Goal: Task Accomplishment & Management: Manage account settings

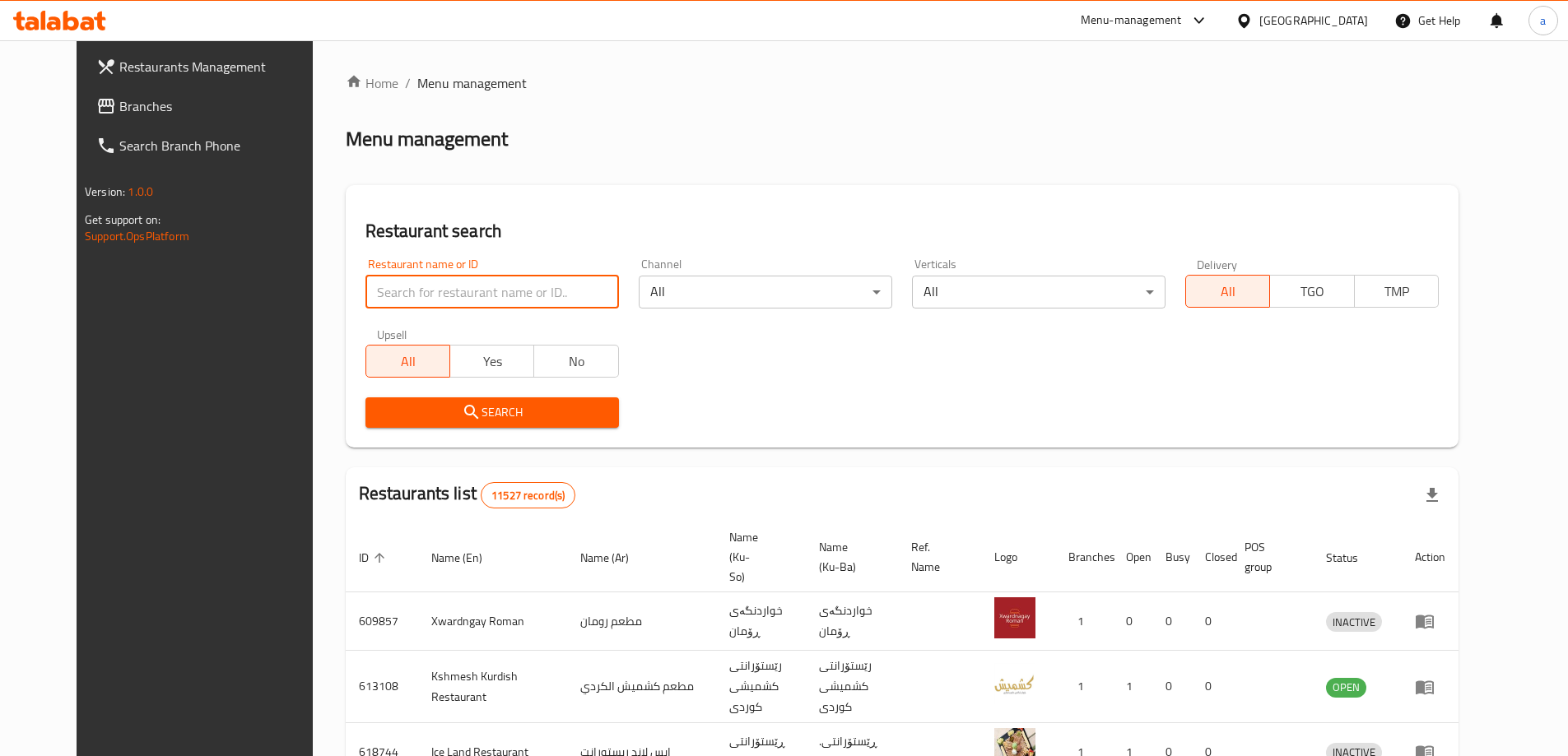
click at [436, 294] on input "search" at bounding box center [492, 292] width 254 height 33
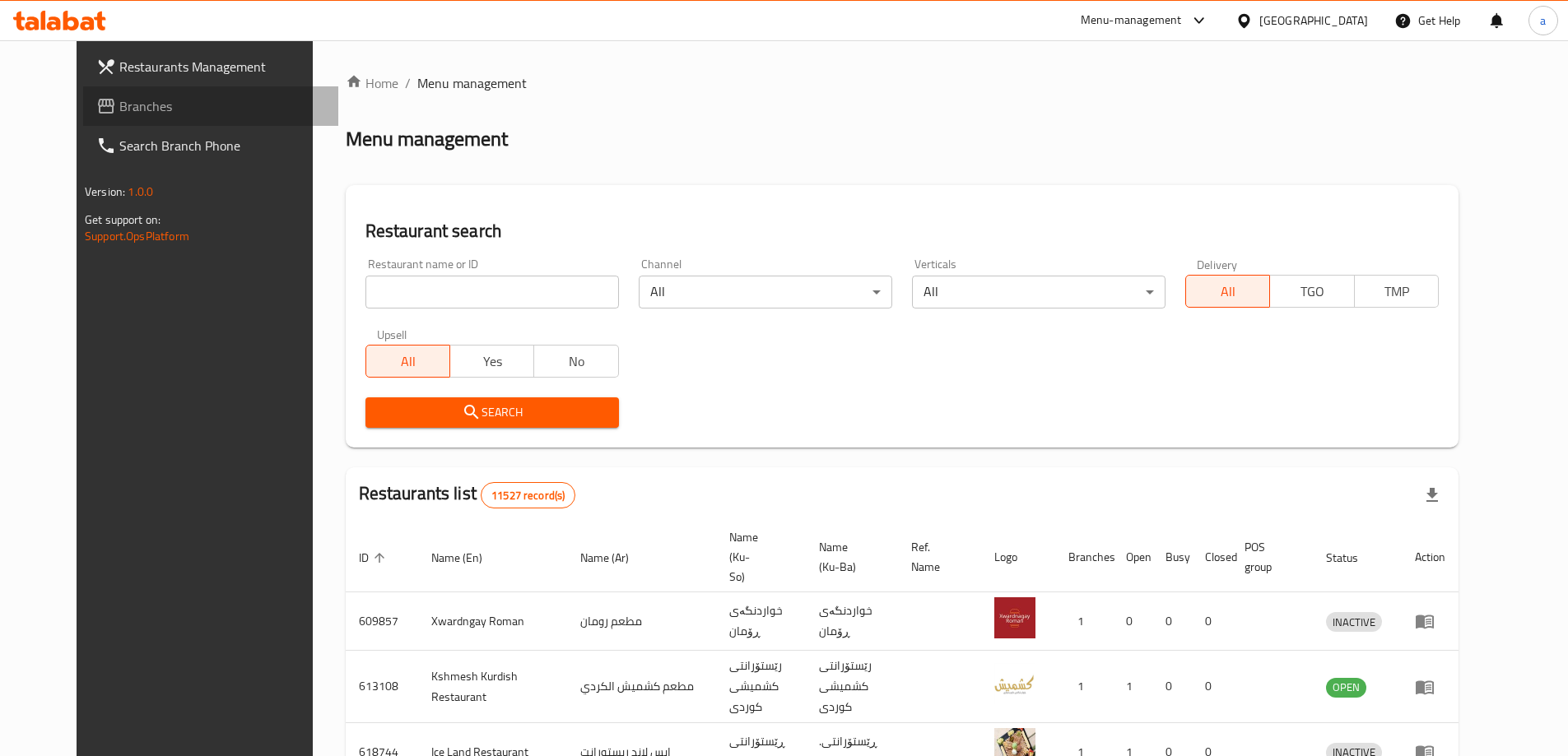
click at [119, 103] on span "Branches" at bounding box center [222, 106] width 206 height 20
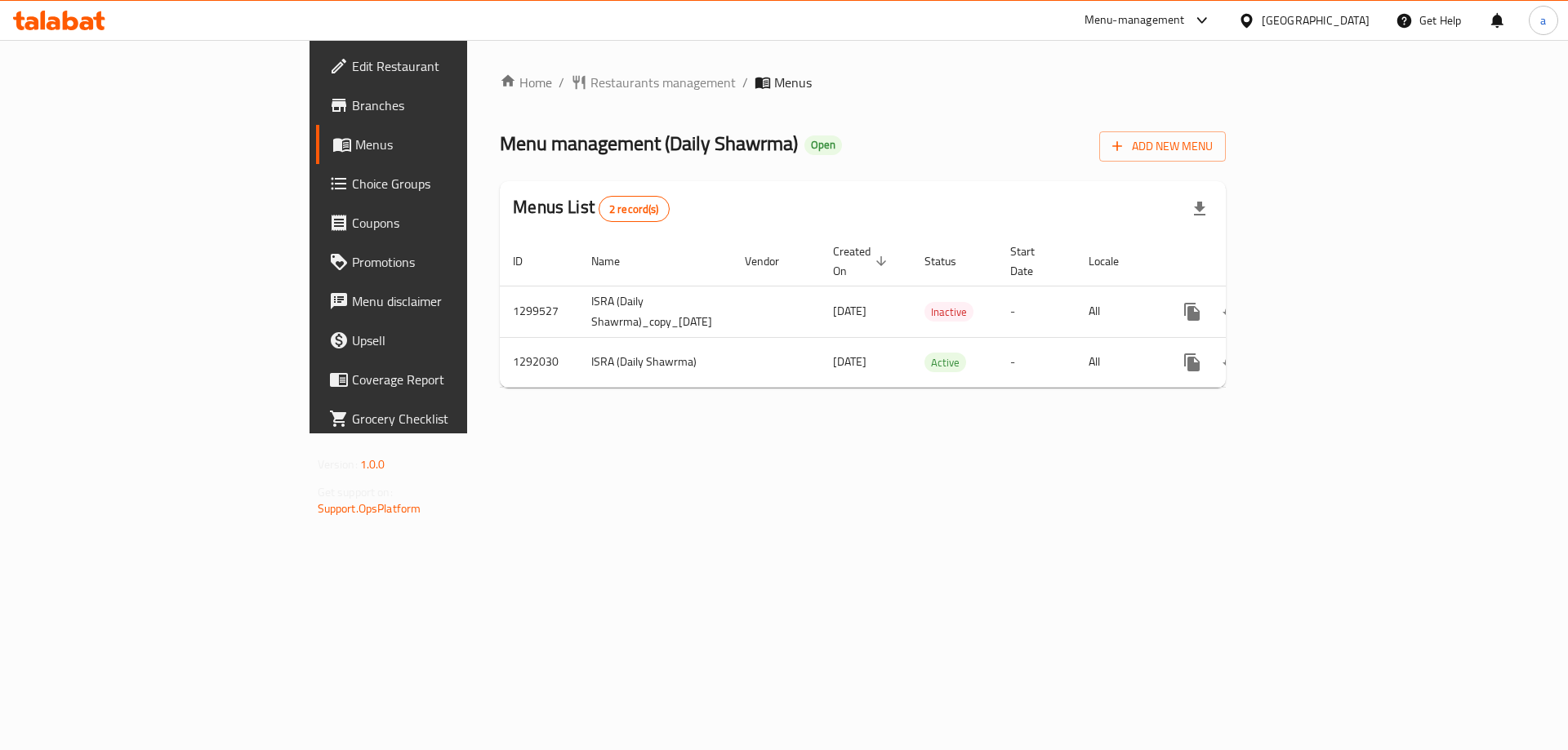
click at [792, 420] on div "Home / Restaurants management / Menus Menu management ( Daily Shawrma ) Open Ad…" at bounding box center [863, 236] width 791 height 394
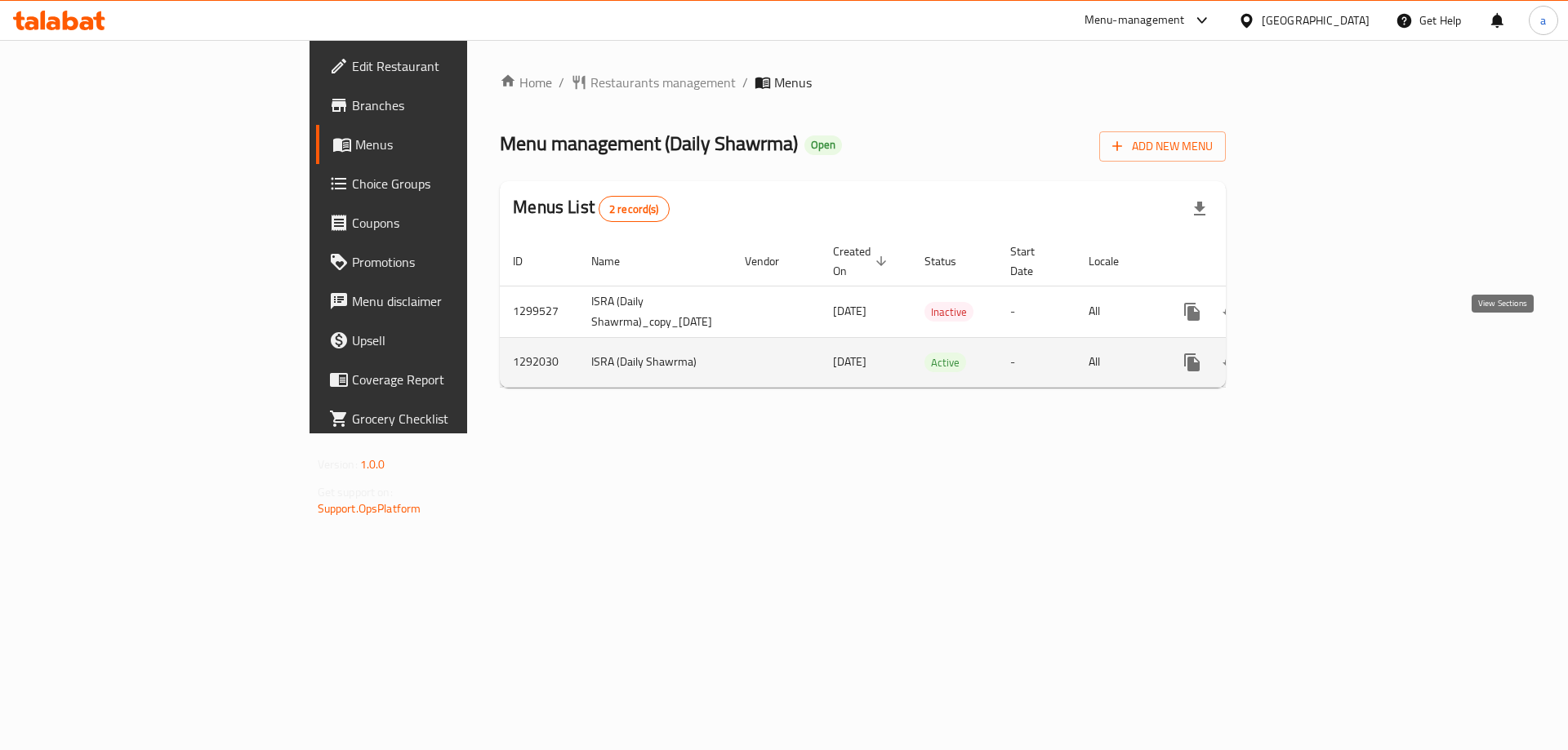
click at [1317, 355] on icon "enhanced table" at bounding box center [1309, 362] width 14 height 14
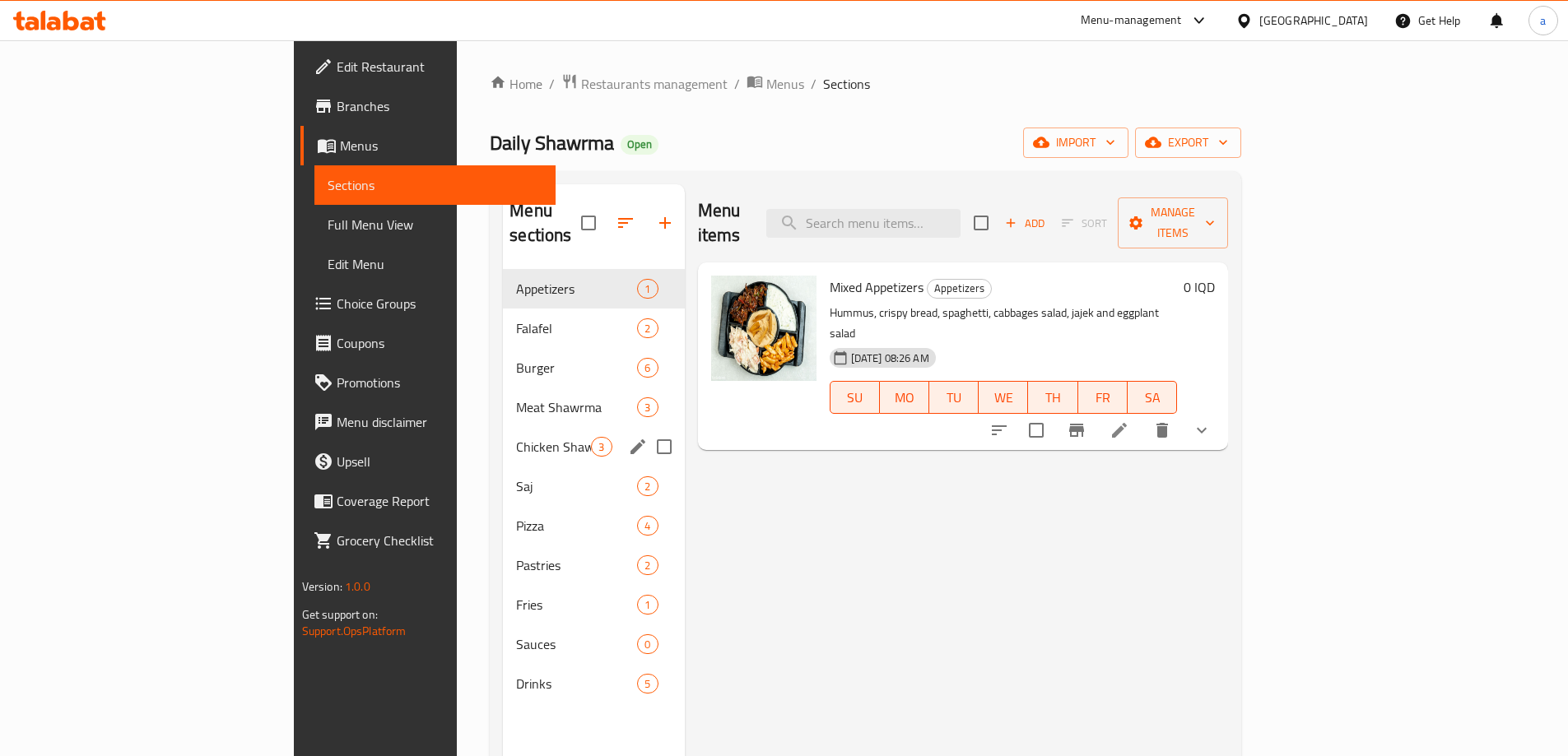
click at [502, 427] on div "Chicken Shawrma 3" at bounding box center [593, 447] width 181 height 39
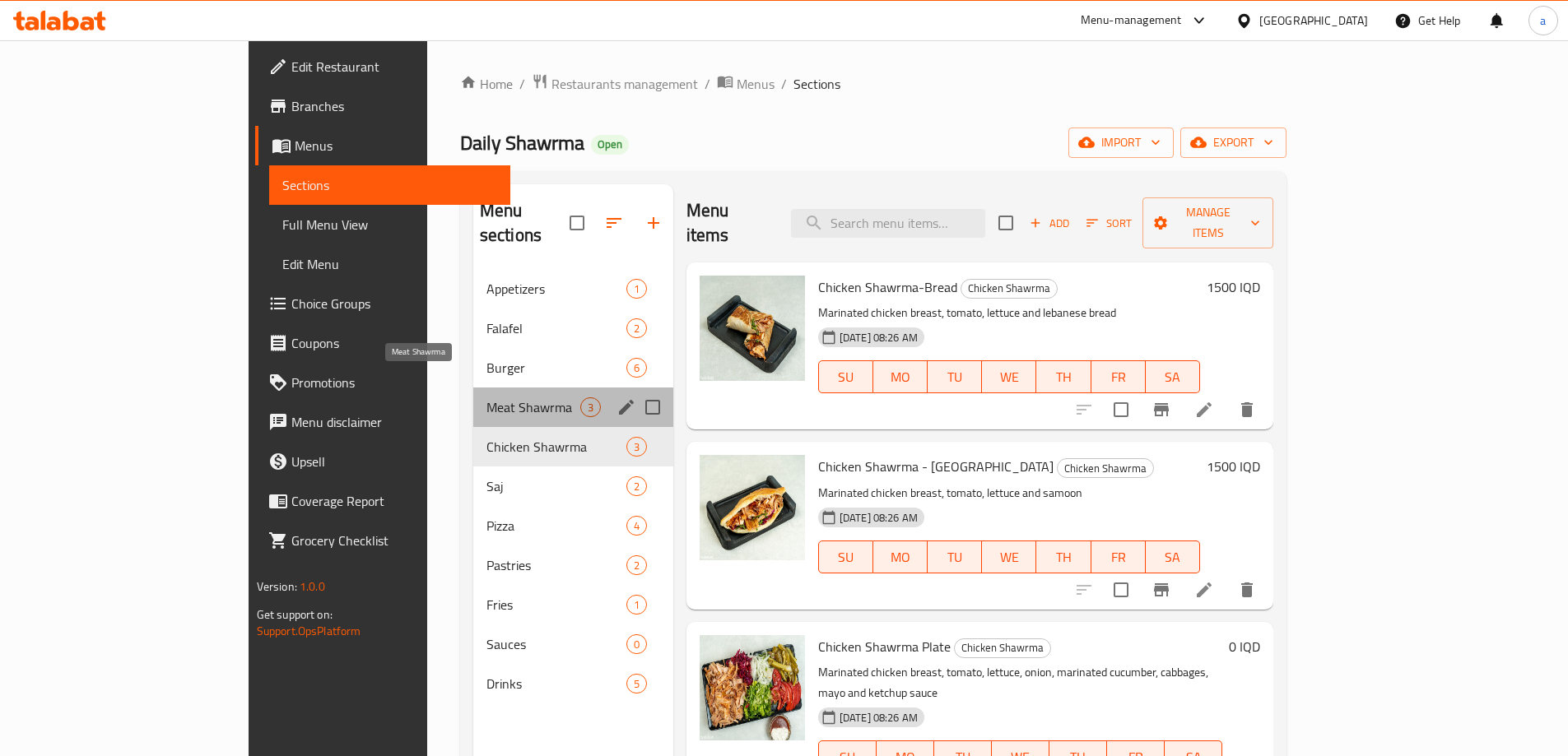
click at [486, 398] on span "Meat Shawrma" at bounding box center [533, 407] width 94 height 20
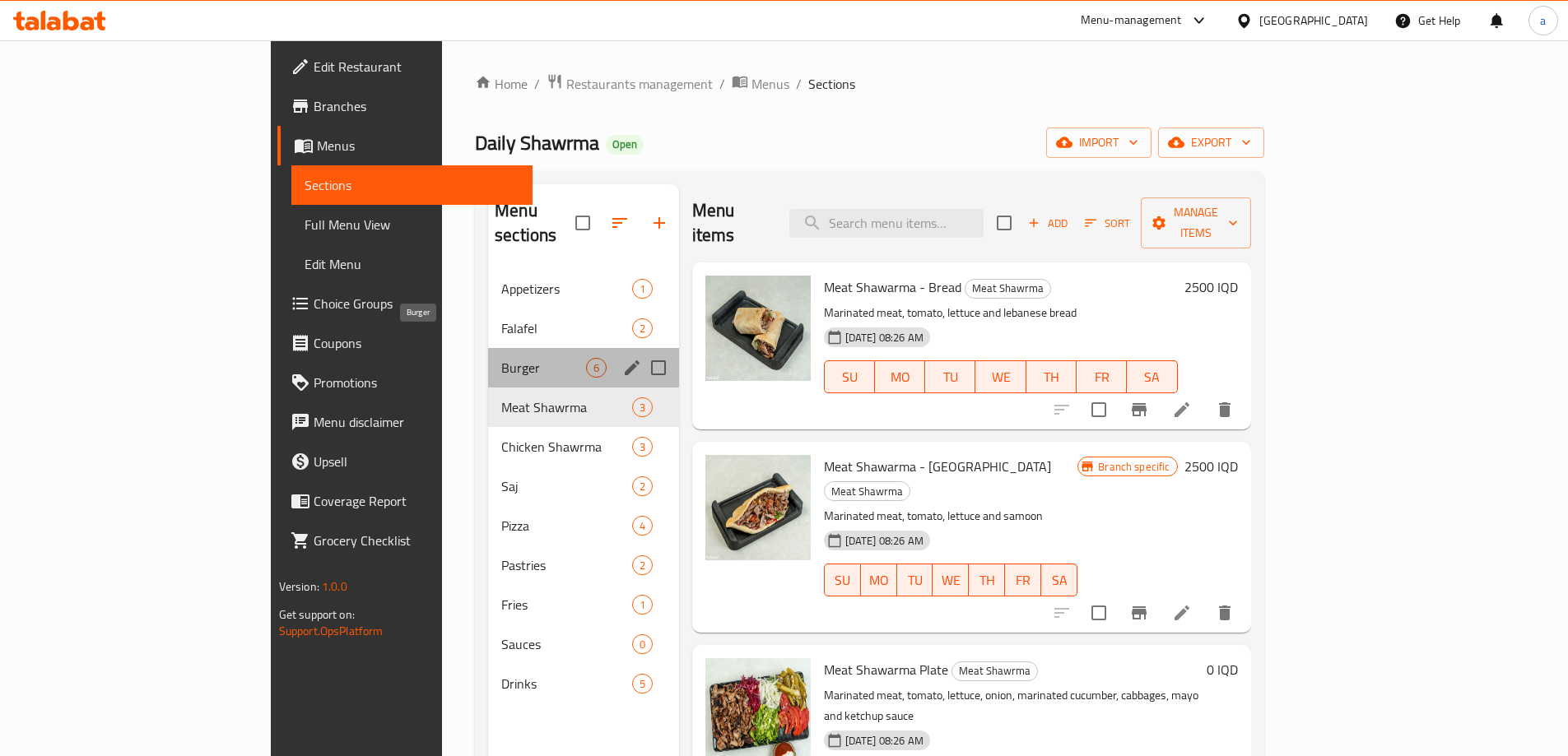
click at [502, 358] on span "Burger" at bounding box center [543, 368] width 84 height 20
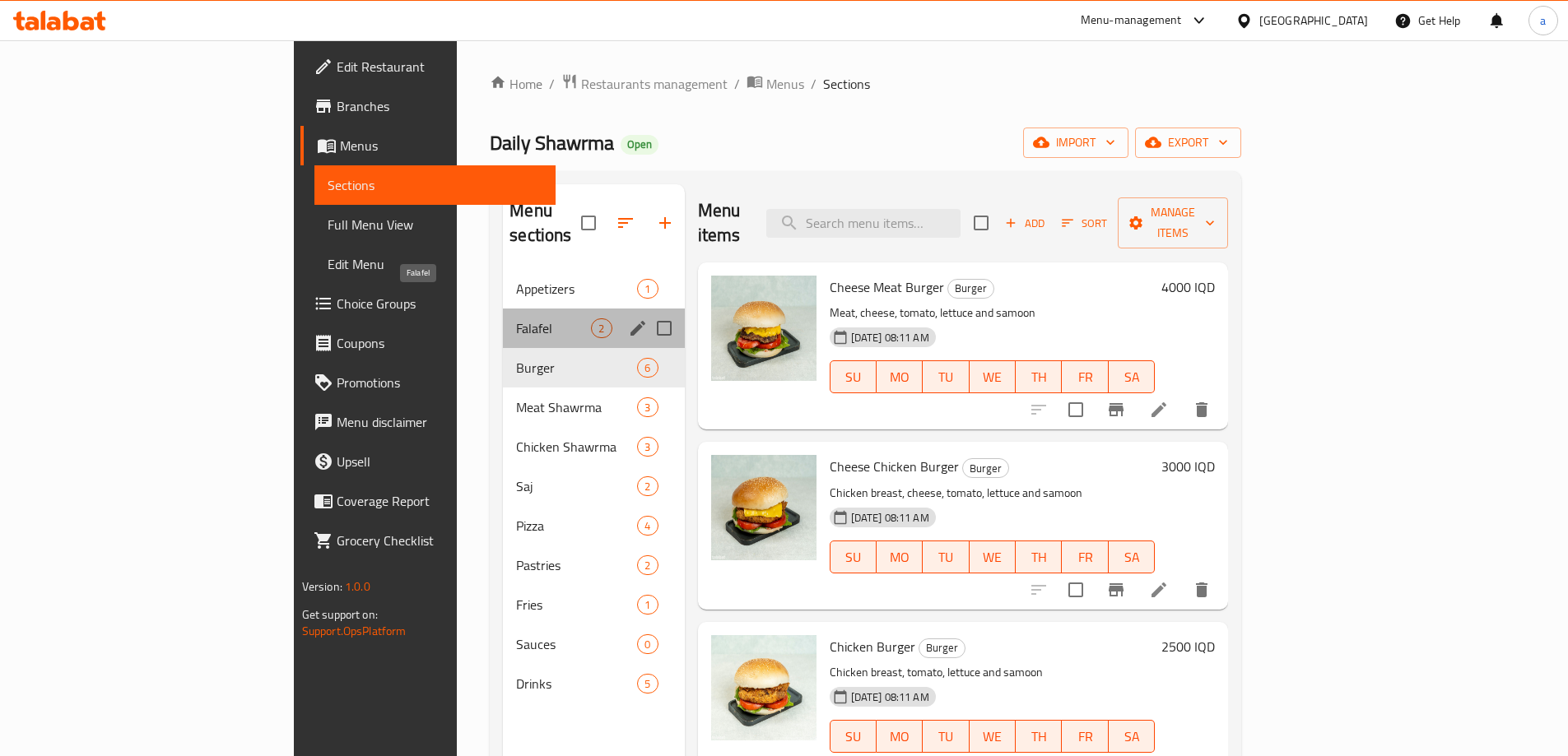
click at [516, 319] on span "Falafel" at bounding box center [553, 329] width 75 height 20
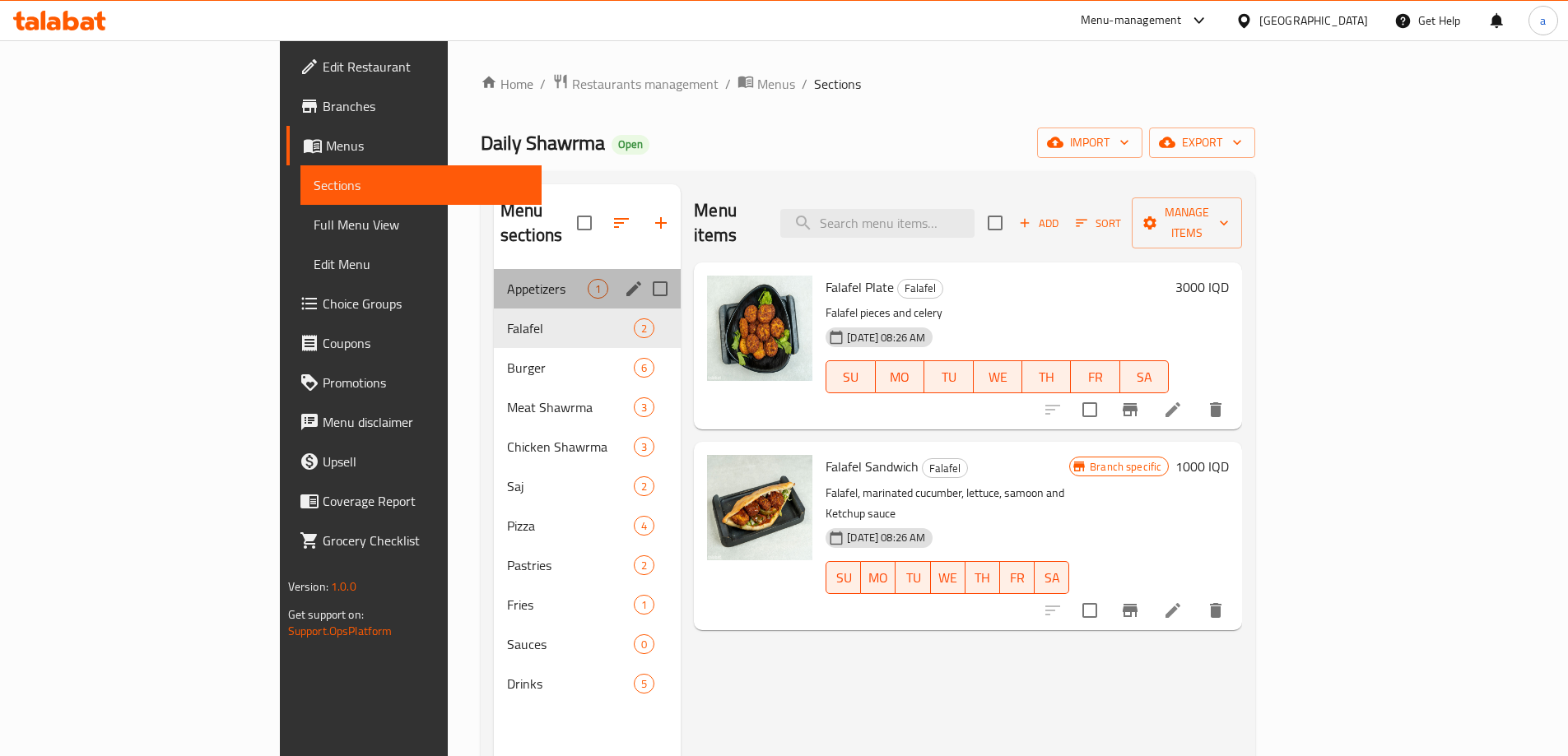
click at [494, 276] on div "Appetizers 1" at bounding box center [587, 288] width 186 height 39
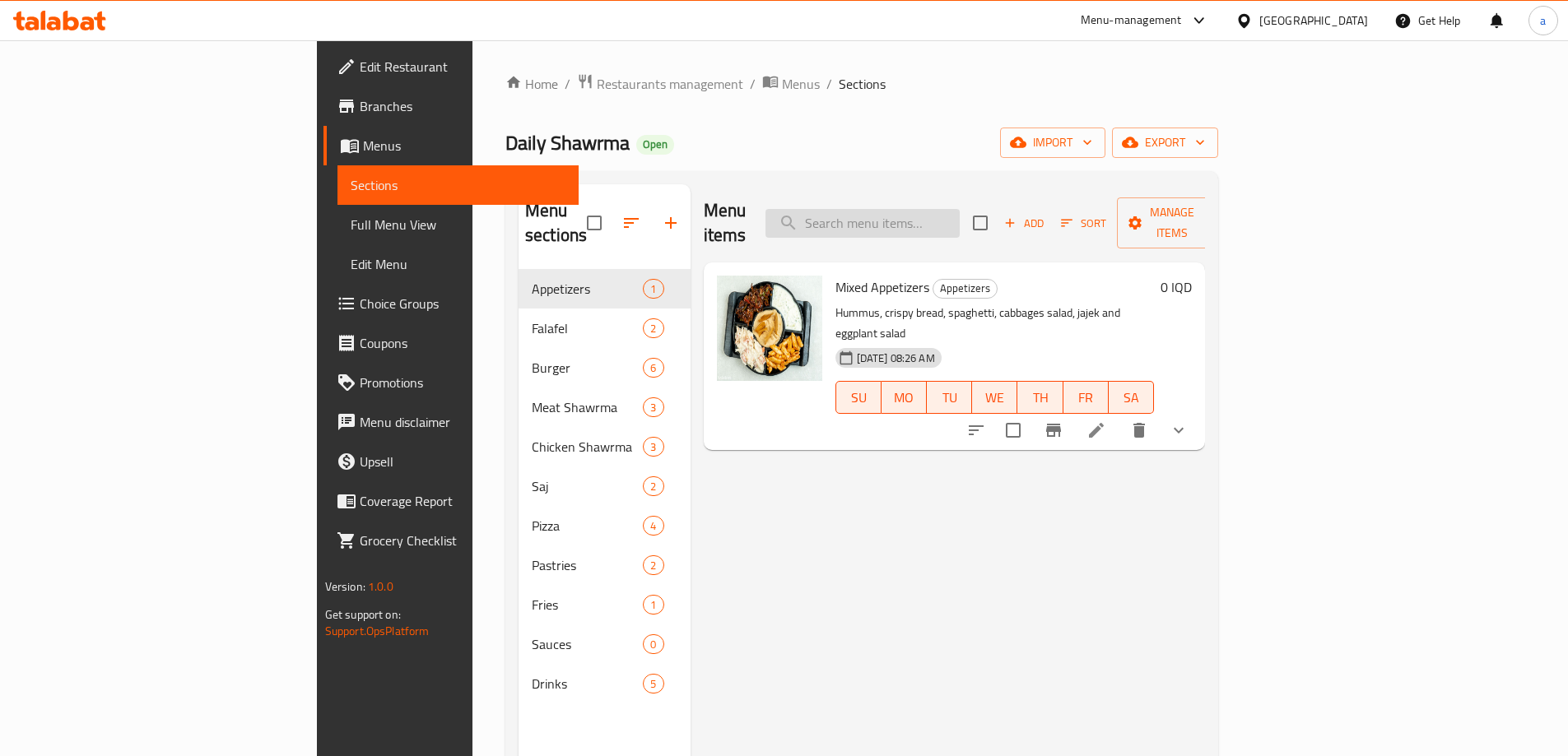
click at [960, 211] on input "search" at bounding box center [863, 224] width 194 height 29
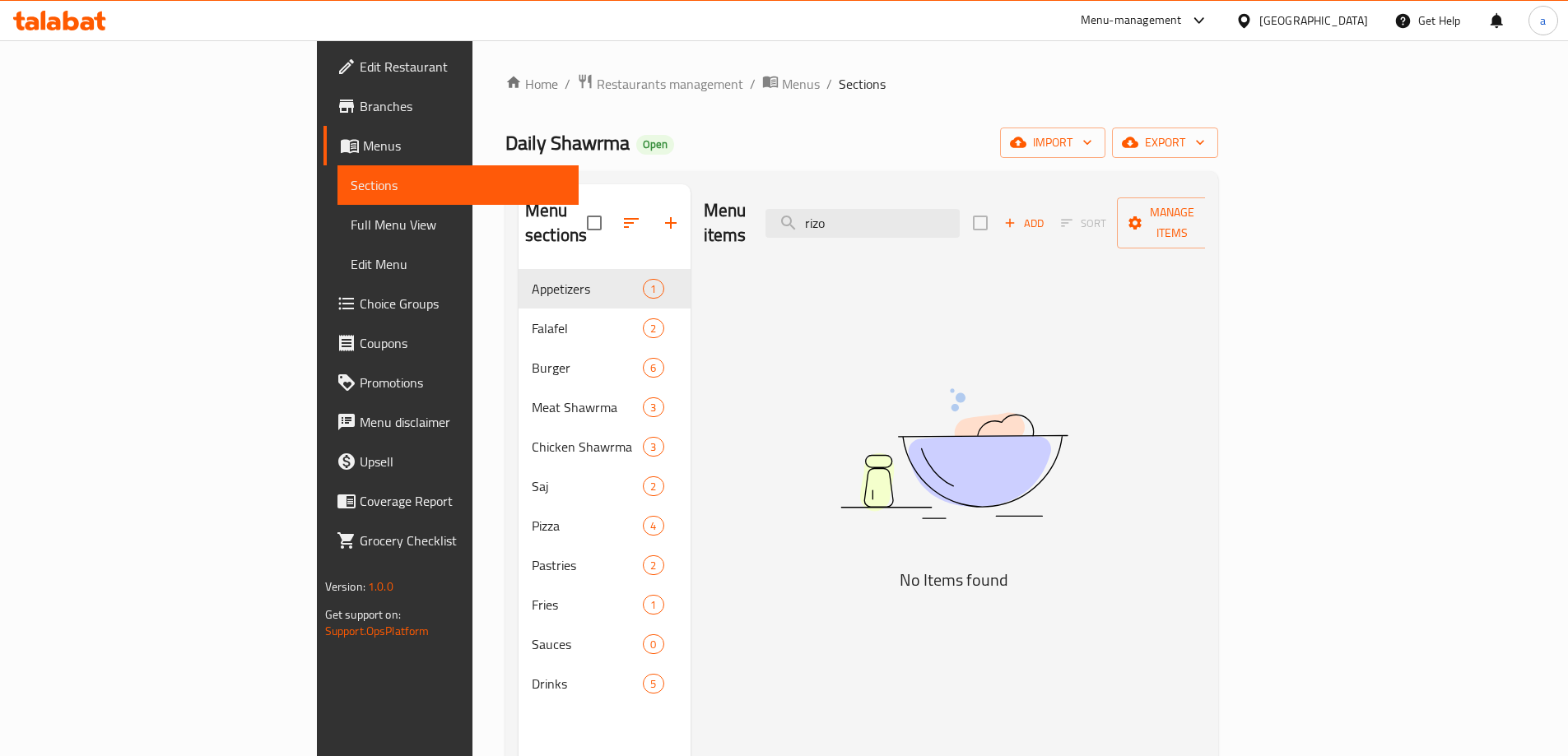
type input "rizo"
click at [351, 217] on span "Full Menu View" at bounding box center [458, 225] width 215 height 20
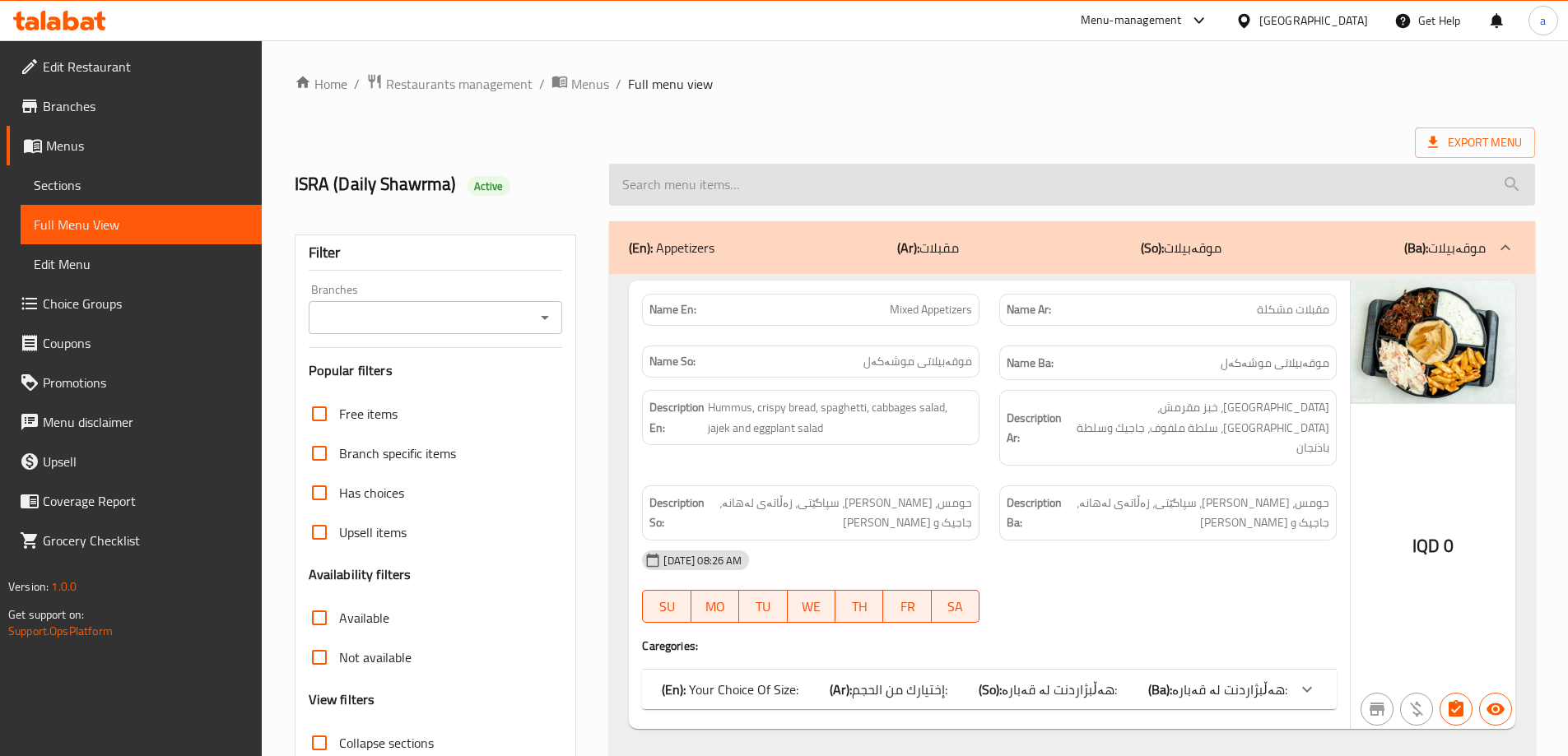
click at [974, 198] on input "search" at bounding box center [1072, 184] width 926 height 42
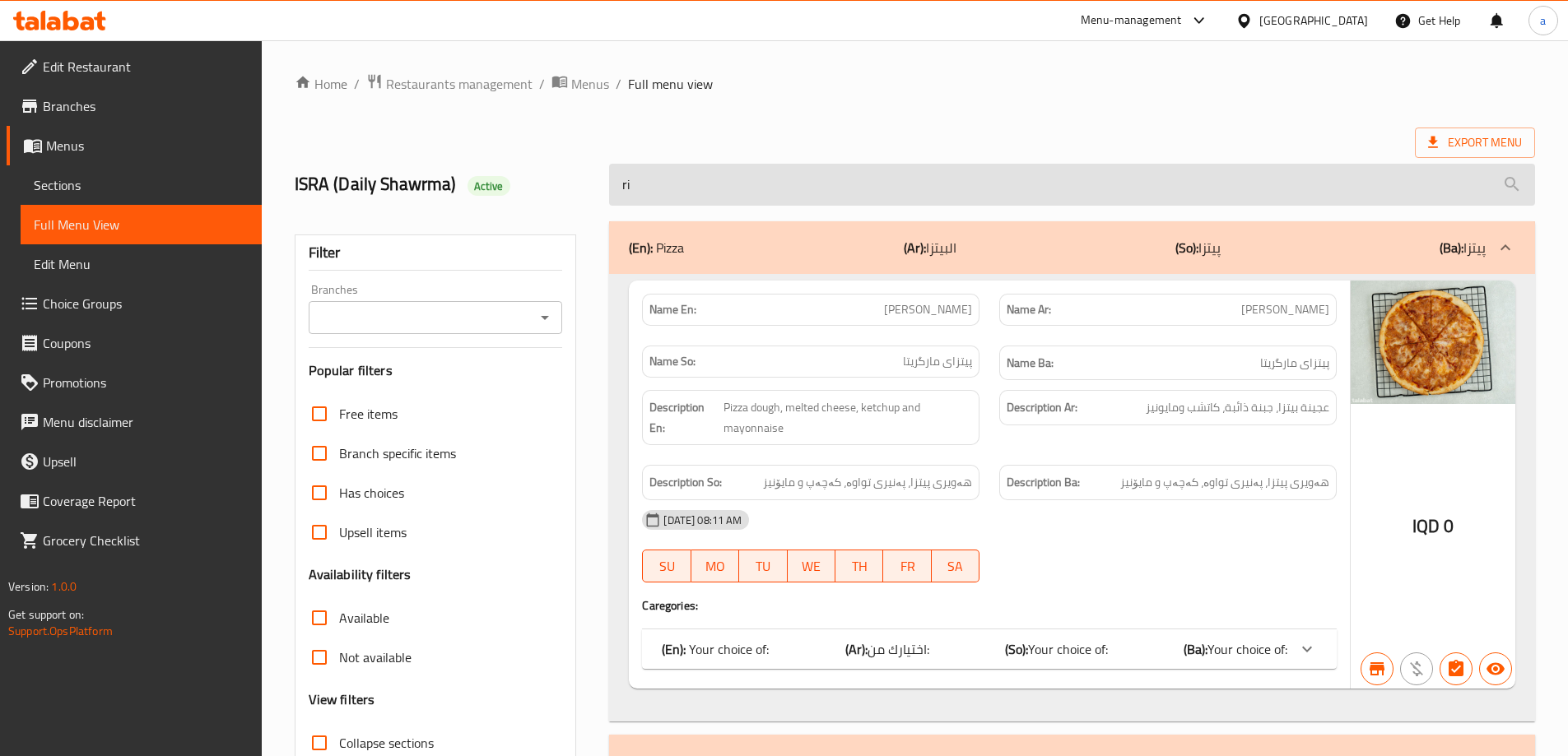
type input "r"
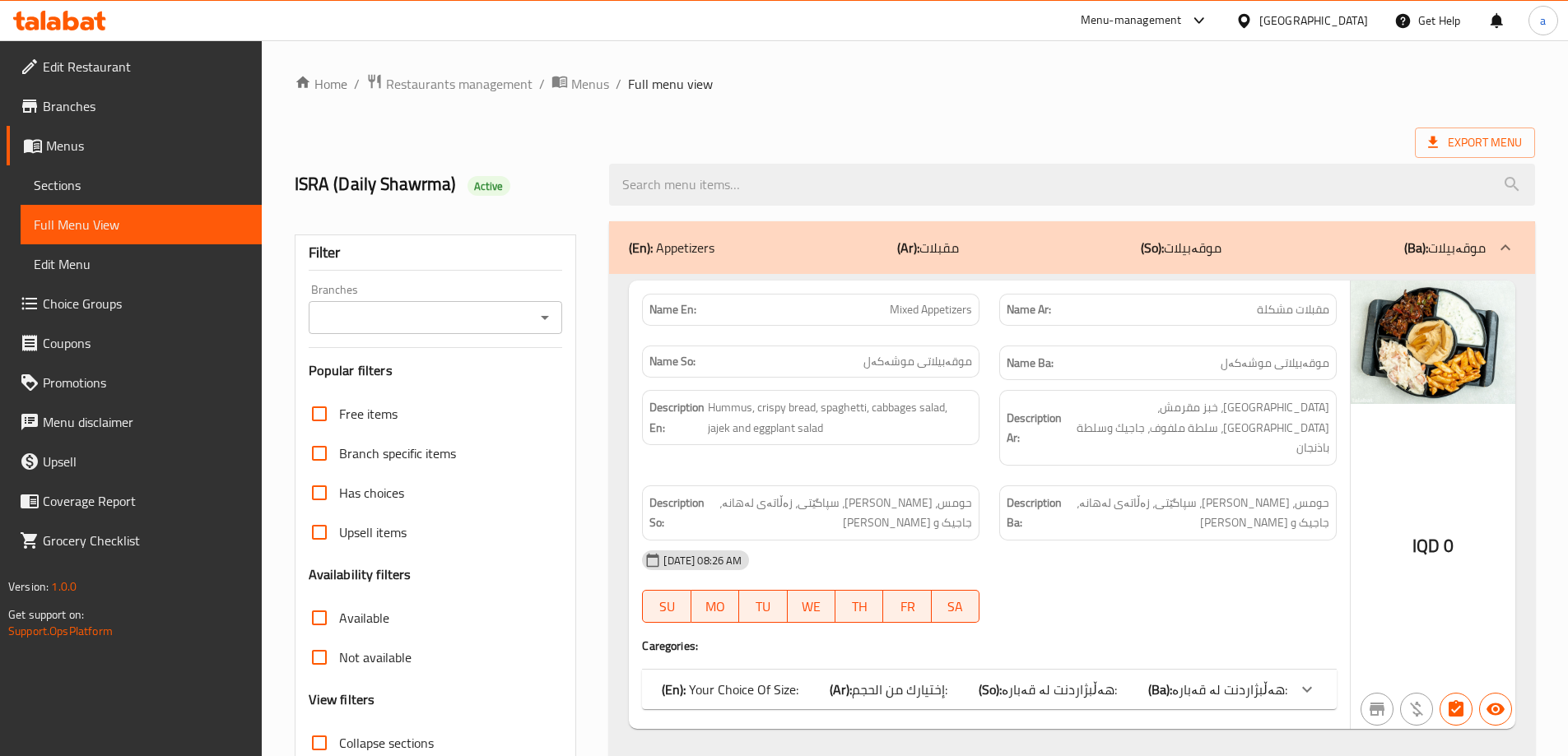
type input "ق"
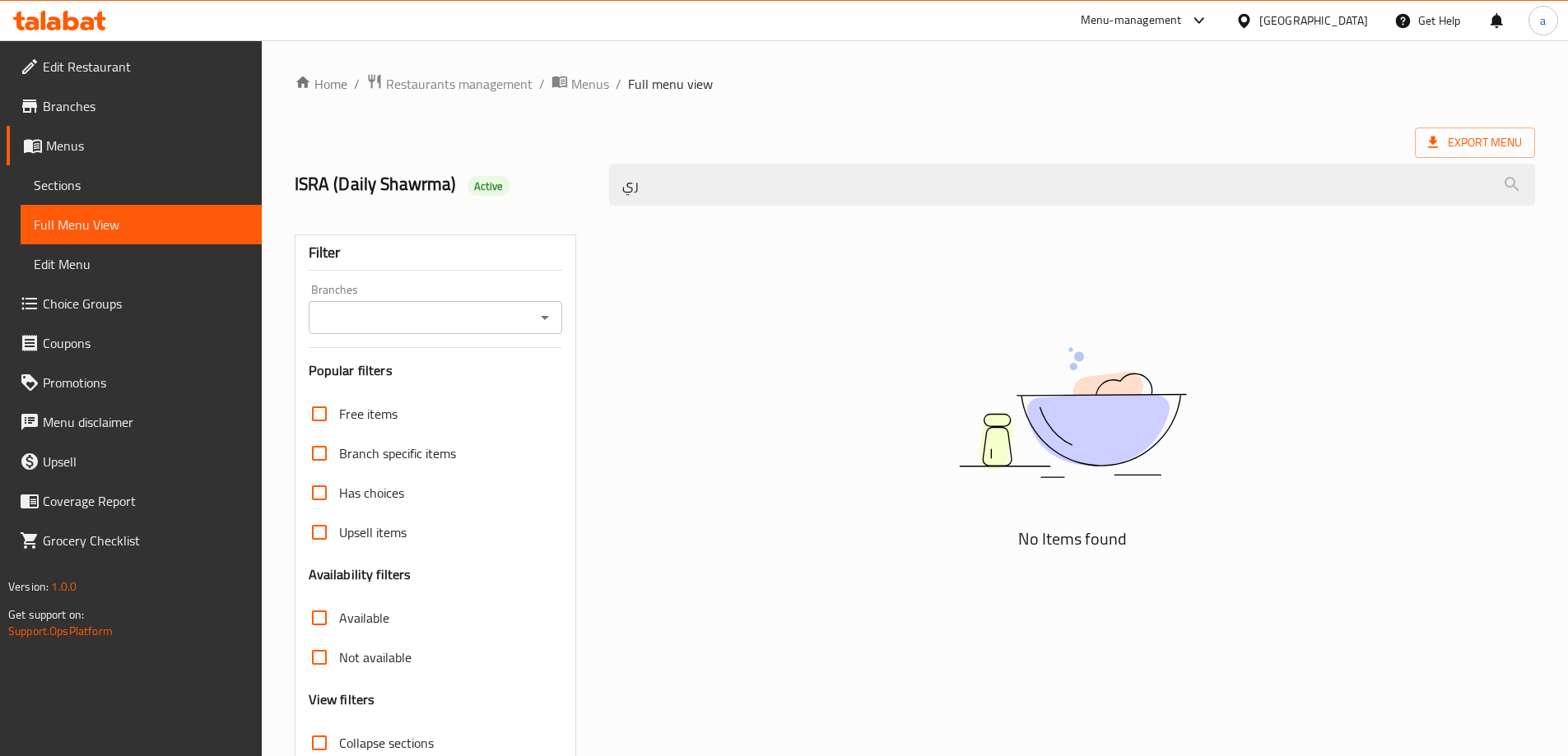
type input "ر"
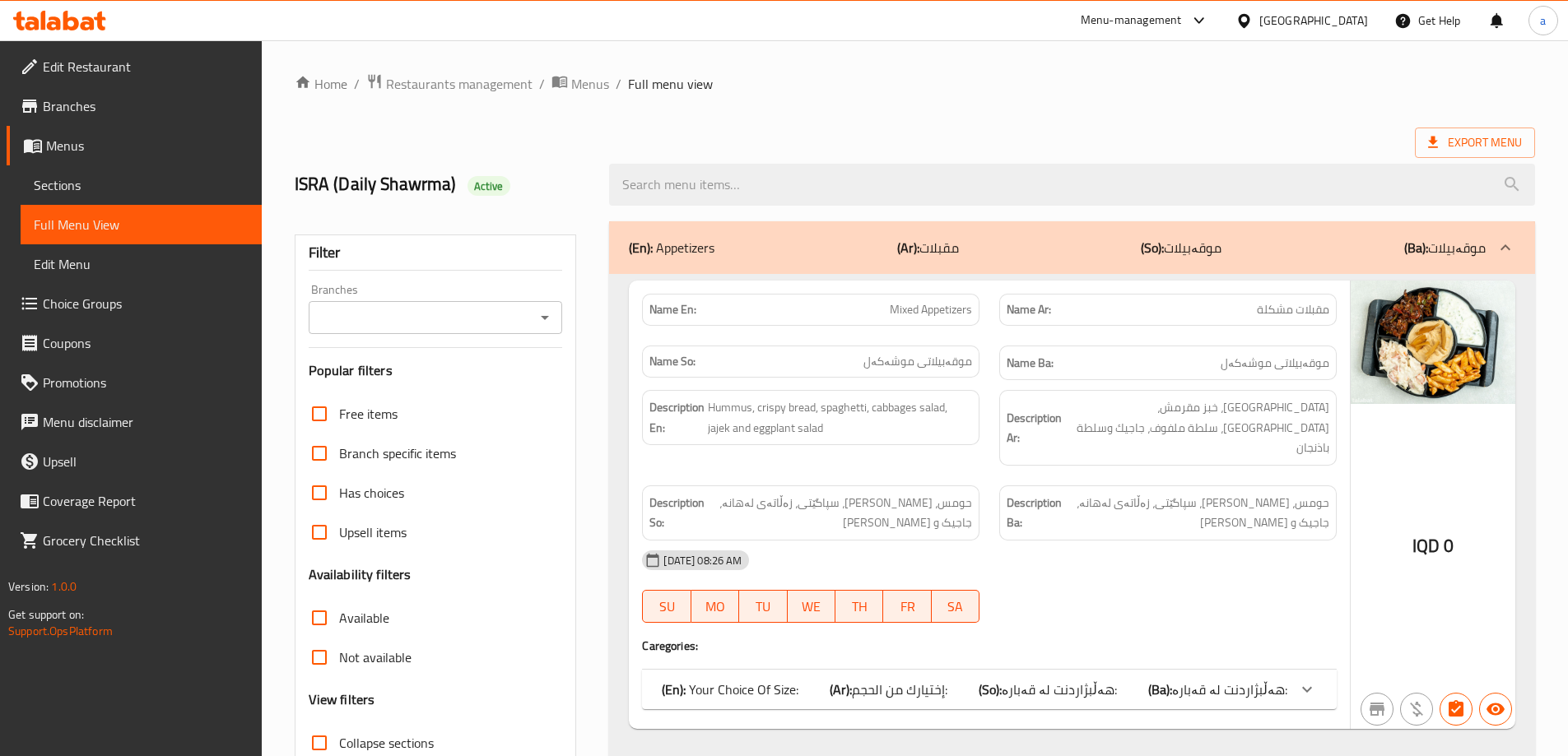
click at [989, 146] on div "Export Menu" at bounding box center [915, 143] width 1240 height 31
click at [116, 164] on link "Menus" at bounding box center [135, 145] width 256 height 39
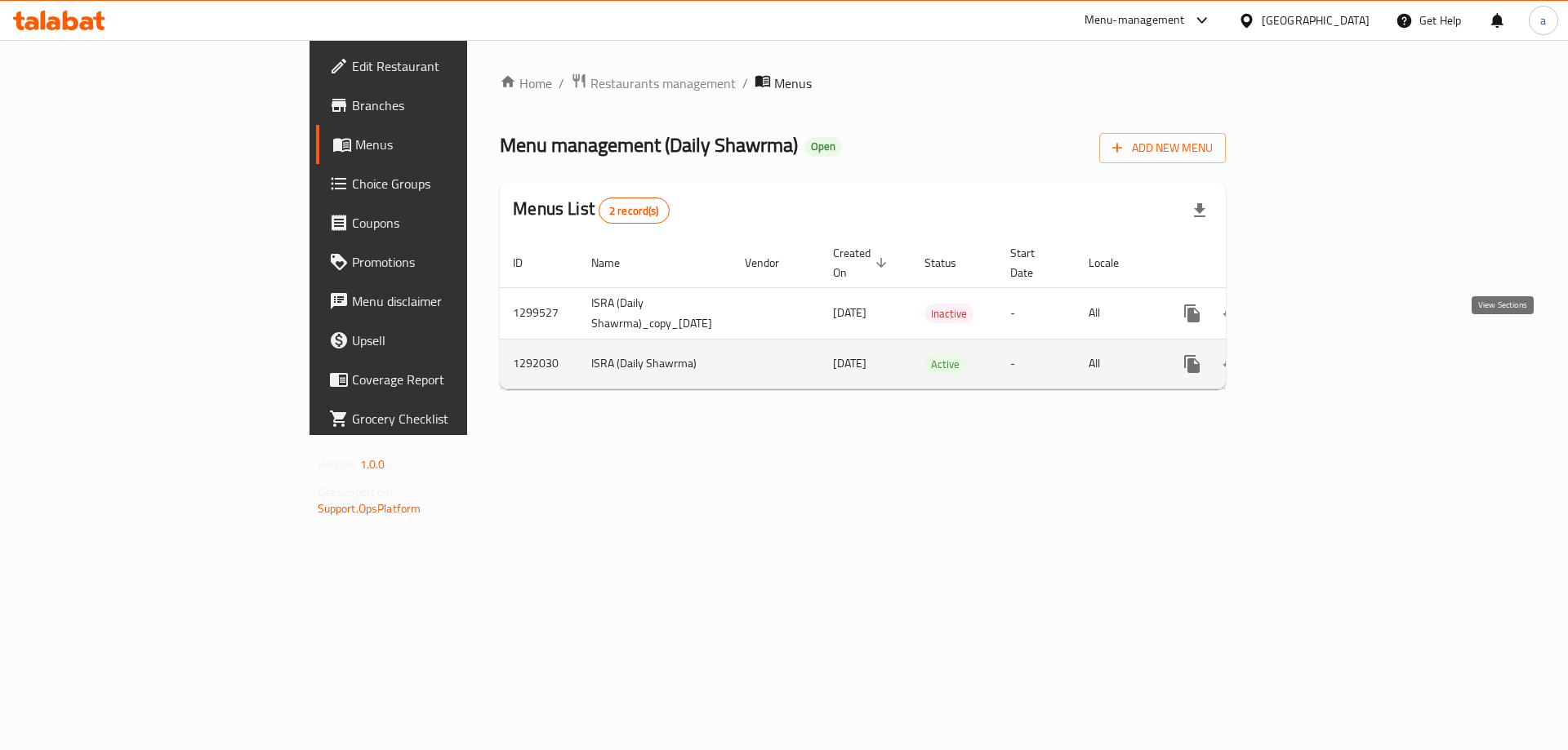
click at [1317, 356] on icon "enhanced table" at bounding box center [1309, 363] width 14 height 14
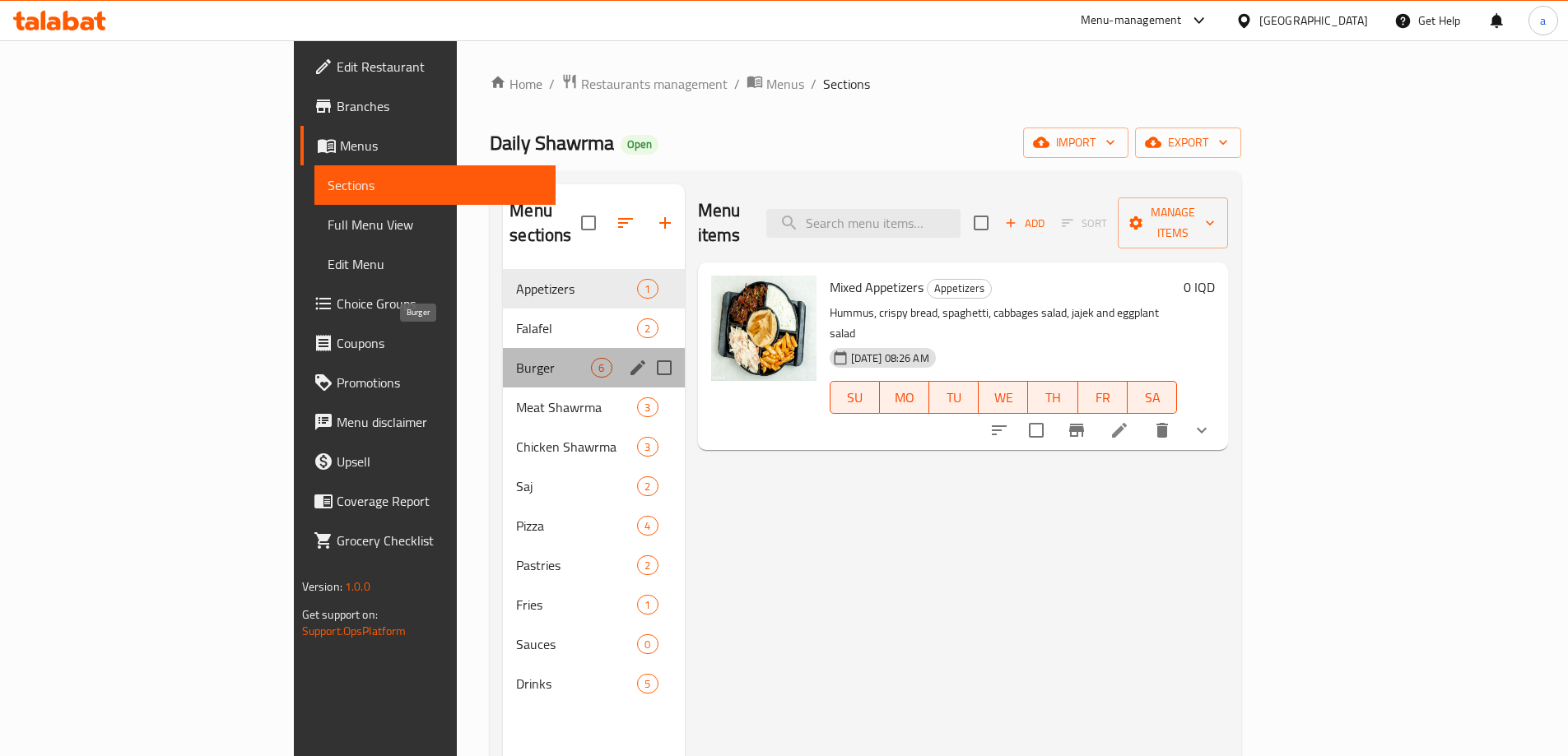
click at [516, 358] on span "Burger" at bounding box center [553, 368] width 75 height 20
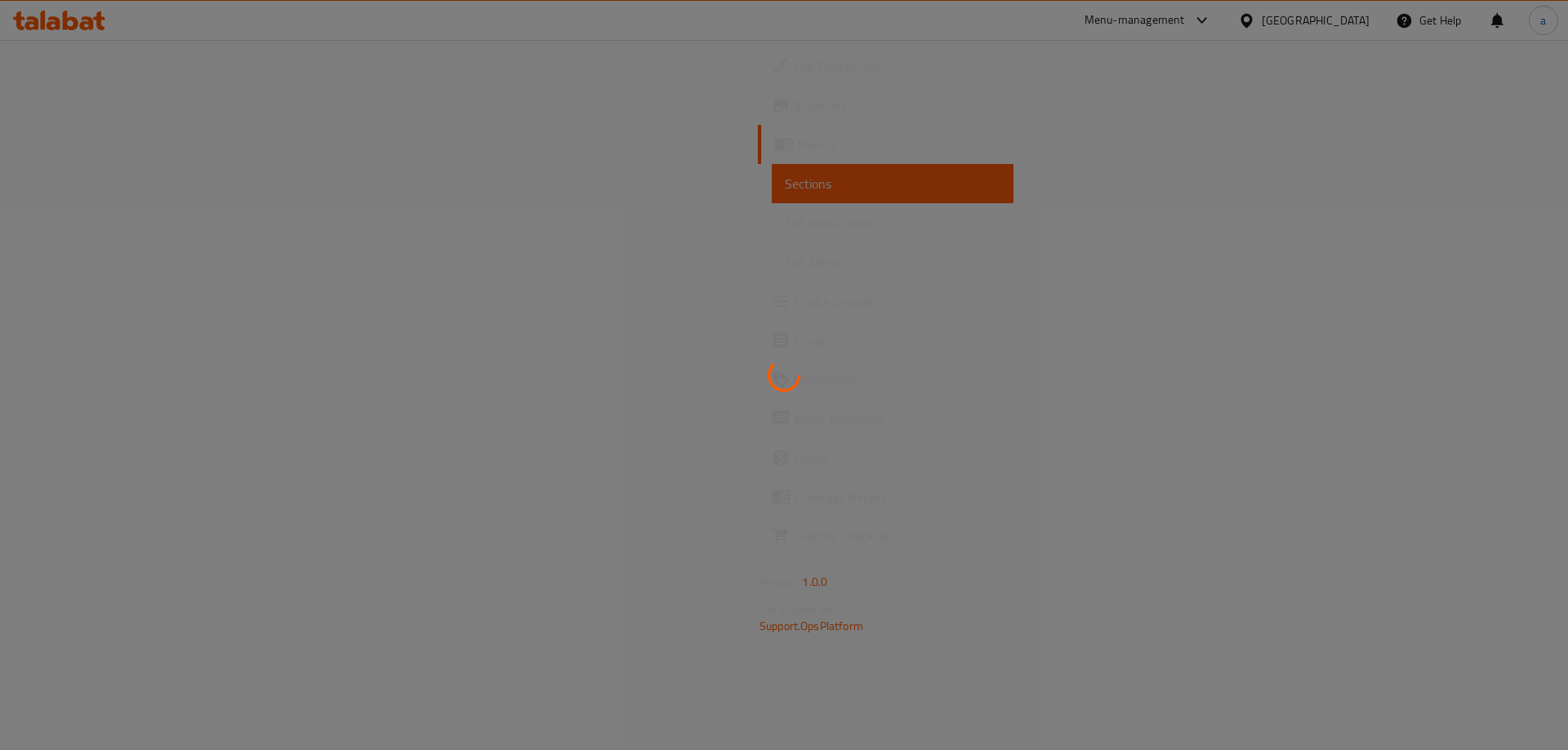
click at [375, 131] on div at bounding box center [784, 375] width 1568 height 750
click at [125, 224] on div at bounding box center [784, 375] width 1568 height 750
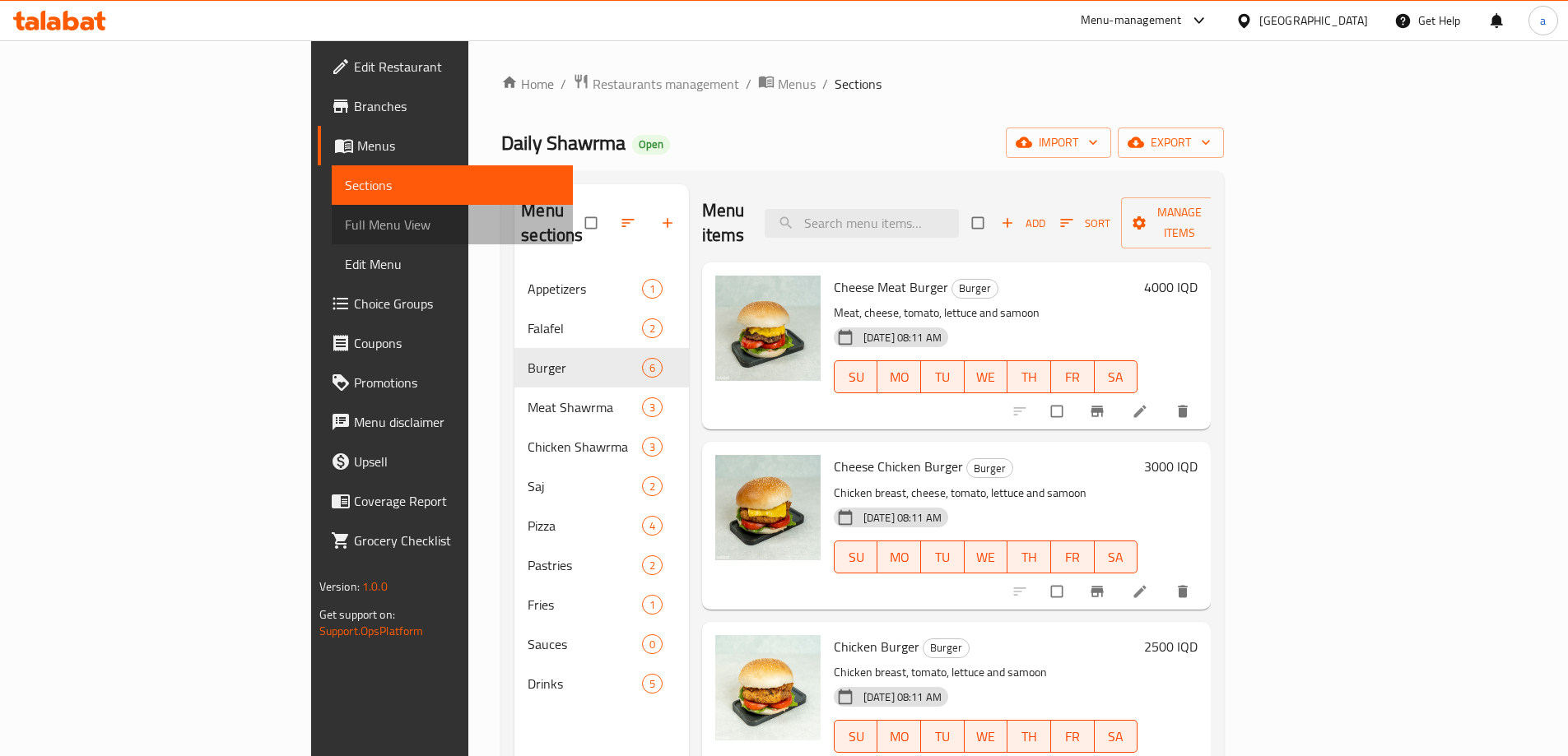
click at [345, 227] on span "Full Menu View" at bounding box center [453, 225] width 215 height 20
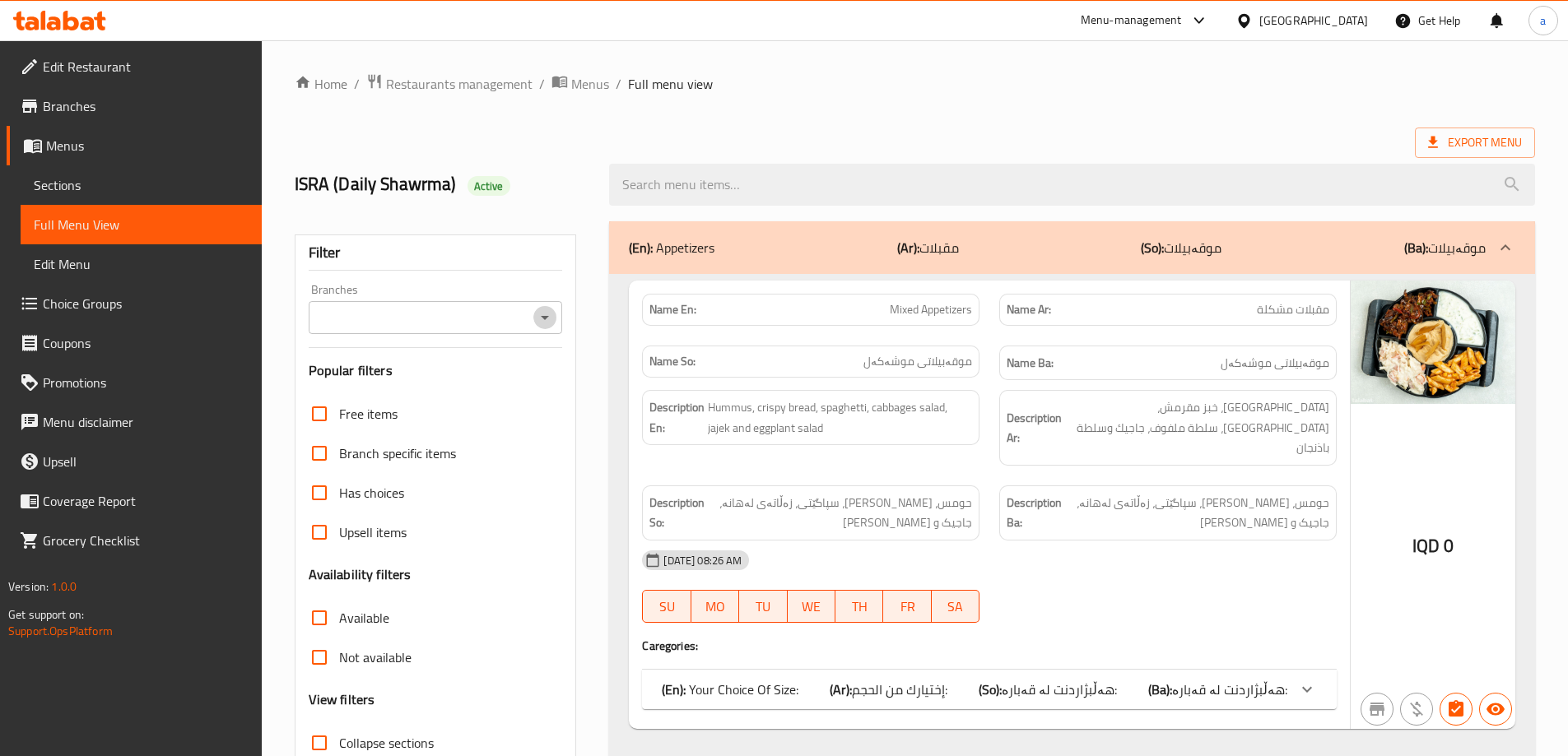
click at [538, 315] on icon "Open" at bounding box center [545, 317] width 20 height 20
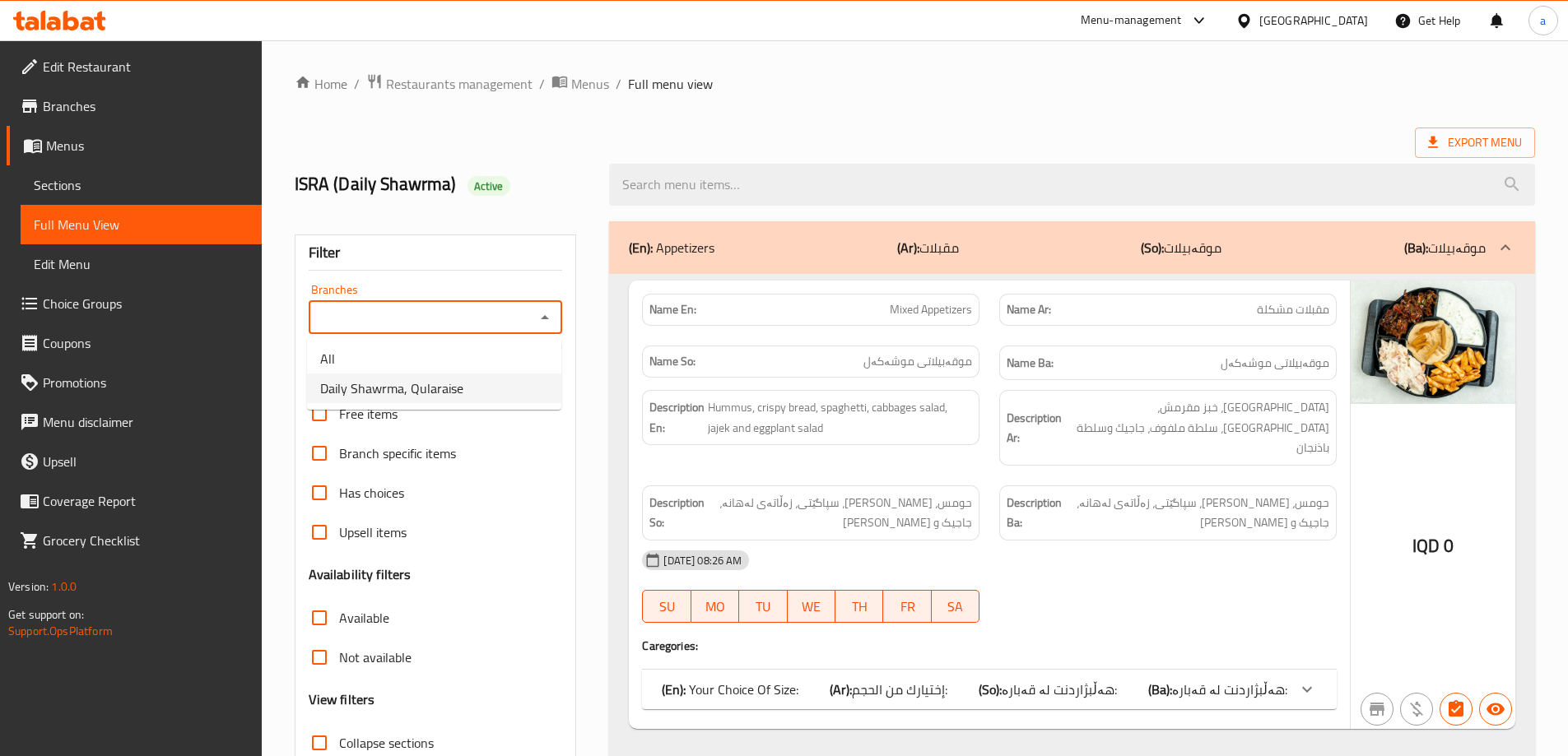
click at [482, 395] on li "Daily Shawrma, Qularaise" at bounding box center [434, 388] width 255 height 30
type input "Daily Shawrma, Qularaise"
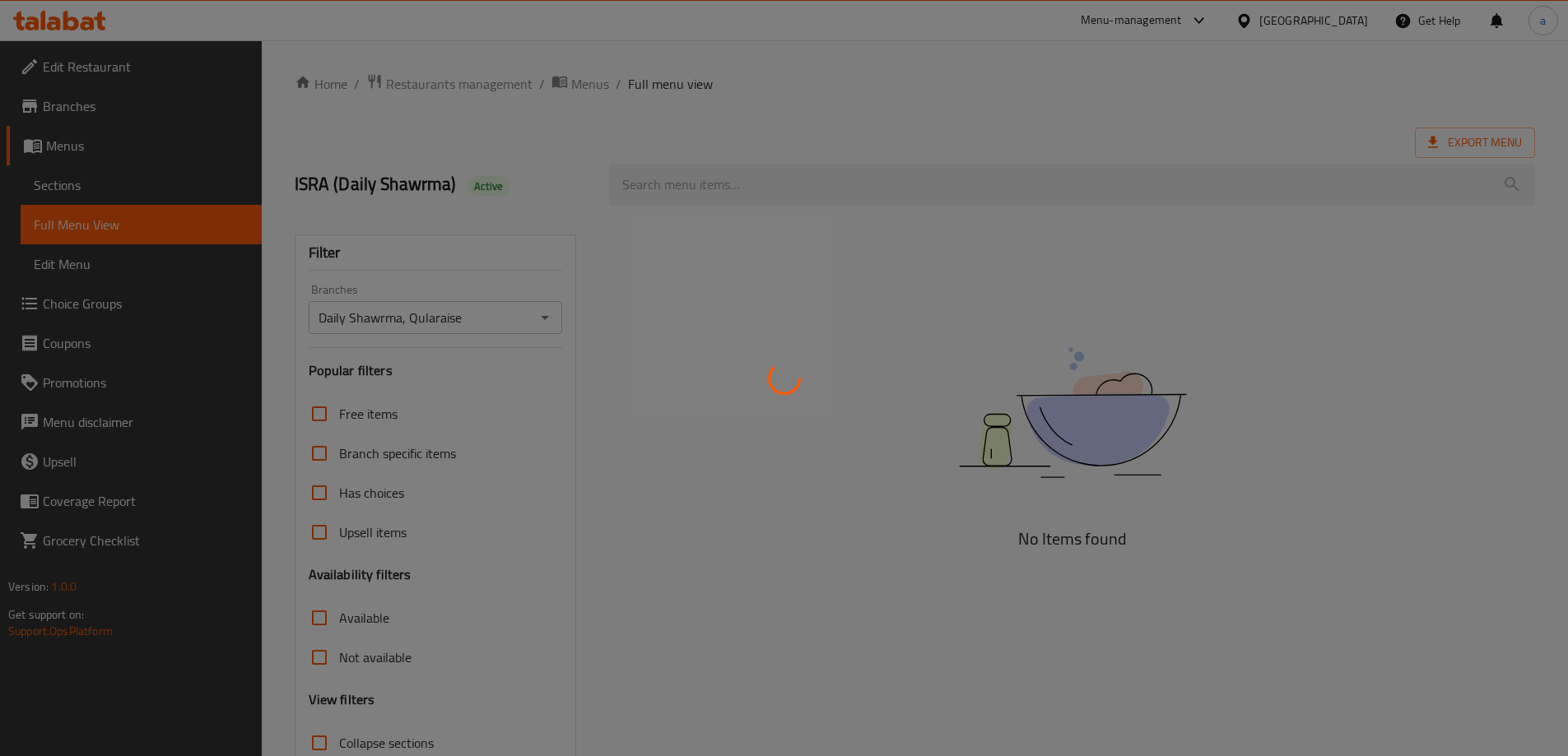
click at [764, 181] on div at bounding box center [784, 378] width 1568 height 756
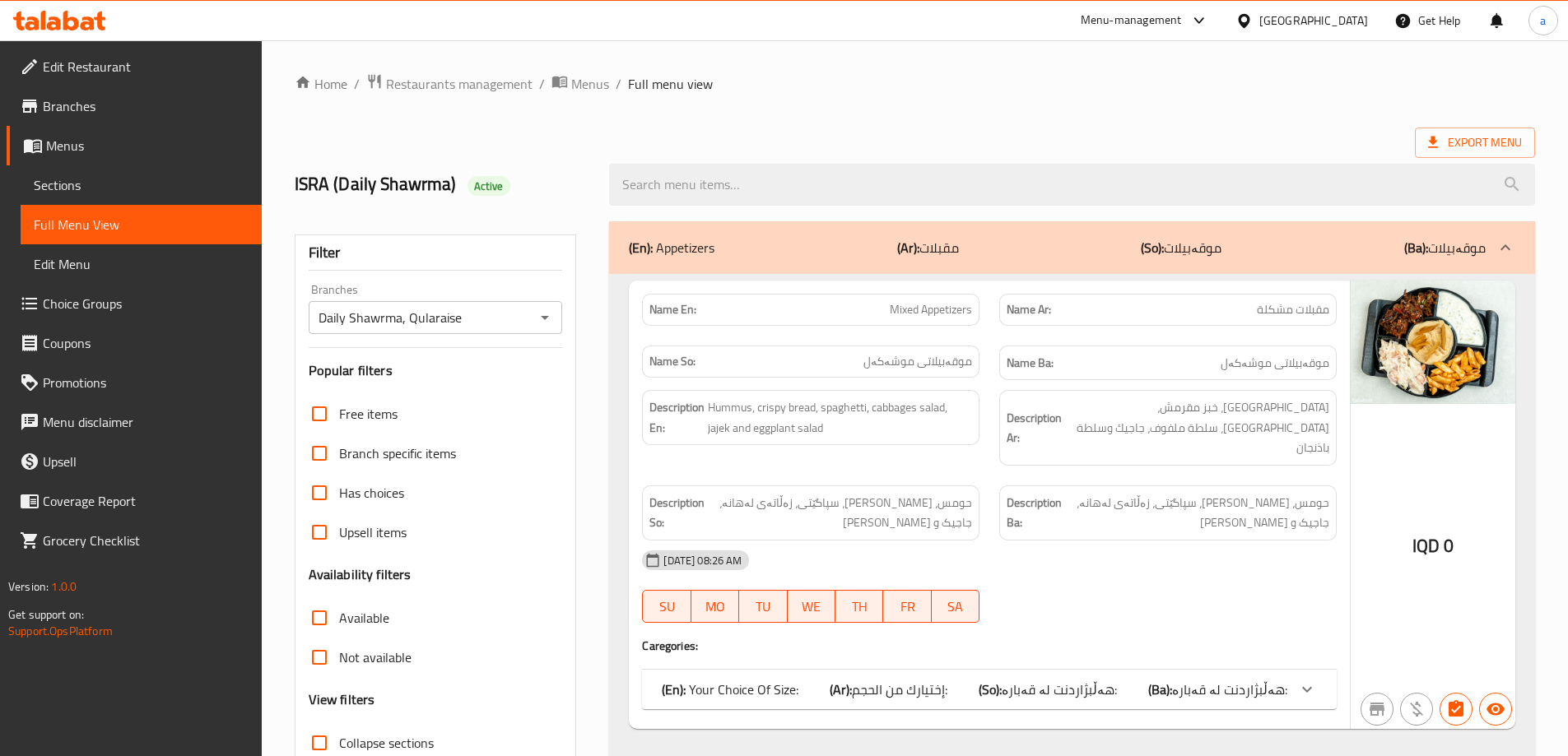
click at [761, 182] on input "search" at bounding box center [1072, 184] width 926 height 42
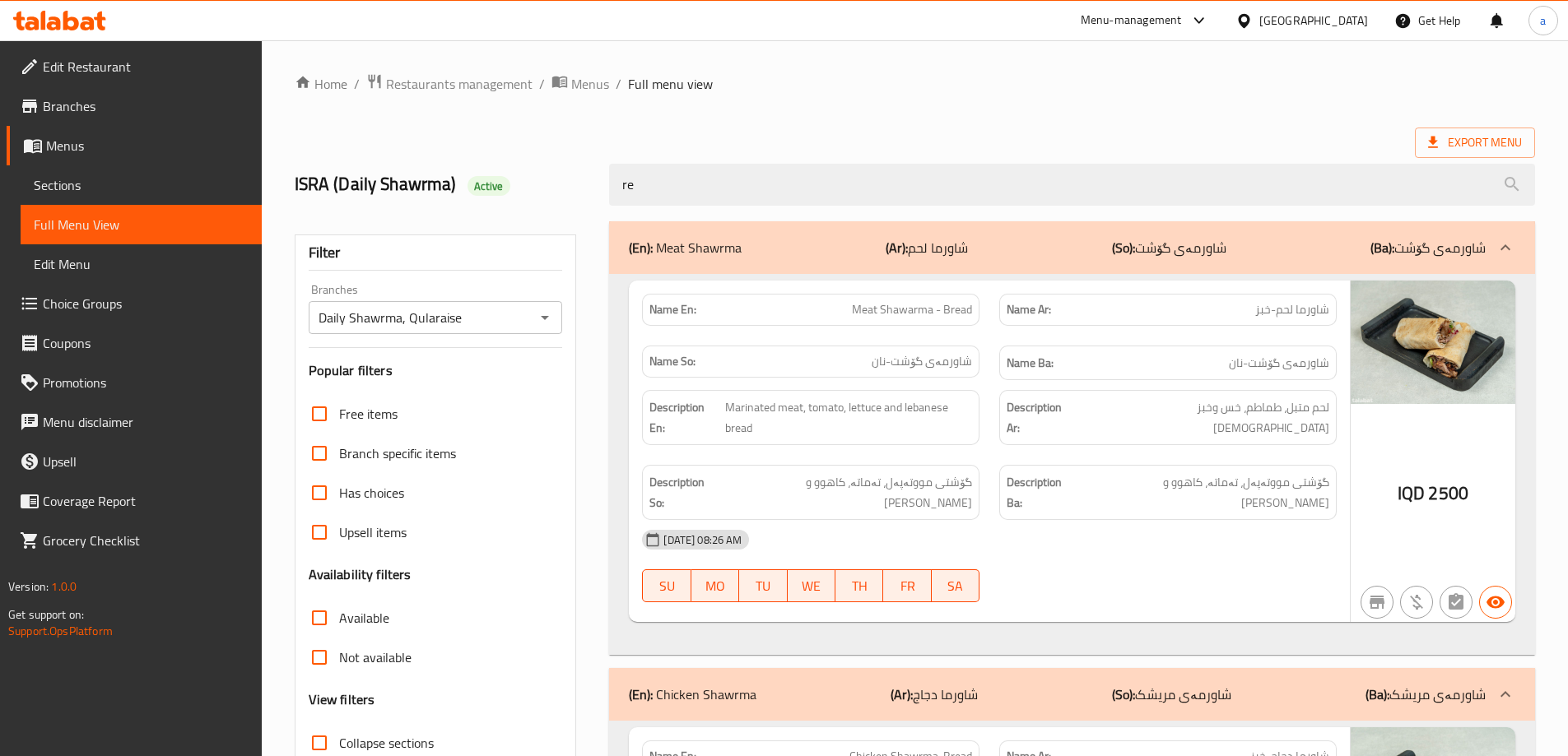
type input "re"
drag, startPoint x: 627, startPoint y: 178, endPoint x: 540, endPoint y: 175, distance: 87.1
click at [540, 175] on div "ISRA (Daily Shawrma) Active re" at bounding box center [915, 184] width 1261 height 73
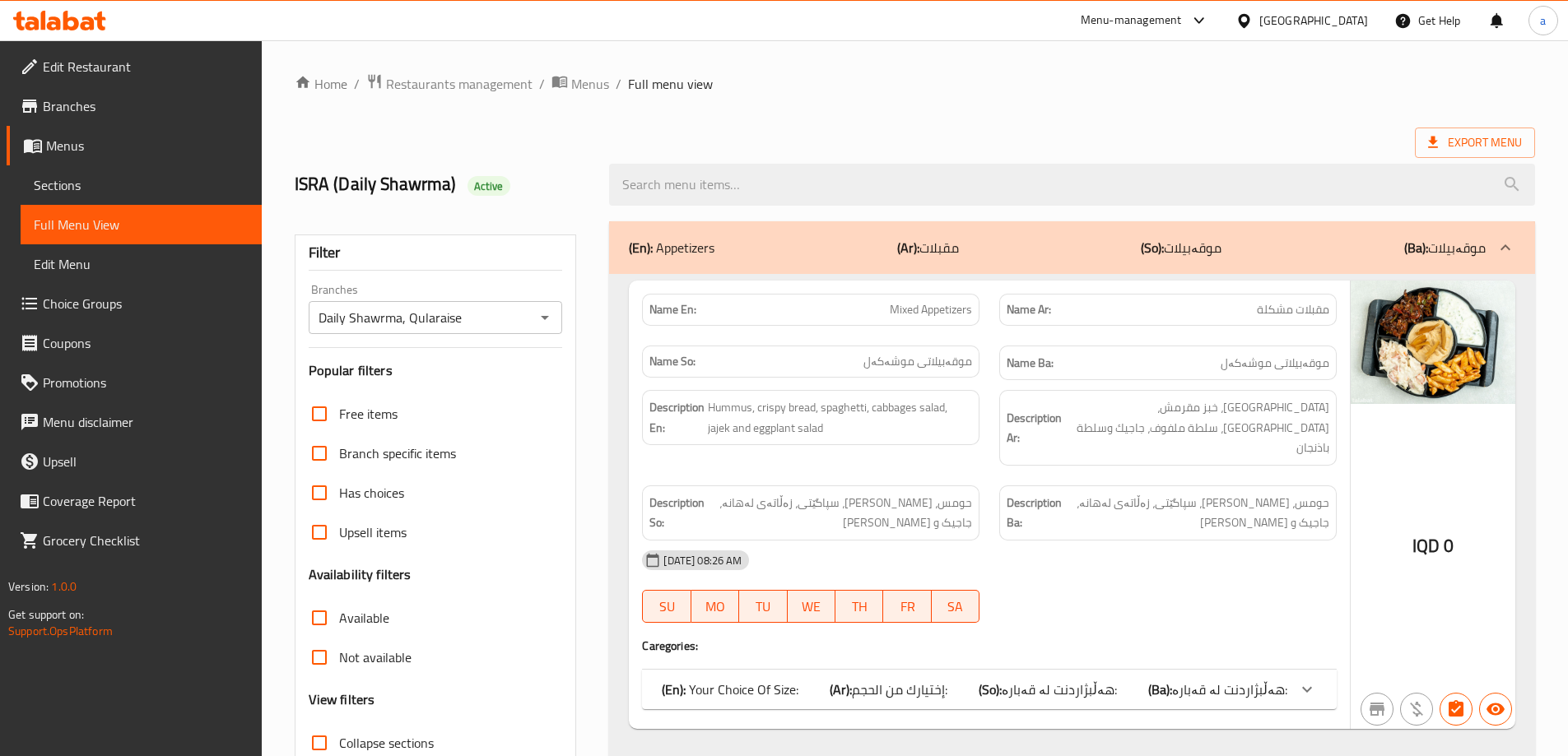
drag, startPoint x: 465, startPoint y: 419, endPoint x: 439, endPoint y: 166, distance: 254.3
click at [43, 18] on icon at bounding box center [43, 20] width 5 height 19
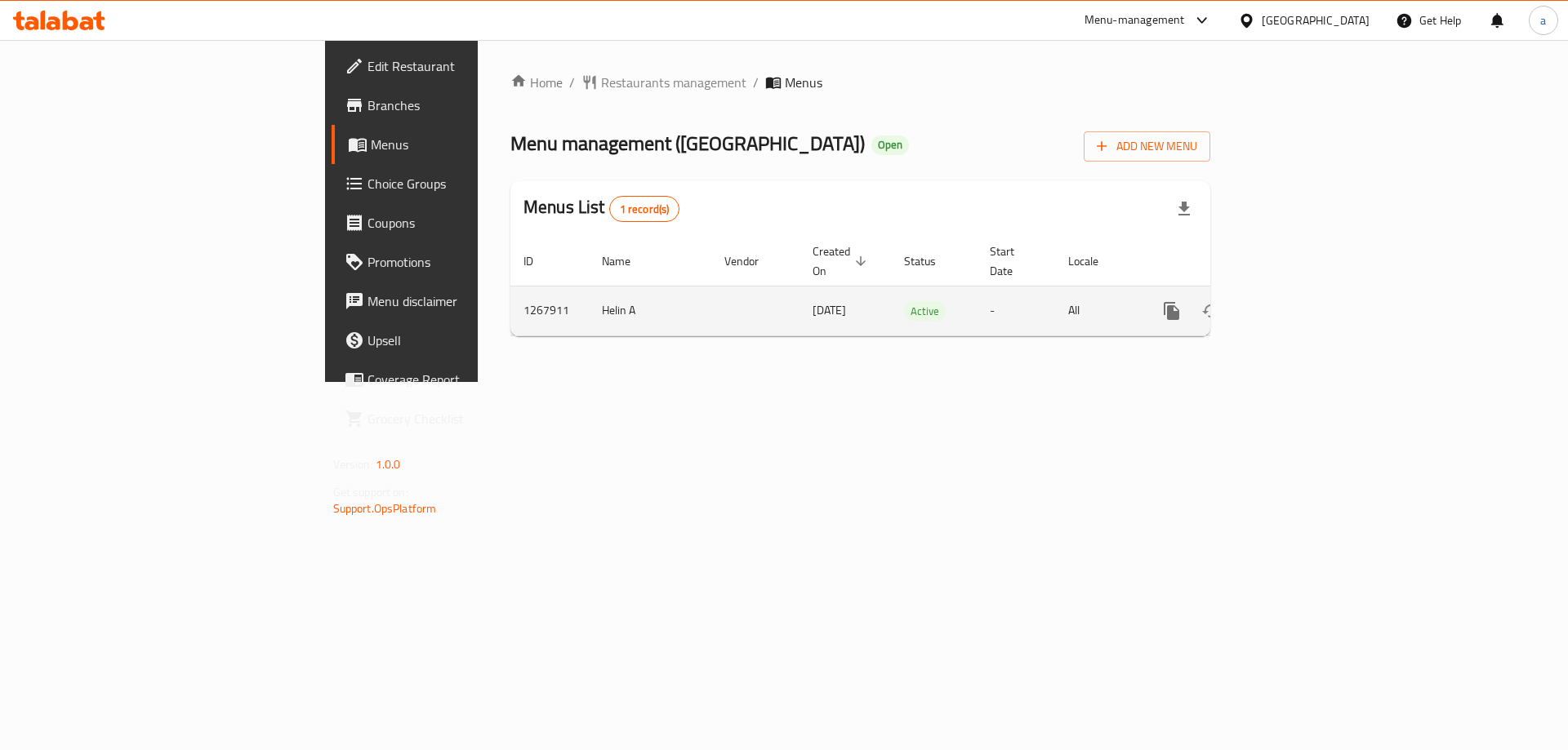
click at [1299, 301] on icon "enhanced table" at bounding box center [1289, 311] width 20 height 20
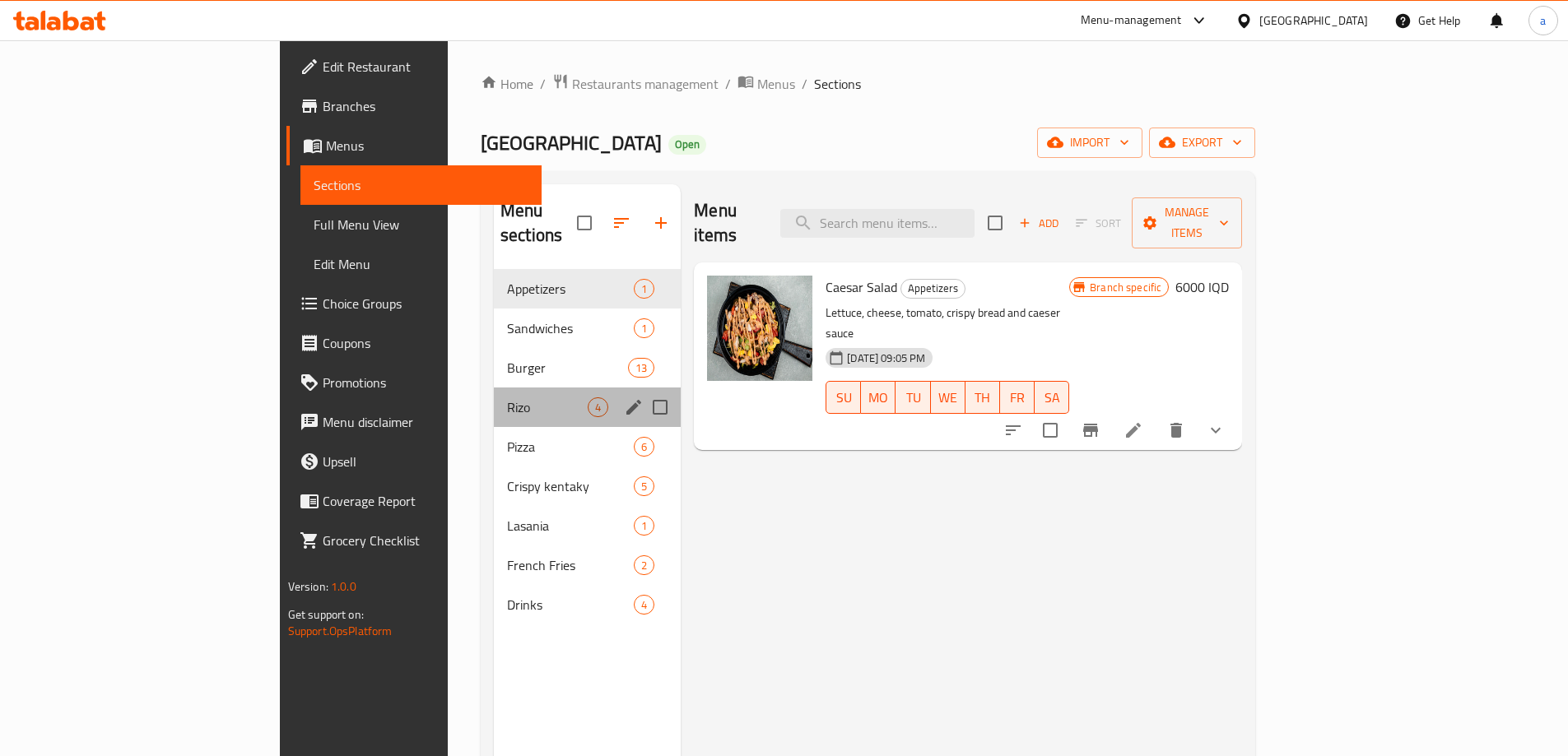
click at [494, 393] on div "Rizo 4" at bounding box center [587, 406] width 186 height 39
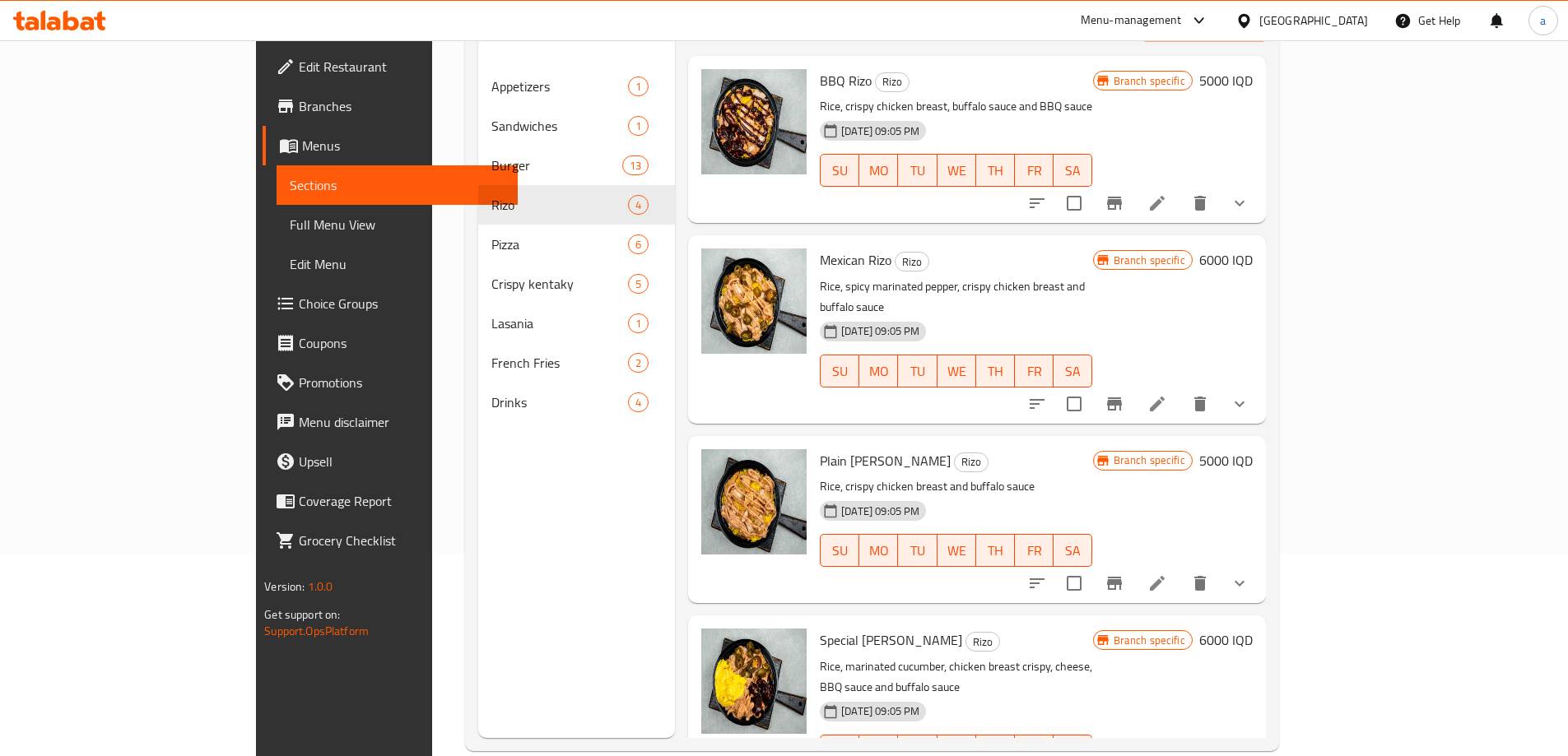
scroll to position [231, 0]
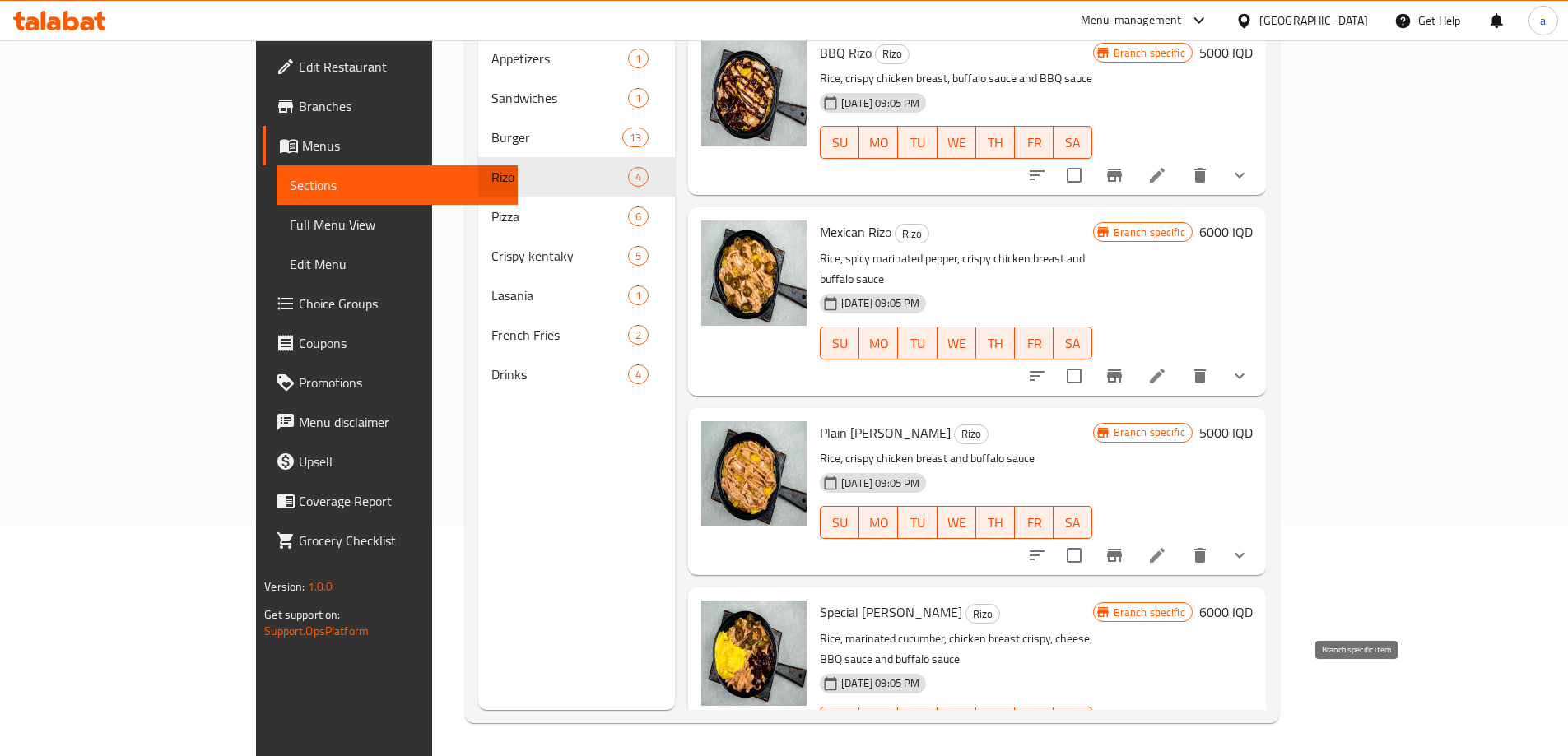
click at [1134, 737] on button "Branch-specific-item" at bounding box center [1114, 756] width 39 height 39
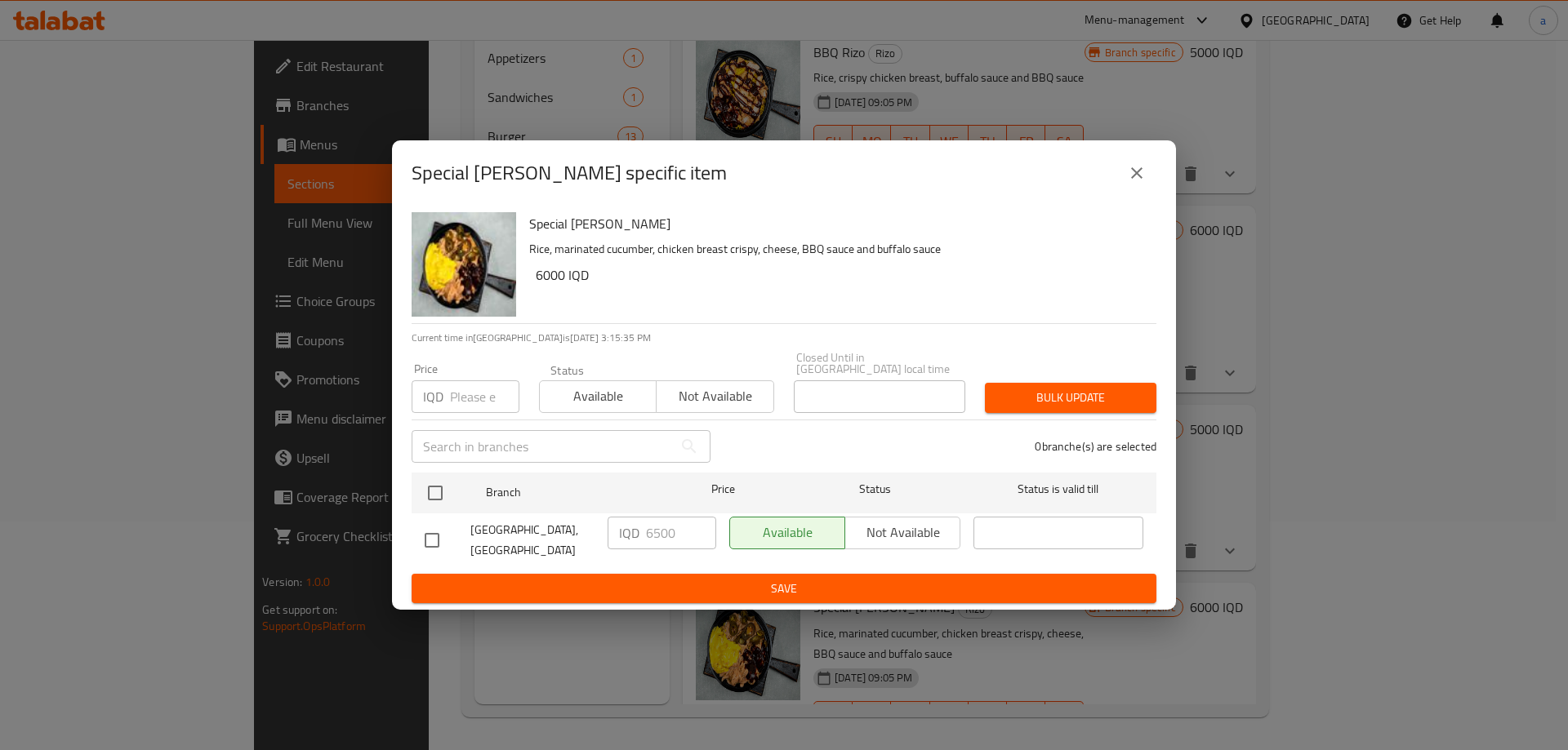
click at [1134, 179] on icon "close" at bounding box center [1136, 173] width 11 height 11
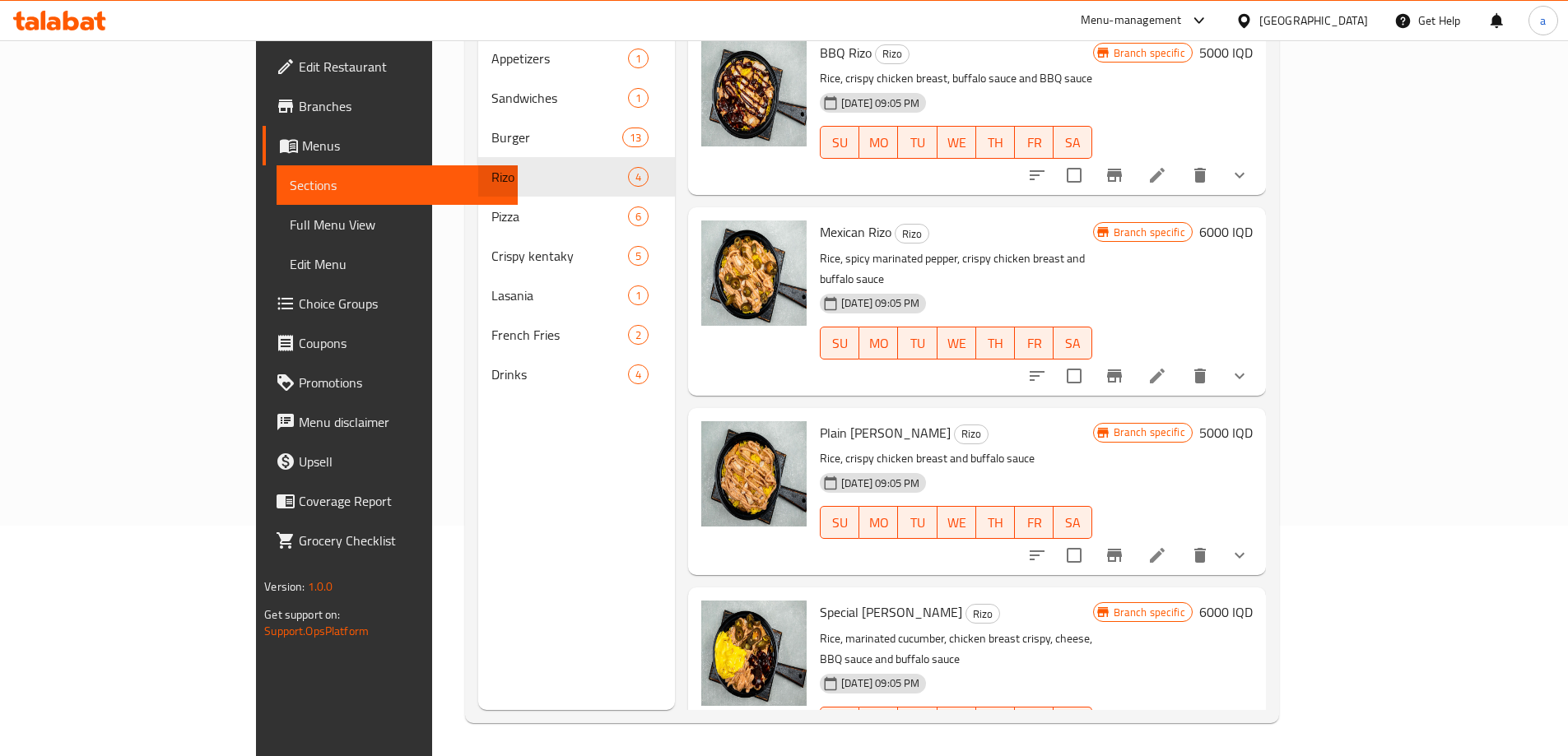
click at [1253, 600] on h6 "6000 IQD" at bounding box center [1226, 612] width 54 height 23
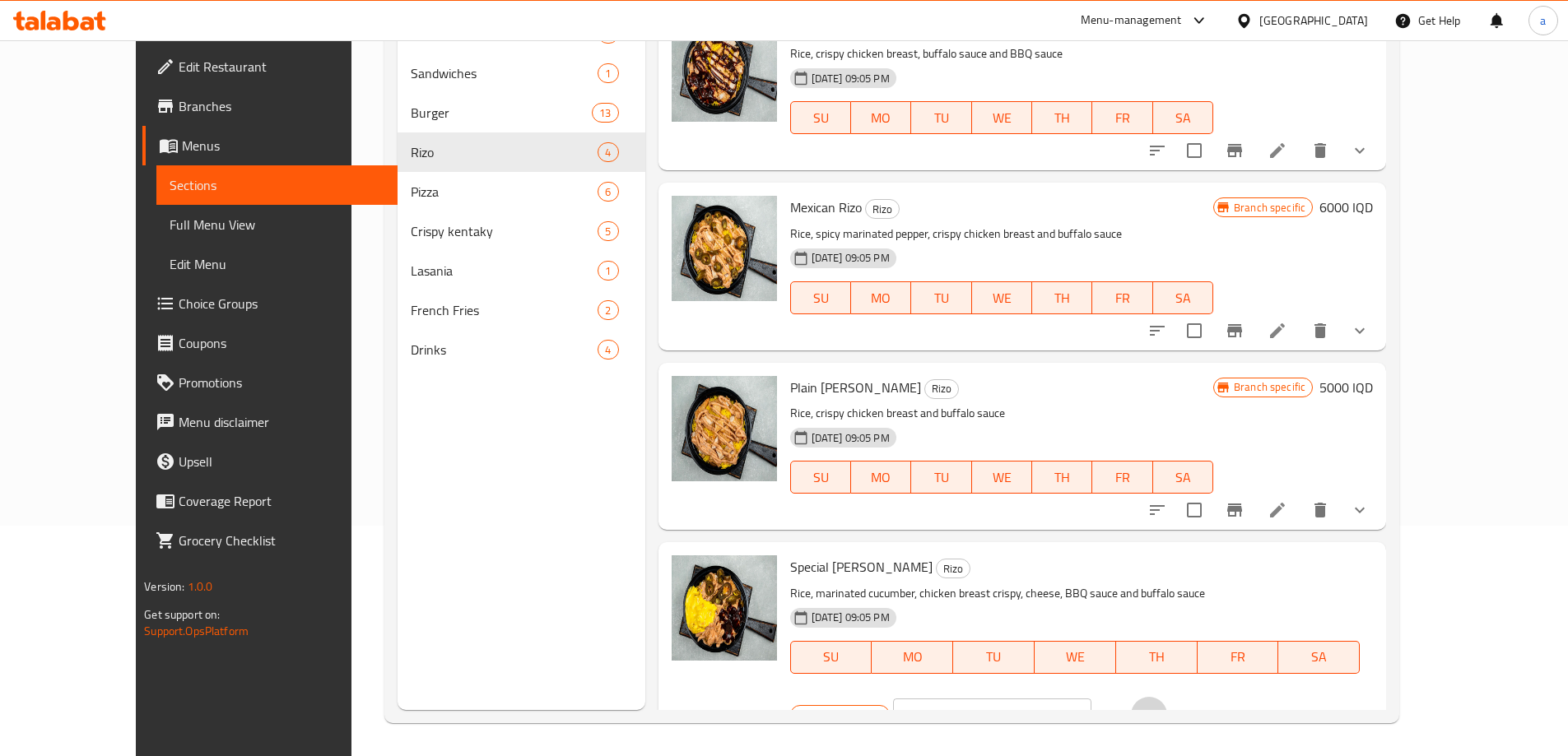
click at [1167, 697] on button "ok" at bounding box center [1149, 716] width 37 height 37
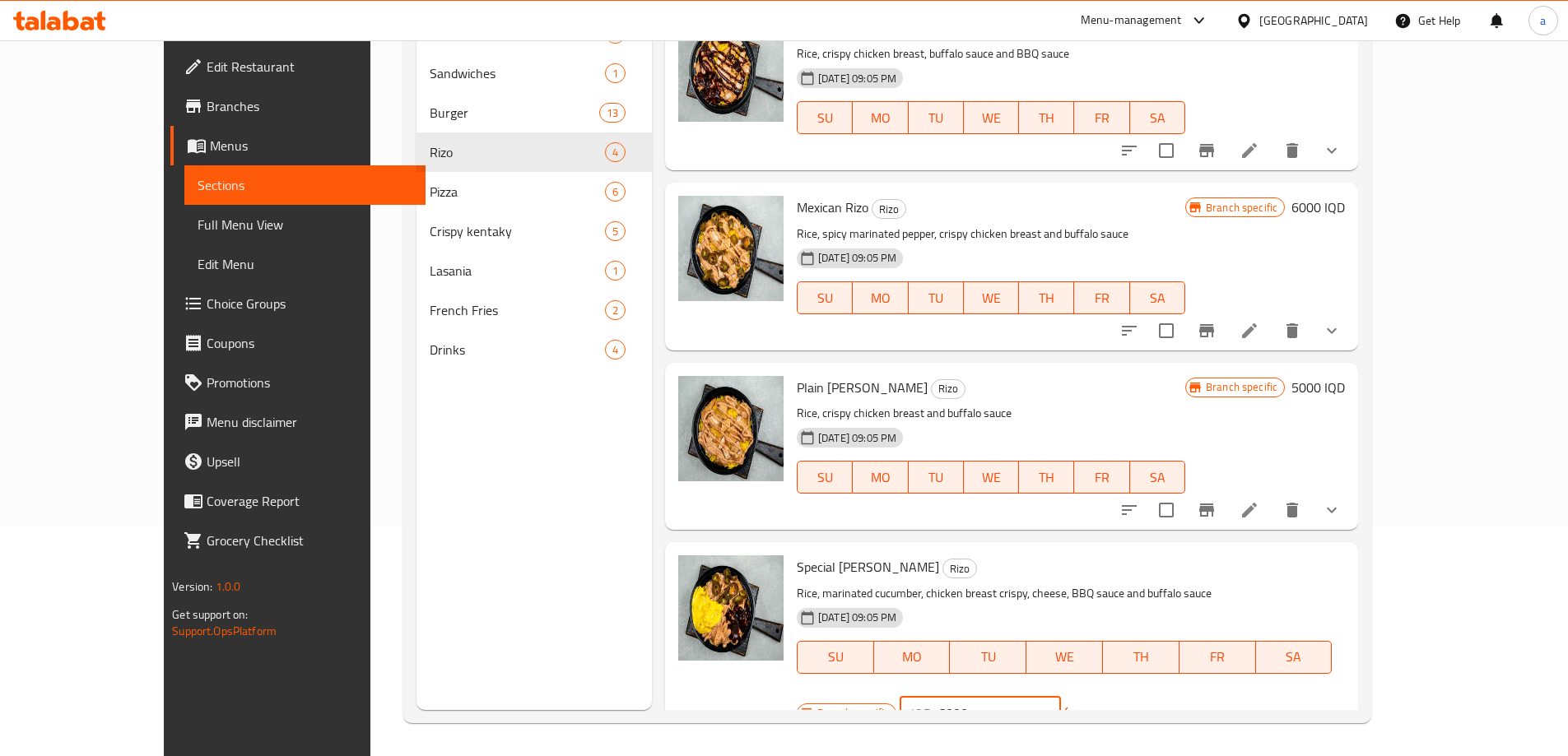
click at [1061, 697] on input "6000" at bounding box center [1000, 714] width 123 height 33
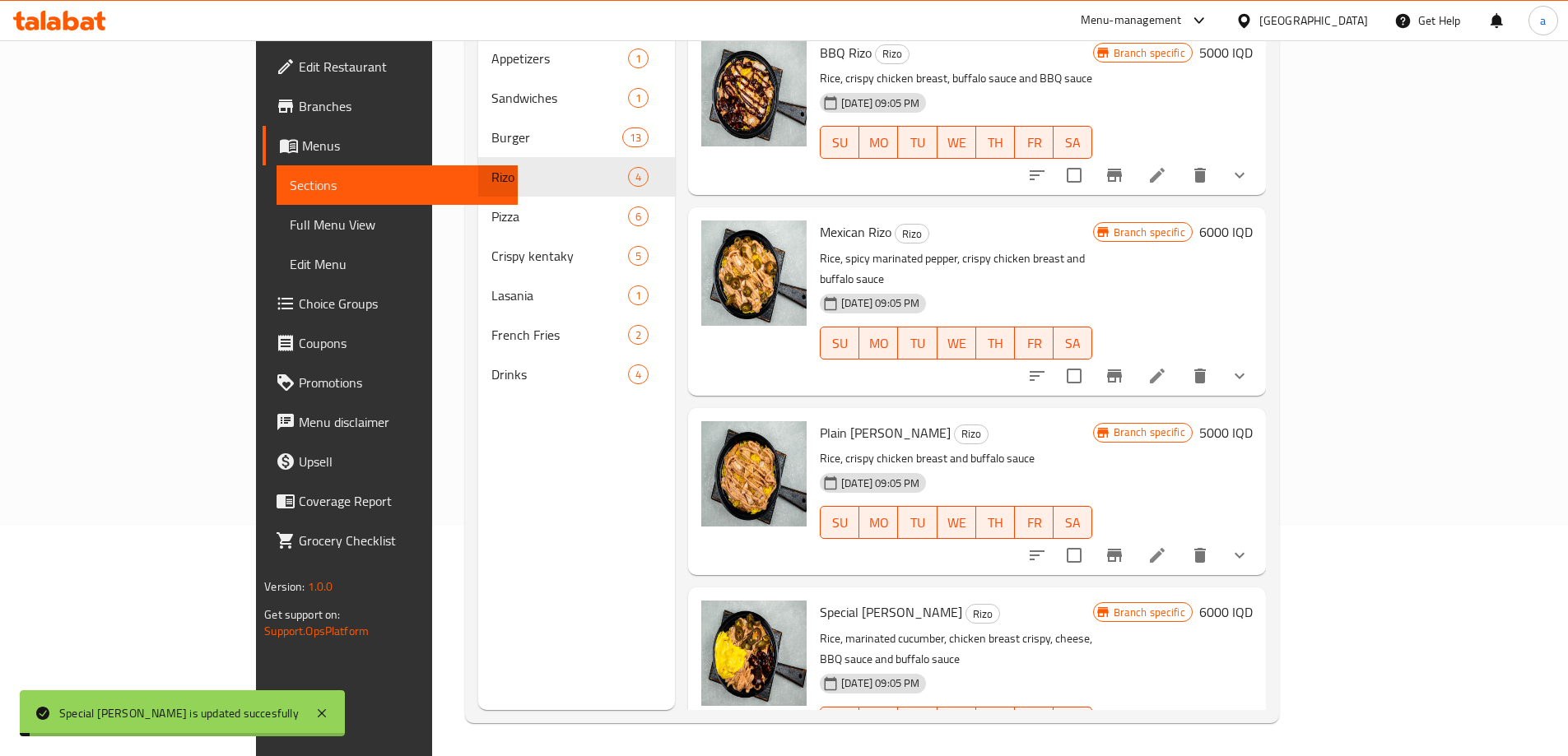
click at [1099, 668] on div "07-12-2024 09:05 PM SU MO TU WE TH FR SA" at bounding box center [955, 712] width 285 height 89
click at [1124, 746] on icon "Branch-specific-item" at bounding box center [1115, 756] width 20 height 20
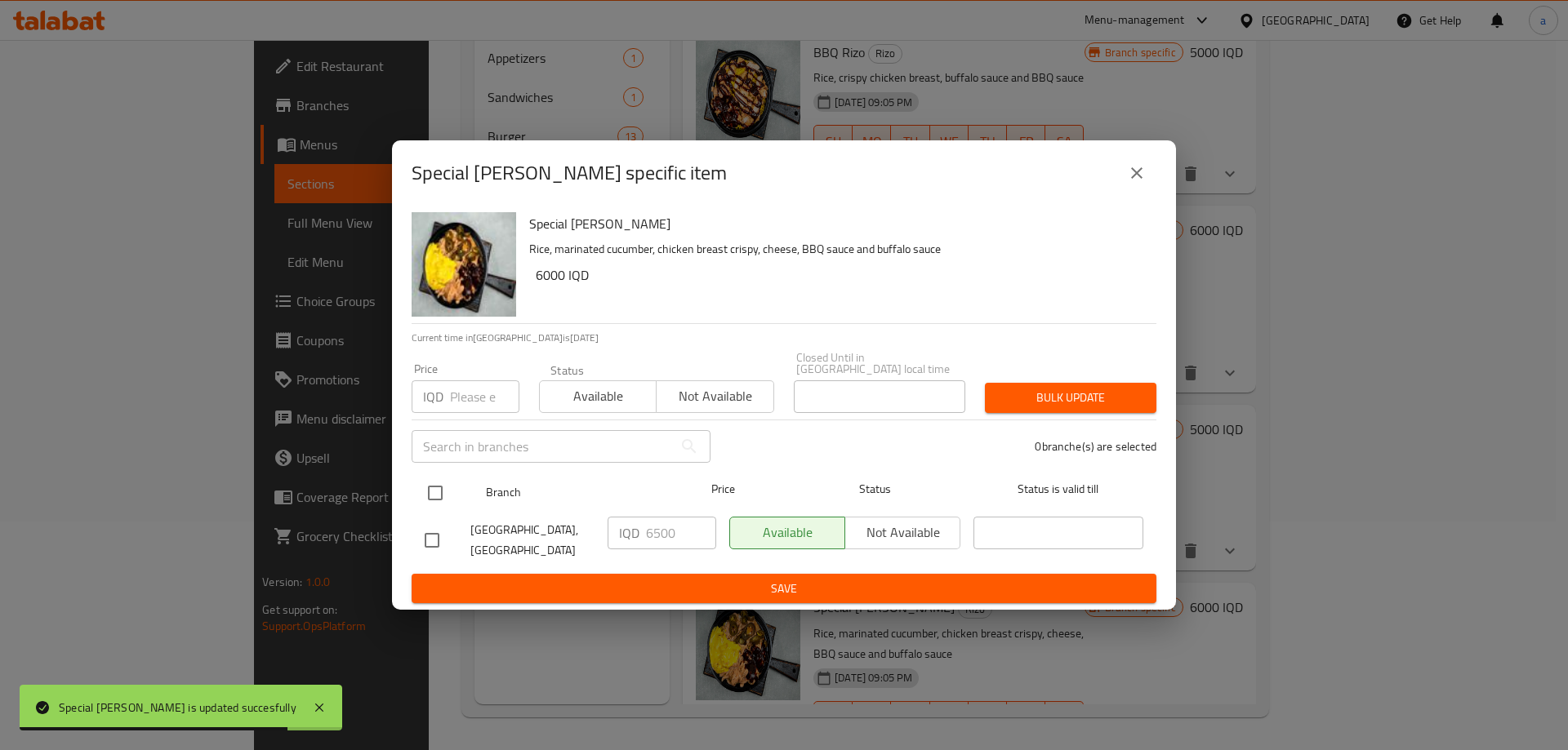
click at [442, 476] on input "checkbox" at bounding box center [436, 493] width 34 height 34
checkbox input "true"
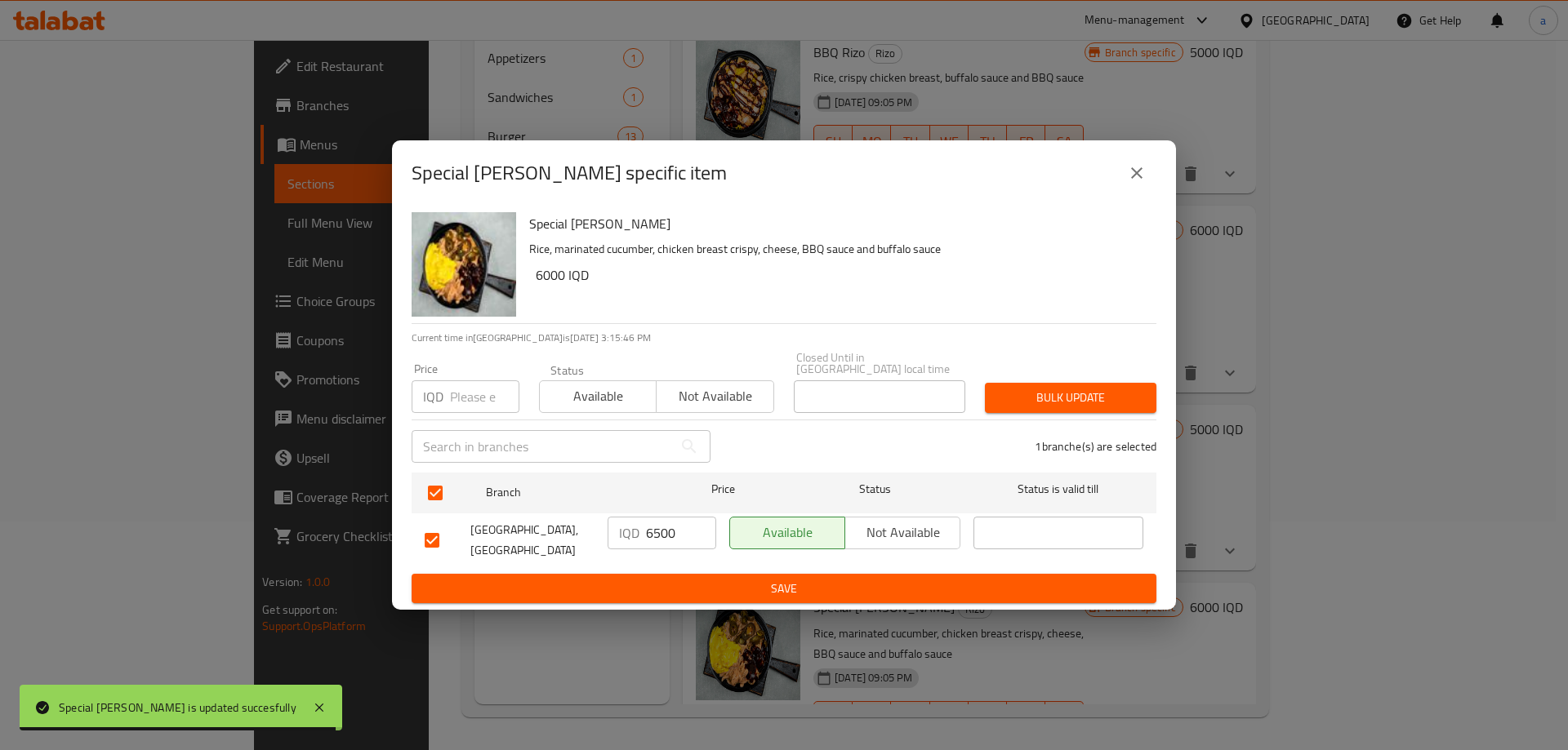
click at [657, 537] on input "6500" at bounding box center [682, 533] width 71 height 32
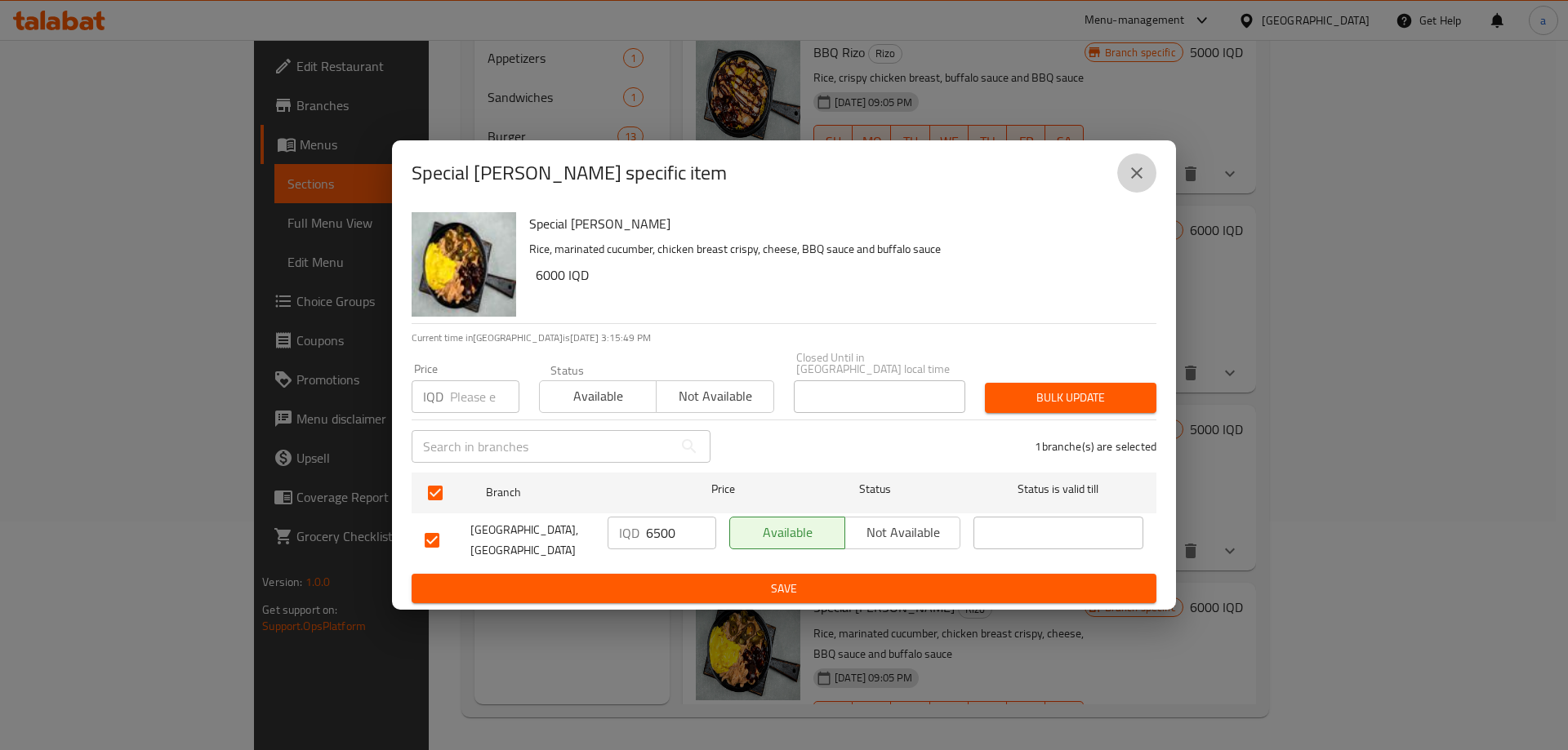
drag, startPoint x: 657, startPoint y: 537, endPoint x: 1135, endPoint y: 173, distance: 600.8
click at [1135, 173] on icon "close" at bounding box center [1136, 172] width 20 height 20
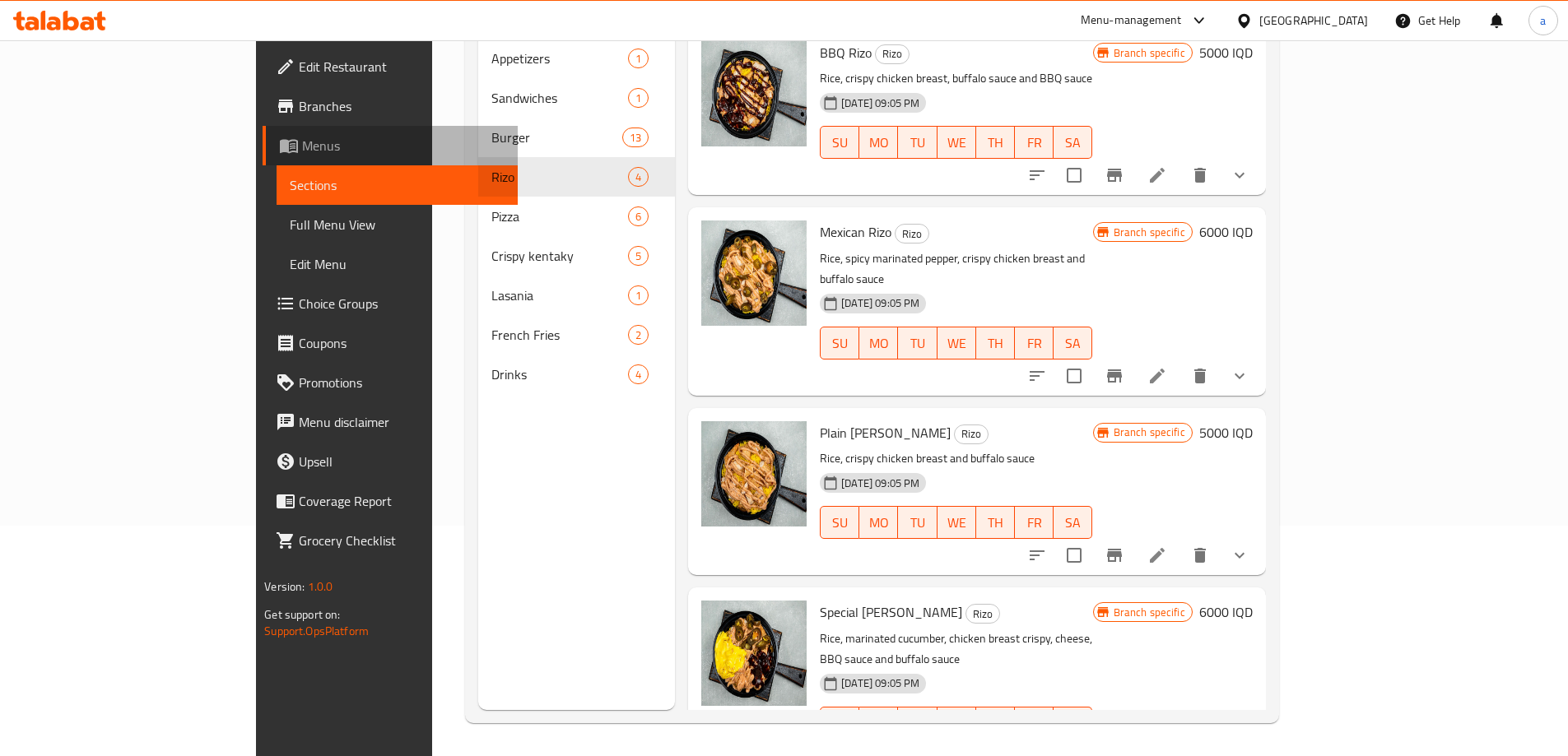
click at [302, 138] on span "Menus" at bounding box center [403, 145] width 203 height 20
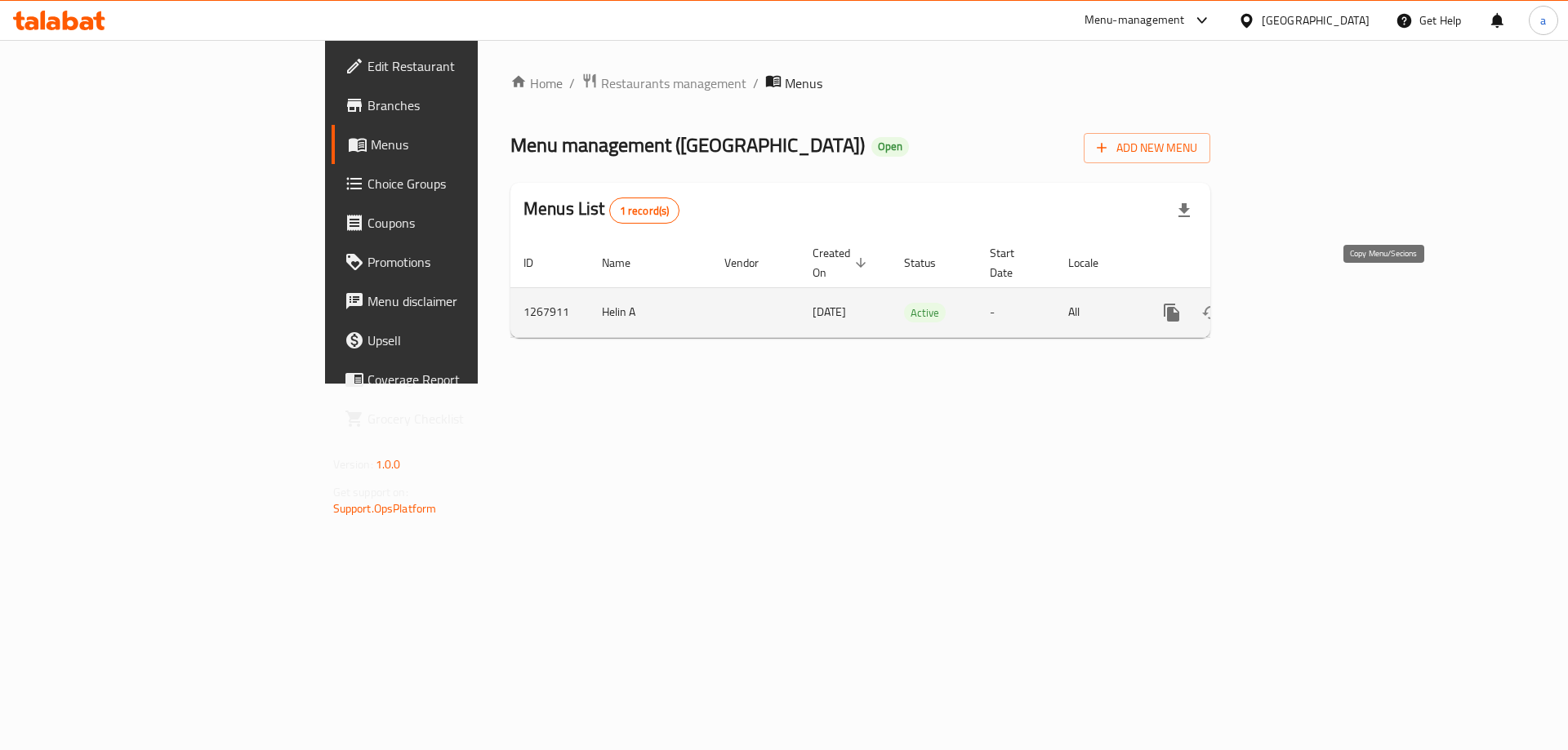
click at [1179, 304] on icon "more" at bounding box center [1171, 313] width 15 height 18
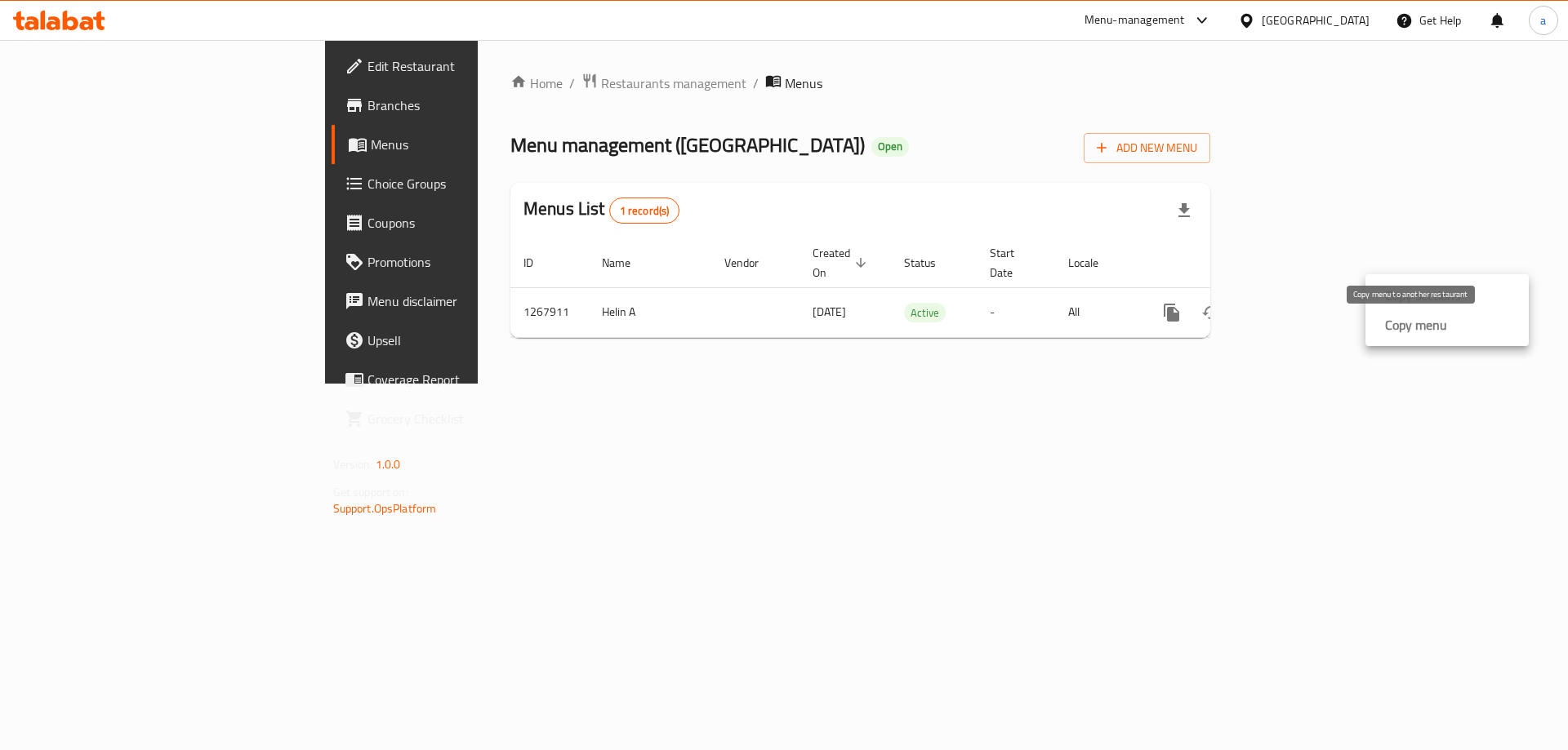
click at [1427, 325] on strong "Copy menu" at bounding box center [1415, 325] width 62 height 20
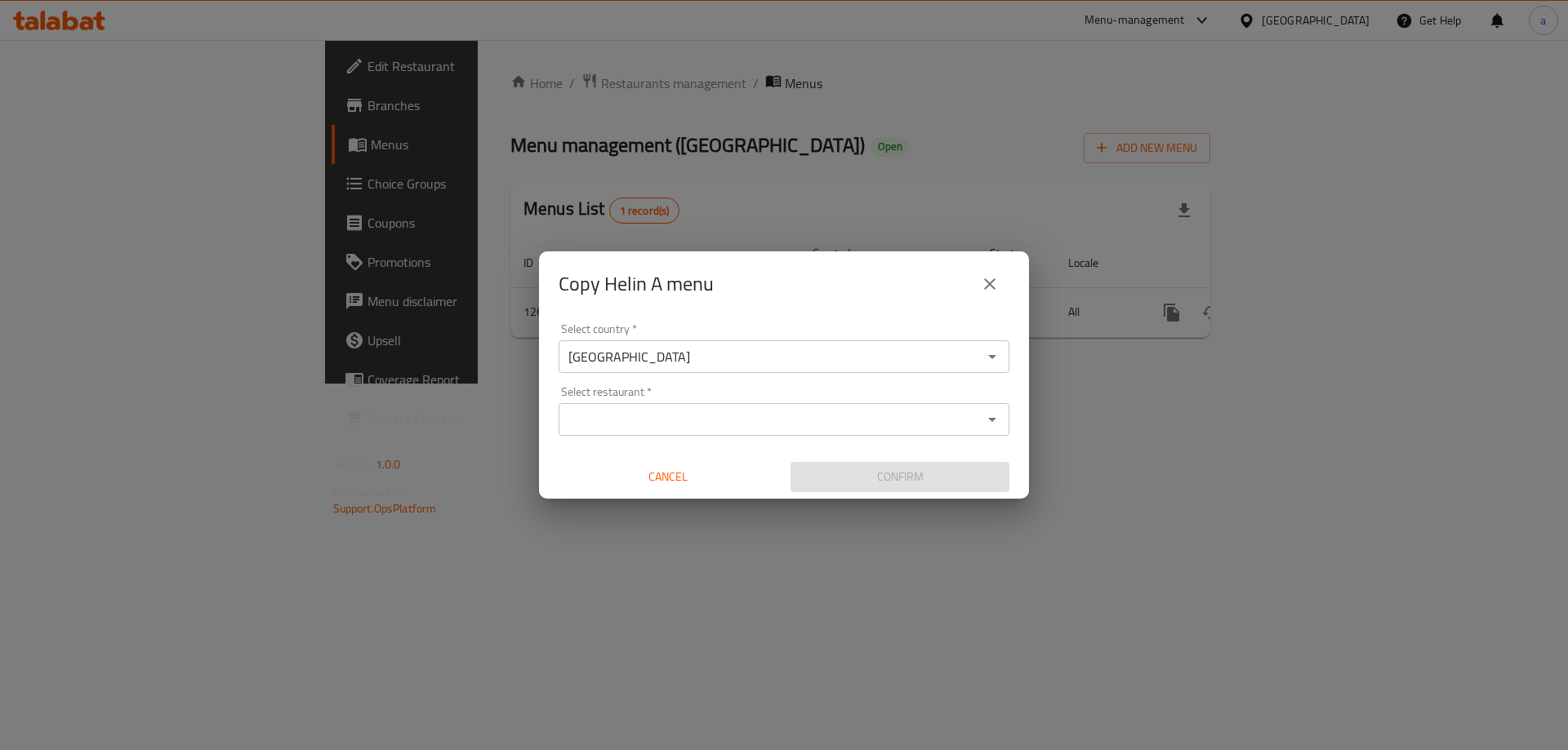
click at [646, 409] on input "Select restaurant   *" at bounding box center [770, 419] width 414 height 23
click at [637, 412] on input "Select restaurant   *" at bounding box center [770, 419] width 414 height 23
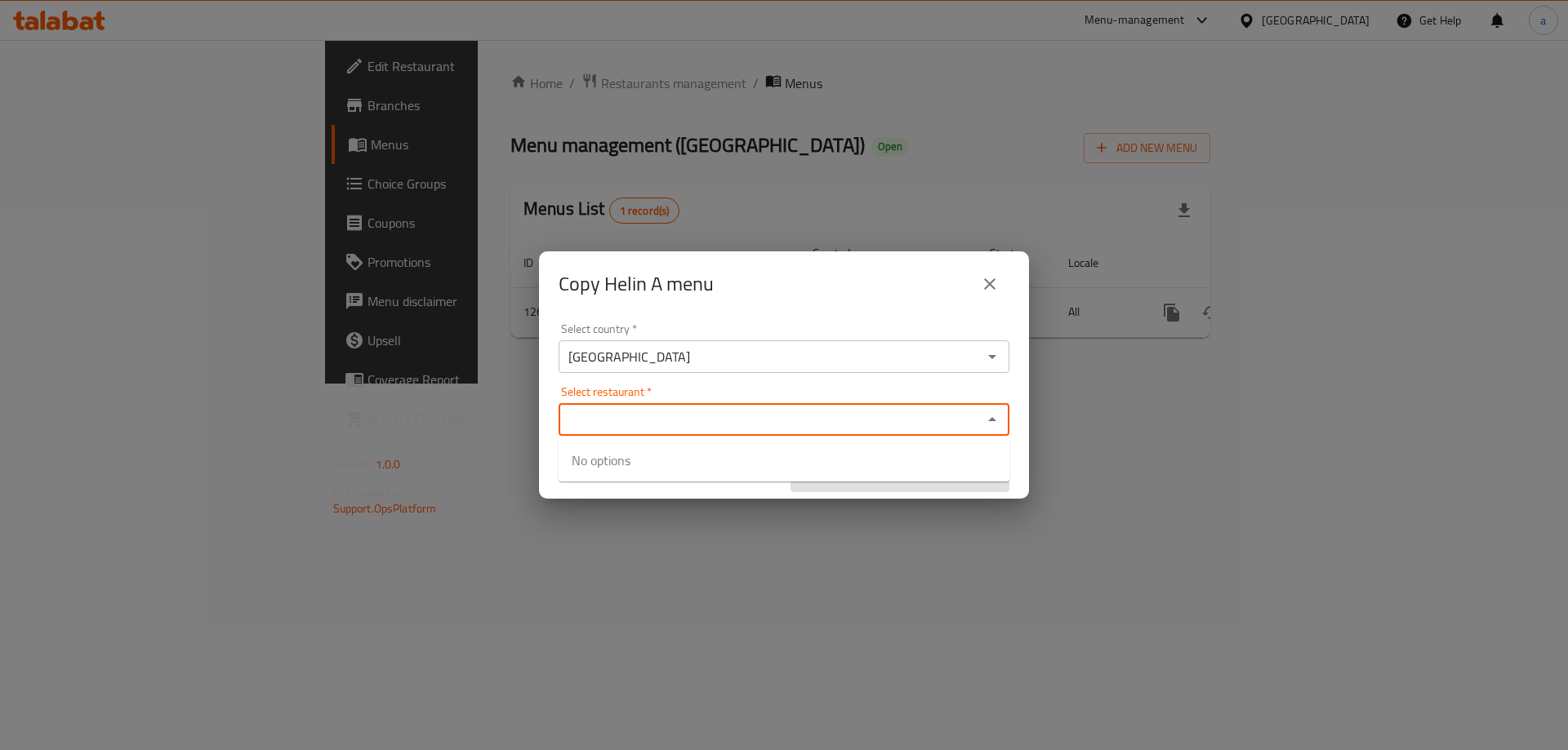
paste input "687845"
click at [665, 399] on div "Select restaurant   * 687845 Select restaurant *" at bounding box center [784, 411] width 451 height 50
type input "687845"
click at [688, 385] on div "Select country   * Iraq Select country * Select restaurant   * Select restauran…" at bounding box center [784, 407] width 490 height 182
click at [804, 418] on input "Select restaurant   *" at bounding box center [770, 419] width 414 height 23
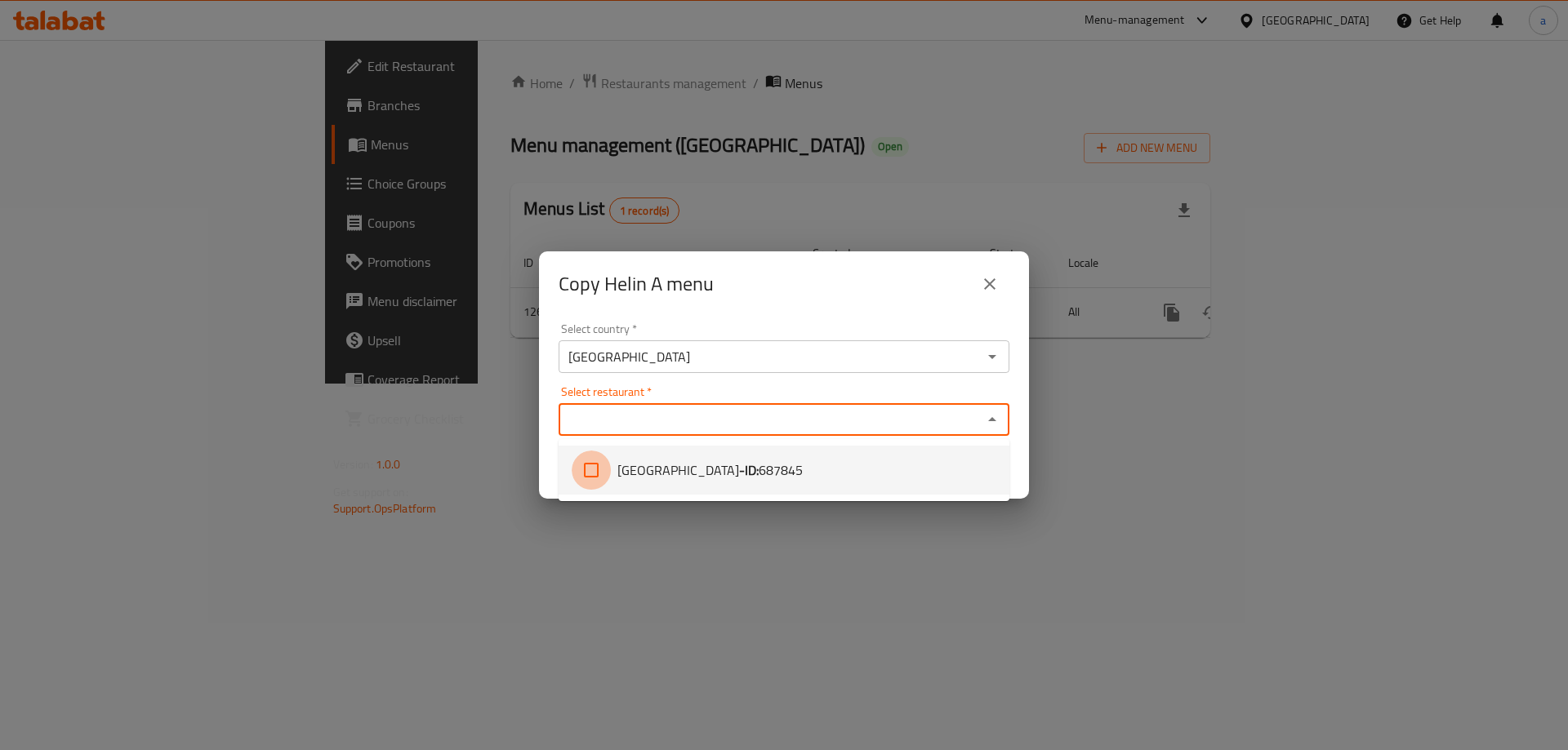
click at [590, 470] on input "checkbox" at bounding box center [591, 470] width 39 height 39
checkbox input "true"
click at [908, 557] on div "Copy Helin A menu Select country   * Iraq Select country * Select restaurant   …" at bounding box center [784, 375] width 1568 height 750
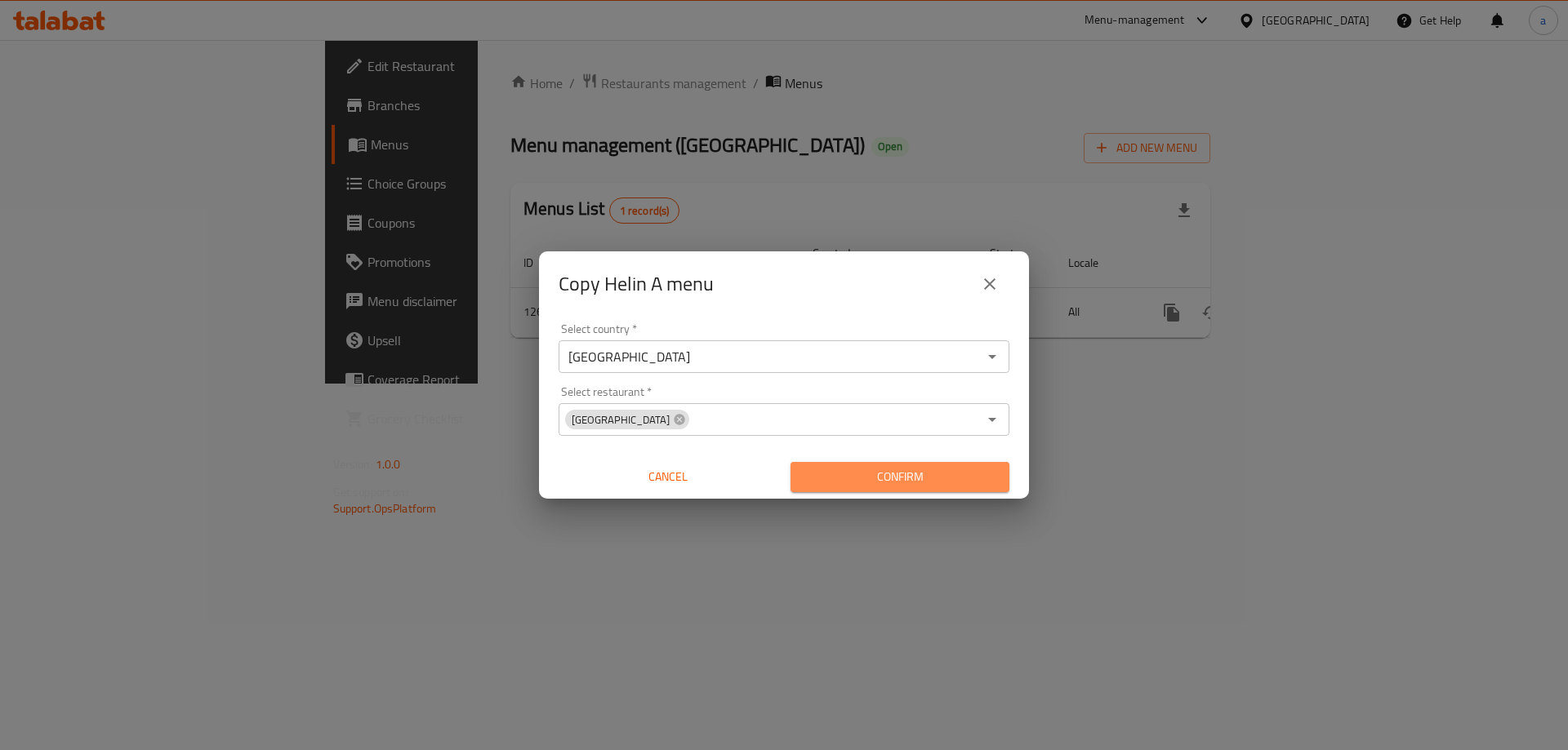
click at [920, 477] on span "Confirm" at bounding box center [900, 476] width 193 height 20
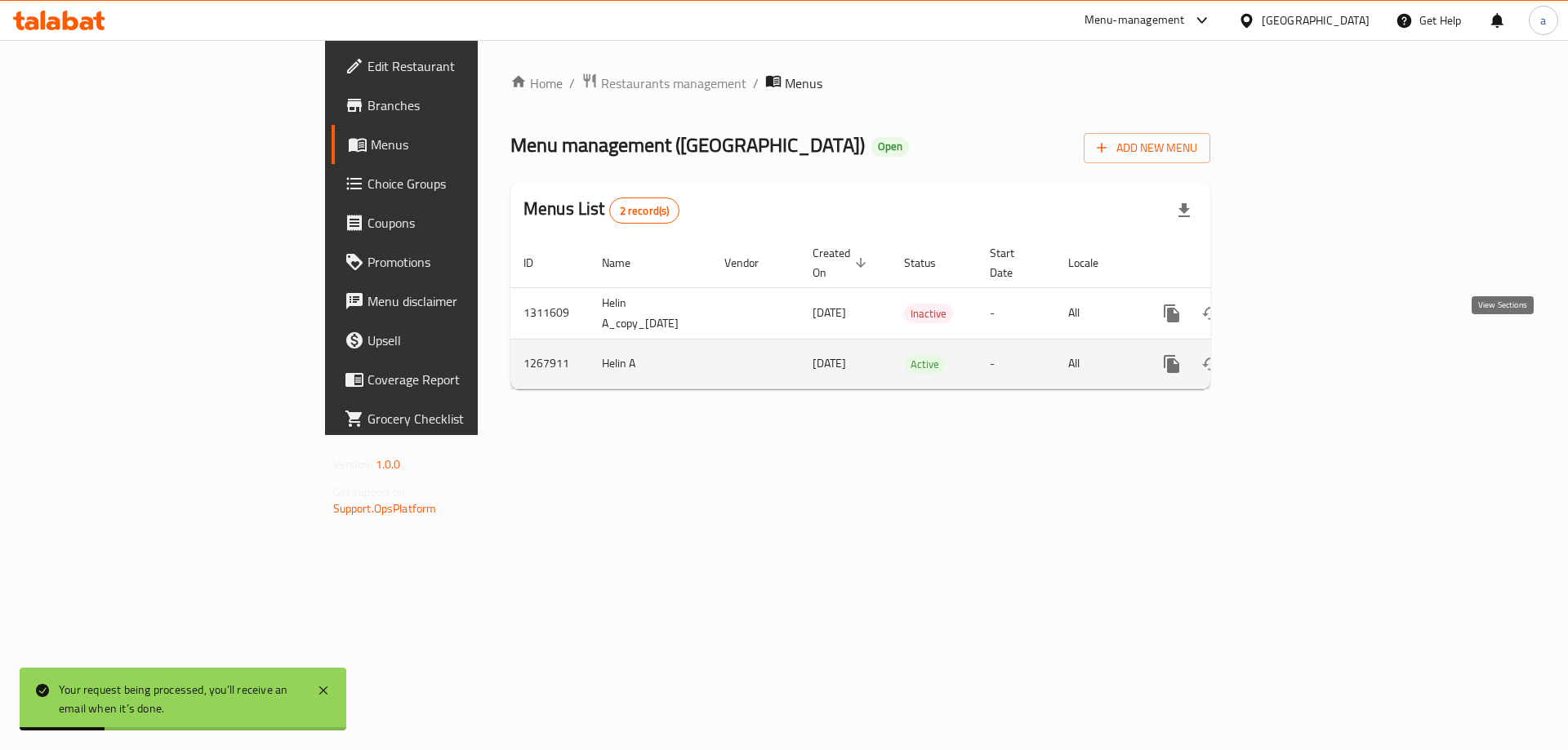
click at [1299, 355] on icon "enhanced table" at bounding box center [1289, 364] width 20 height 20
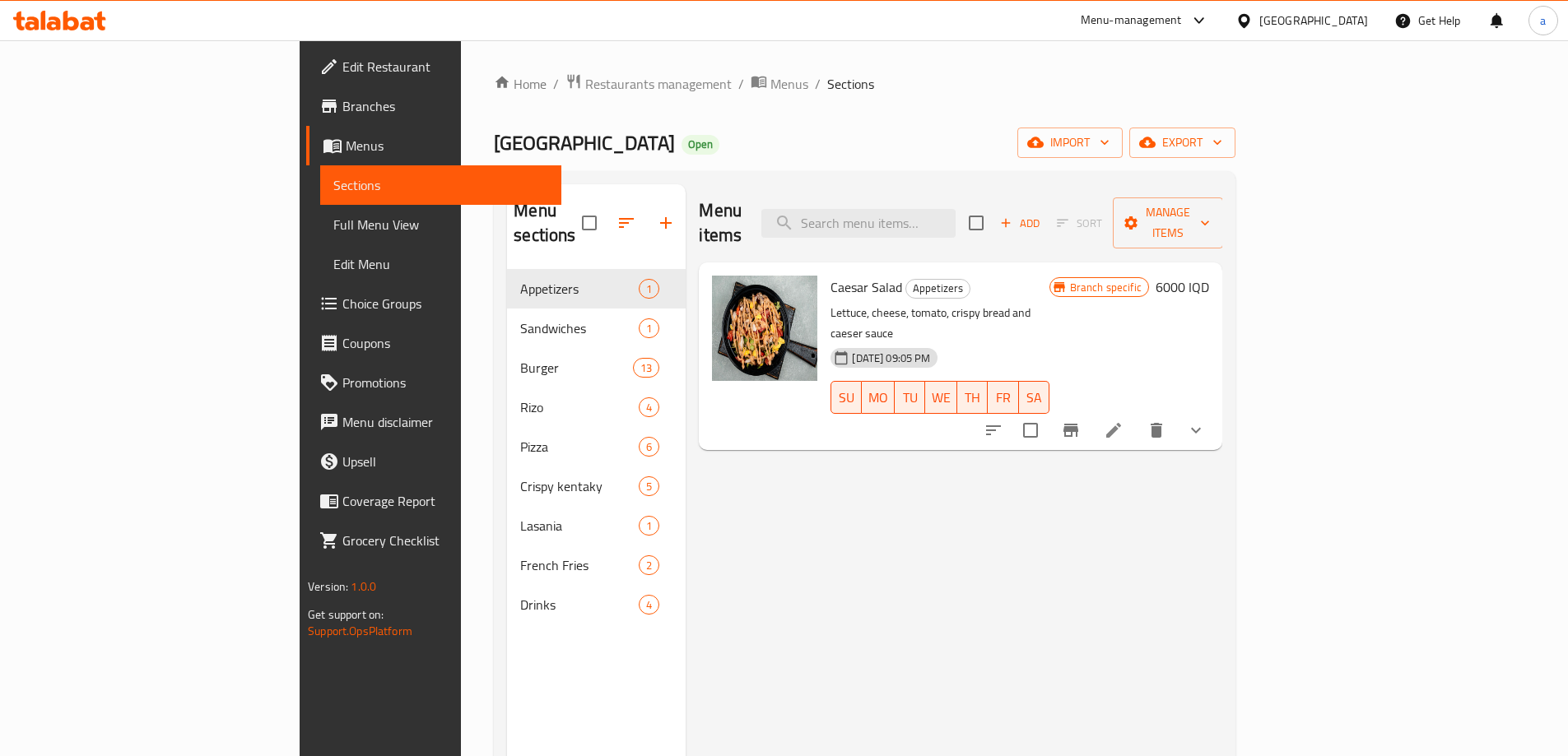
click at [306, 161] on link "Menus" at bounding box center [434, 145] width 256 height 39
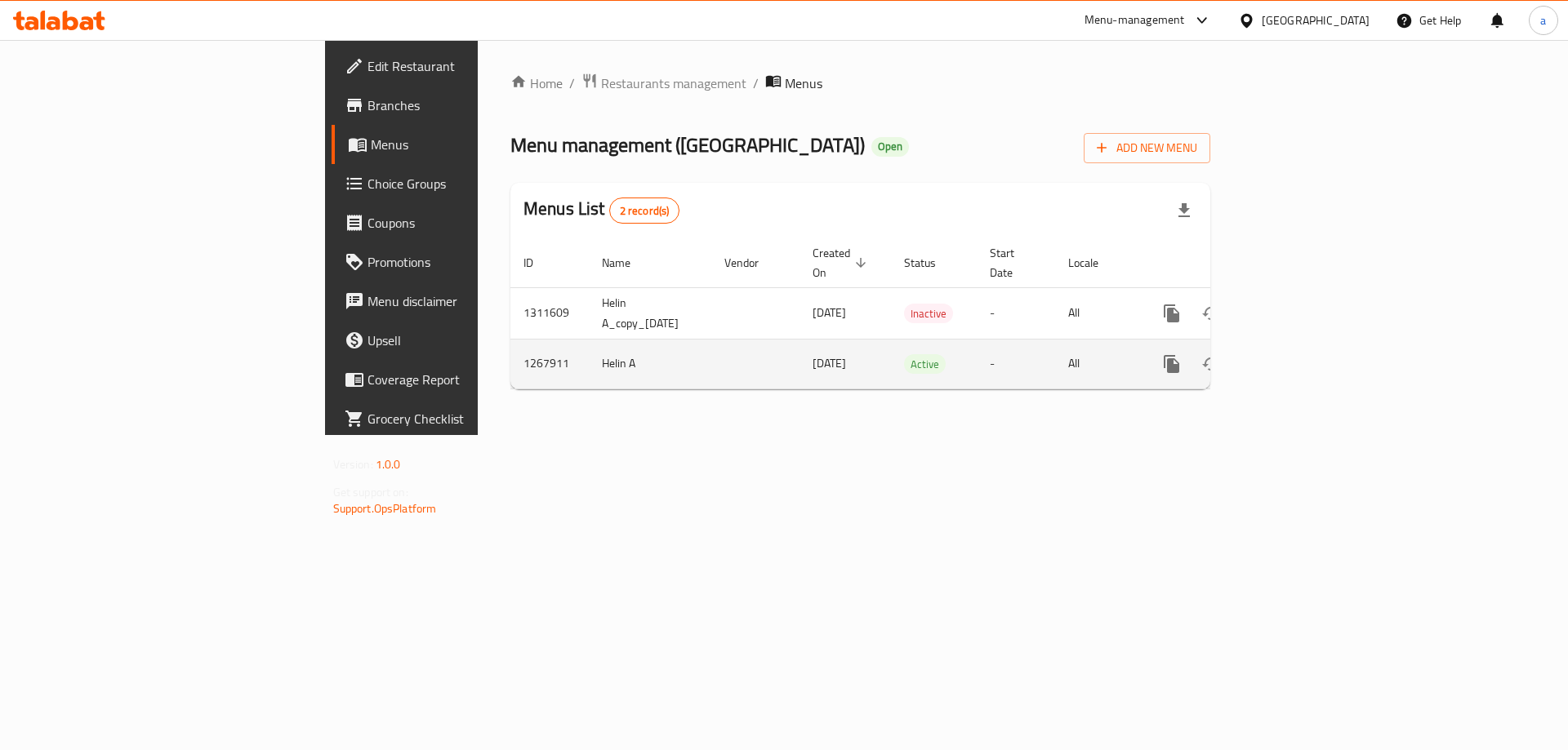
click at [1299, 355] on icon "enhanced table" at bounding box center [1289, 364] width 20 height 20
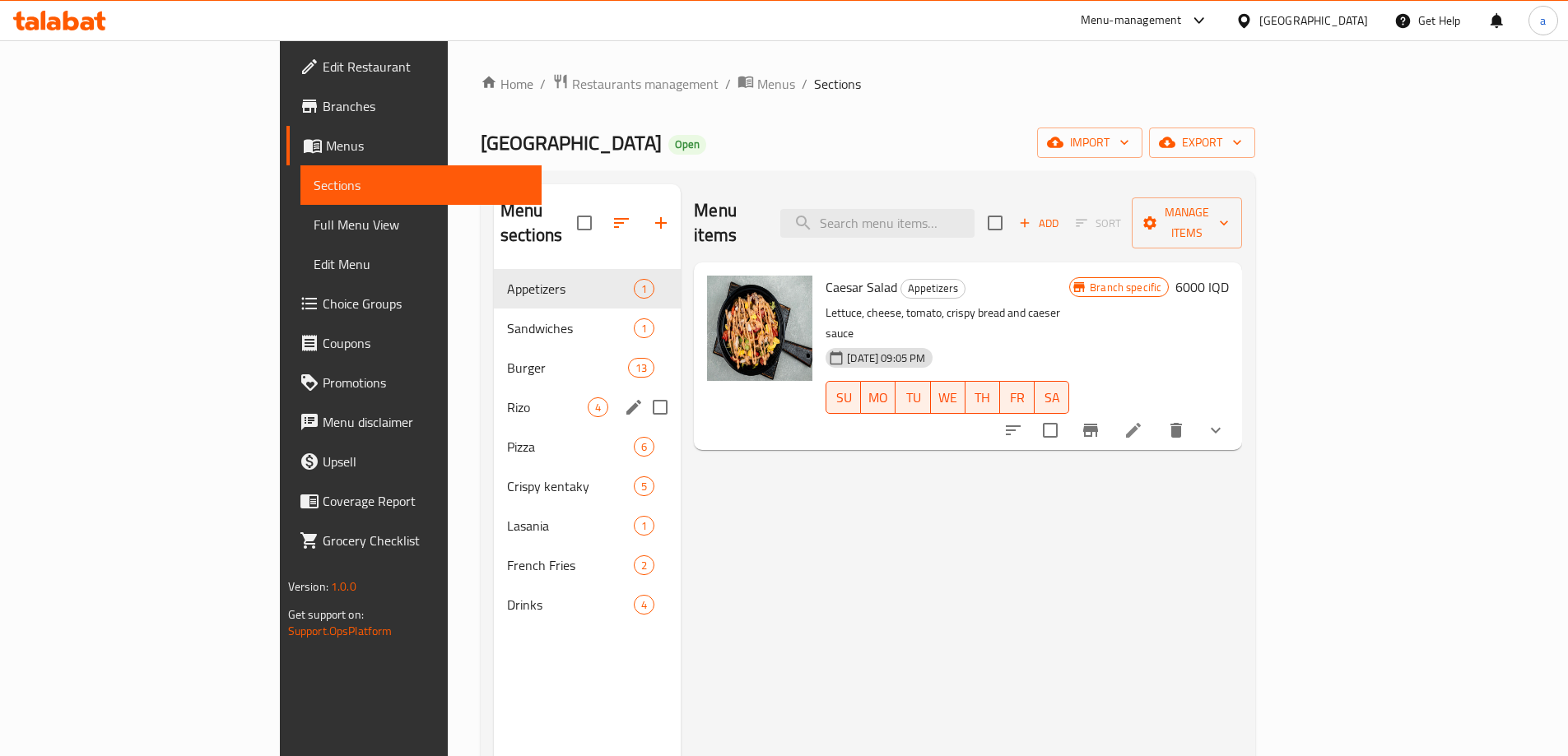
click at [494, 401] on div "Rizo 4" at bounding box center [587, 406] width 186 height 39
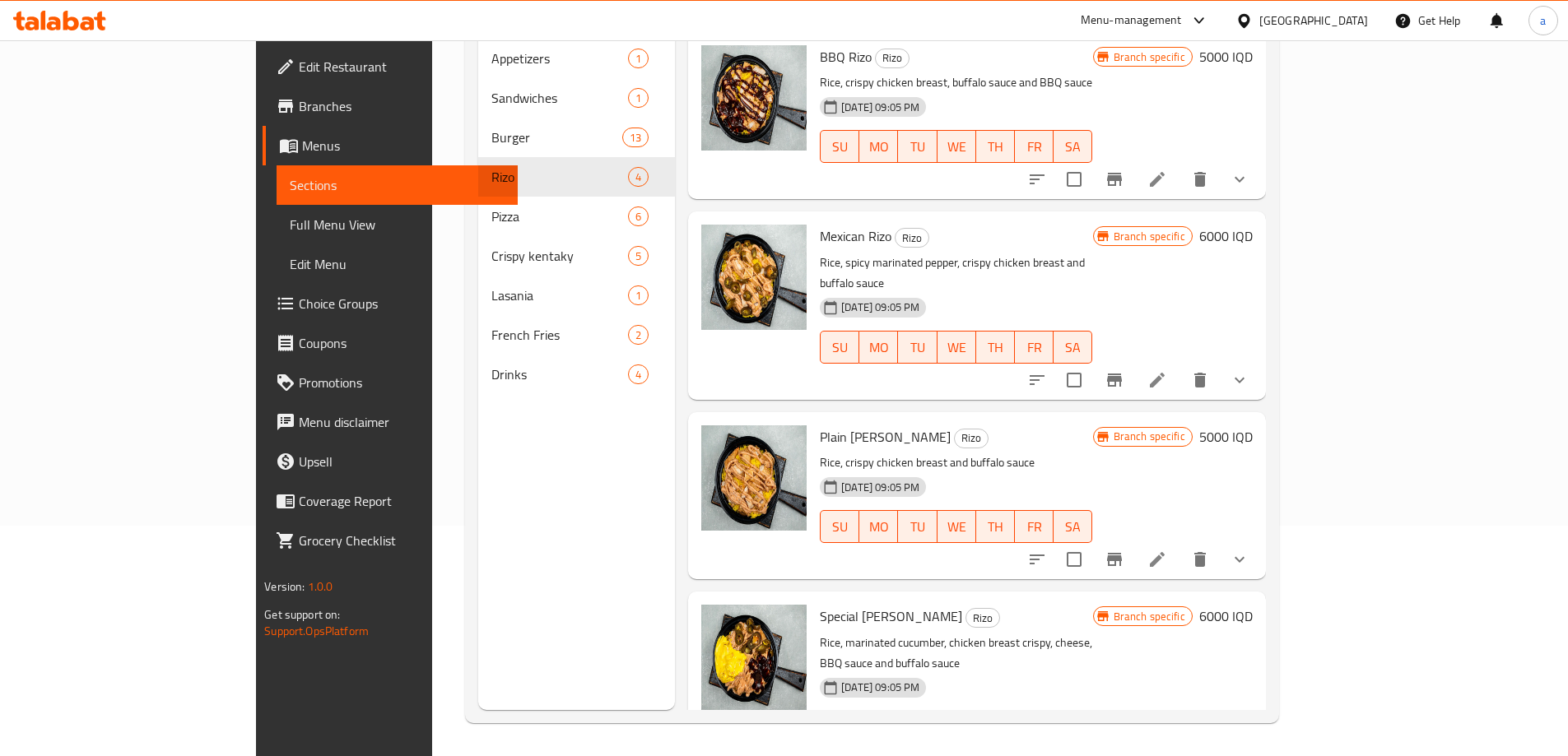
click at [1253, 605] on h6 "6000 IQD" at bounding box center [1226, 617] width 54 height 23
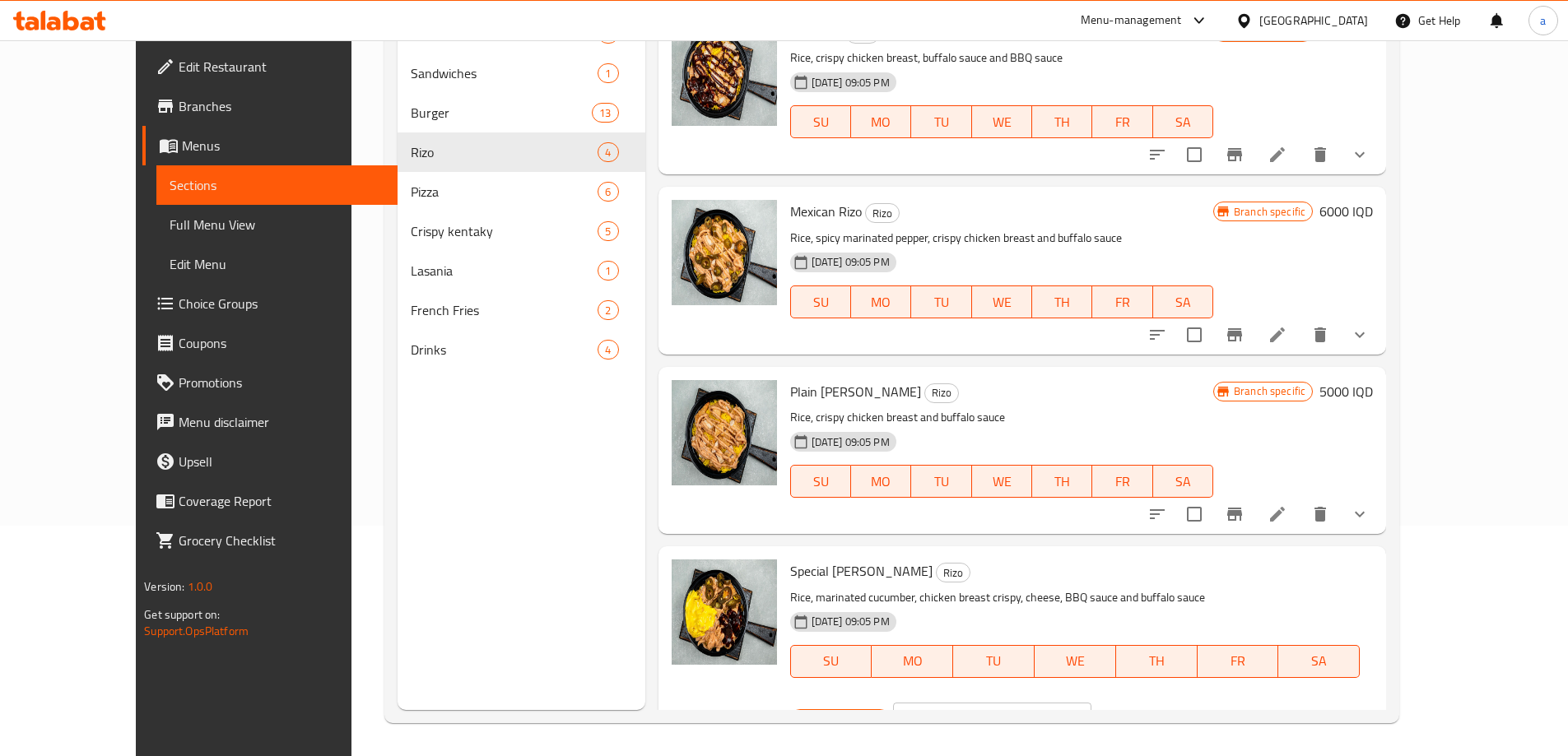
click at [1167, 701] on button "ok" at bounding box center [1149, 719] width 37 height 37
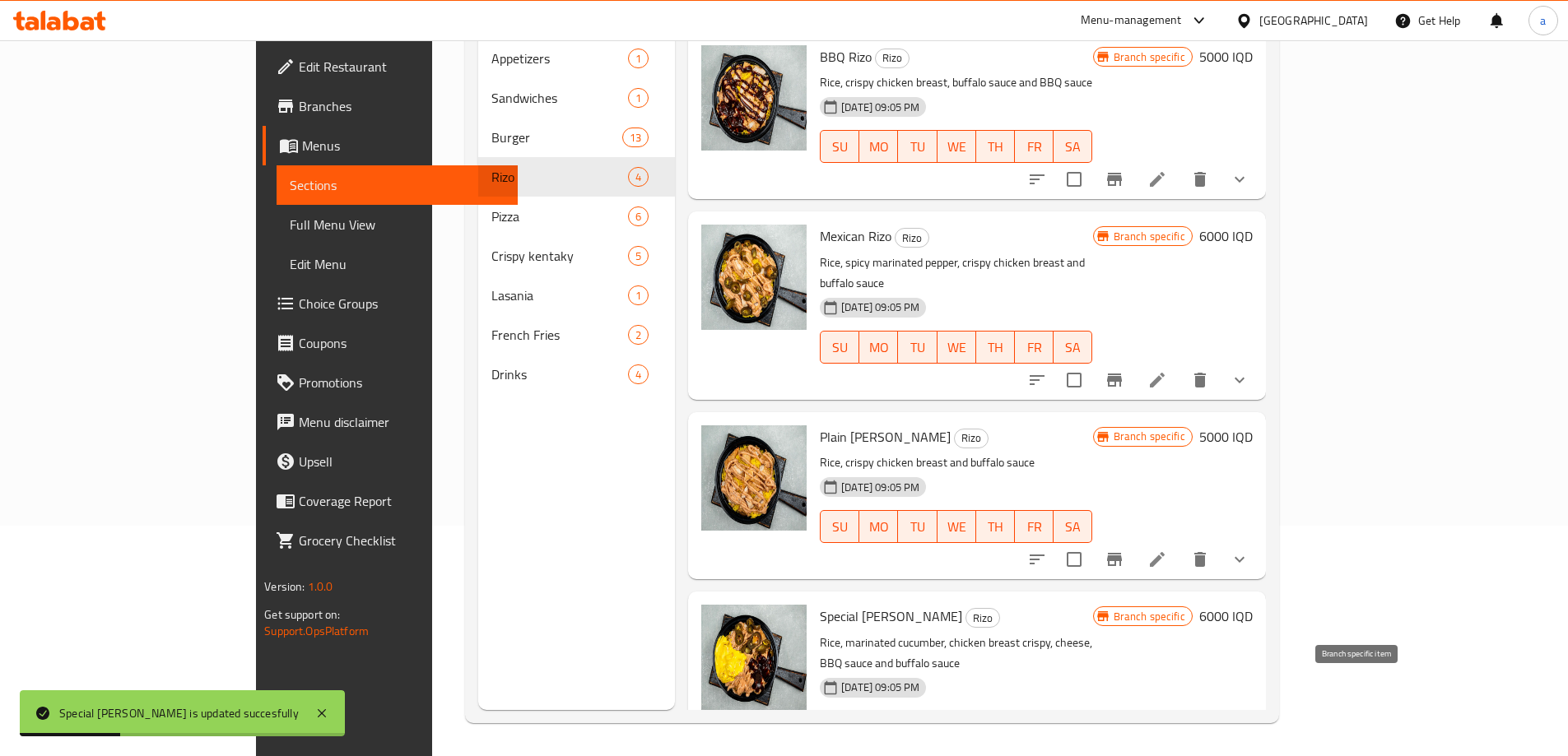
click at [1124, 750] on icon "Branch-specific-item" at bounding box center [1115, 760] width 20 height 20
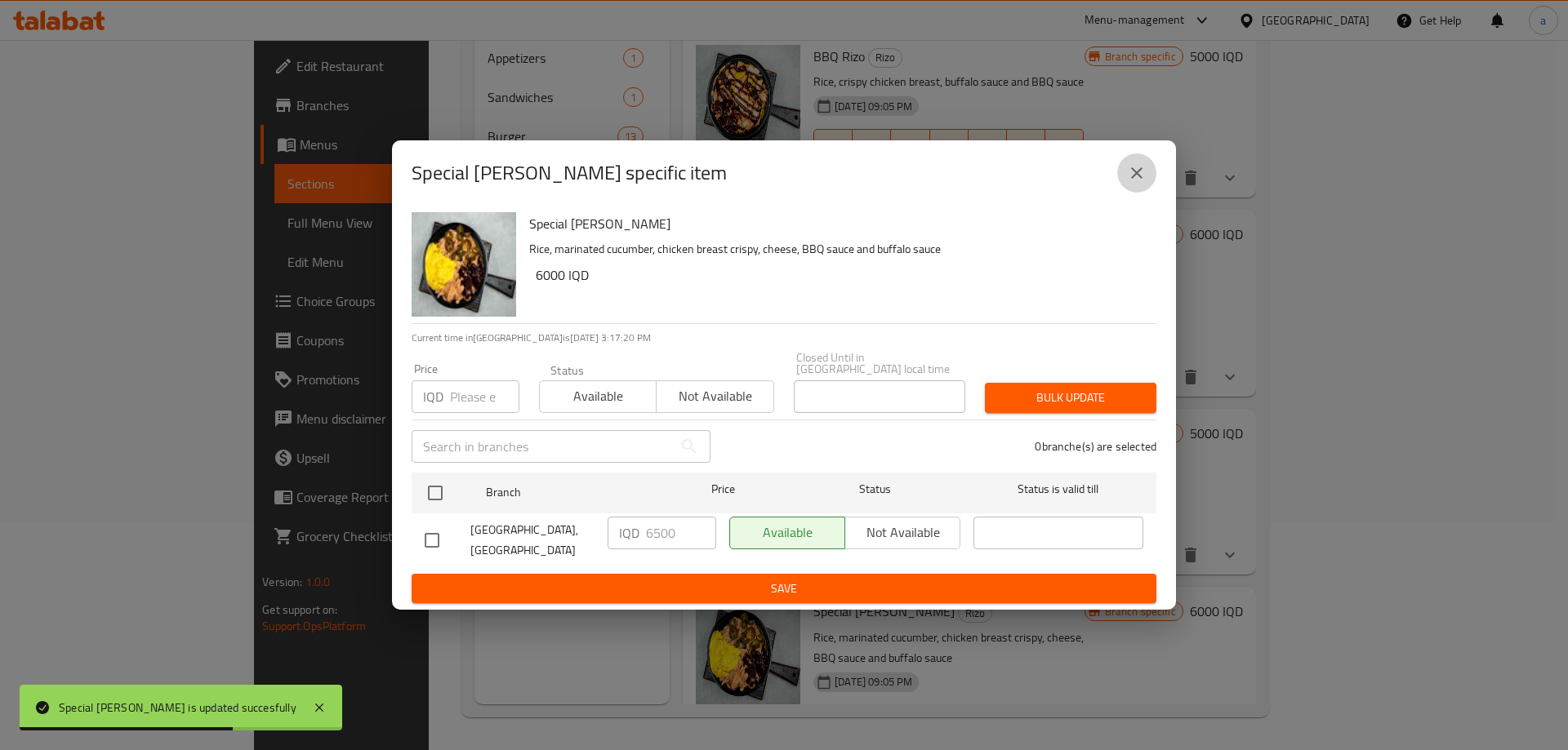
click at [1149, 173] on button "close" at bounding box center [1136, 172] width 39 height 39
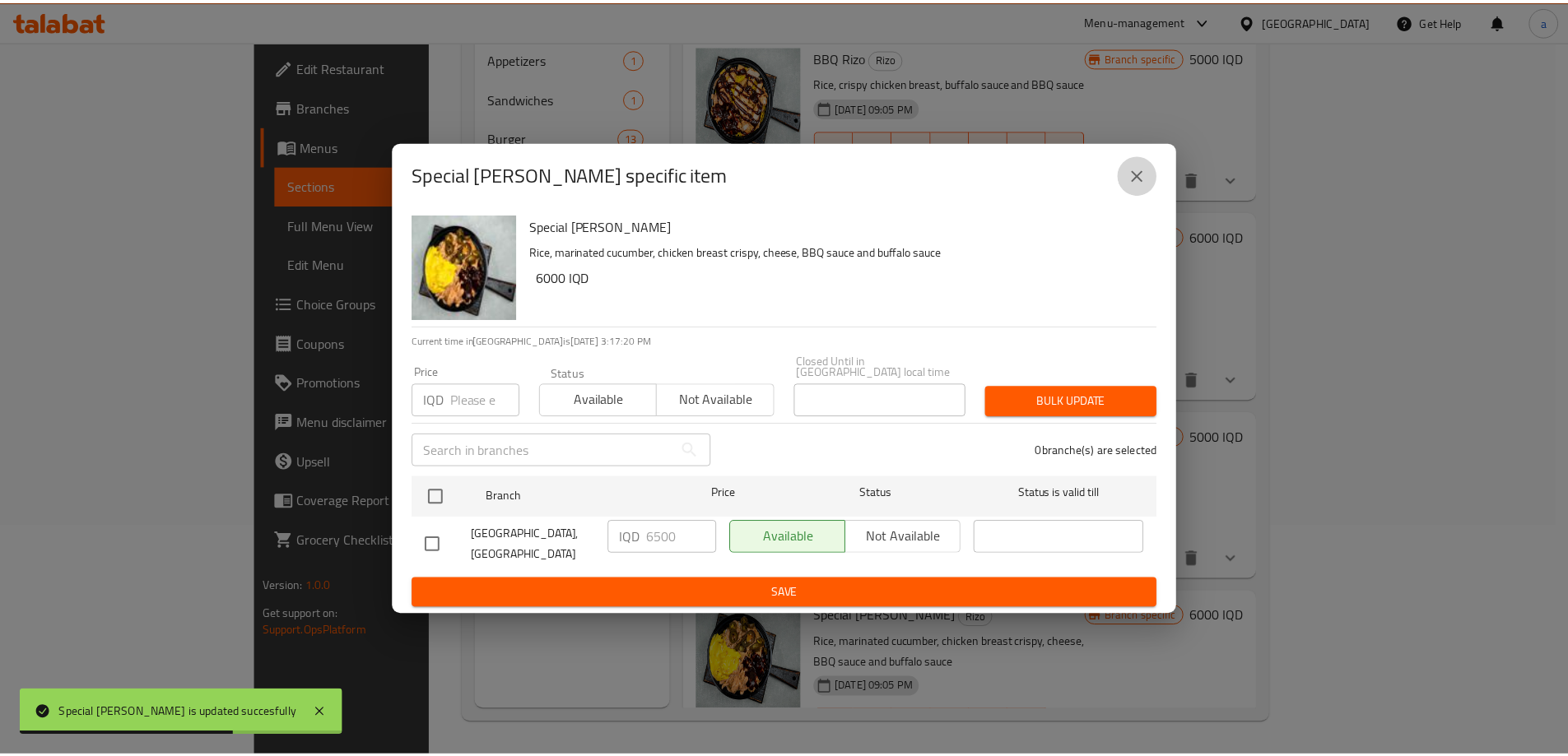
scroll to position [4, 0]
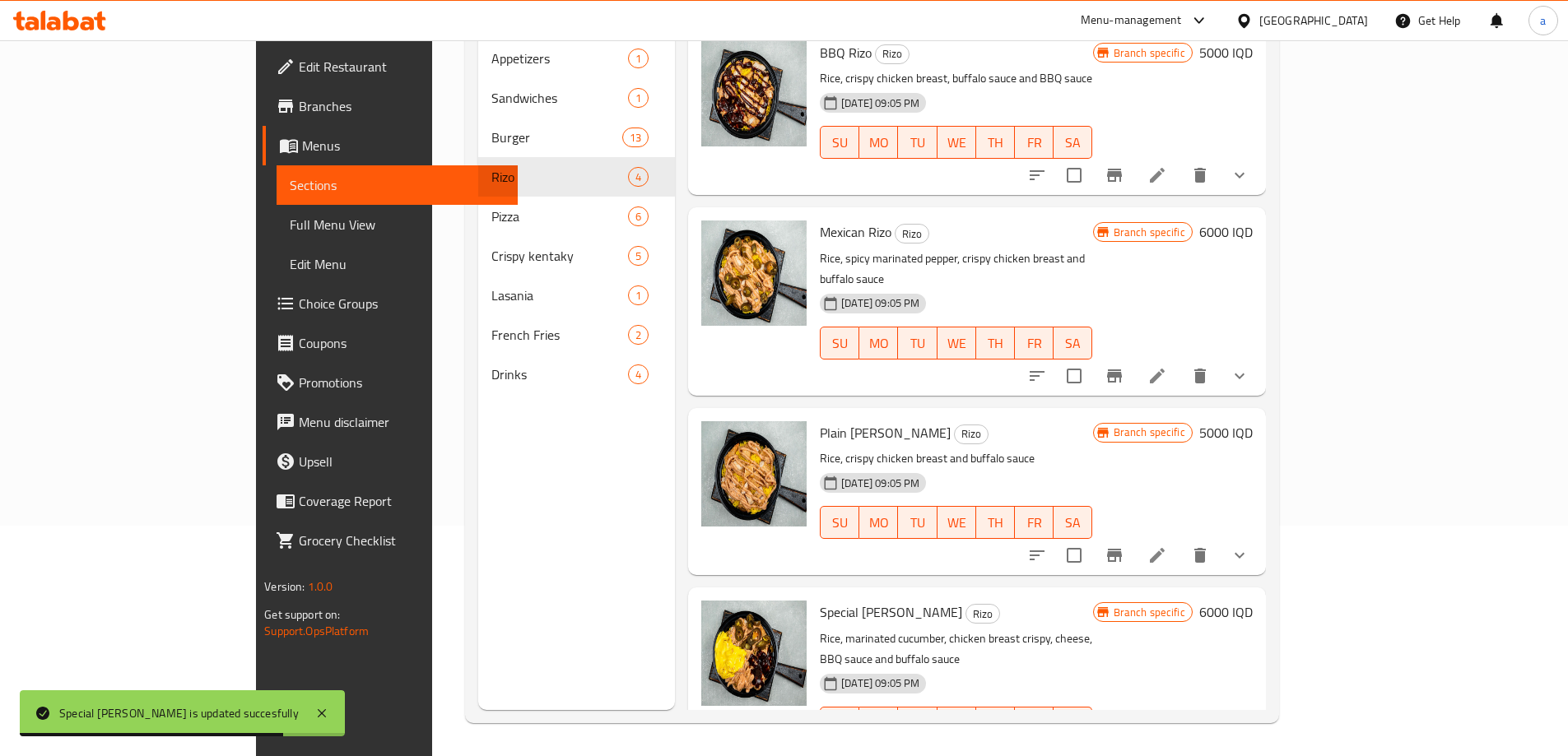
click at [1122, 749] on icon "Branch-specific-item" at bounding box center [1114, 756] width 14 height 13
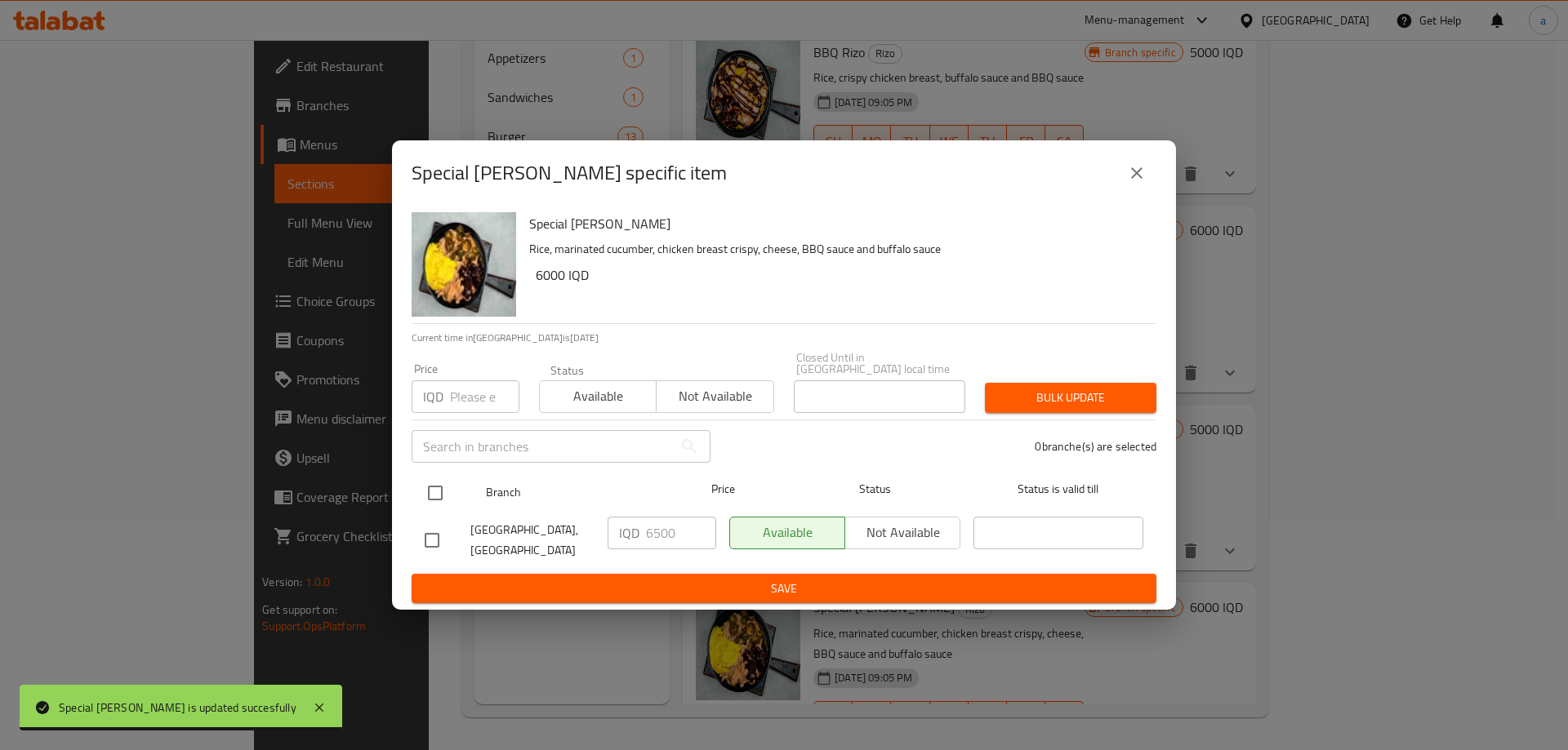
click at [446, 476] on input "checkbox" at bounding box center [436, 493] width 34 height 34
checkbox input "true"
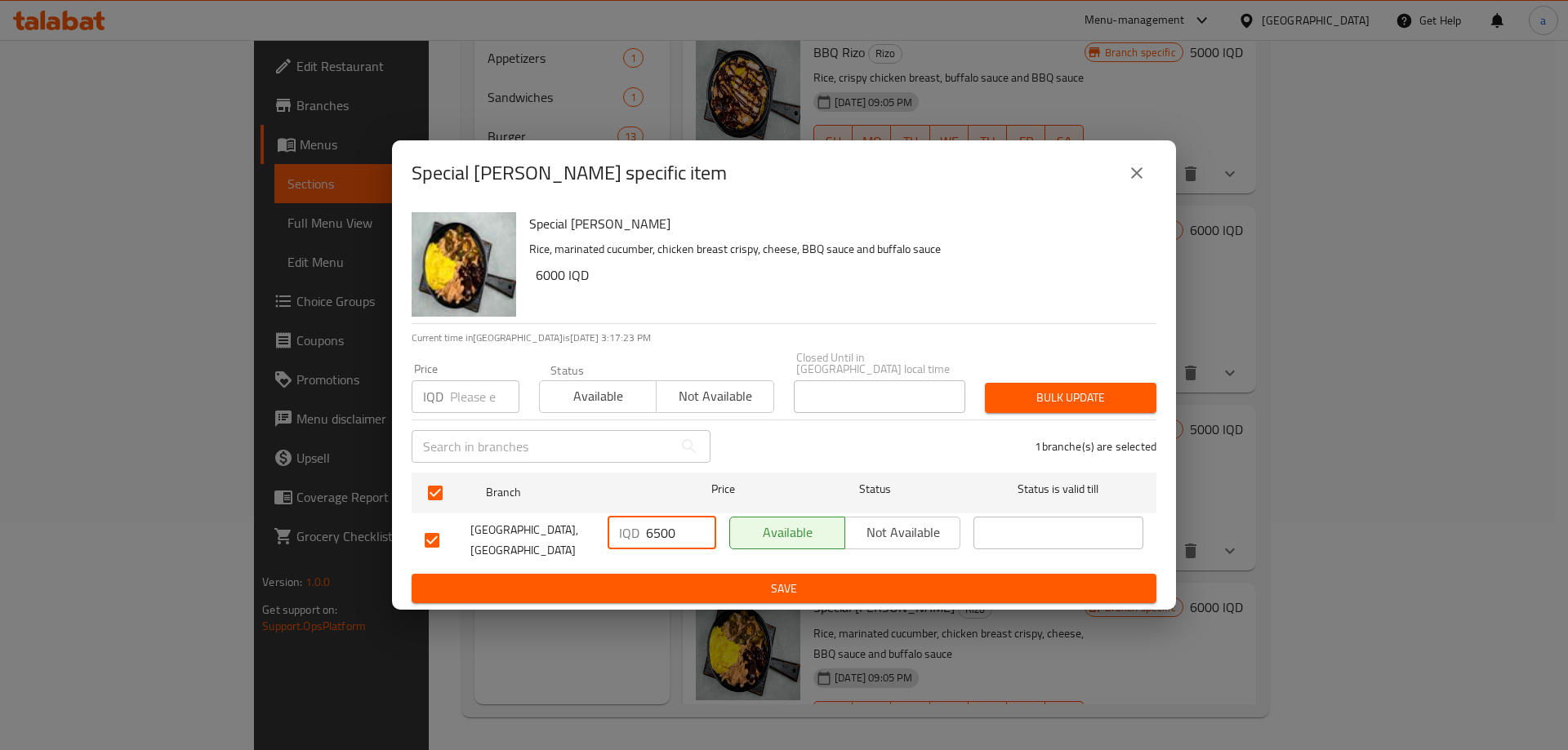
click at [654, 527] on input "6500" at bounding box center [682, 533] width 71 height 32
paste input "0"
type input "6000"
click at [790, 574] on button "Save" at bounding box center [784, 589] width 744 height 30
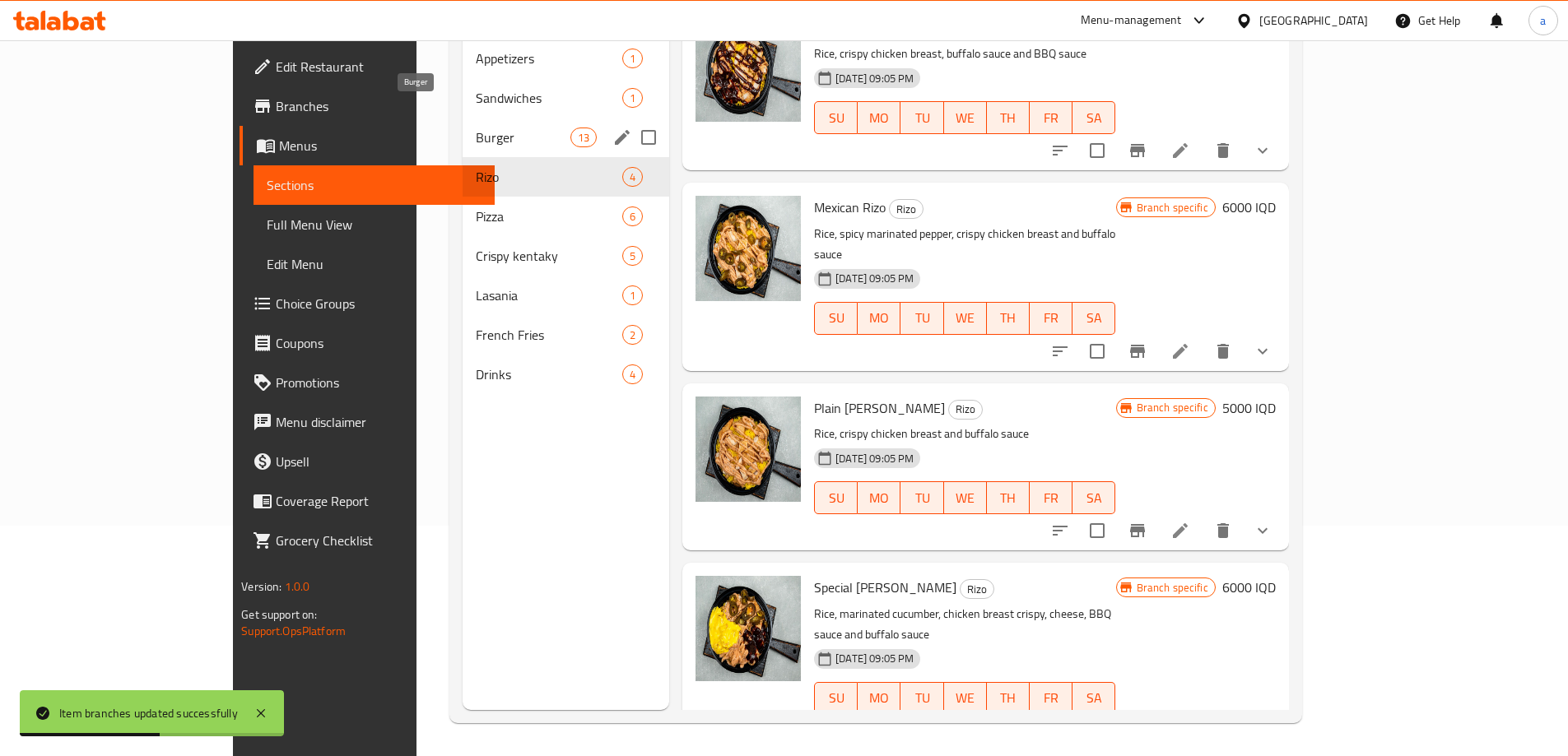
click at [476, 128] on span "Burger" at bounding box center [523, 137] width 95 height 20
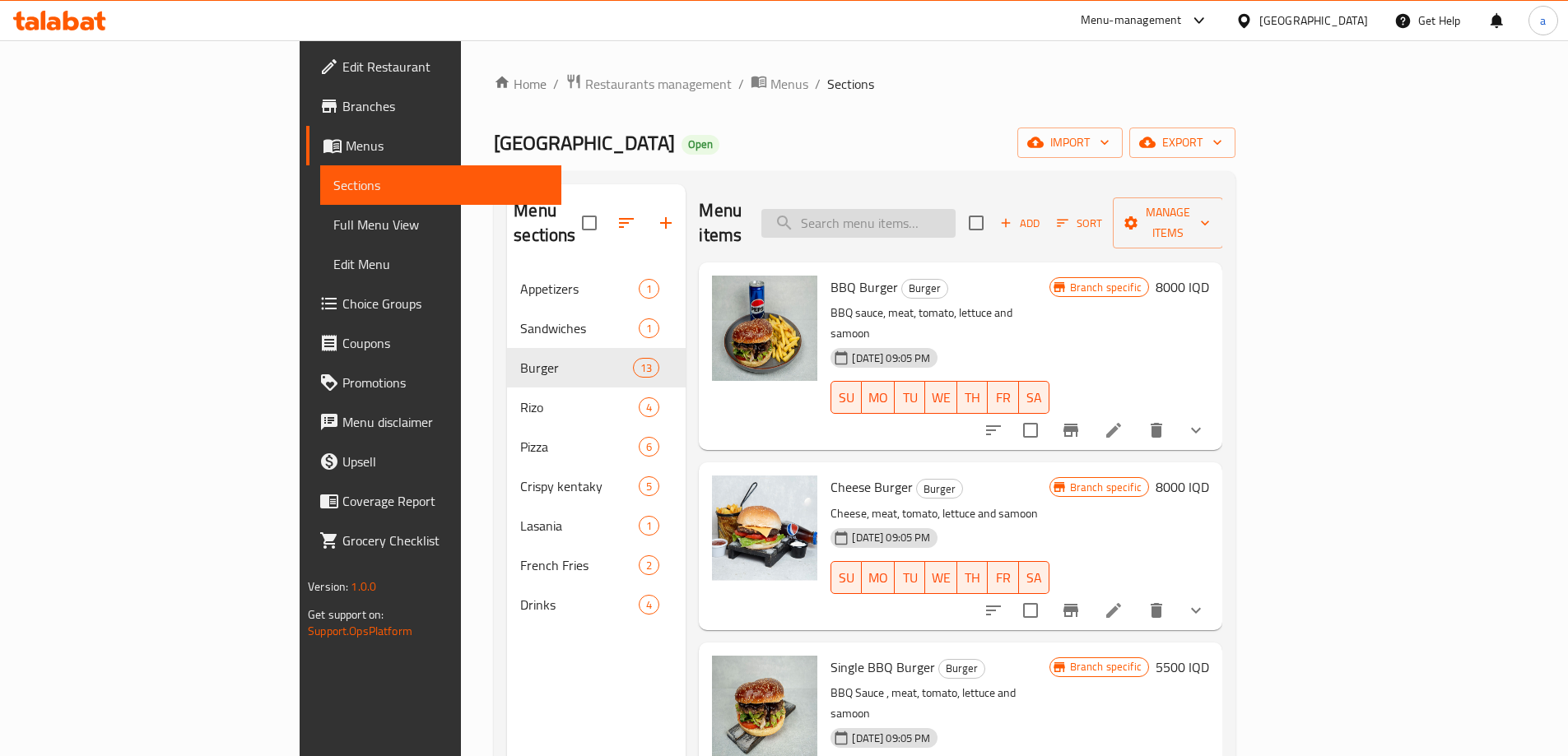
click at [956, 209] on input "search" at bounding box center [858, 224] width 194 height 29
paste input "Single Crispy Wrap"
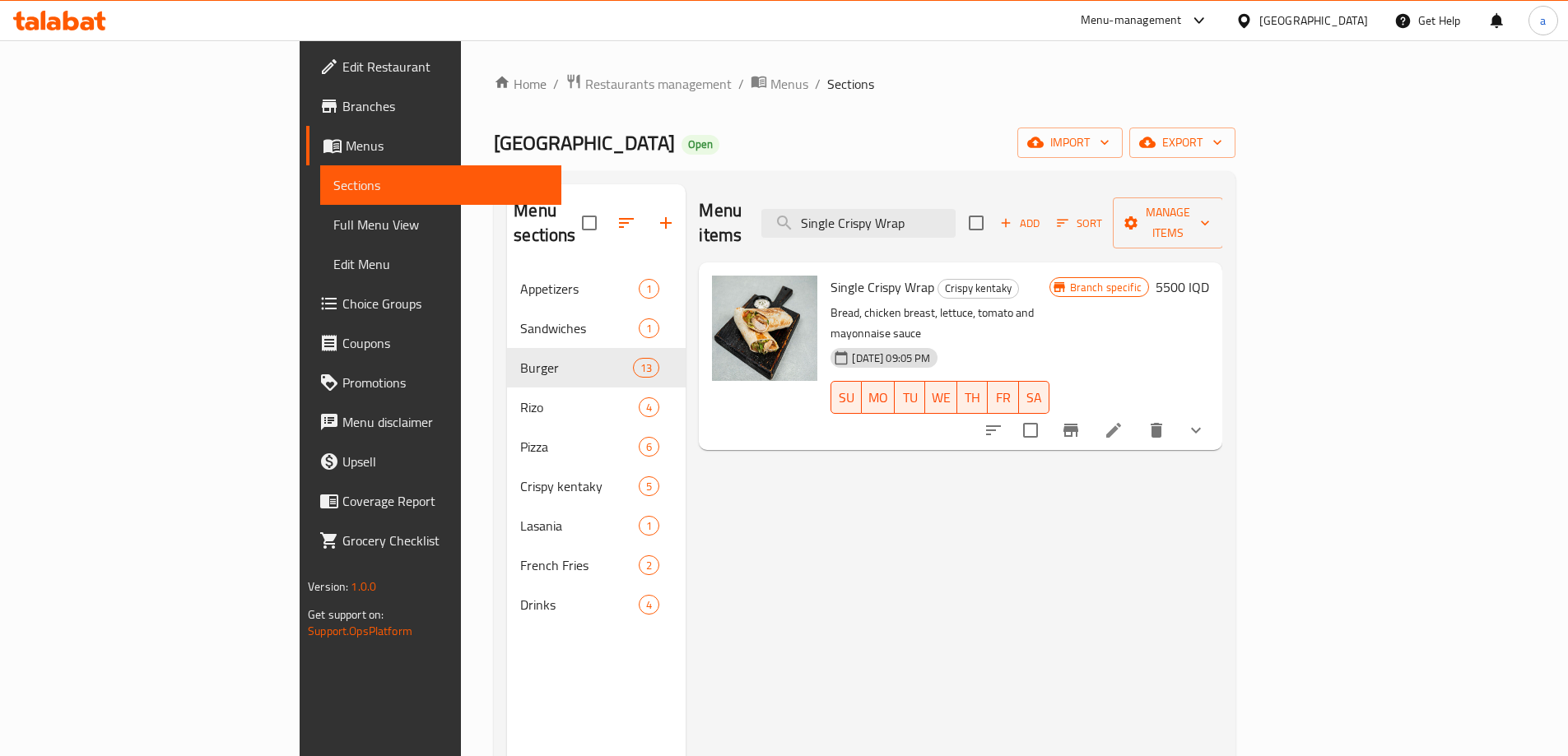
type input "Single Crispy Wrap"
click at [1209, 276] on h6 "5500 IQD" at bounding box center [1183, 287] width 54 height 23
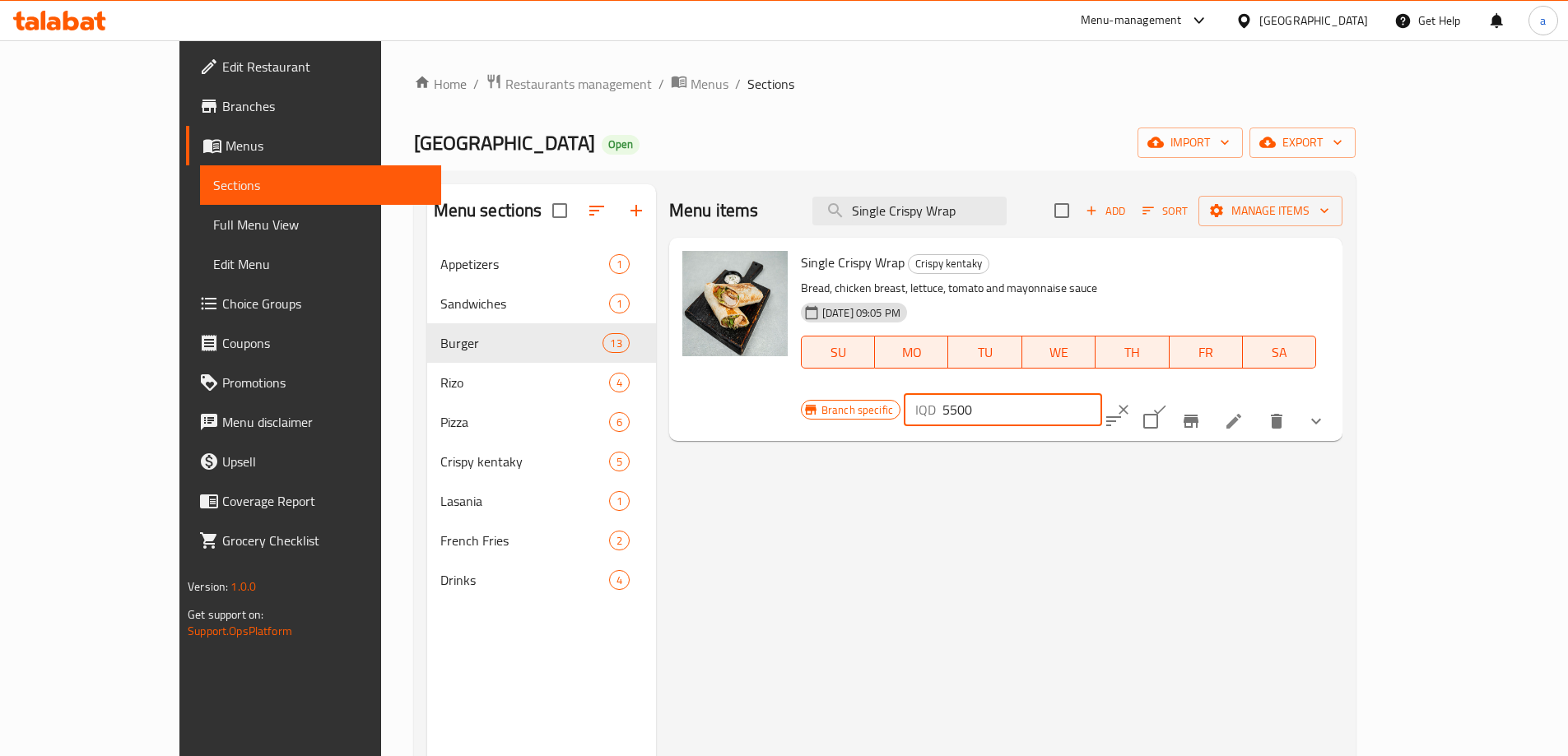
drag, startPoint x: 1341, startPoint y: 281, endPoint x: 1202, endPoint y: 273, distance: 139.2
click at [1202, 392] on div "Branch specific IQD 5500 ​" at bounding box center [1001, 410] width 401 height 37
click at [1178, 392] on button "ok" at bounding box center [1160, 410] width 37 height 37
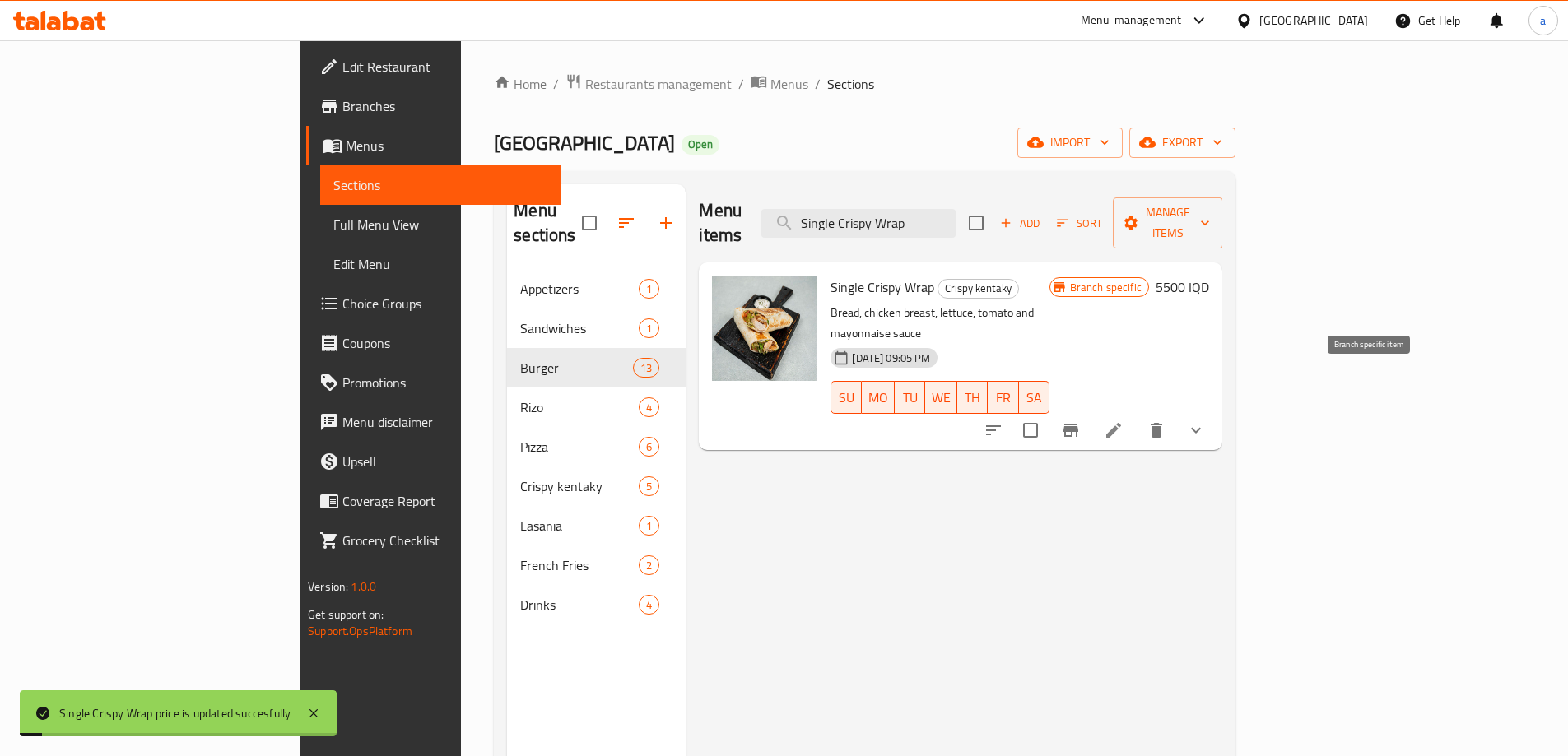
click at [1081, 421] on icon "Branch-specific-item" at bounding box center [1070, 430] width 20 height 20
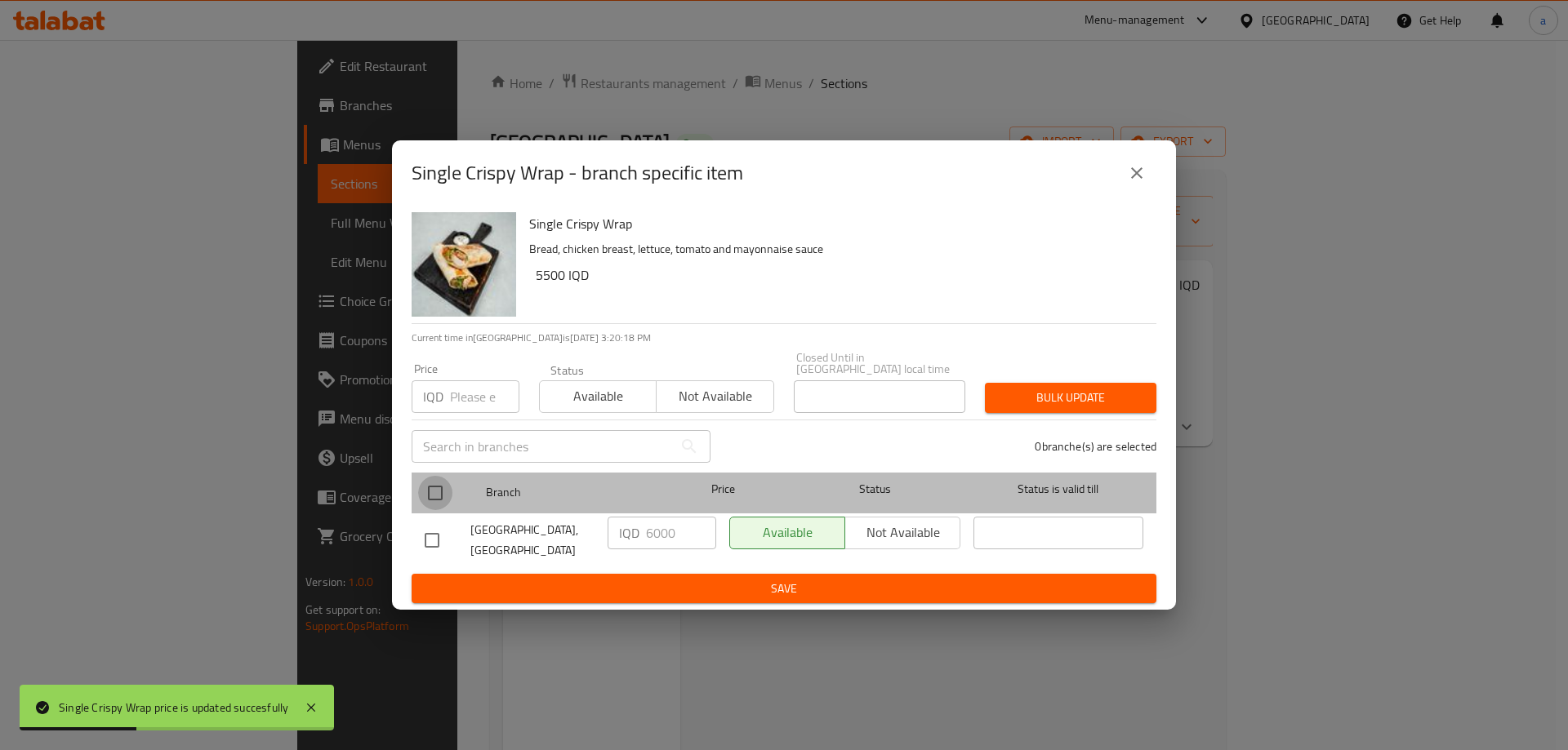
click at [446, 488] on input "checkbox" at bounding box center [436, 493] width 34 height 34
checkbox input "true"
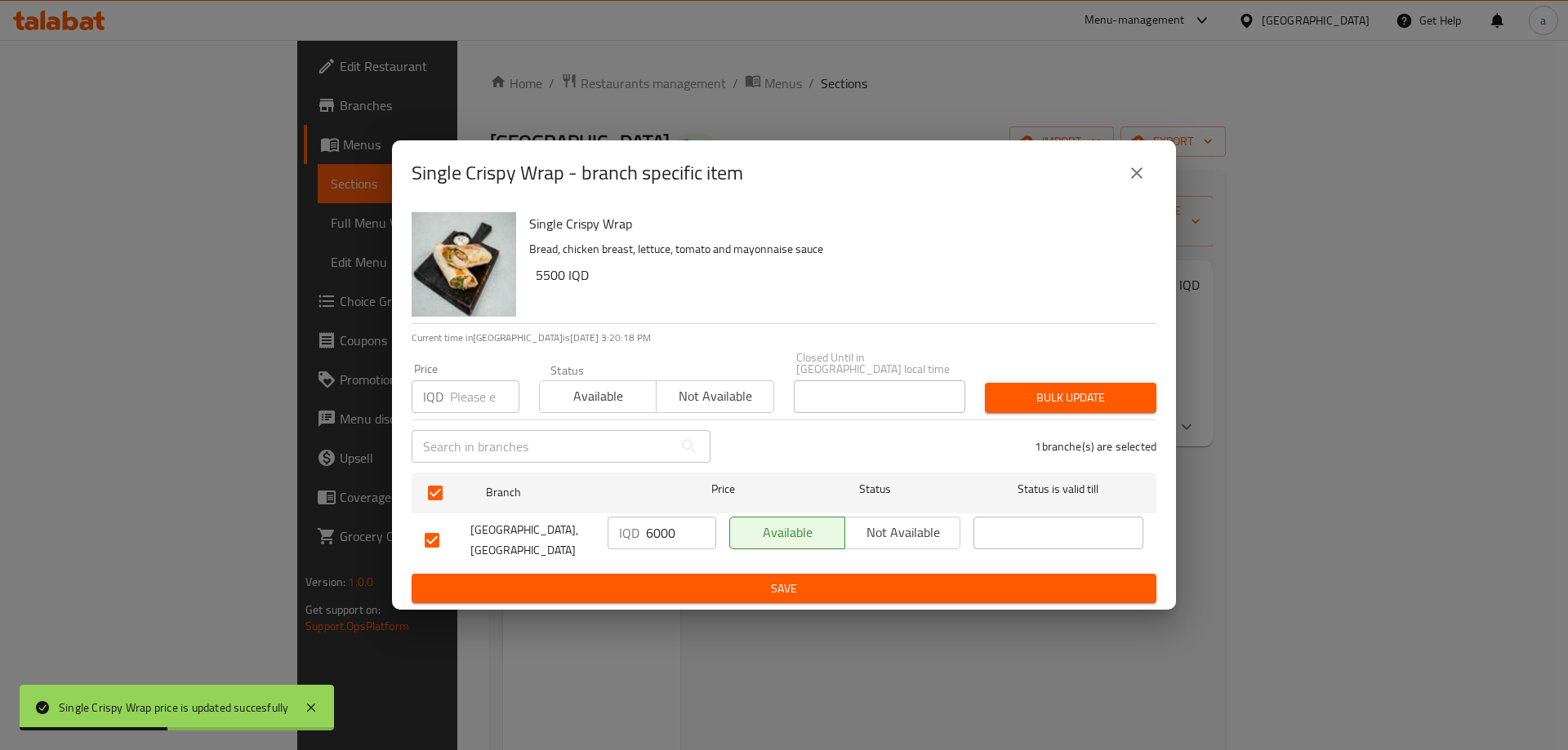
click at [651, 517] on input "6000" at bounding box center [682, 533] width 71 height 32
paste input "55"
type input "5500"
click at [716, 563] on div "IQD 5500 ​" at bounding box center [662, 539] width 122 height 60
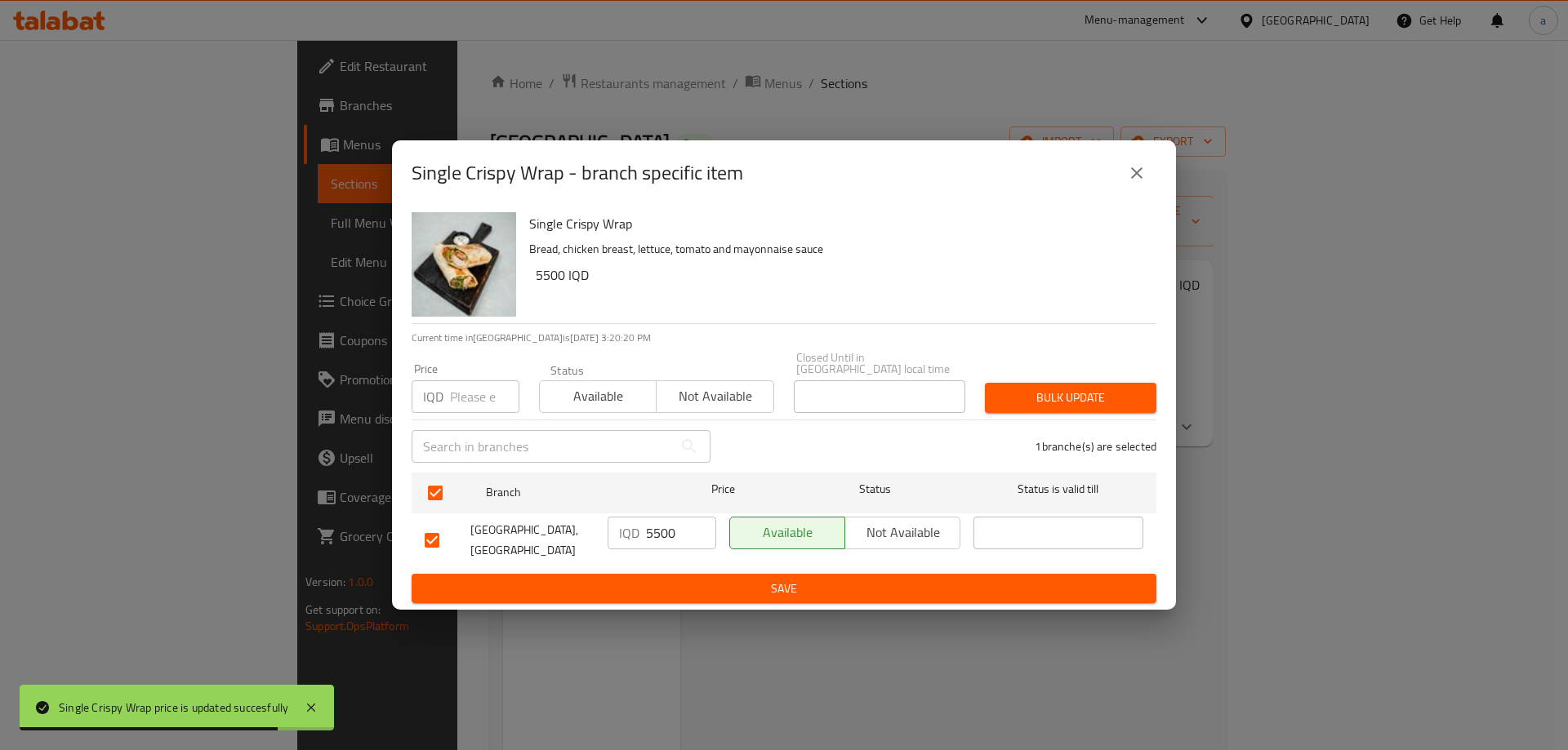
click at [715, 574] on button "Save" at bounding box center [784, 589] width 744 height 30
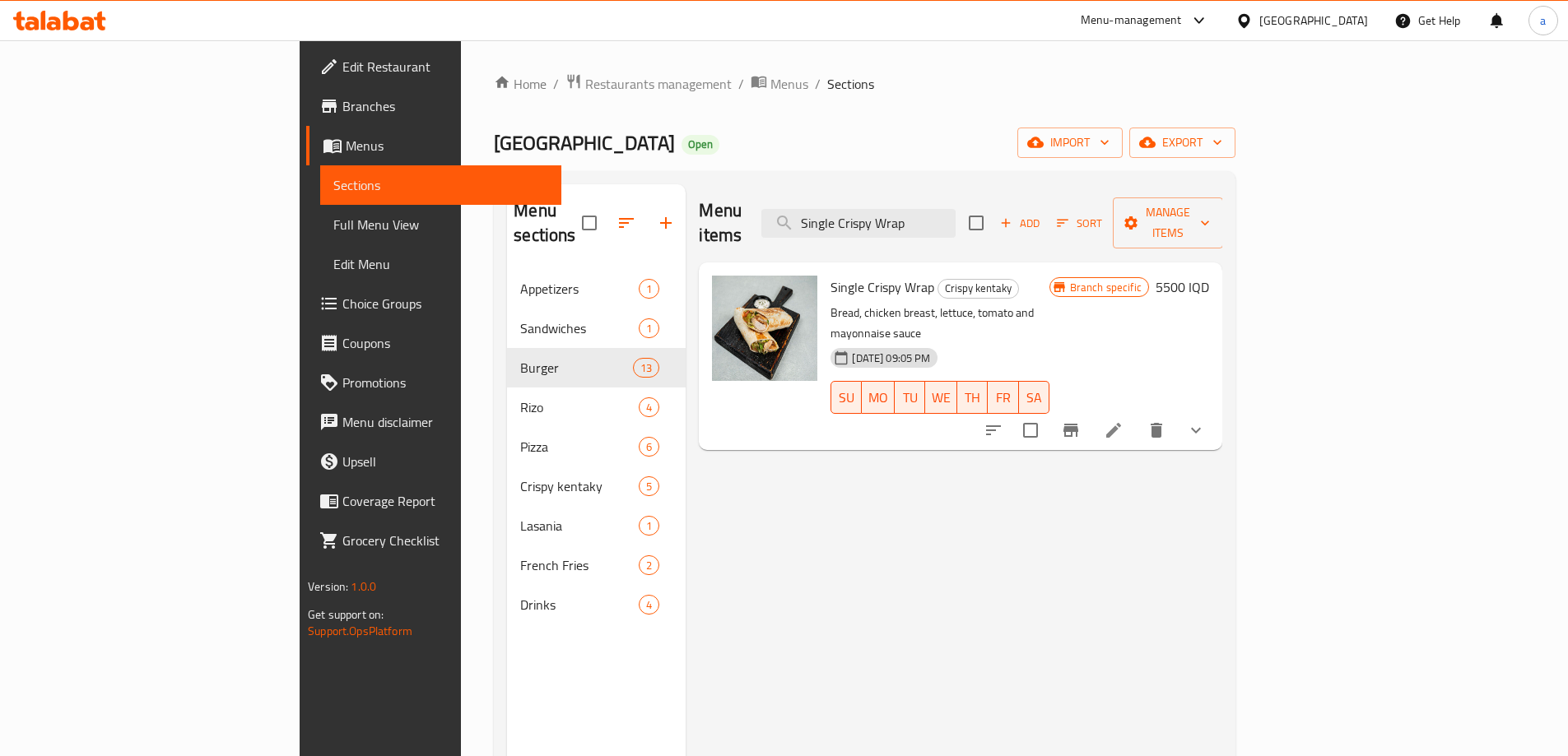
click at [739, 125] on div "Home / Restaurants management / Menus / Sections Crunchy Station Open import ex…" at bounding box center [865, 513] width 742 height 881
drag, startPoint x: 1040, startPoint y: 211, endPoint x: 798, endPoint y: 246, distance: 244.5
click at [798, 246] on div "Menu items Single Crispy Wrap Add Sort Manage items Single Crispy Wrap Crispy k…" at bounding box center [954, 562] width 537 height 756
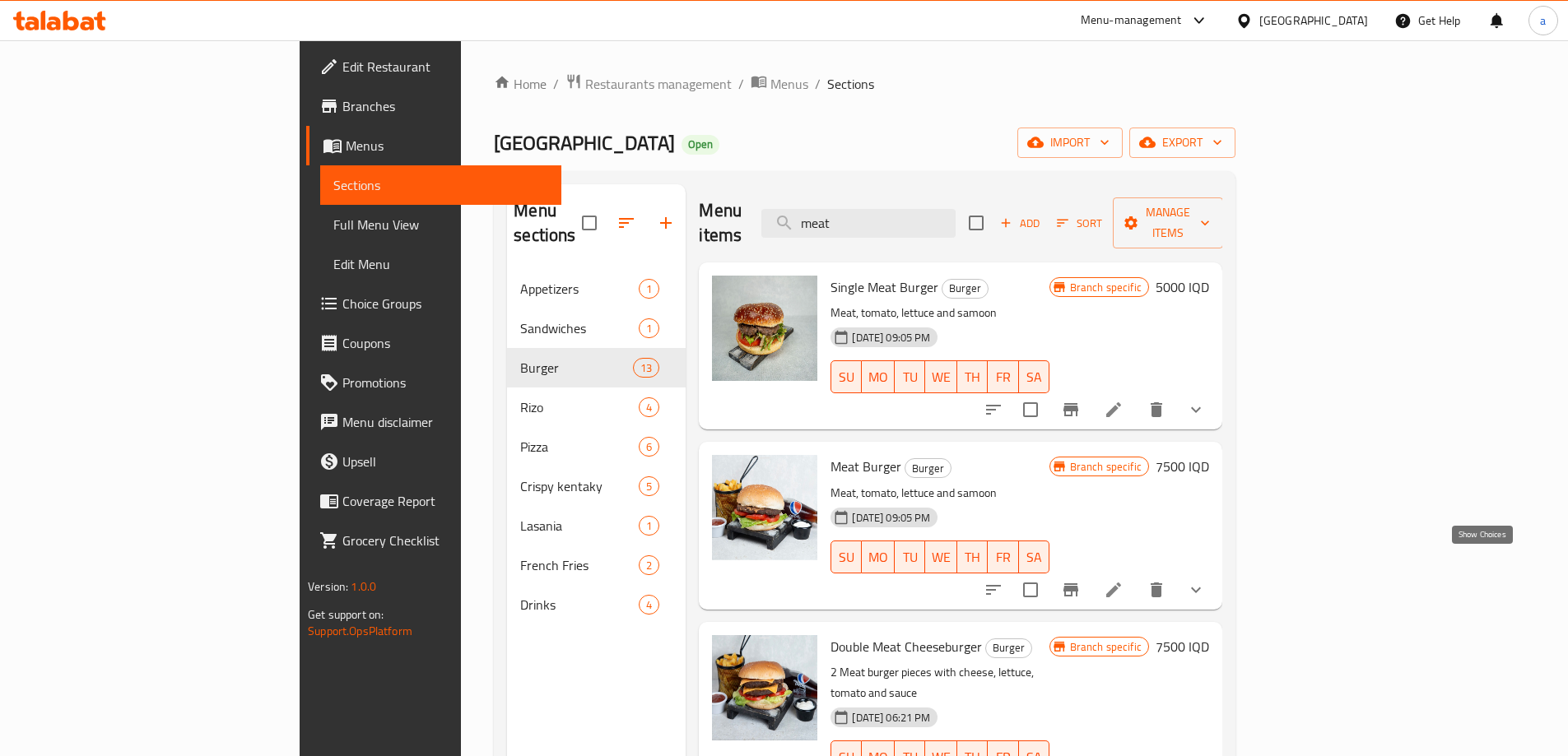
type input "meat"
click at [1206, 580] on icon "show more" at bounding box center [1195, 590] width 20 height 20
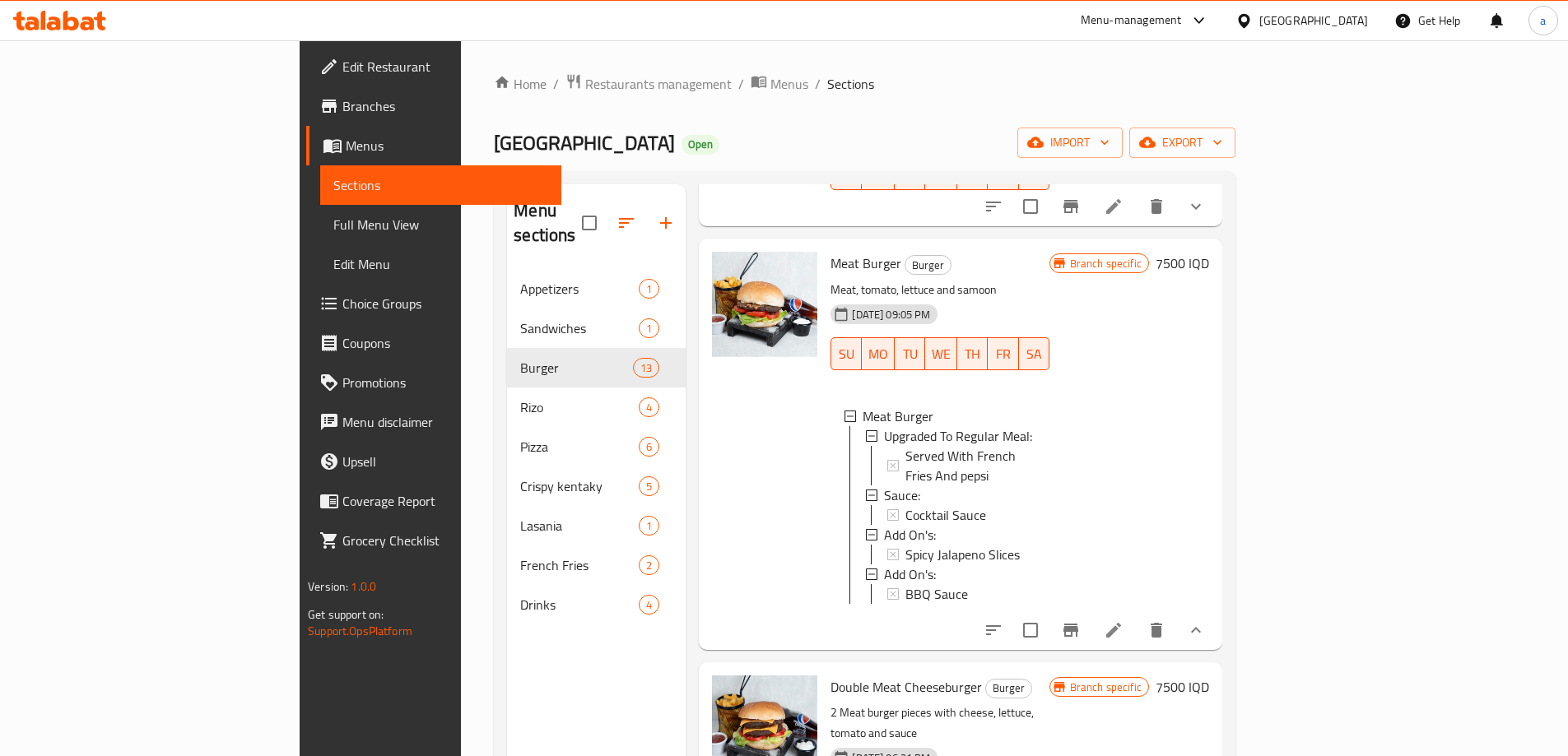
scroll to position [247, 0]
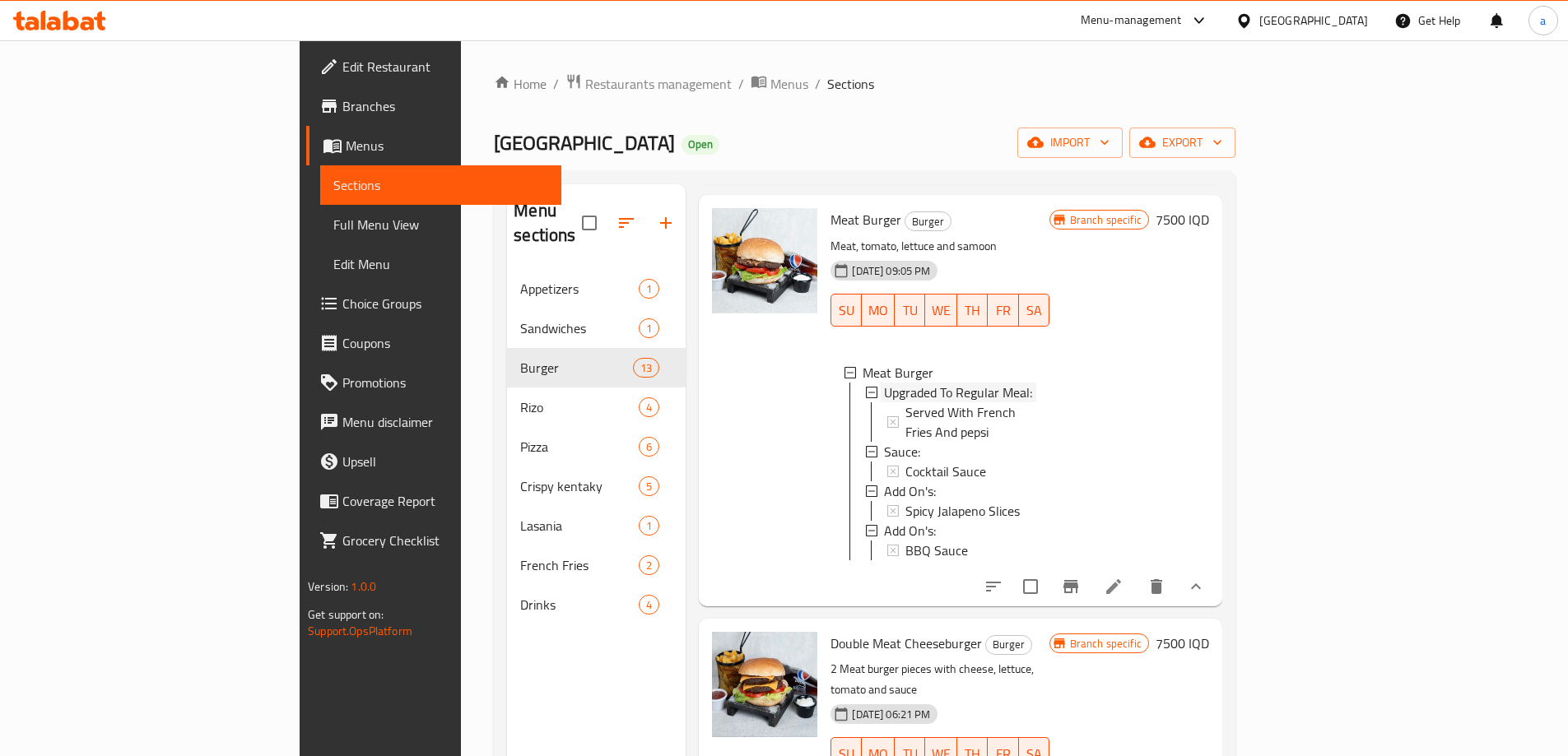
click at [884, 382] on span "Upgraded To Regular Meal:" at bounding box center [958, 392] width 148 height 20
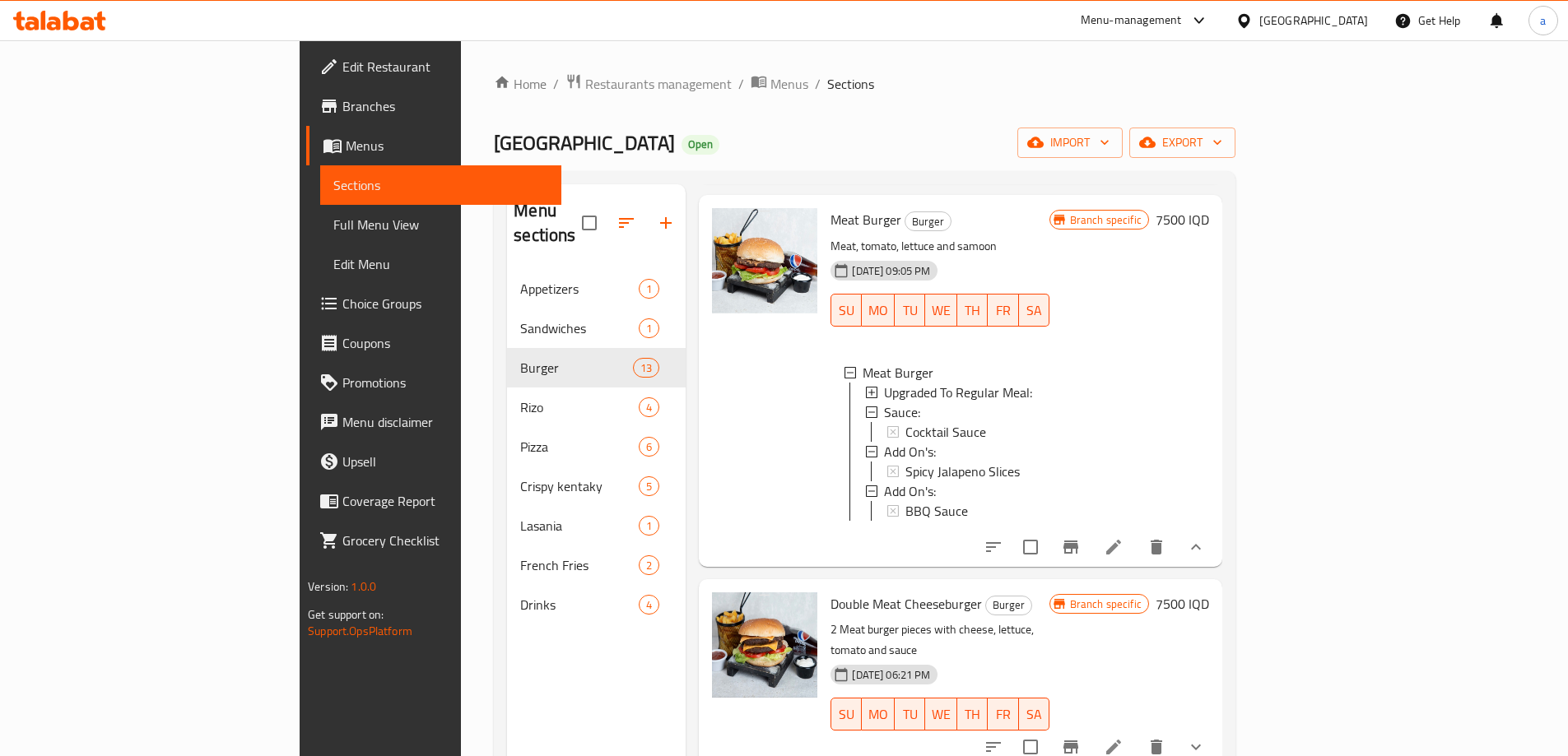
click at [884, 382] on span "Upgraded To Regular Meal:" at bounding box center [958, 392] width 148 height 20
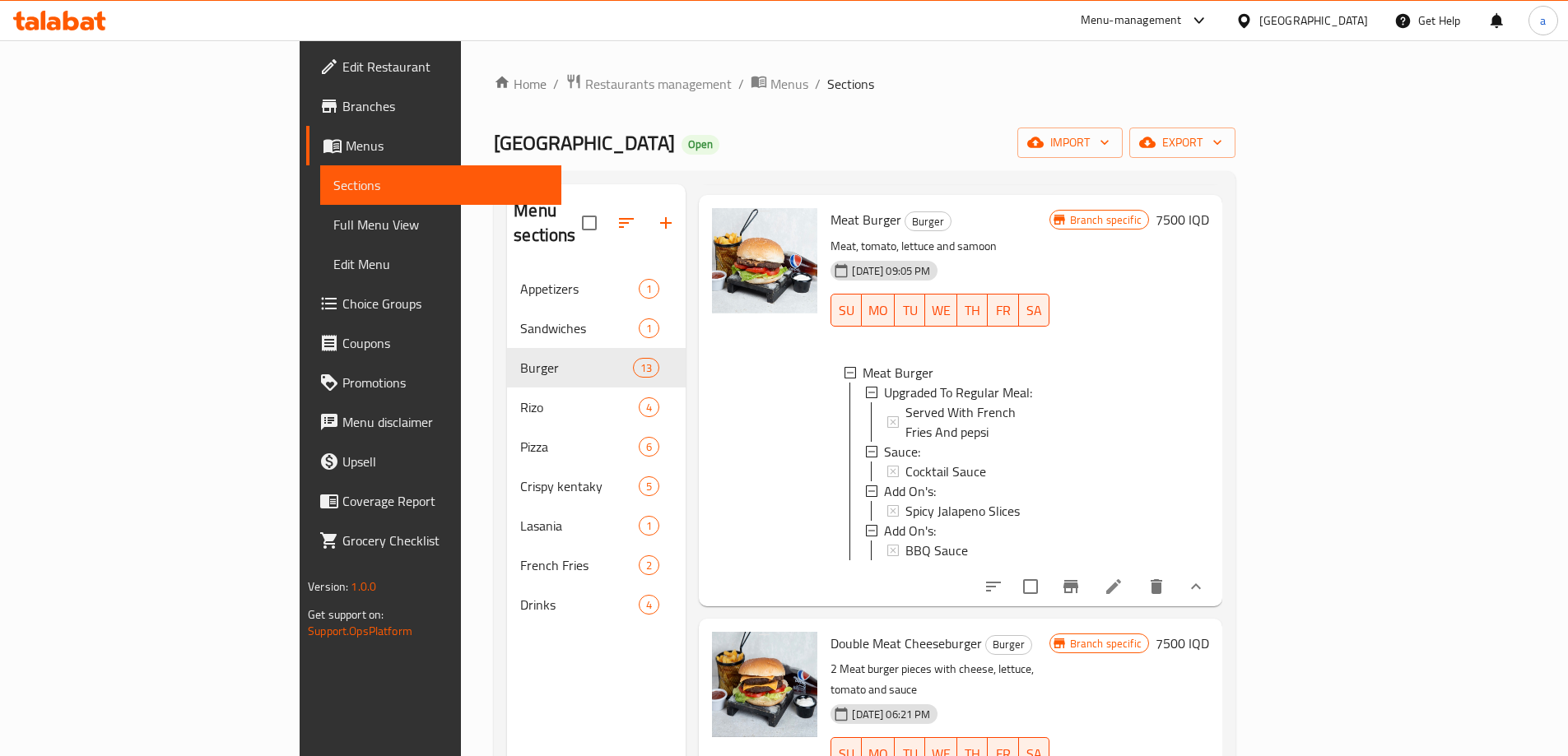
click at [884, 382] on span "Upgraded To Regular Meal:" at bounding box center [958, 392] width 148 height 20
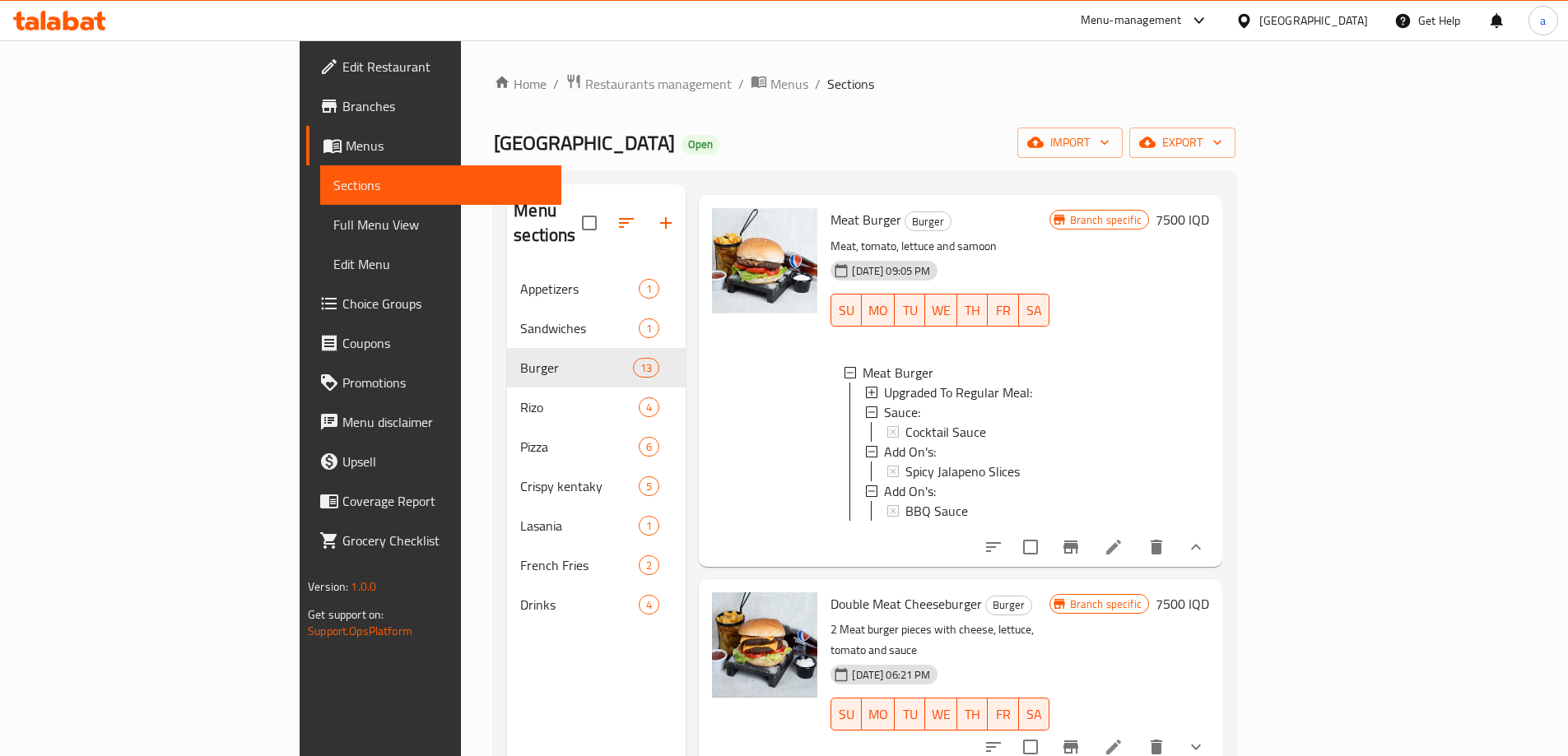
click at [884, 382] on span "Upgraded To Regular Meal:" at bounding box center [958, 392] width 148 height 20
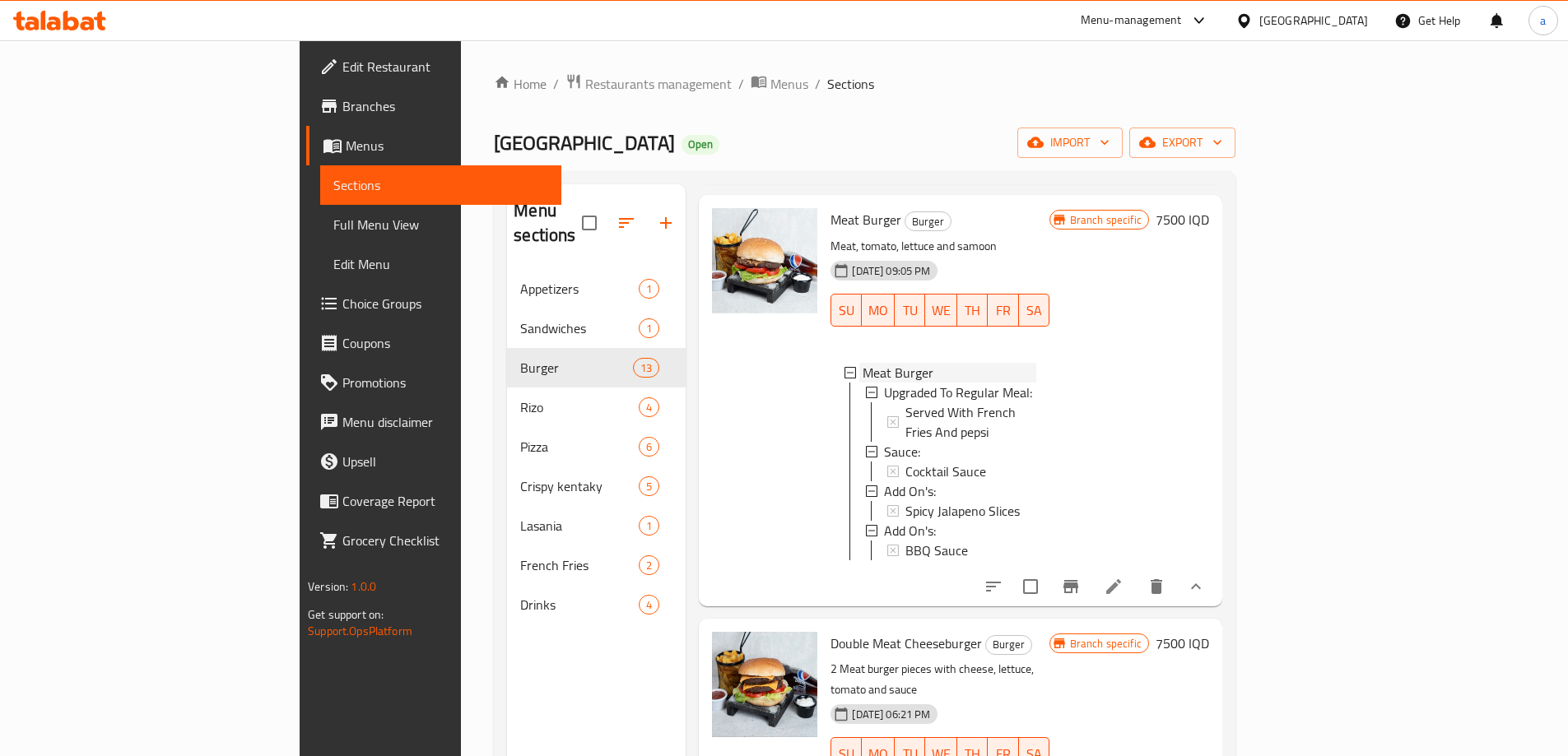
click at [863, 363] on span "Meat Burger" at bounding box center [898, 373] width 71 height 20
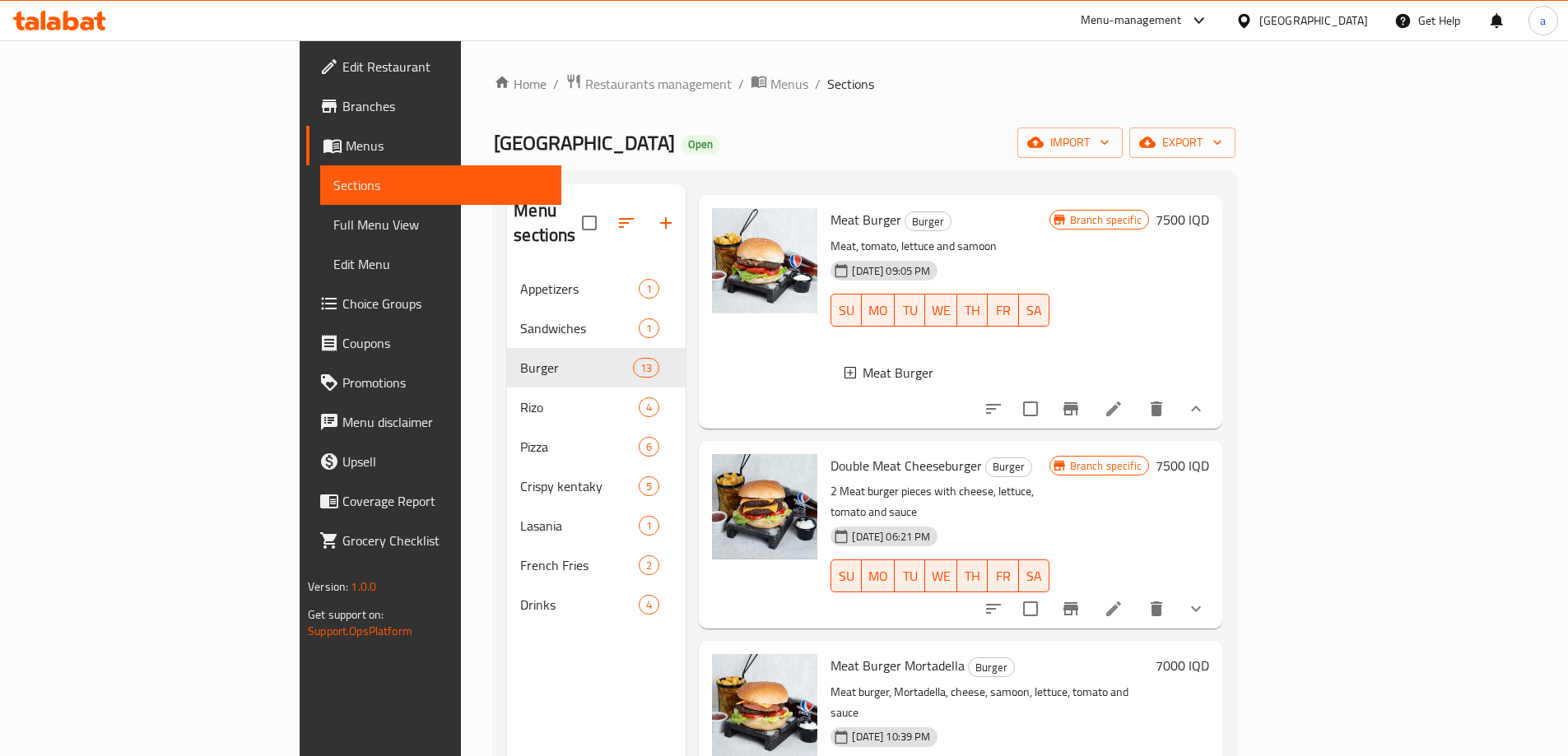
click at [1209, 208] on h6 "7500 IQD" at bounding box center [1183, 220] width 54 height 23
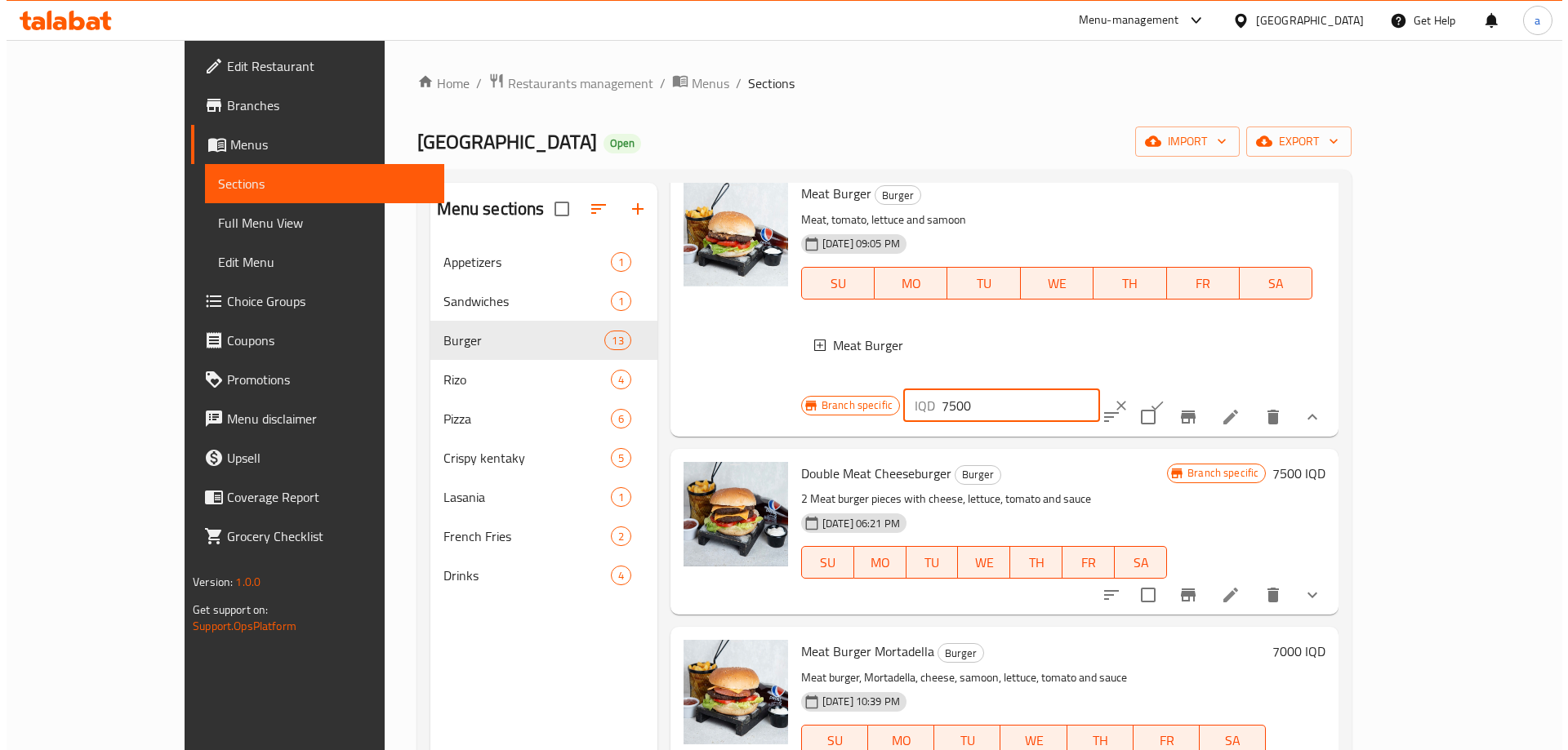
scroll to position [135, 0]
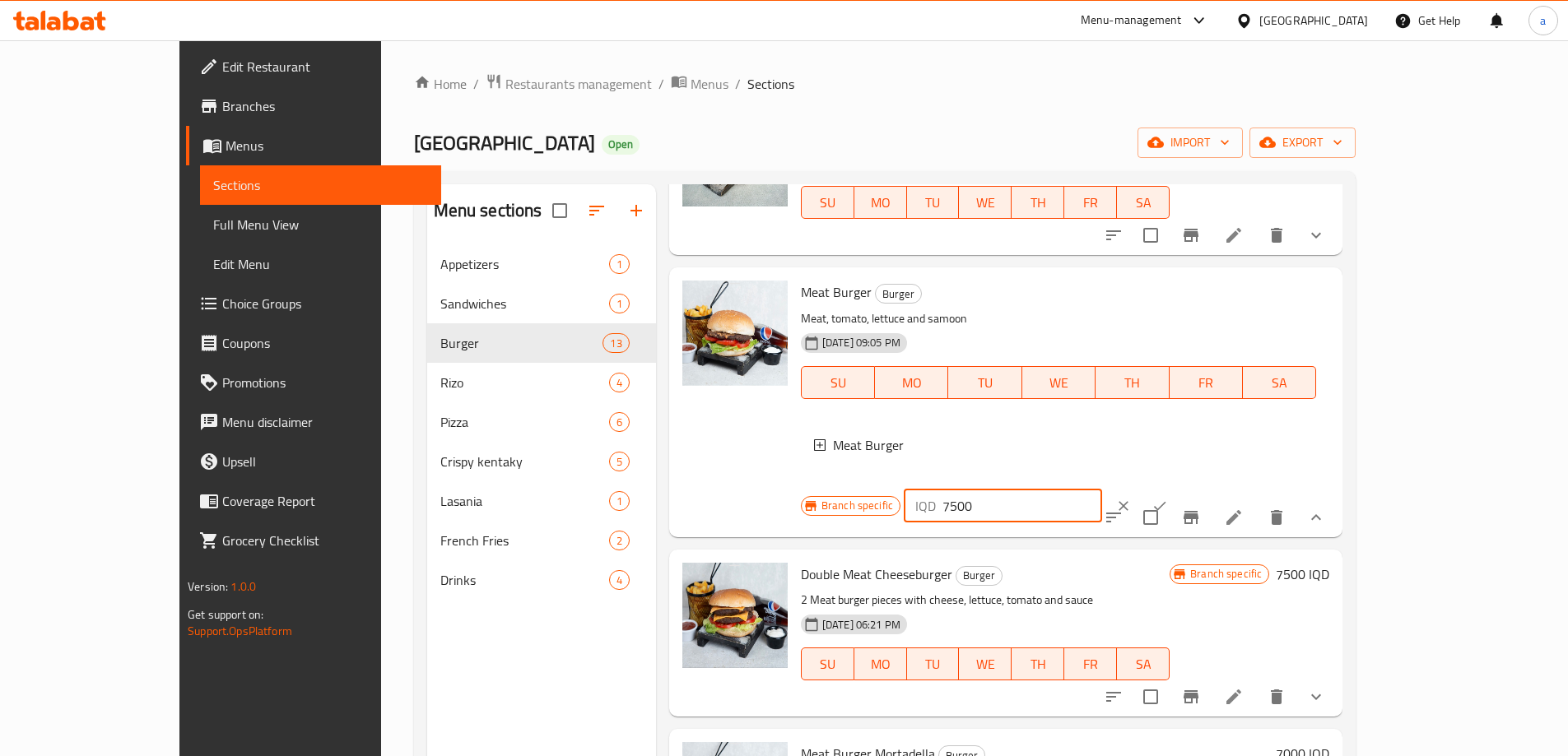
drag, startPoint x: 1348, startPoint y: 198, endPoint x: 1166, endPoint y: 191, distance: 182.1
click at [1166, 138] on div "Single Meat Burger Burger Meat, tomato, lettuce and samoon 07-12-2024 09:05 PM …" at bounding box center [1006, 113] width 674 height 49
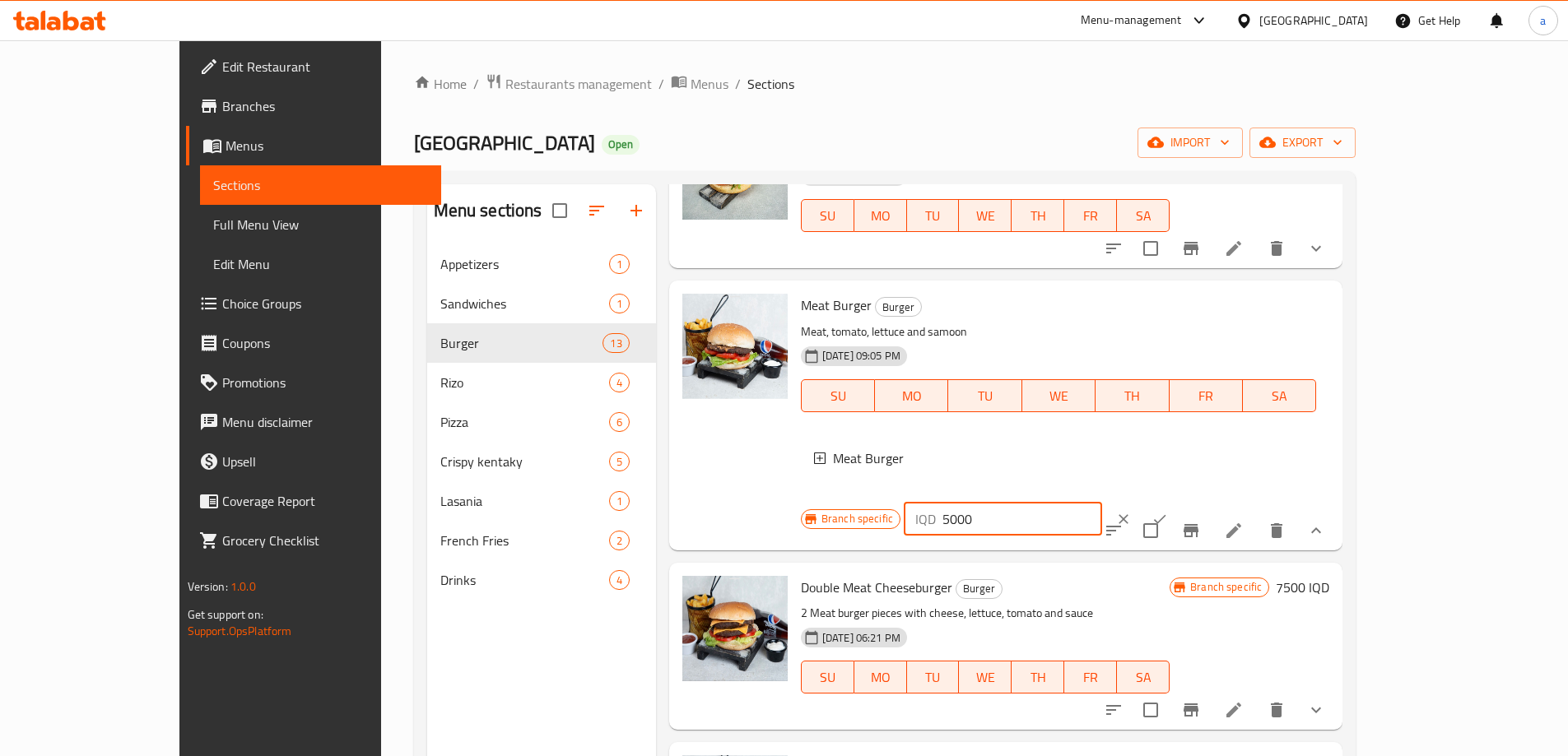
click at [1102, 502] on input "5000" at bounding box center [1022, 519] width 159 height 33
type input "5000"
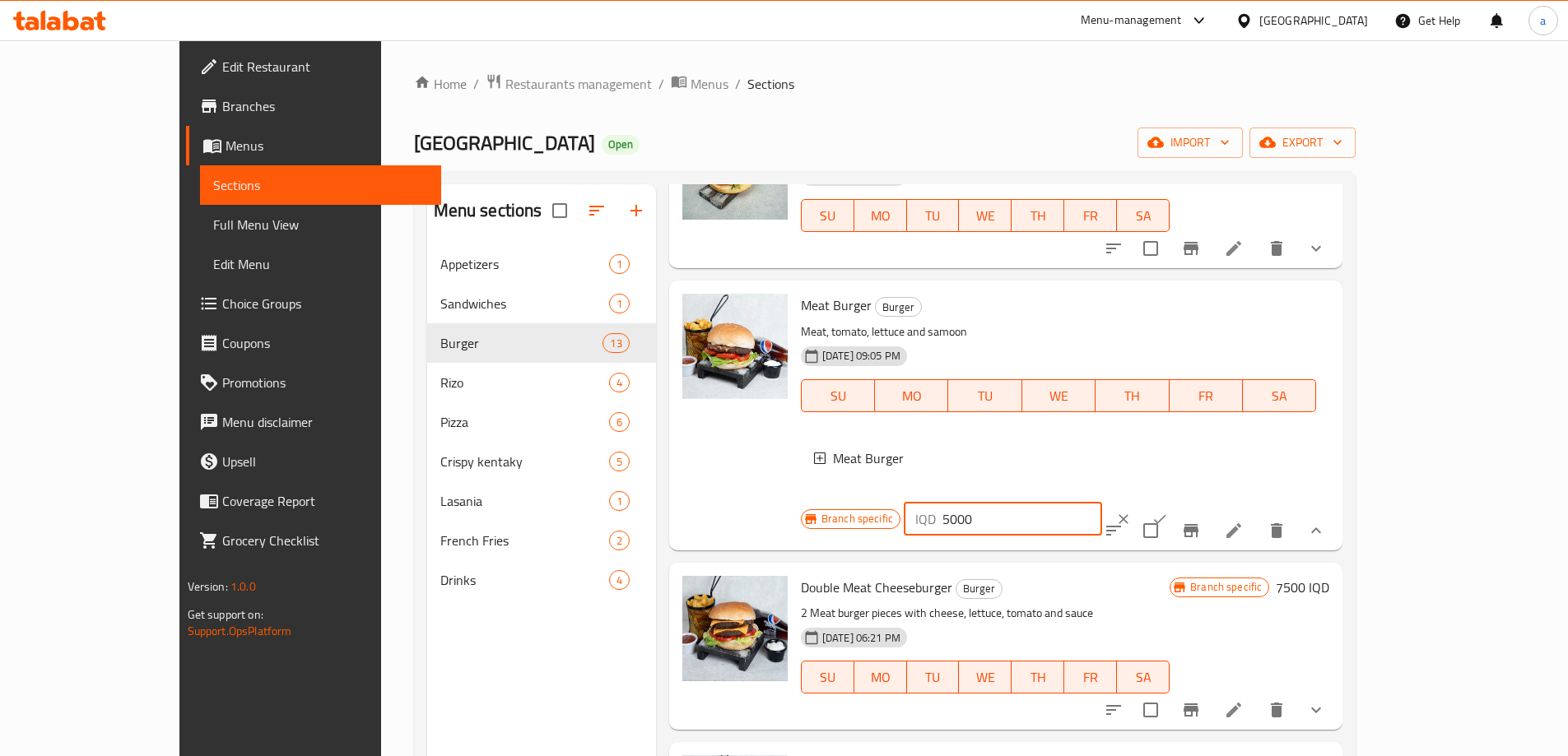
click at [1166, 514] on icon "ok" at bounding box center [1160, 518] width 12 height 9
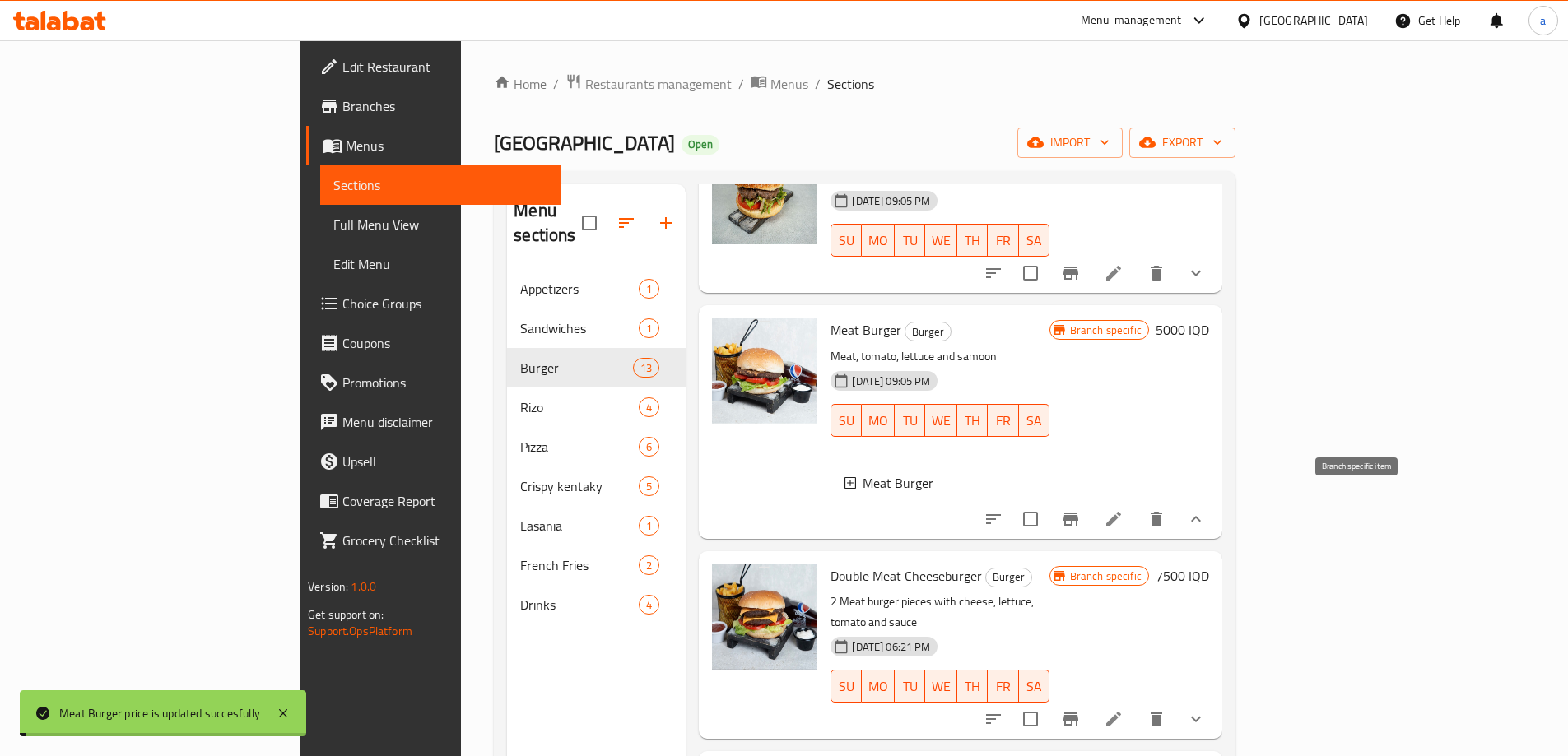
click at [1078, 513] on icon "Branch-specific-item" at bounding box center [1070, 520] width 14 height 13
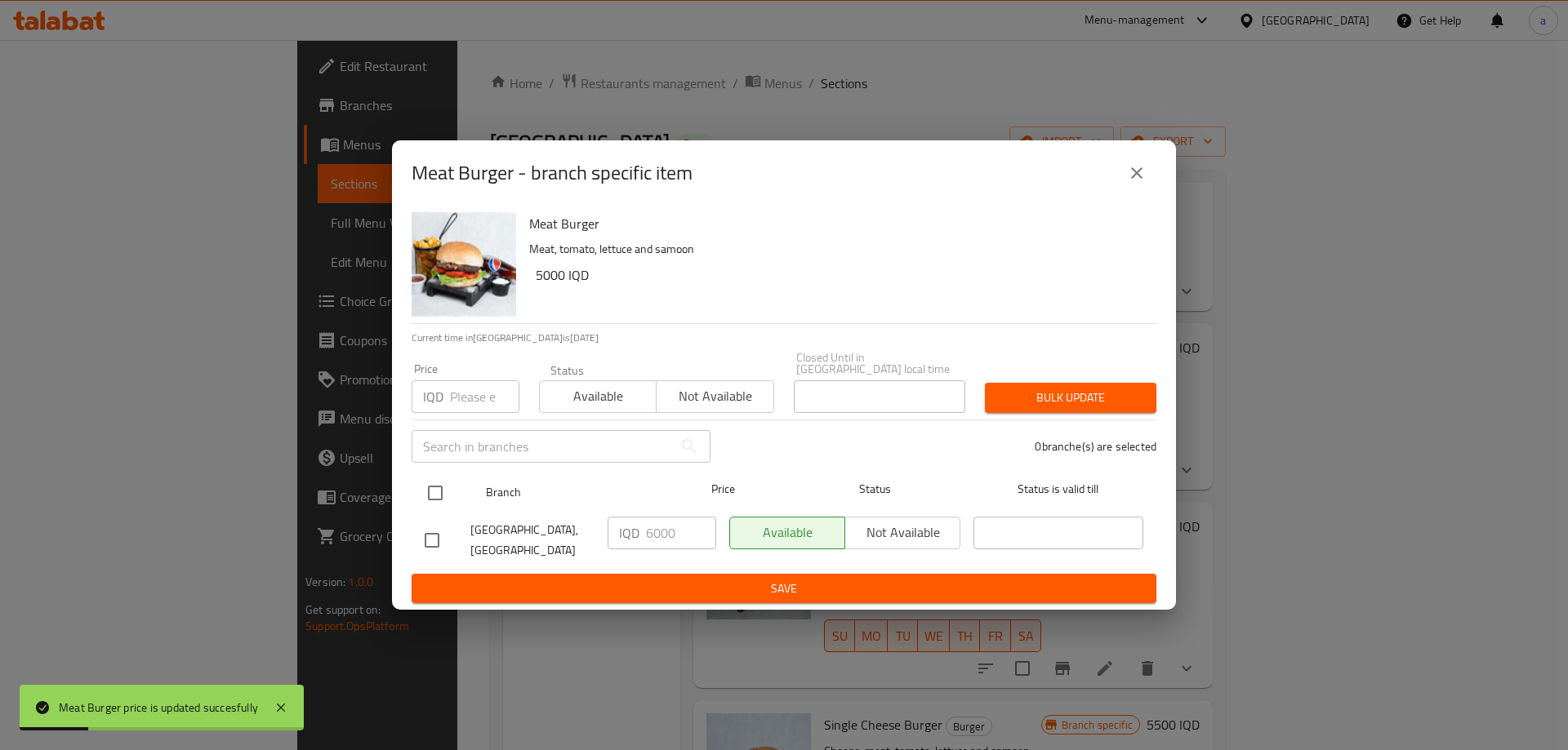
click at [453, 482] on div at bounding box center [449, 494] width 61 height 48
click at [444, 481] on input "checkbox" at bounding box center [436, 493] width 34 height 34
checkbox input "true"
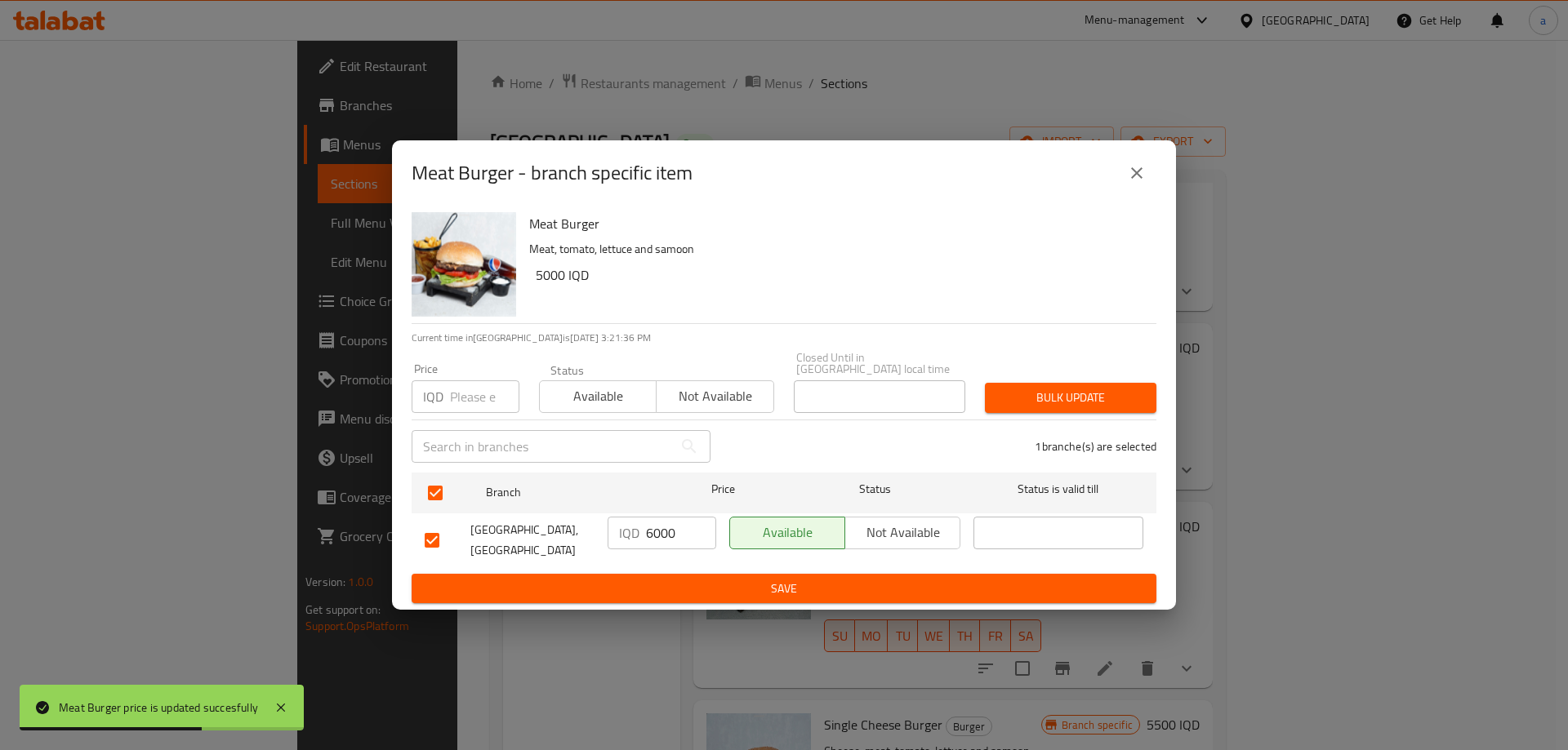
click at [686, 531] on input "6000" at bounding box center [682, 533] width 71 height 32
click at [684, 531] on input "6000" at bounding box center [682, 533] width 71 height 32
click at [668, 524] on input "6000" at bounding box center [682, 533] width 71 height 32
paste input "5"
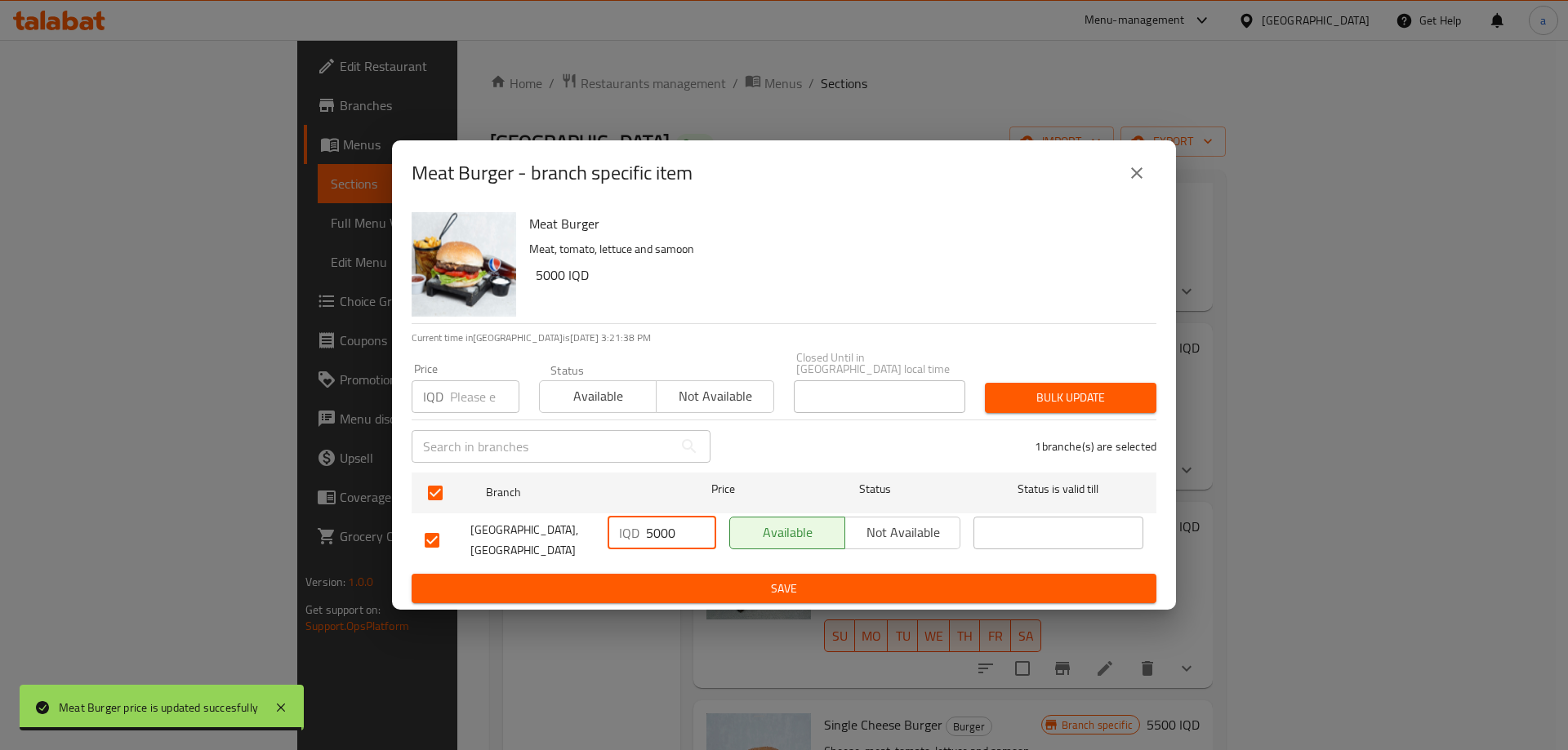
type input "5000"
click at [721, 578] on span "Save" at bounding box center [784, 588] width 719 height 20
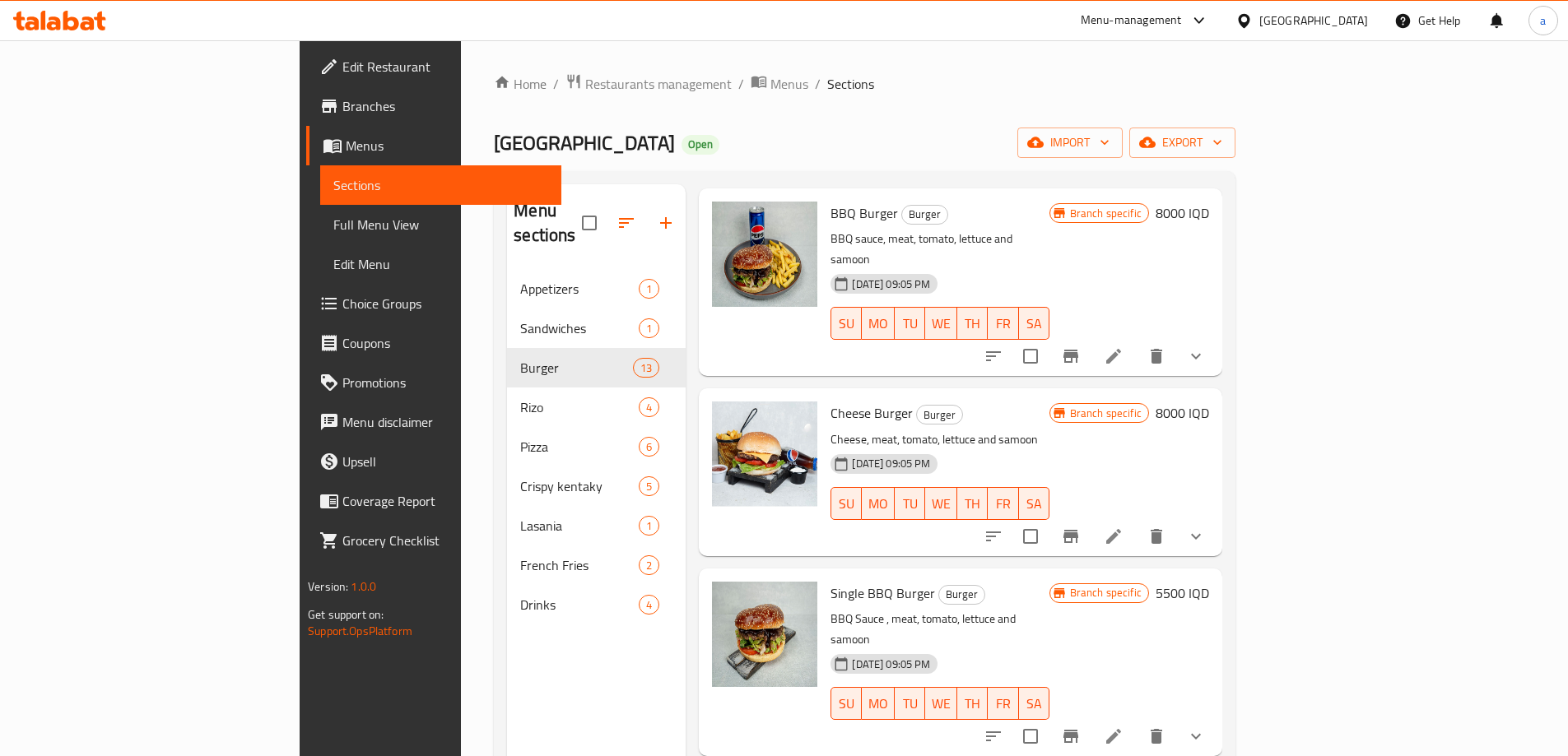
scroll to position [0, 0]
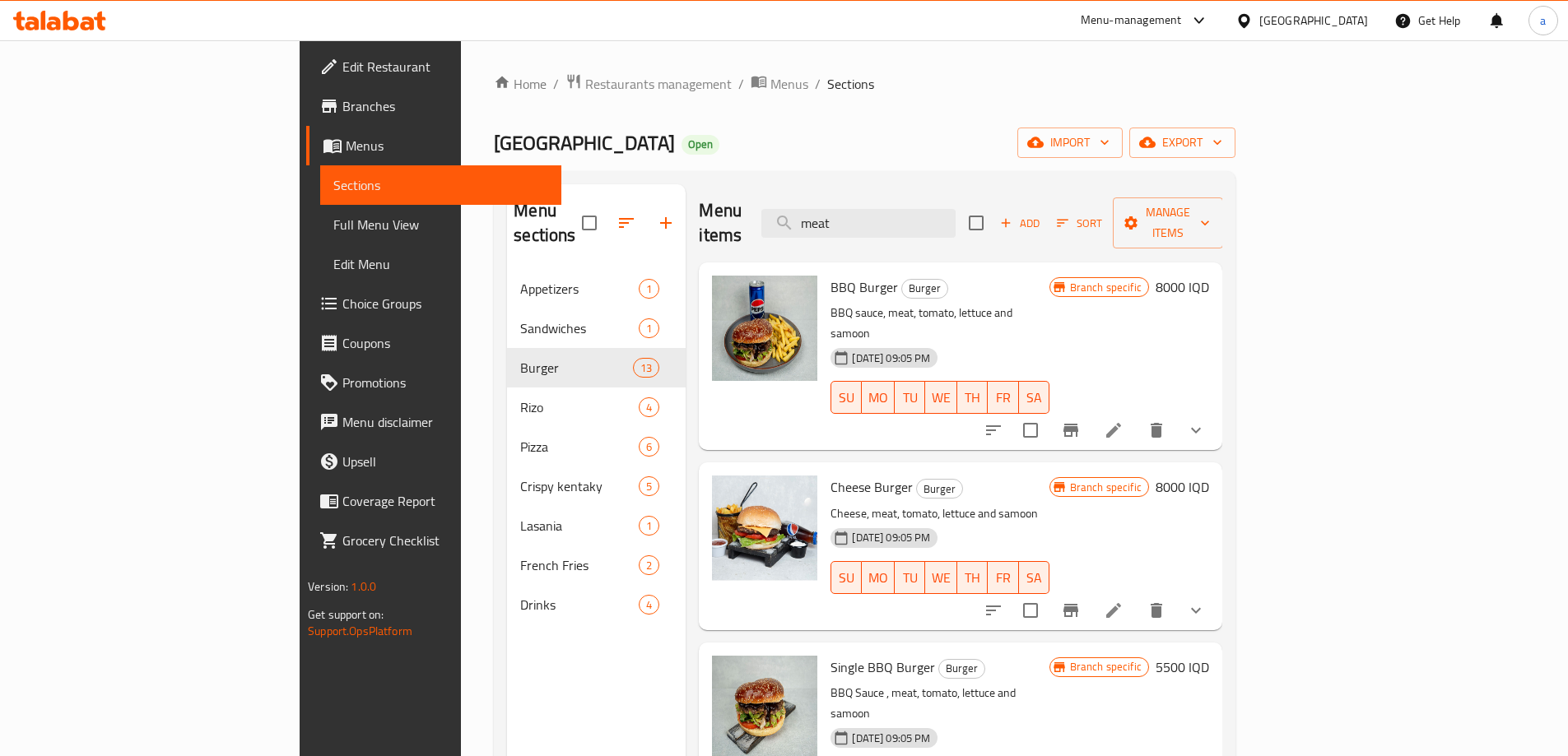
drag, startPoint x: 1001, startPoint y: 214, endPoint x: 864, endPoint y: 214, distance: 137.0
click at [864, 214] on div "Menu items meat Add Sort Manage items" at bounding box center [960, 223] width 524 height 78
paste input "Meat Mushroom Burger"
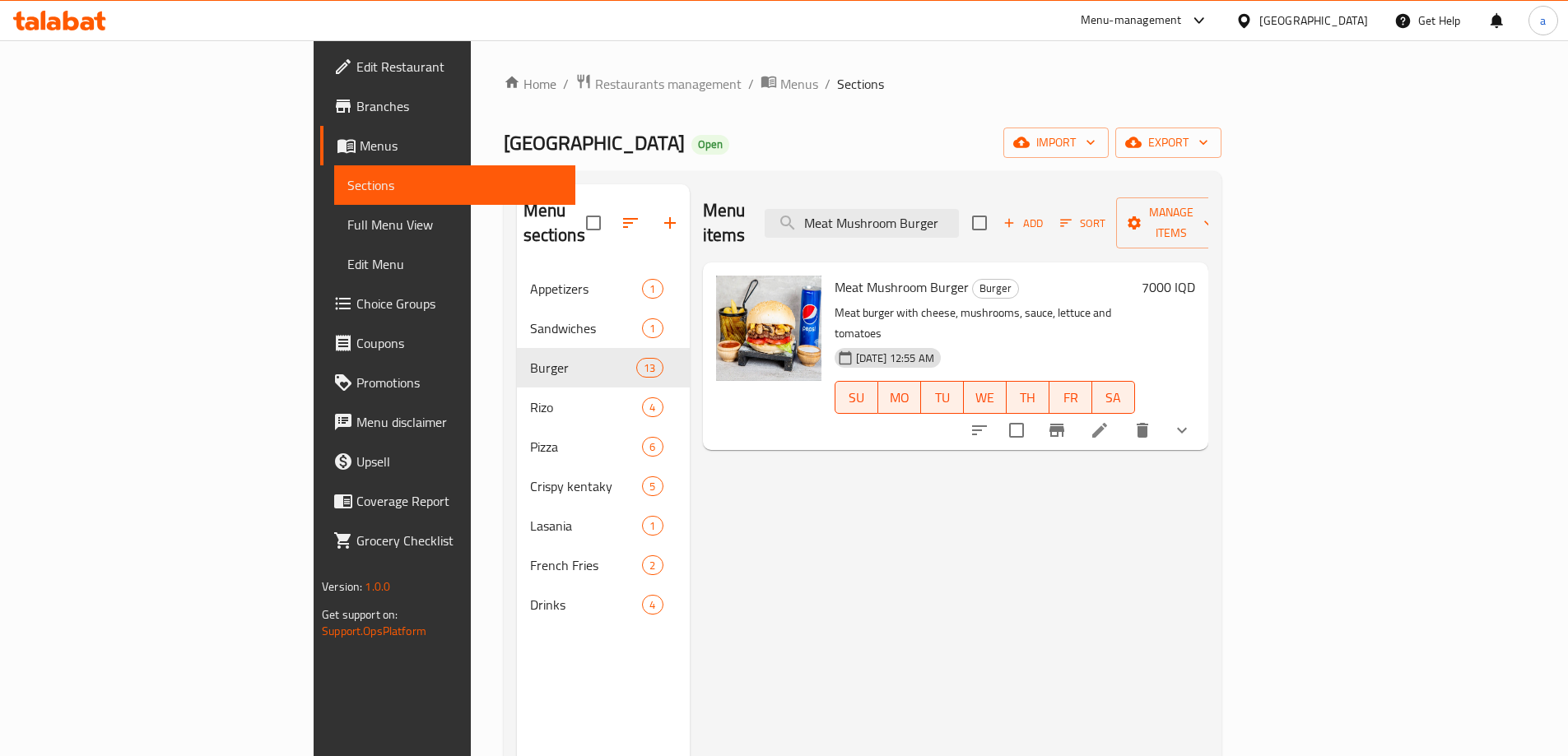
type input "Meat Mushroom Burger"
click at [1202, 269] on div "Meat Mushroom Burger Burger Meat burger with cheese, mushrooms, sauce, lettuce …" at bounding box center [1015, 356] width 374 height 175
click at [1195, 276] on h6 "7000 IQD" at bounding box center [1168, 287] width 54 height 23
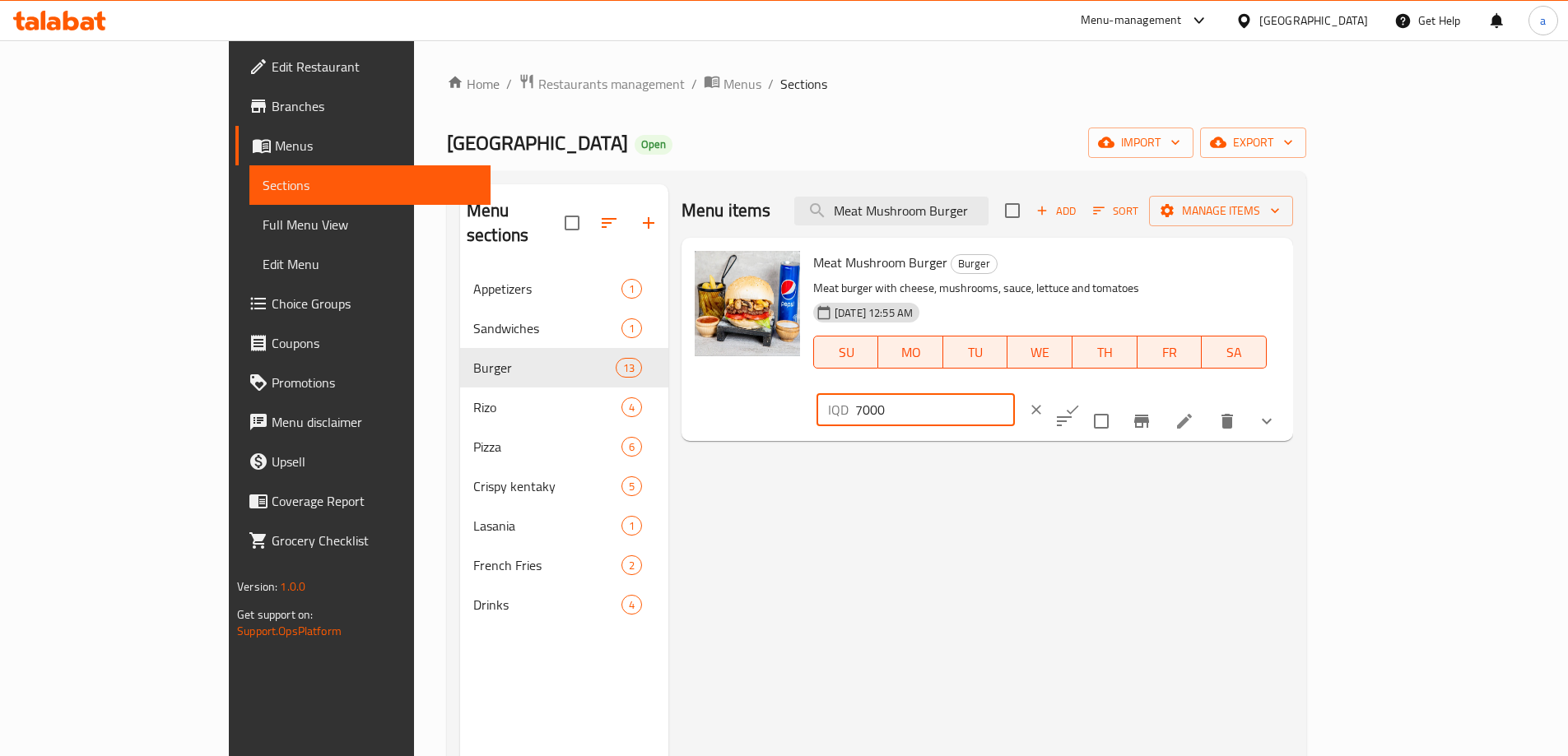
drag, startPoint x: 1320, startPoint y: 261, endPoint x: 1165, endPoint y: 279, distance: 156.0
click at [1165, 279] on div "Meat Mushroom Burger Burger Meat burger with cheese, mushrooms, sauce, lettuce …" at bounding box center [1046, 339] width 479 height 190
type input "6500"
click at [1015, 393] on input "6500" at bounding box center [935, 409] width 159 height 33
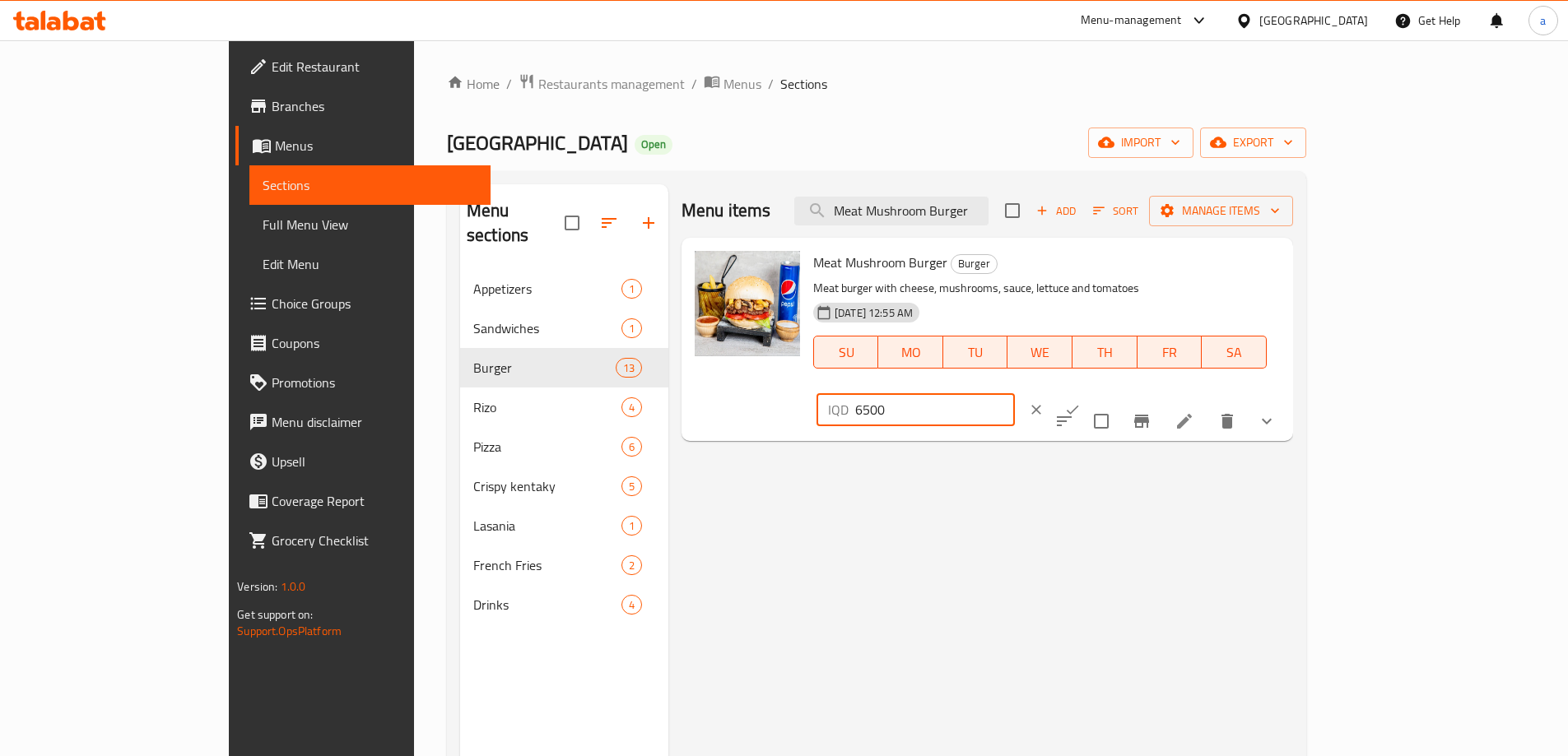
paste input "number"
type input "6500"
click at [1081, 402] on icon "ok" at bounding box center [1072, 409] width 16 height 16
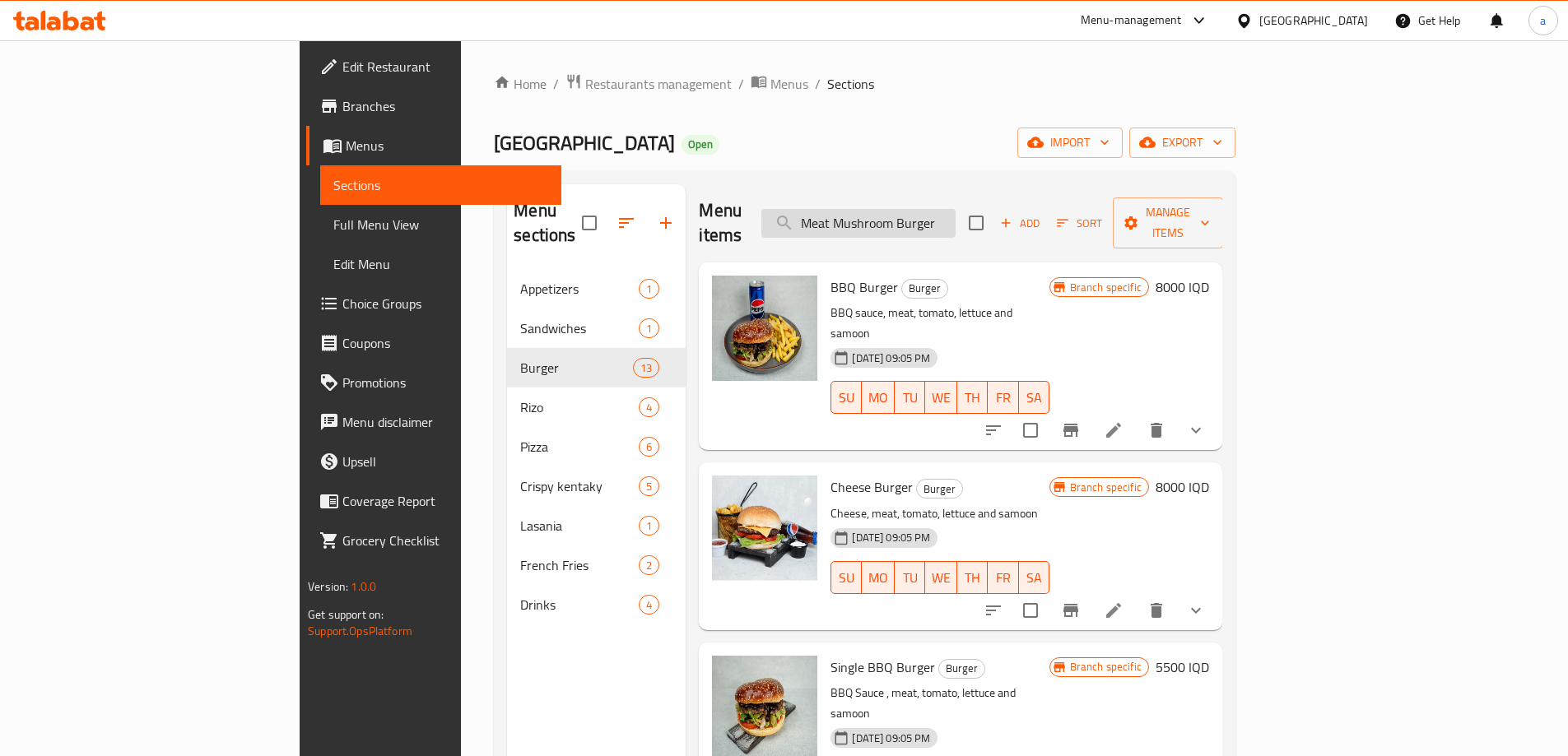
click at [956, 209] on input "Meat Mushroom Burger" at bounding box center [858, 224] width 194 height 29
click at [708, 137] on div "Crunchy Station Open import export" at bounding box center [865, 143] width 742 height 31
click at [890, 145] on div "Crunchy Station Open import export" at bounding box center [865, 143] width 742 height 31
click at [792, 160] on div "Home / Restaurants management / Menus / Sections Crunchy Station Open import ex…" at bounding box center [865, 513] width 742 height 881
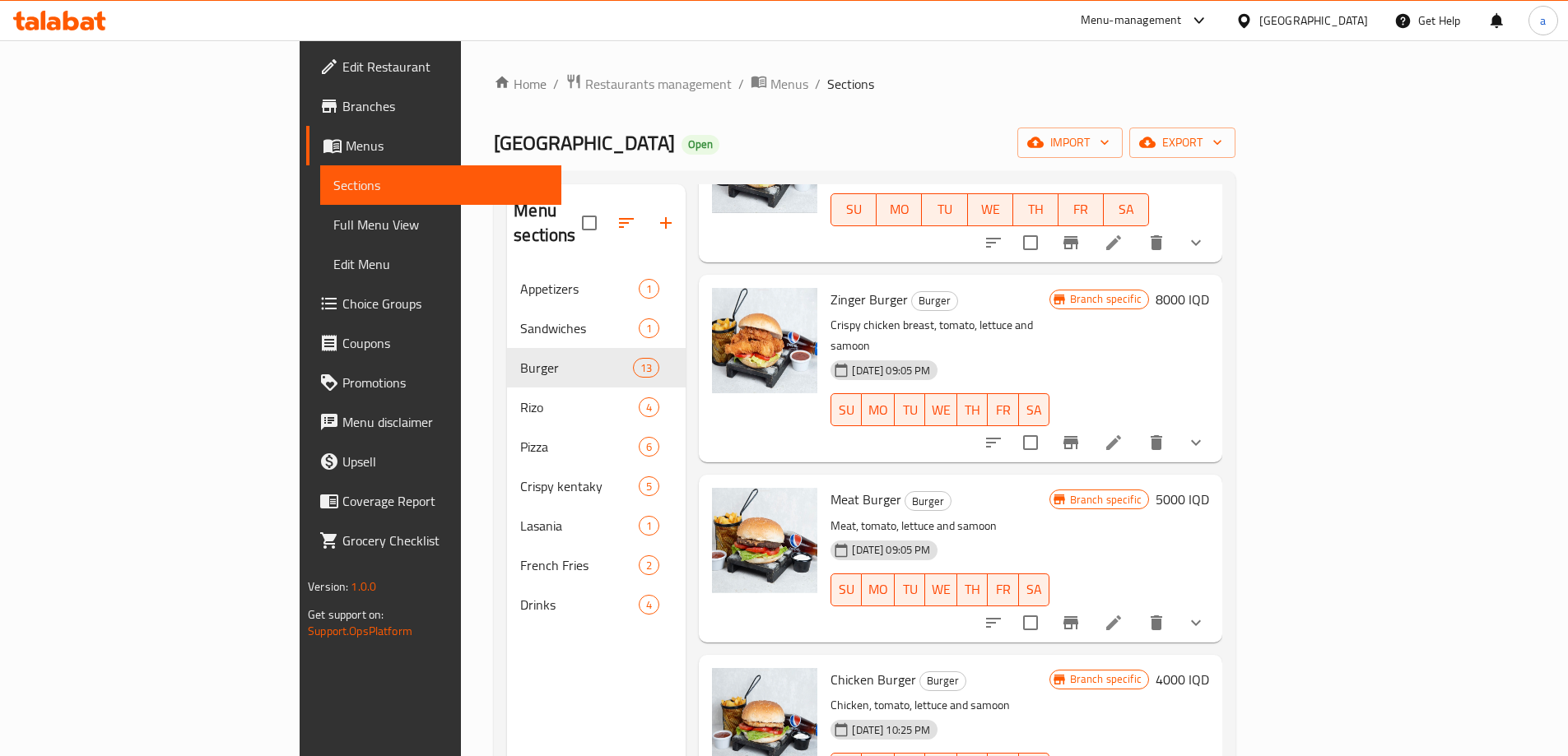
scroll to position [1375, 0]
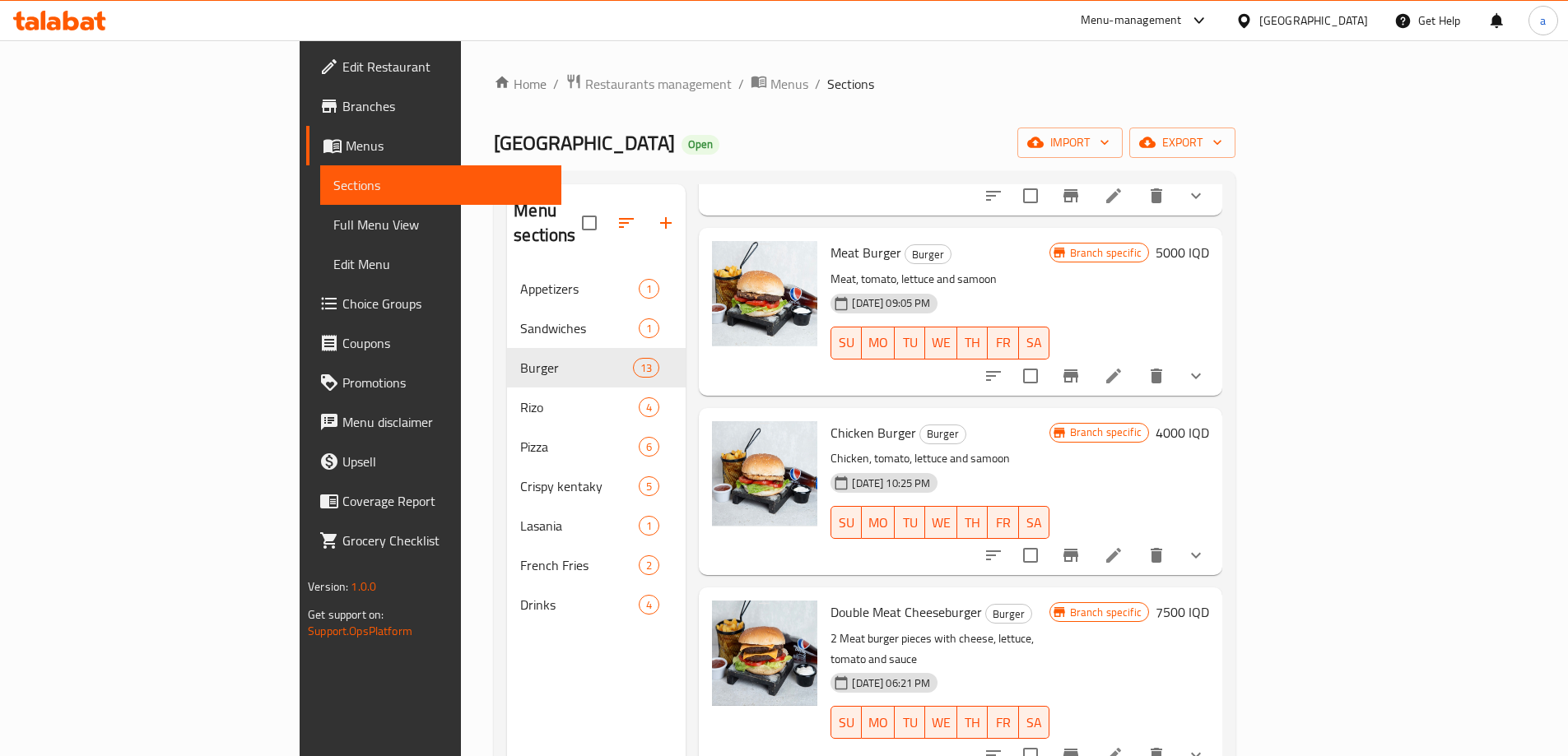
click at [914, 145] on div "Crunchy Station Open import export" at bounding box center [865, 143] width 742 height 31
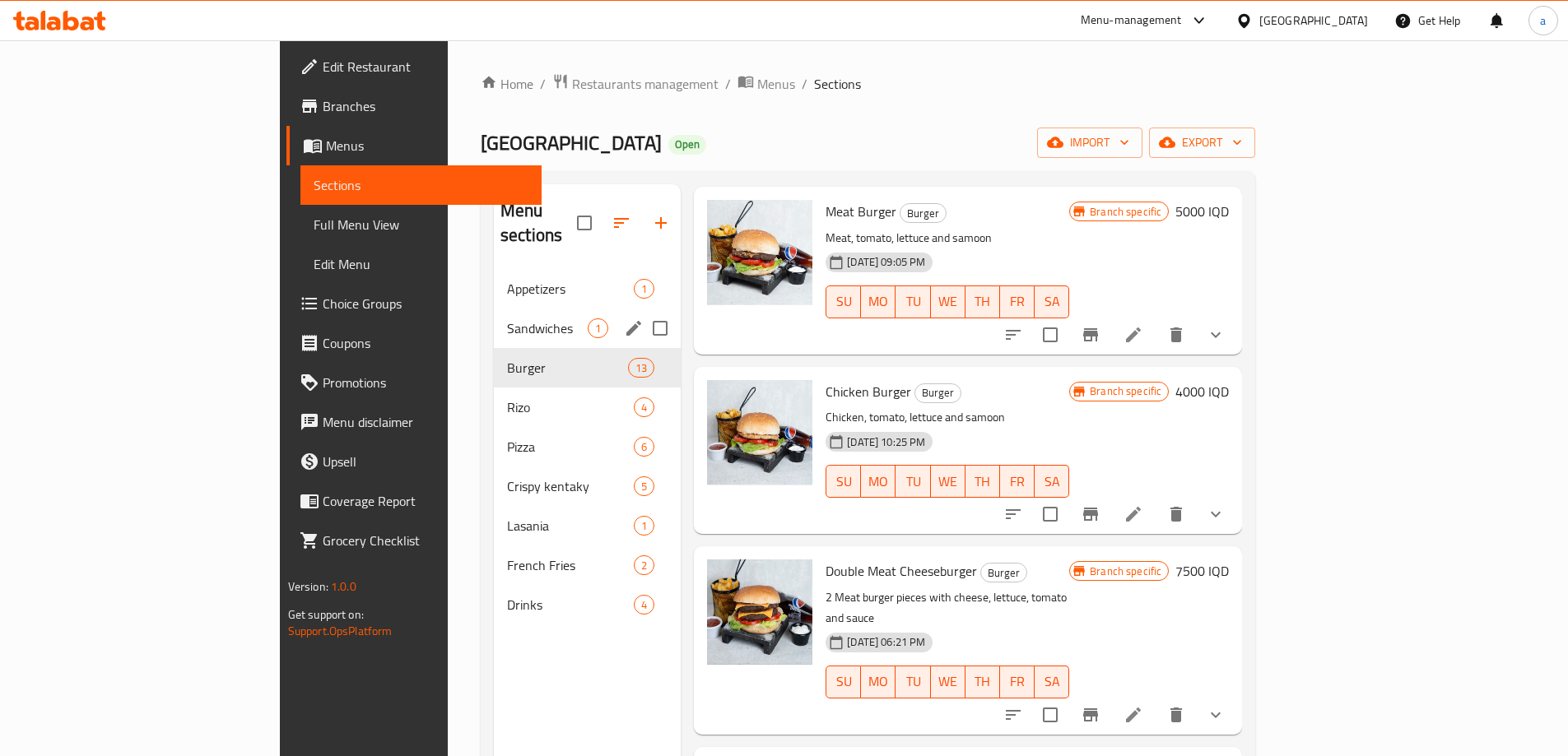
click at [494, 319] on div "Sandwiches 1" at bounding box center [587, 328] width 186 height 39
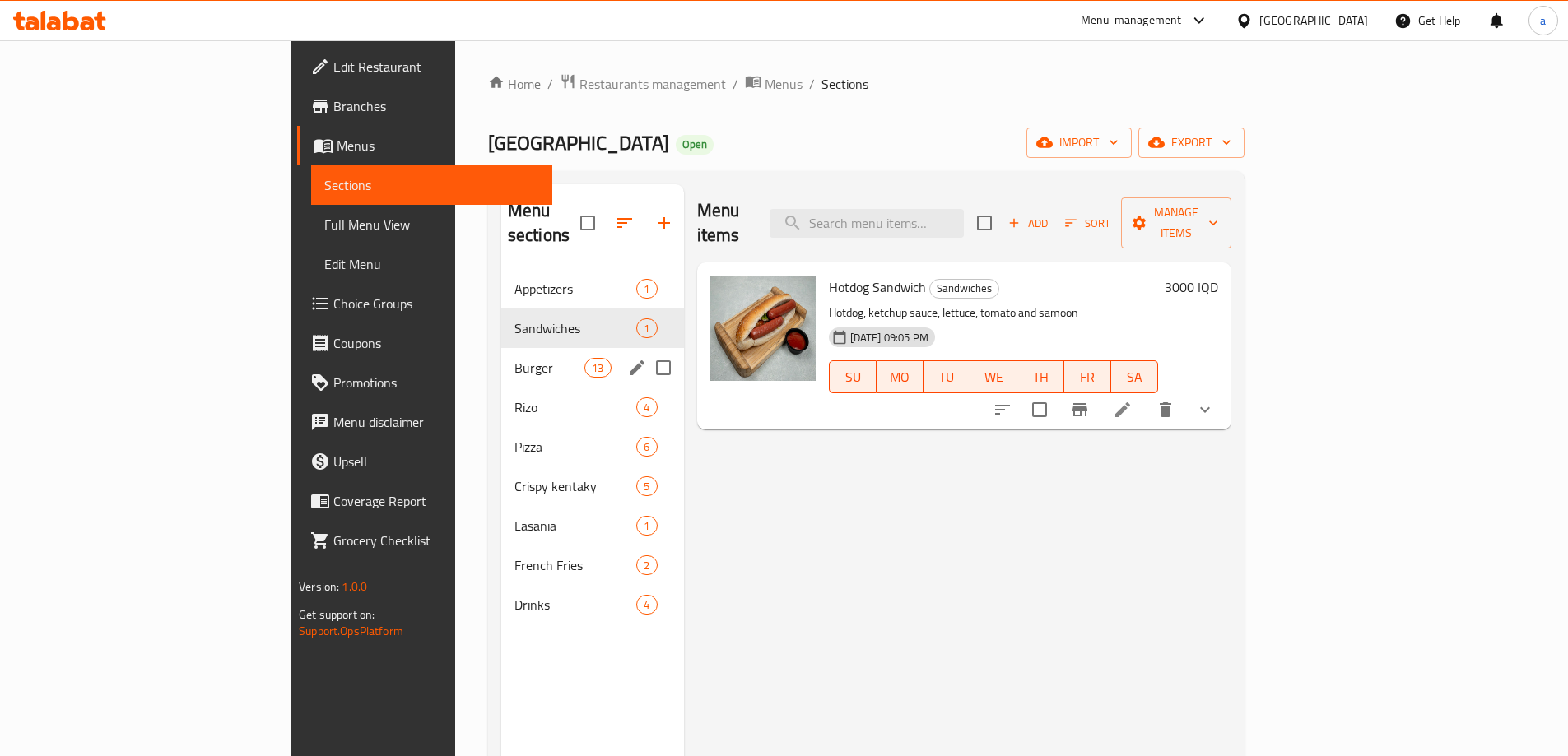
click at [514, 358] on span "Burger" at bounding box center [549, 368] width 70 height 20
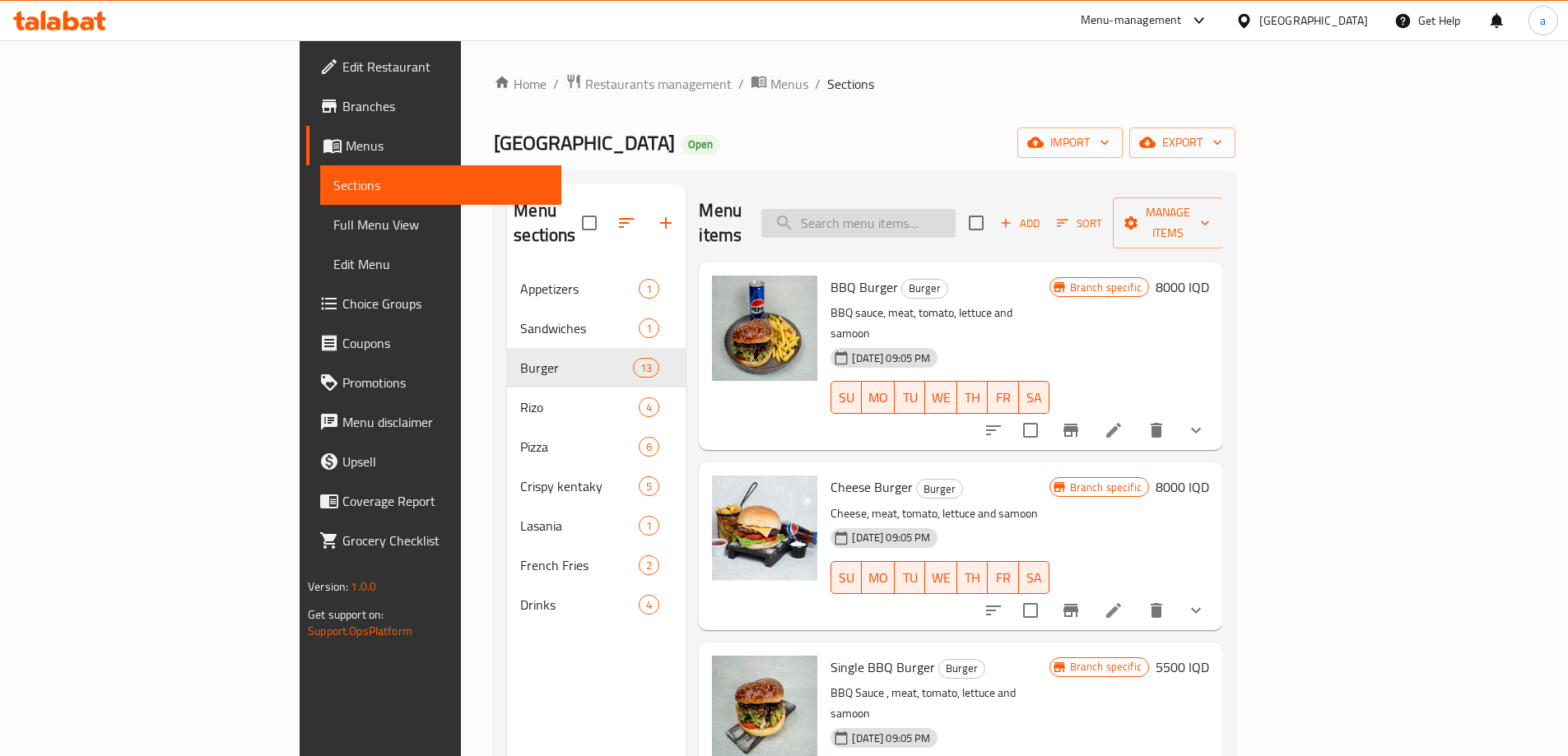
click at [956, 217] on input "search" at bounding box center [858, 224] width 194 height 29
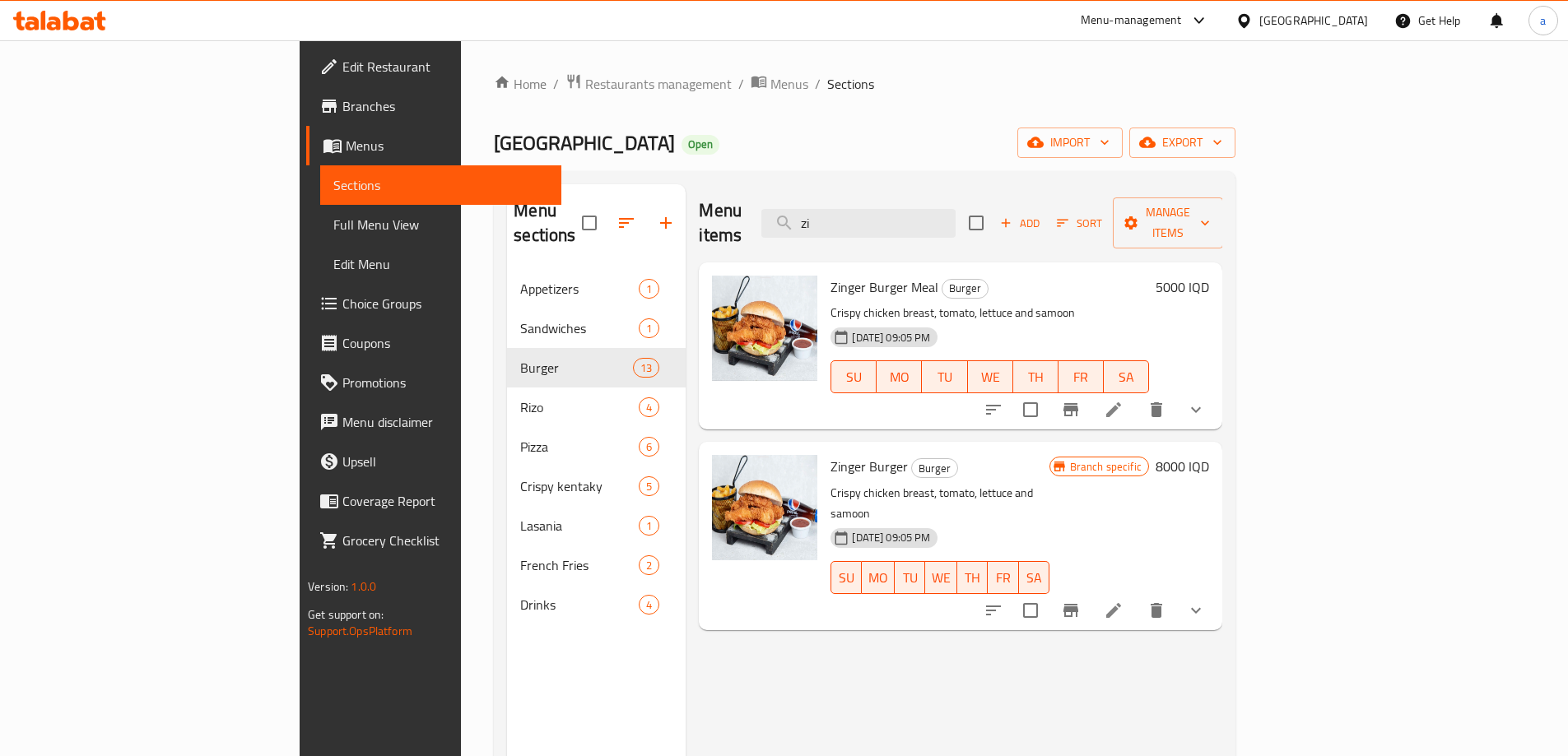
drag, startPoint x: 943, startPoint y: 203, endPoint x: 817, endPoint y: 209, distance: 126.1
click at [817, 209] on div "Menu items zi Add Sort Manage items" at bounding box center [960, 223] width 524 height 78
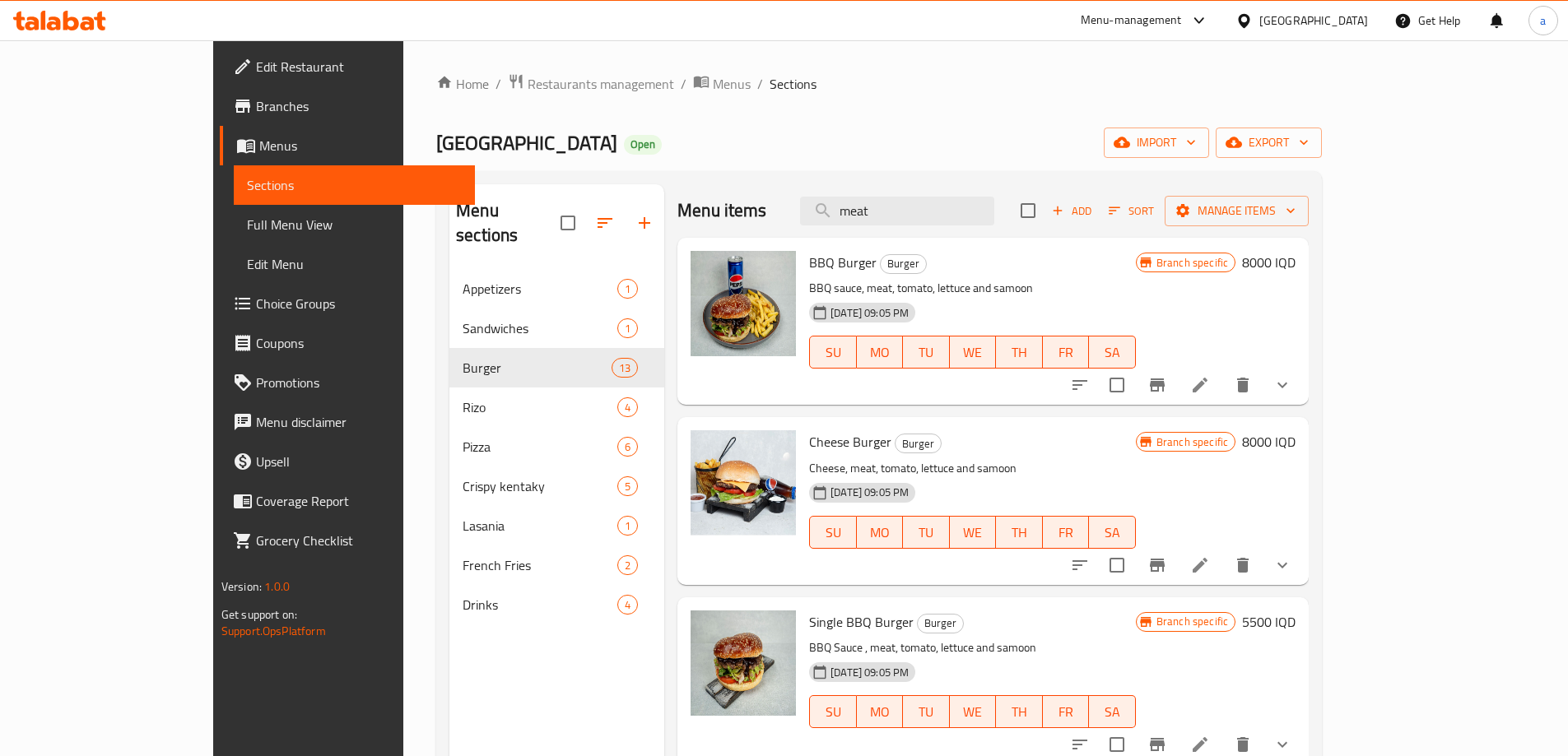
type input "meat"
click at [1295, 436] on h6 "8000 IQD" at bounding box center [1269, 442] width 54 height 23
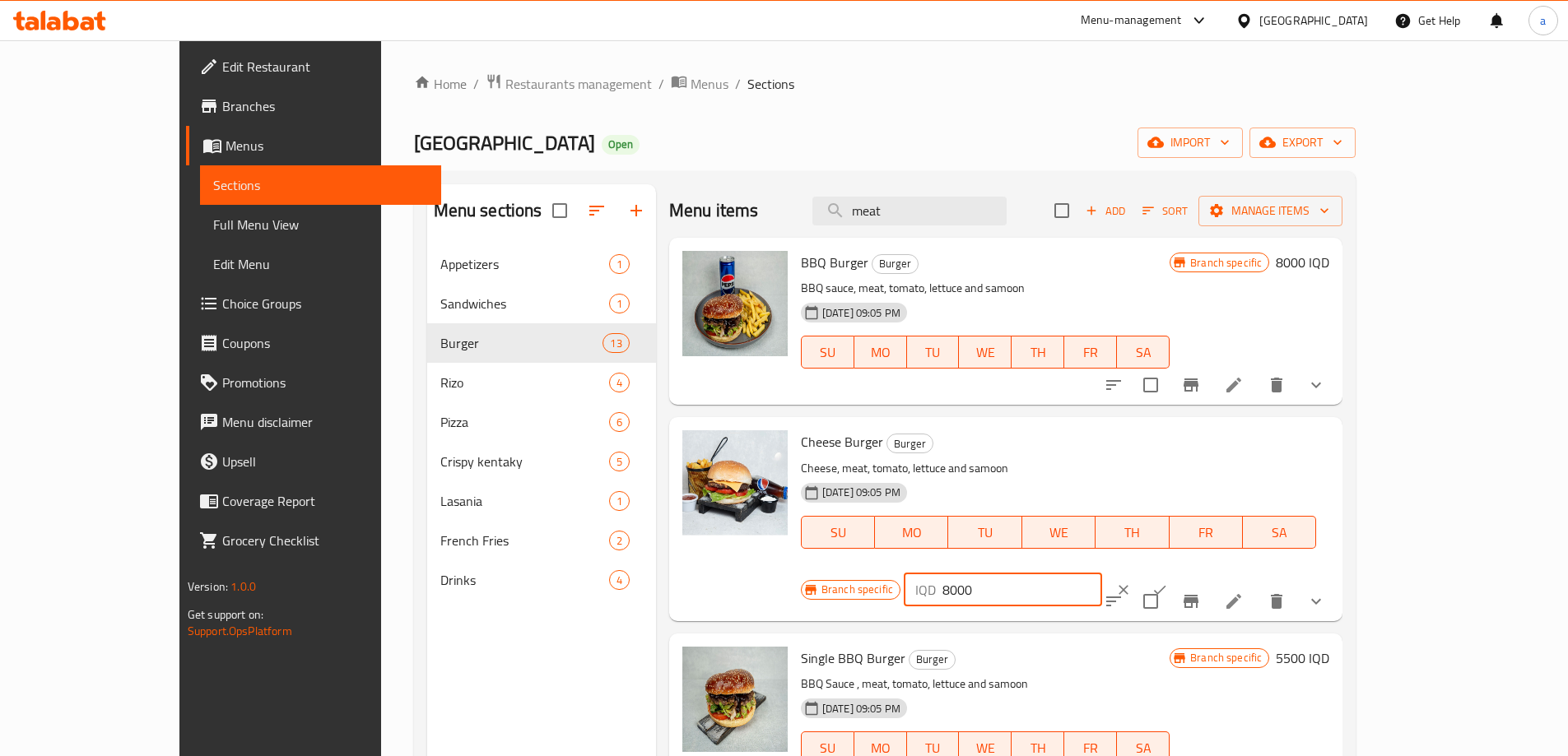
drag, startPoint x: 1319, startPoint y: 451, endPoint x: 1218, endPoint y: 452, distance: 101.0
click at [1202, 572] on div "Branch specific IQD 8000 ​" at bounding box center [1001, 590] width 401 height 37
type input "5500"
click at [1168, 582] on icon "ok" at bounding box center [1159, 590] width 16 height 16
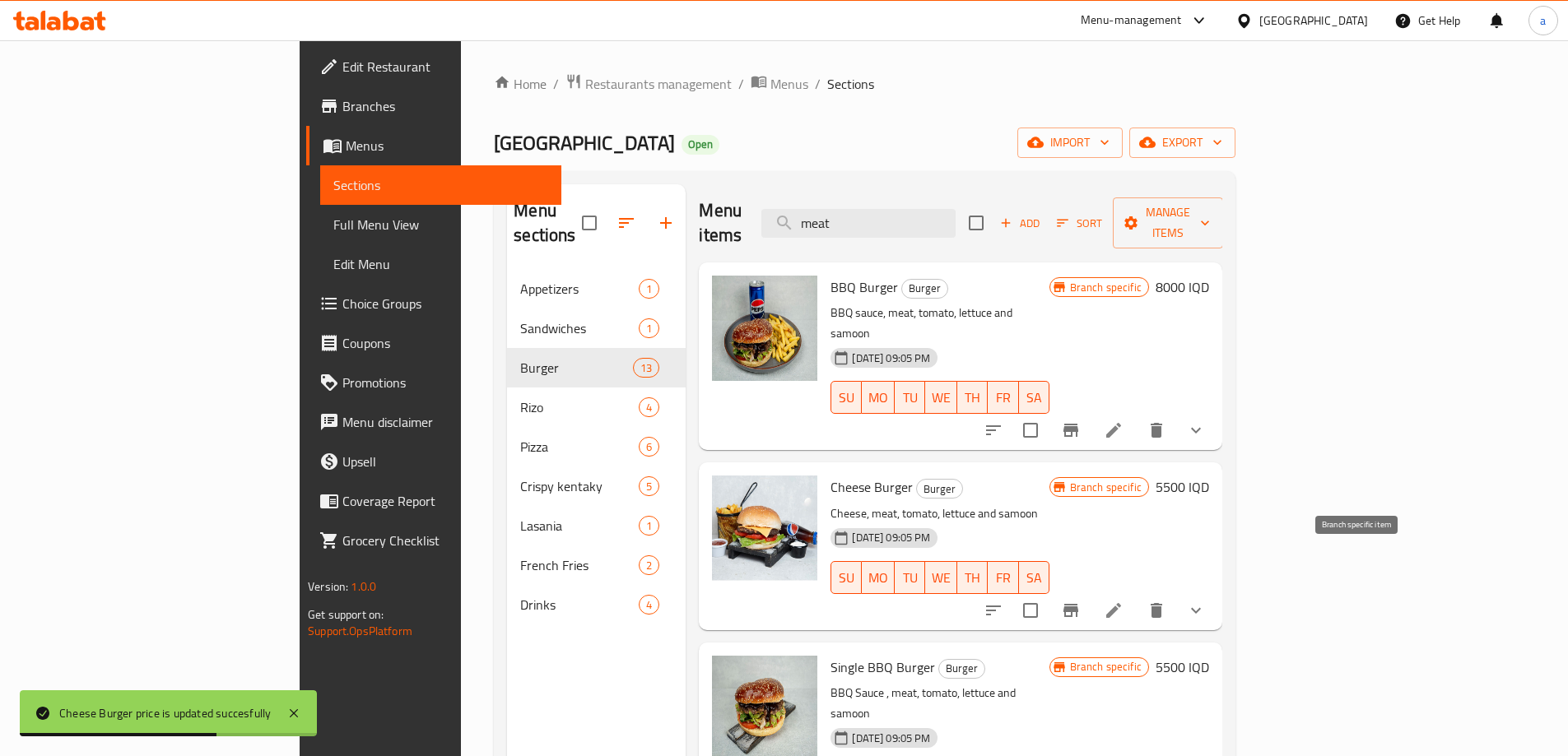
click at [1078, 604] on icon "Branch-specific-item" at bounding box center [1070, 611] width 14 height 13
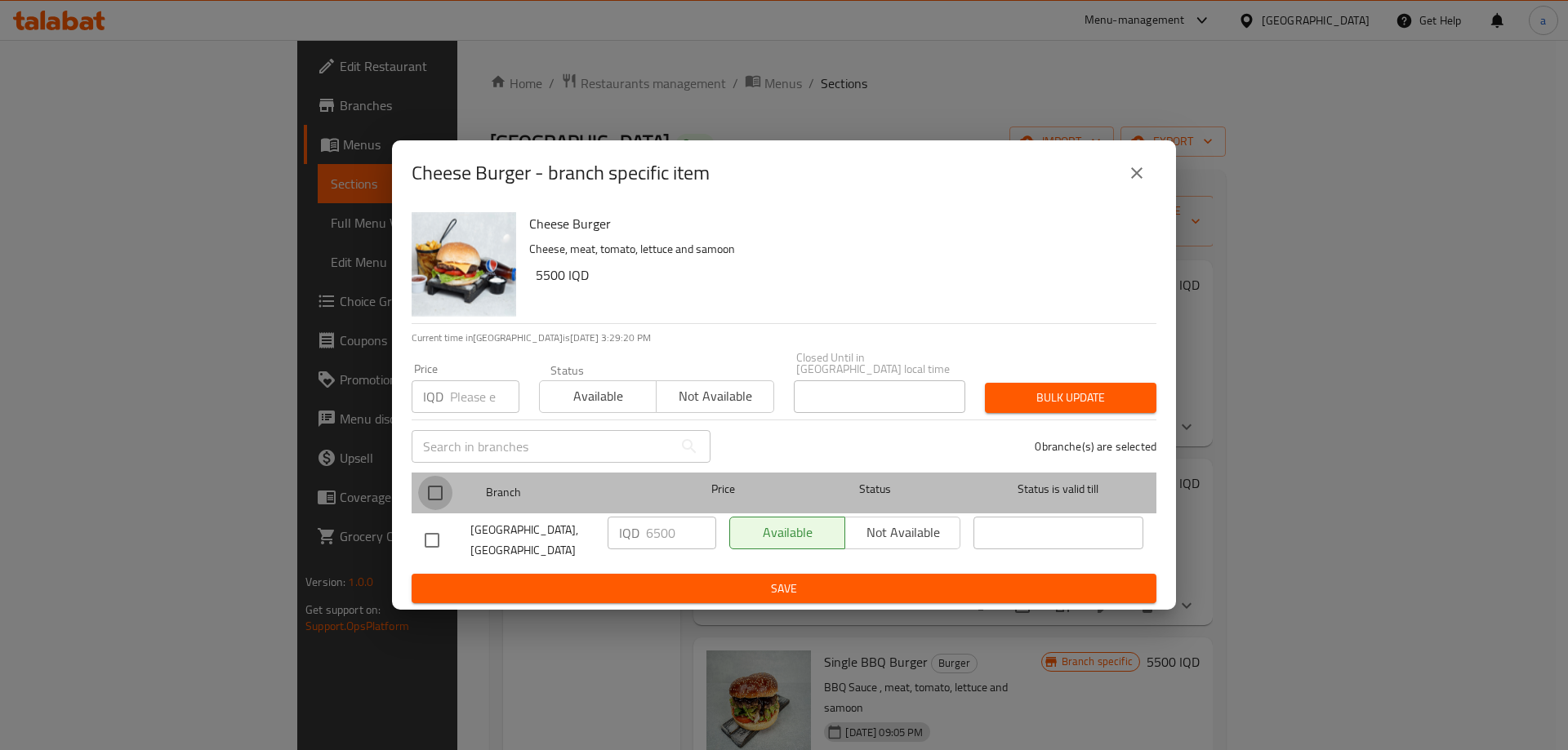
click at [428, 492] on input "checkbox" at bounding box center [436, 493] width 34 height 34
checkbox input "true"
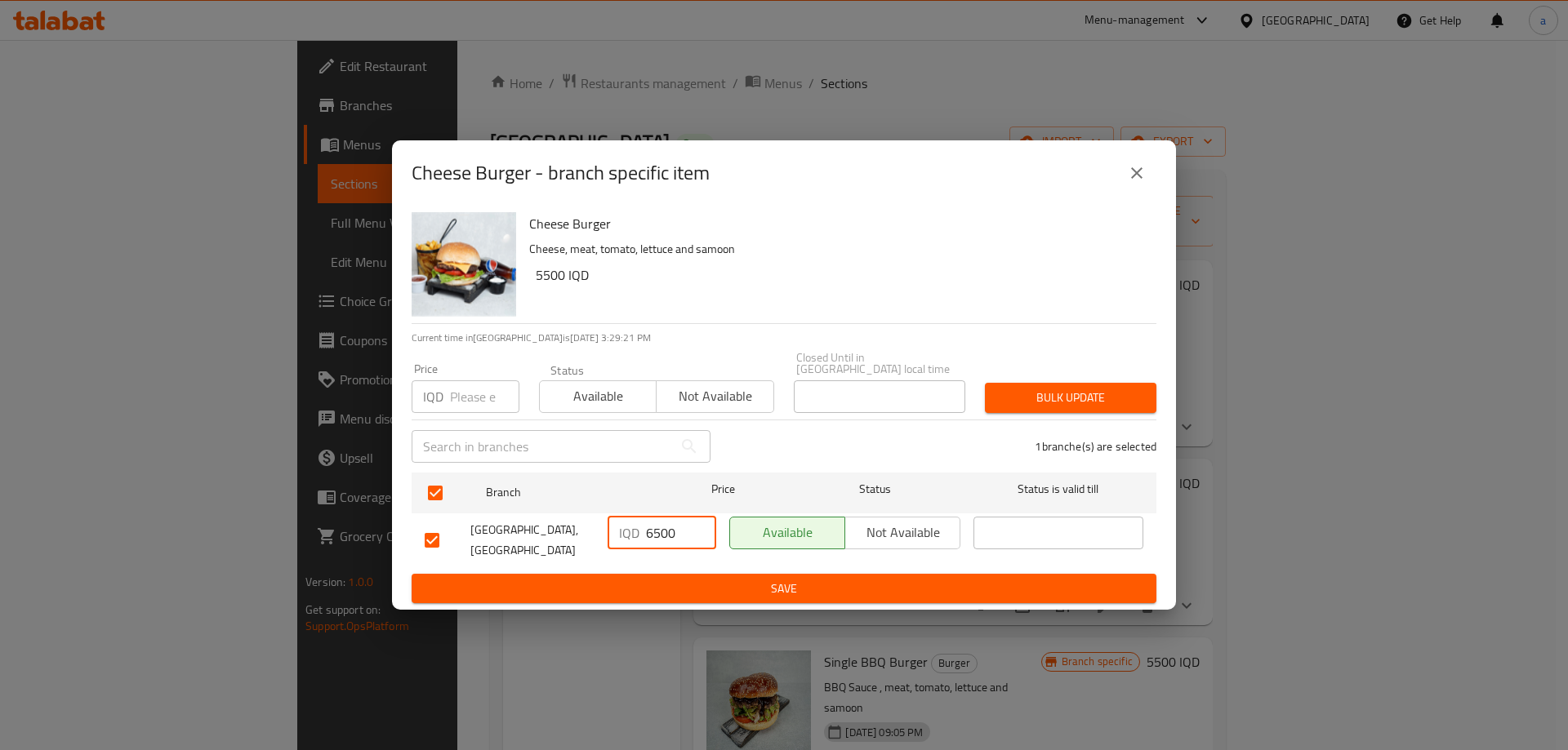
click at [671, 529] on input "6500" at bounding box center [682, 533] width 71 height 32
paste input "5"
click at [680, 541] on input "5500" at bounding box center [682, 533] width 71 height 32
type input "5500"
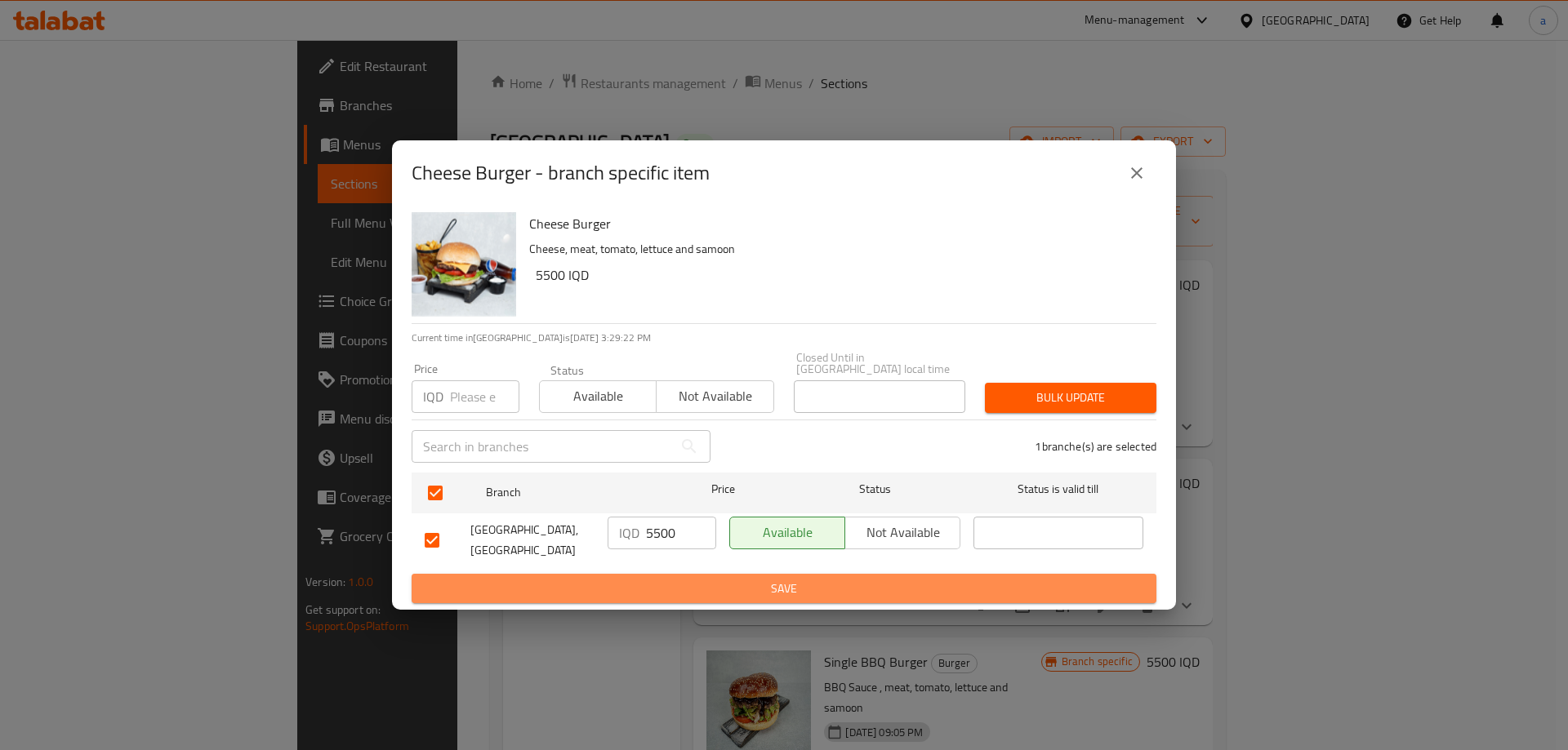
click at [703, 582] on span "Save" at bounding box center [784, 588] width 719 height 20
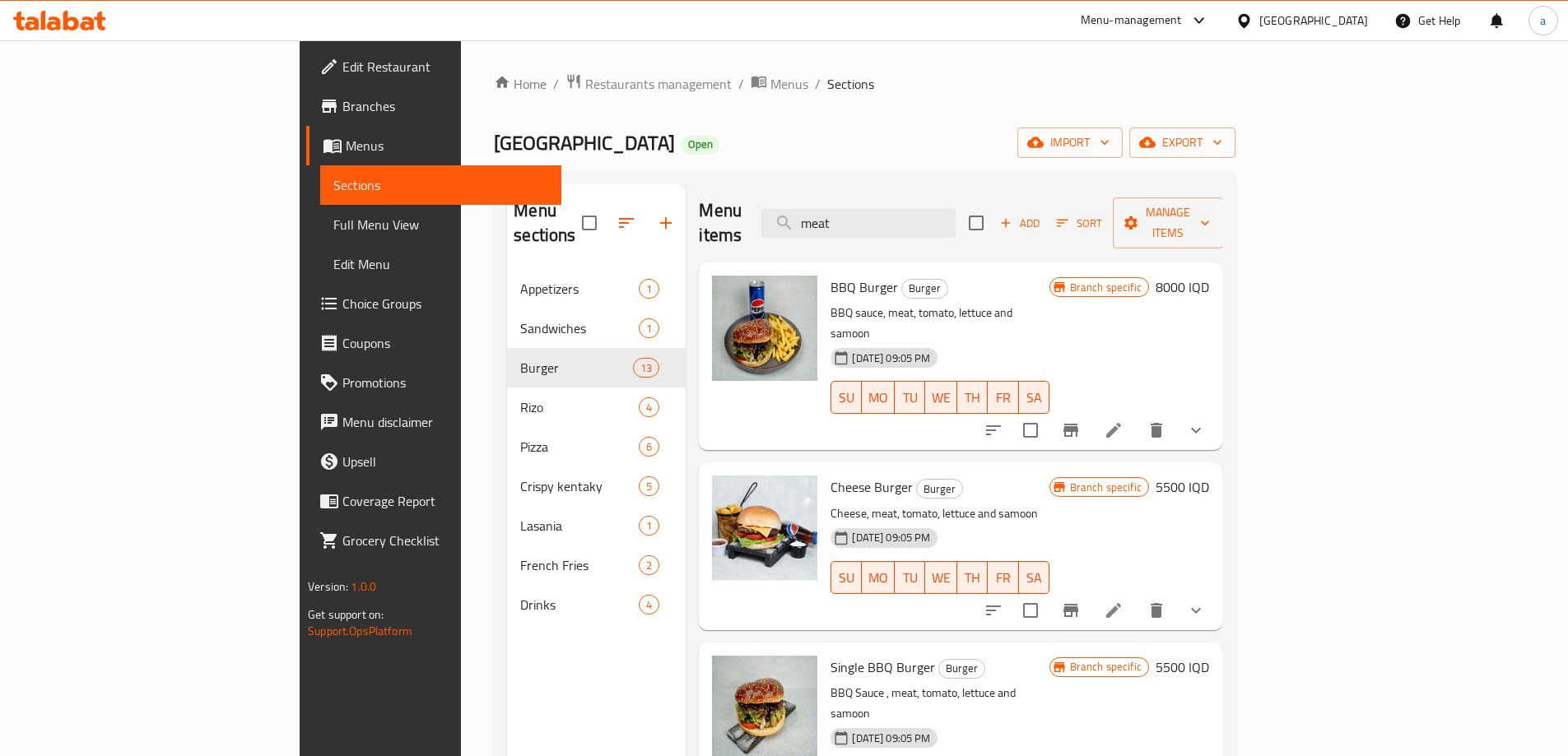
click at [1209, 276] on h6 "8000 IQD" at bounding box center [1183, 287] width 54 height 23
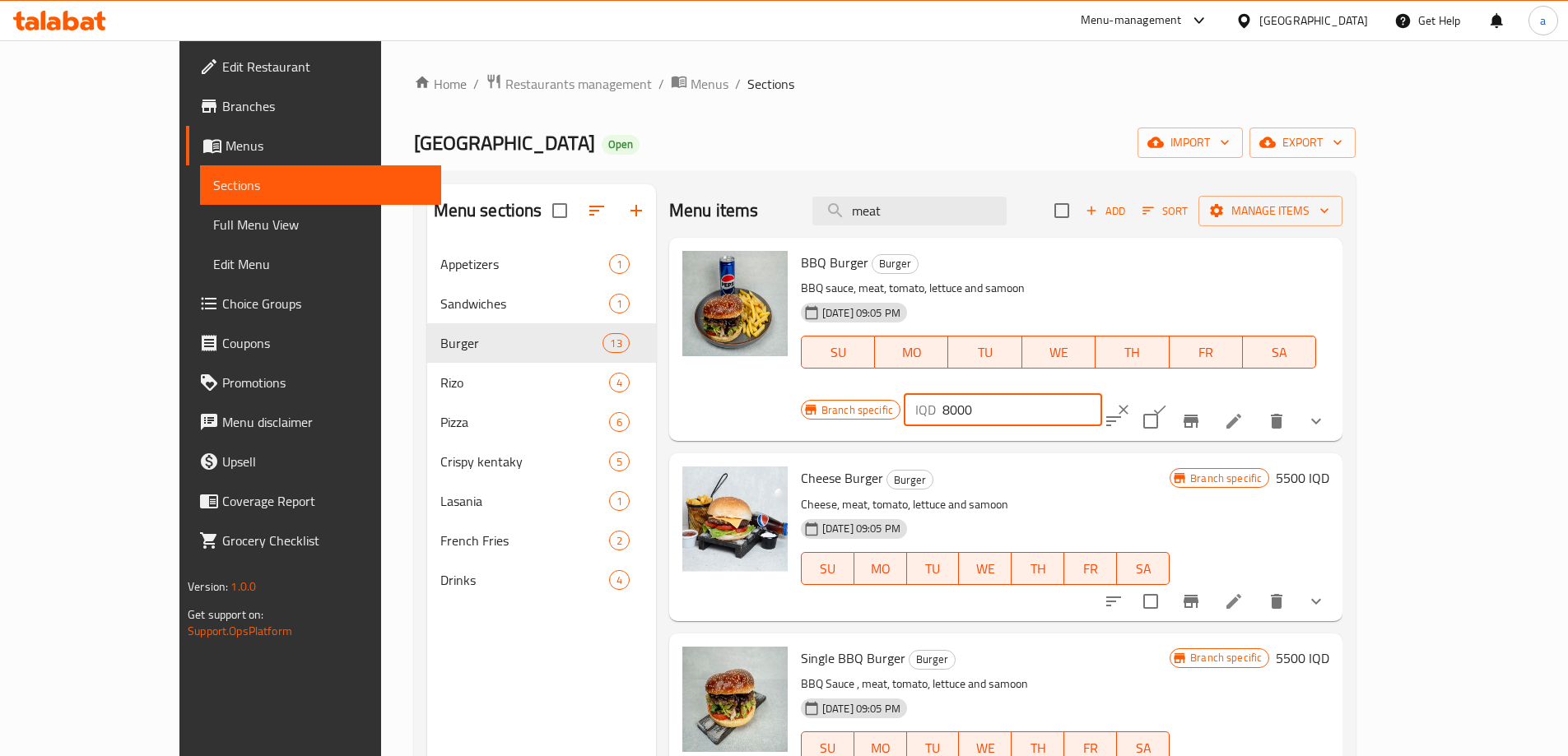
drag, startPoint x: 1214, startPoint y: 277, endPoint x: 1178, endPoint y: 283, distance: 36.5
click at [1177, 392] on div "Branch specific IQD 8000 ​" at bounding box center [1001, 410] width 401 height 37
paste input "55"
type input "5500"
click at [1168, 402] on icon "ok" at bounding box center [1159, 409] width 16 height 16
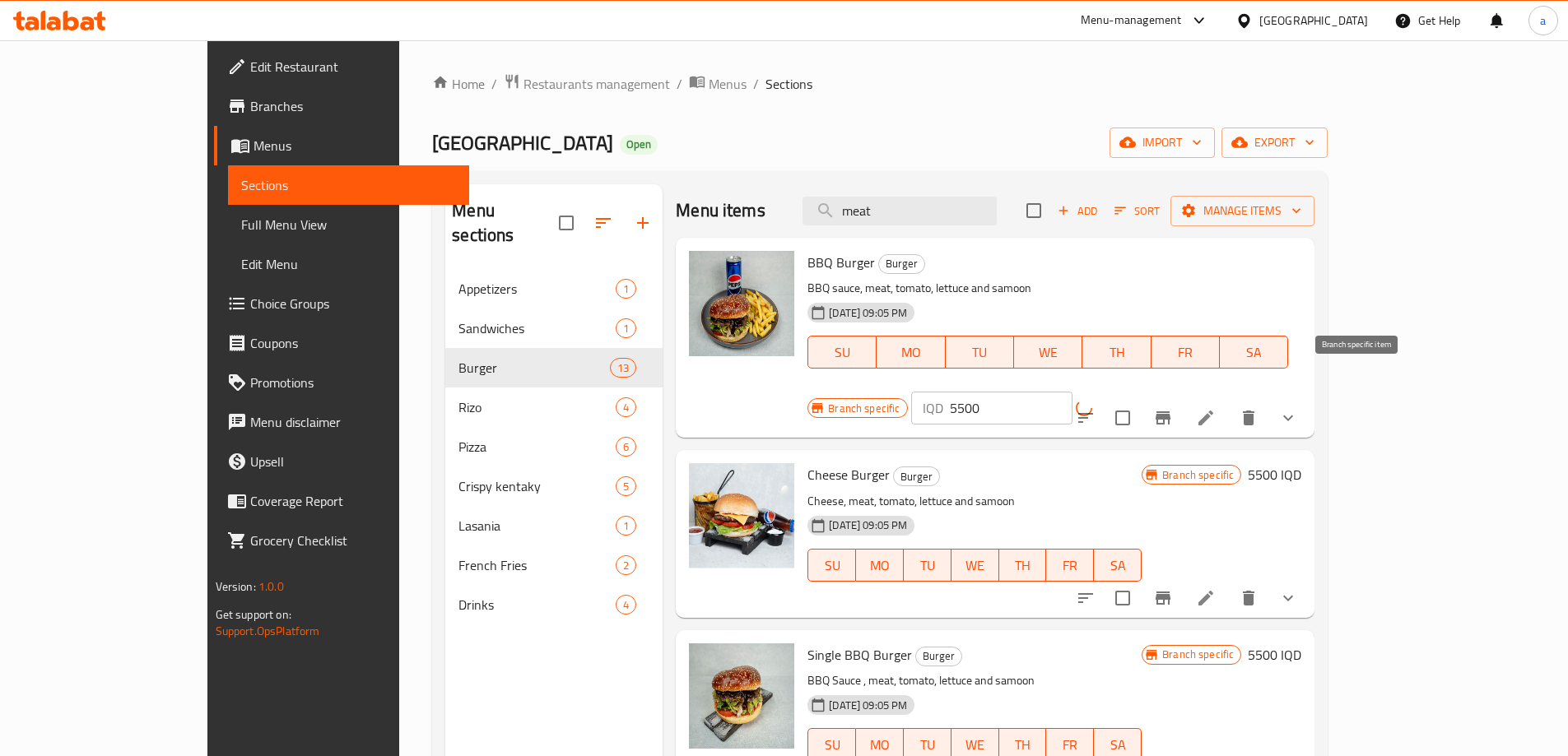
click at [1183, 399] on button "Branch-specific-item" at bounding box center [1163, 418] width 39 height 39
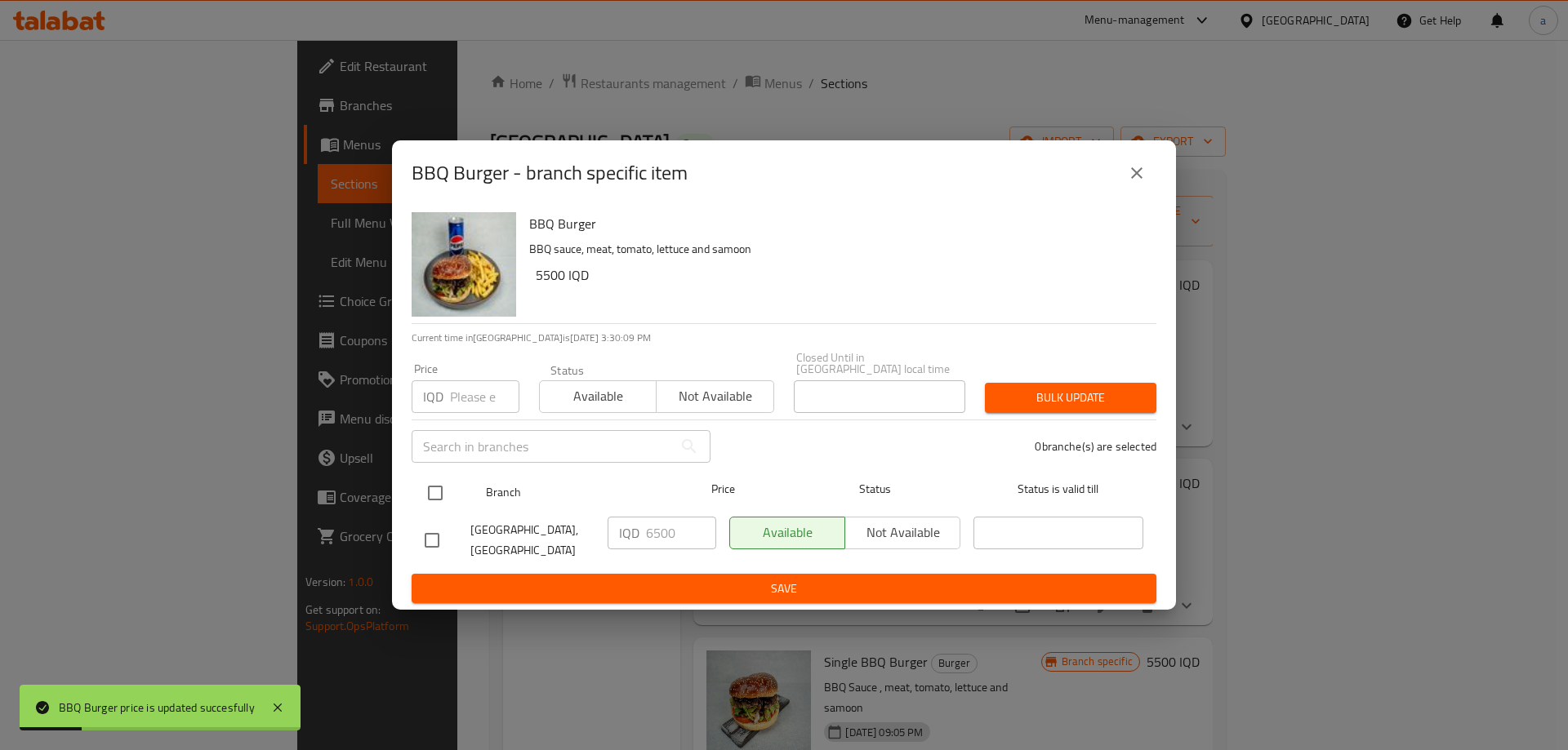
click at [441, 479] on input "checkbox" at bounding box center [436, 493] width 34 height 34
checkbox input "true"
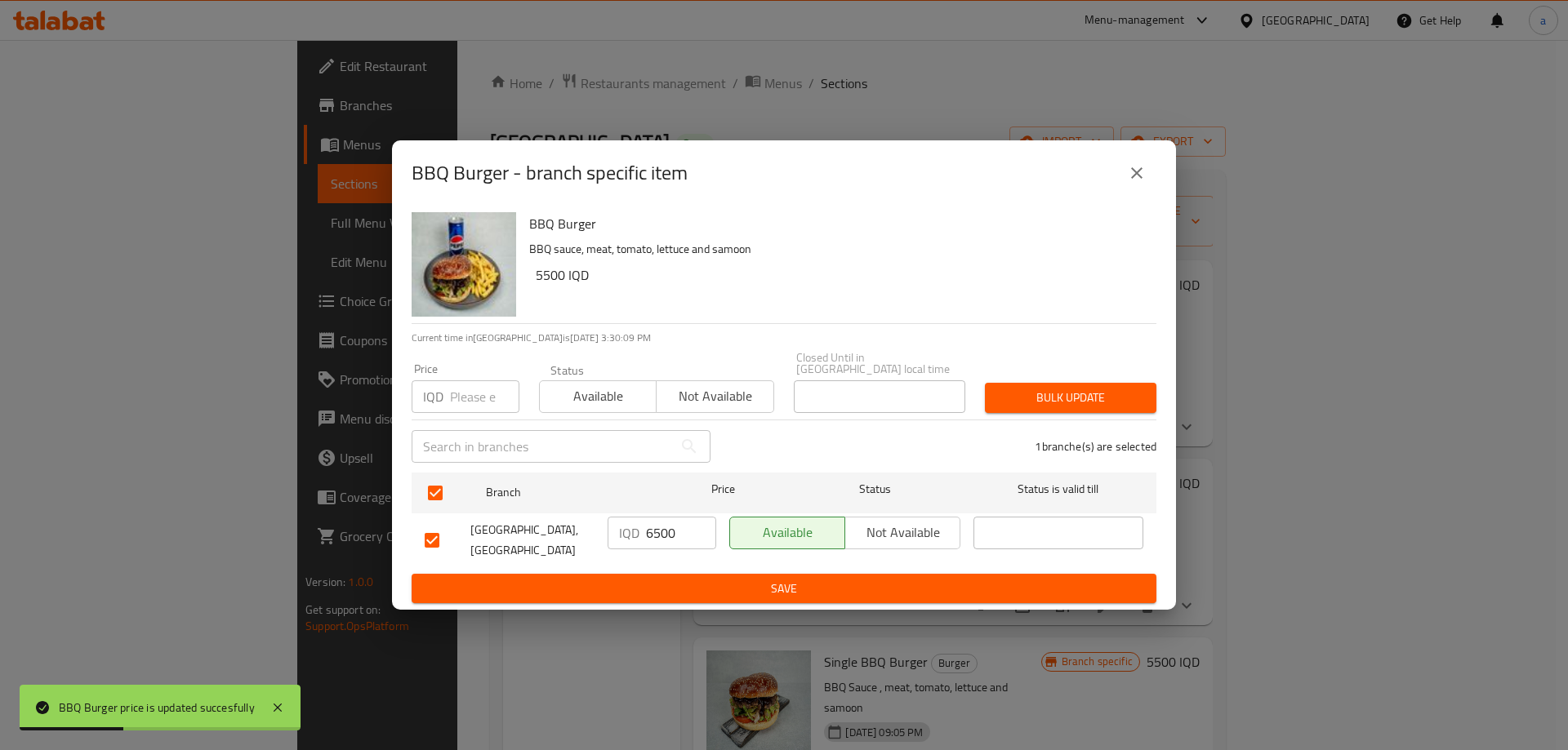
click at [663, 521] on input "6500" at bounding box center [682, 533] width 71 height 32
click at [662, 521] on input "6500" at bounding box center [682, 533] width 71 height 32
paste input "5"
type input "5500"
click at [694, 578] on span "Save" at bounding box center [784, 588] width 719 height 20
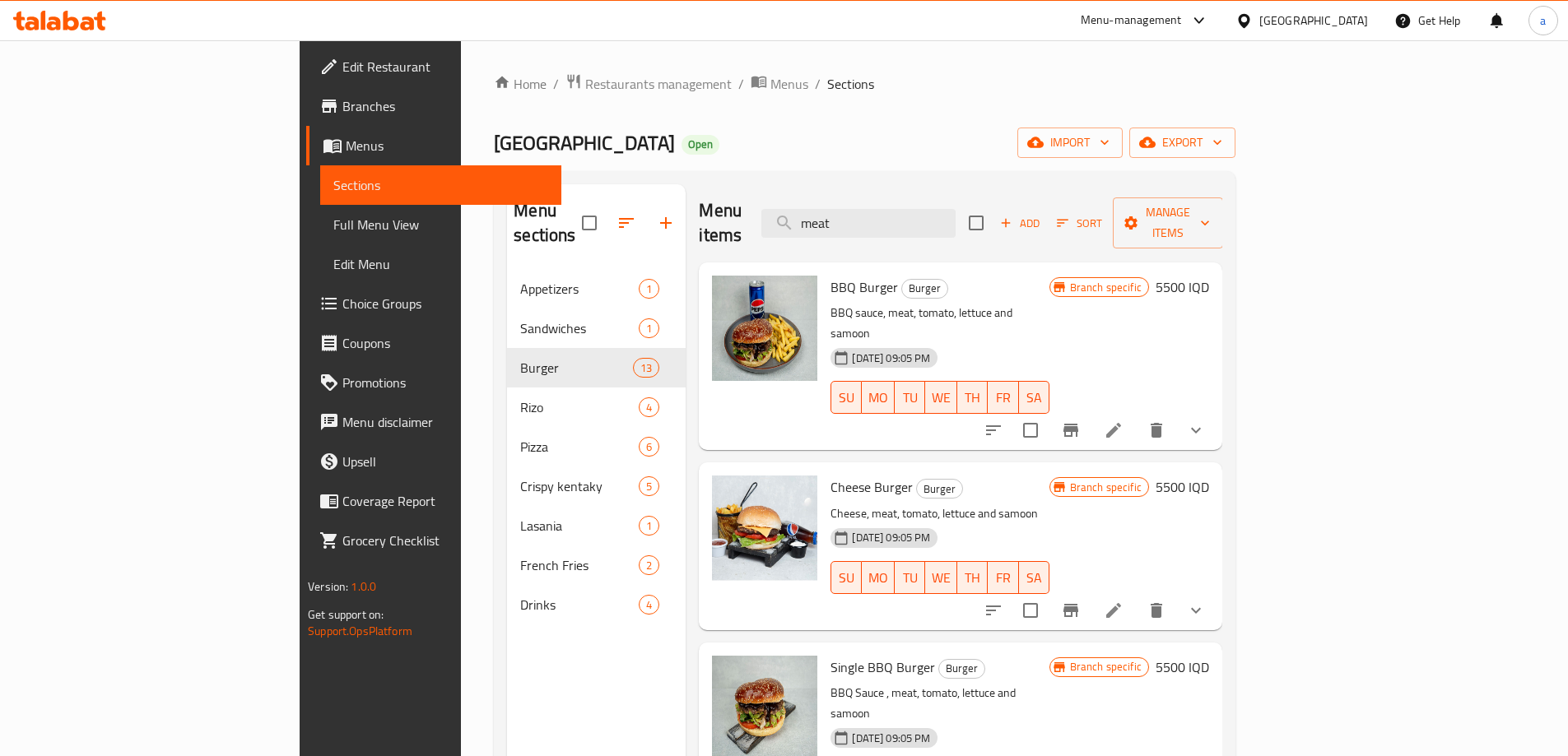
click at [969, 190] on div "Menu items meat Add Sort Manage items" at bounding box center [960, 223] width 524 height 78
click at [956, 209] on input "meat" at bounding box center [858, 224] width 194 height 29
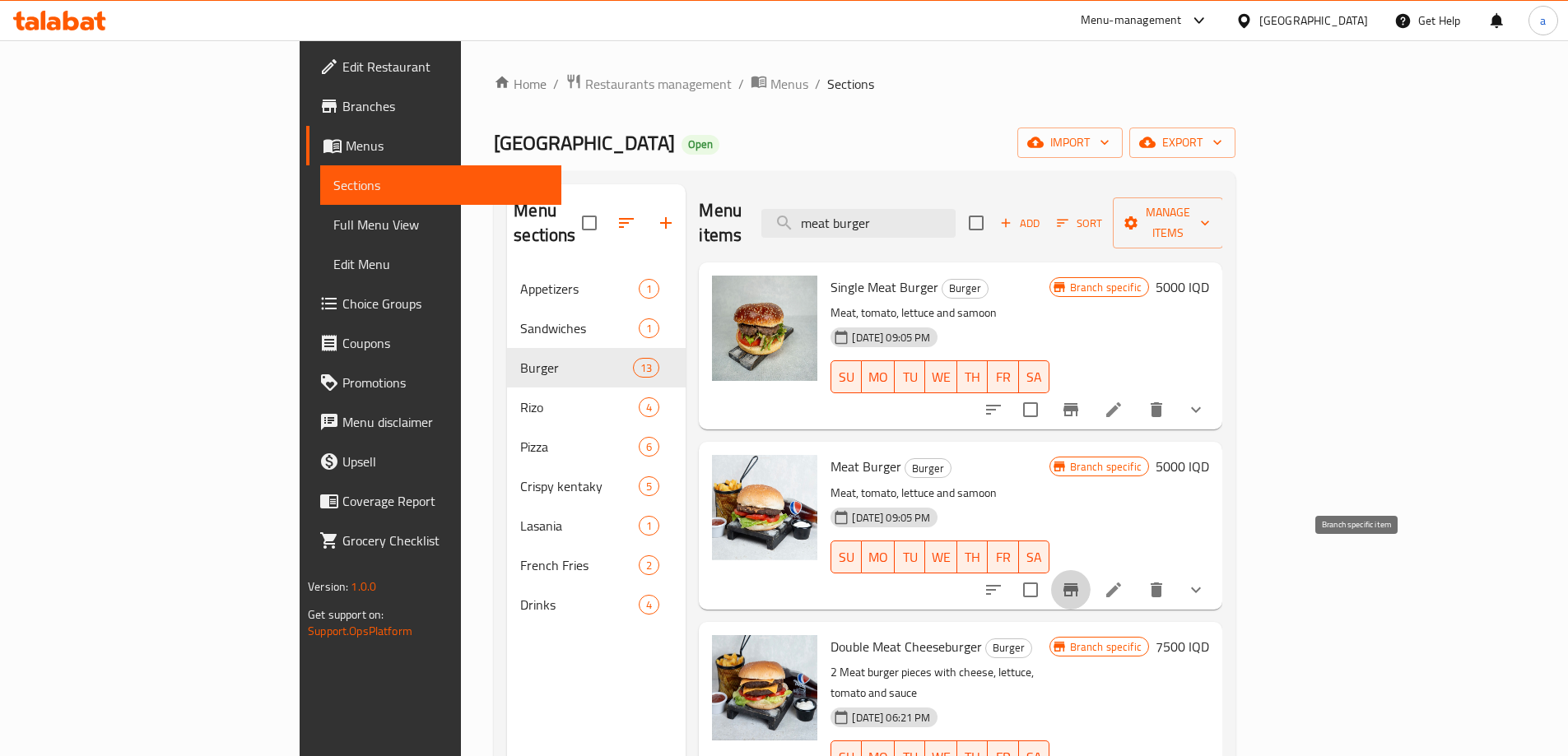
click at [1090, 571] on button "Branch-specific-item" at bounding box center [1070, 590] width 39 height 39
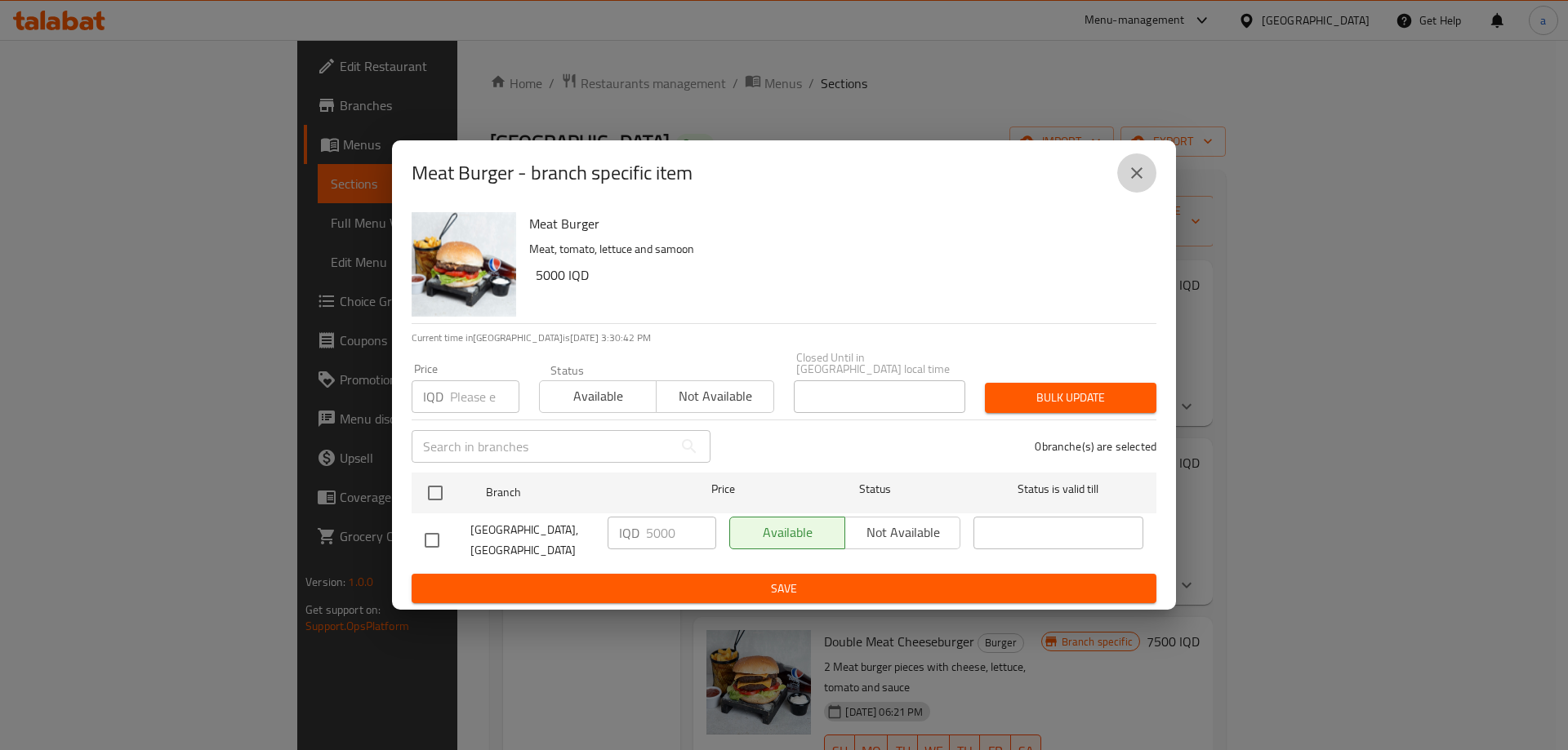
click at [1126, 170] on button "close" at bounding box center [1136, 172] width 39 height 39
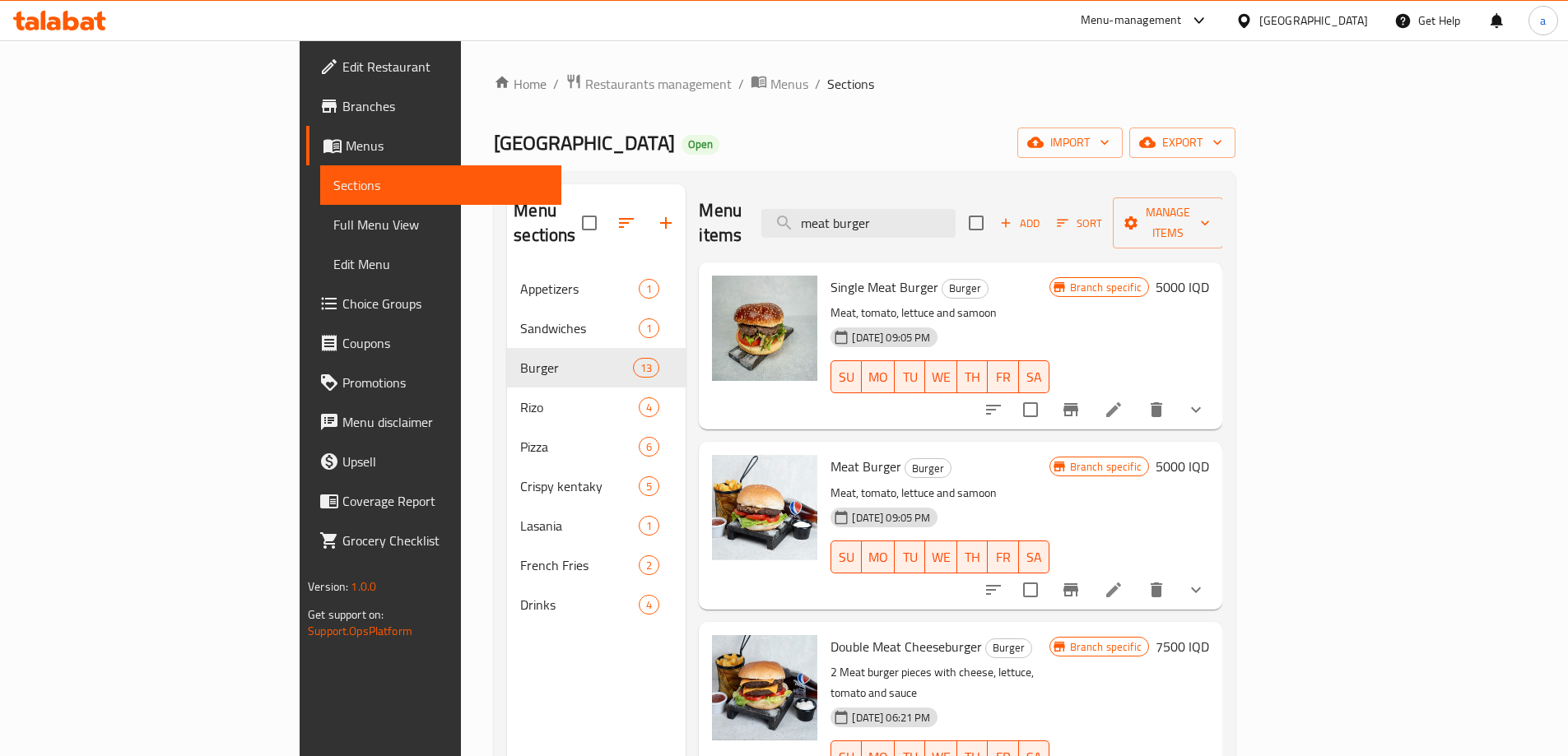
drag, startPoint x: 1003, startPoint y: 207, endPoint x: 858, endPoint y: 209, distance: 145.0
click at [858, 209] on div "Menu items meat burger Add Sort Manage items" at bounding box center [960, 223] width 524 height 78
drag, startPoint x: 752, startPoint y: 621, endPoint x: 795, endPoint y: 622, distance: 43.0
click at [824, 628] on div "Double Meat Cheeseburger Burger 2 Meat burger pieces with cheese, lettuce, toma…" at bounding box center [940, 716] width 232 height 175
copy span "Double"
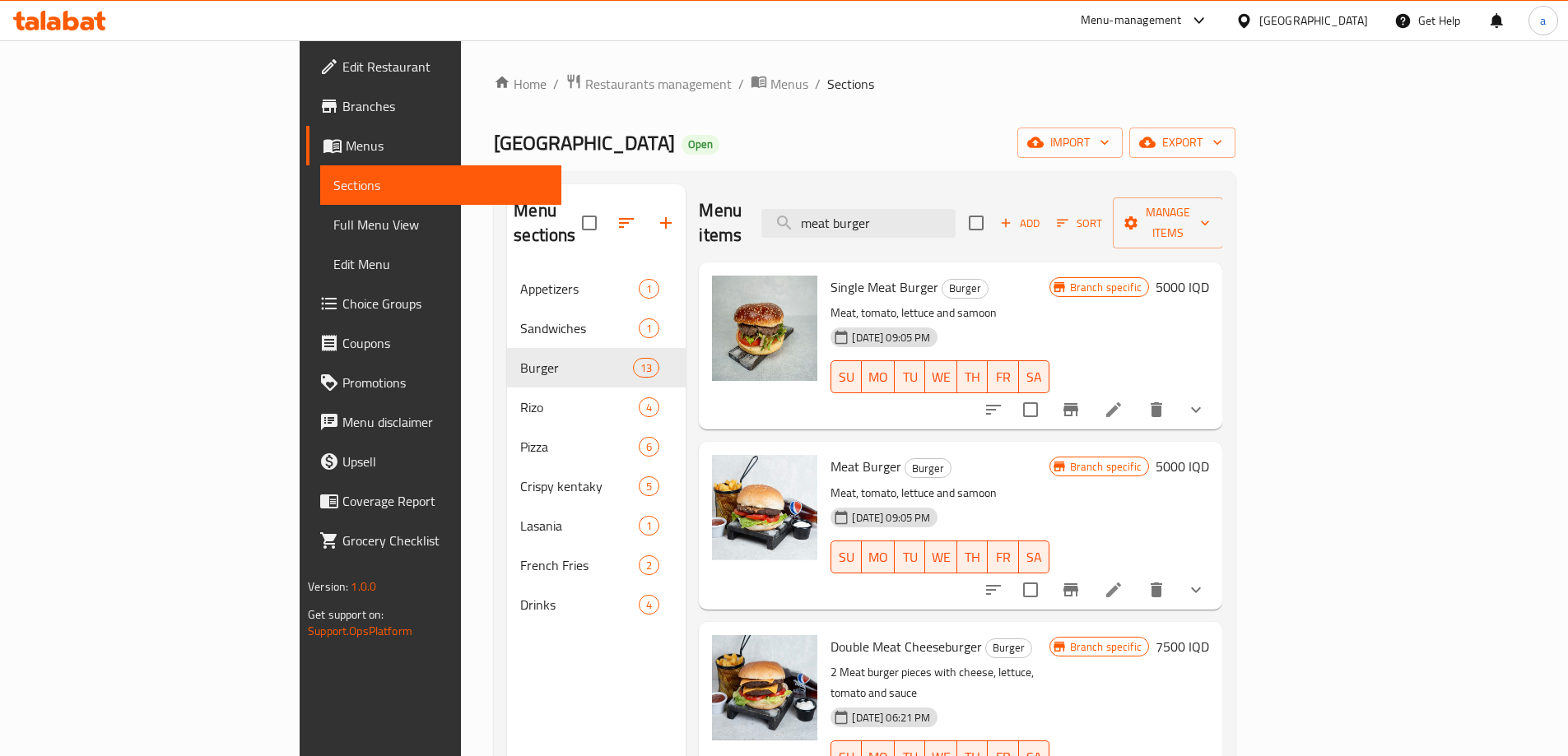
drag, startPoint x: 990, startPoint y: 216, endPoint x: 854, endPoint y: 215, distance: 136.0
click at [854, 215] on div "Menu items meat burger Add Sort Manage items" at bounding box center [960, 223] width 524 height 78
paste input "Double"
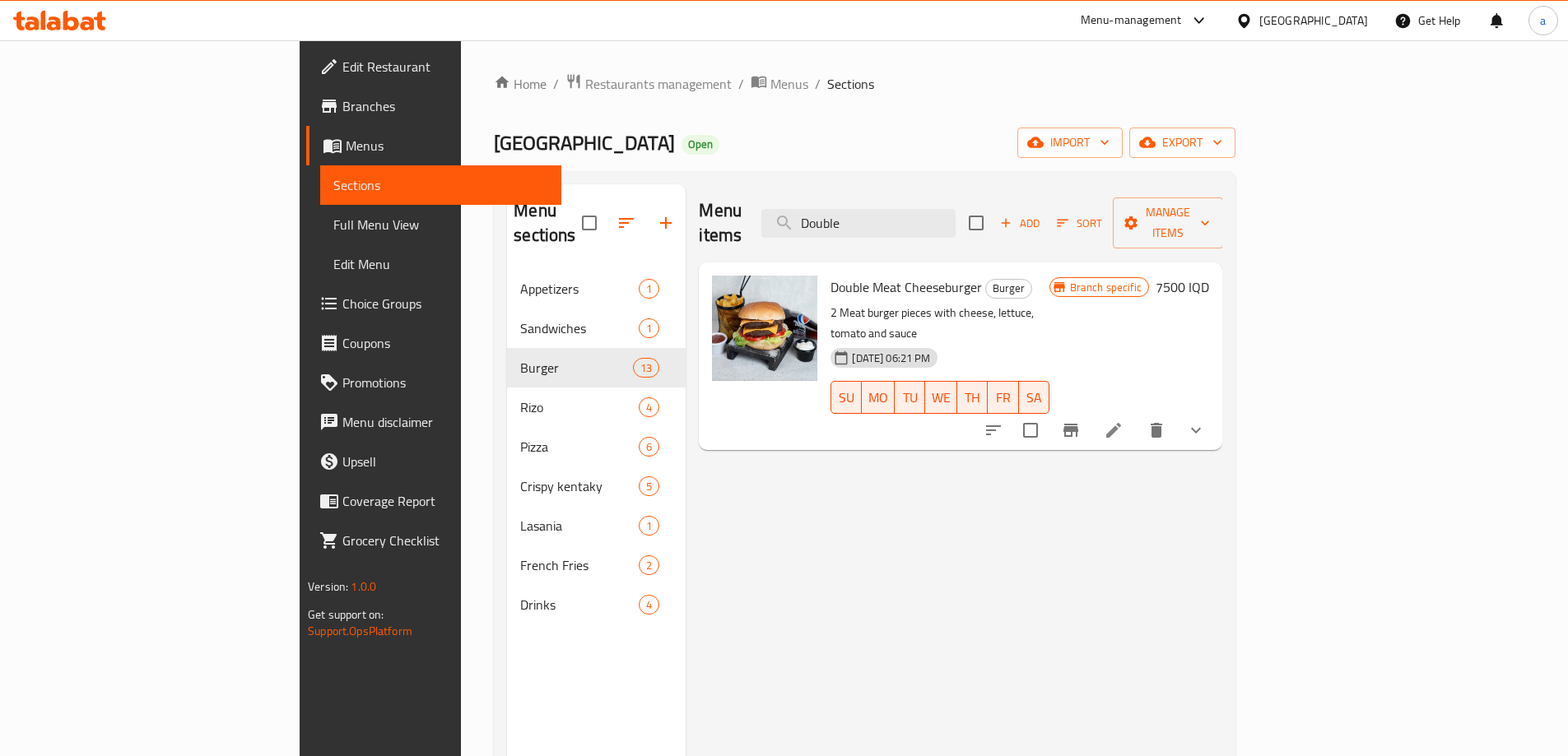
drag, startPoint x: 1000, startPoint y: 208, endPoint x: 824, endPoint y: 195, distance: 176.5
click at [826, 196] on div "Menu items Double Add Sort Manage items" at bounding box center [960, 223] width 524 height 78
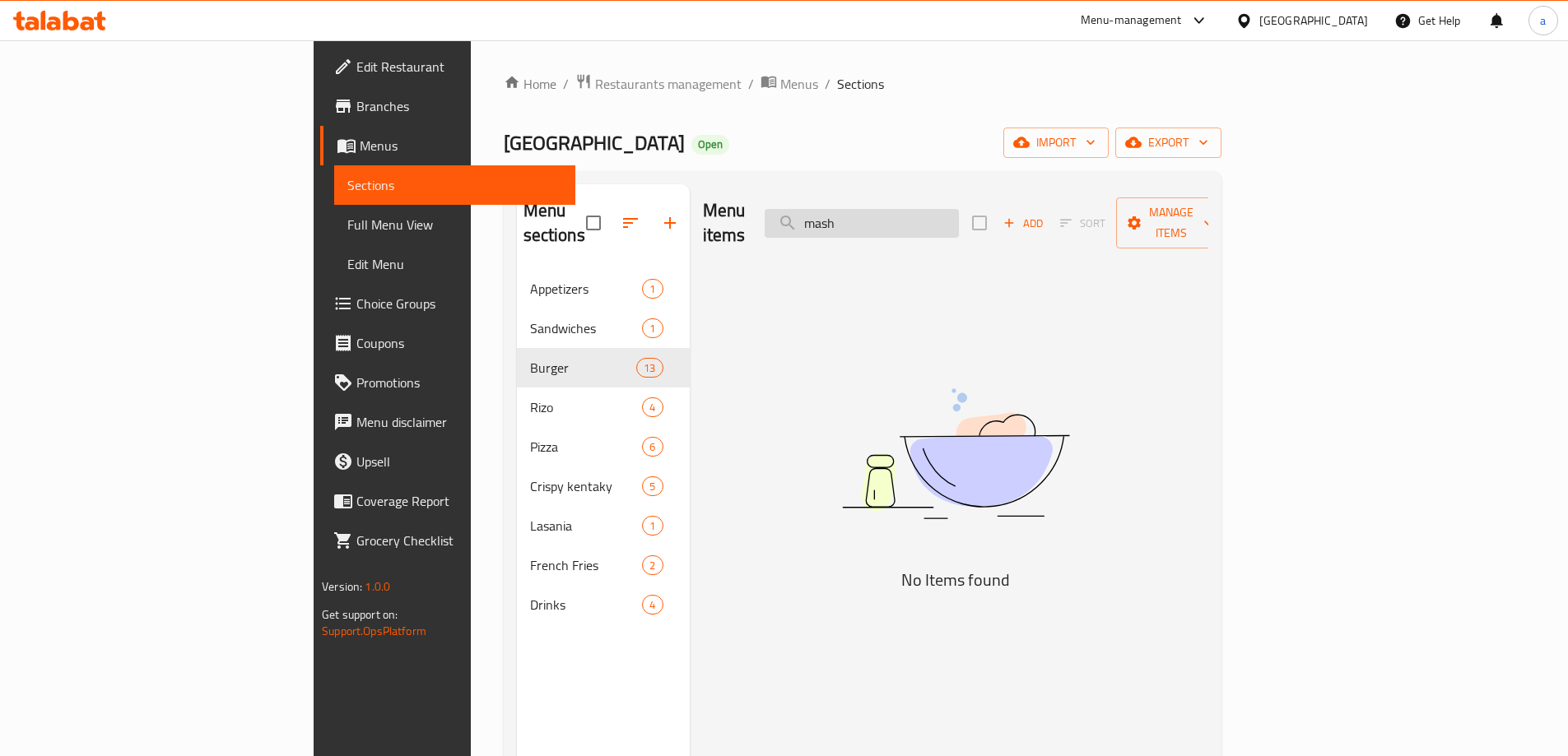
drag, startPoint x: 962, startPoint y: 213, endPoint x: 928, endPoint y: 212, distance: 34.0
click at [928, 212] on input "mash" at bounding box center [862, 224] width 194 height 29
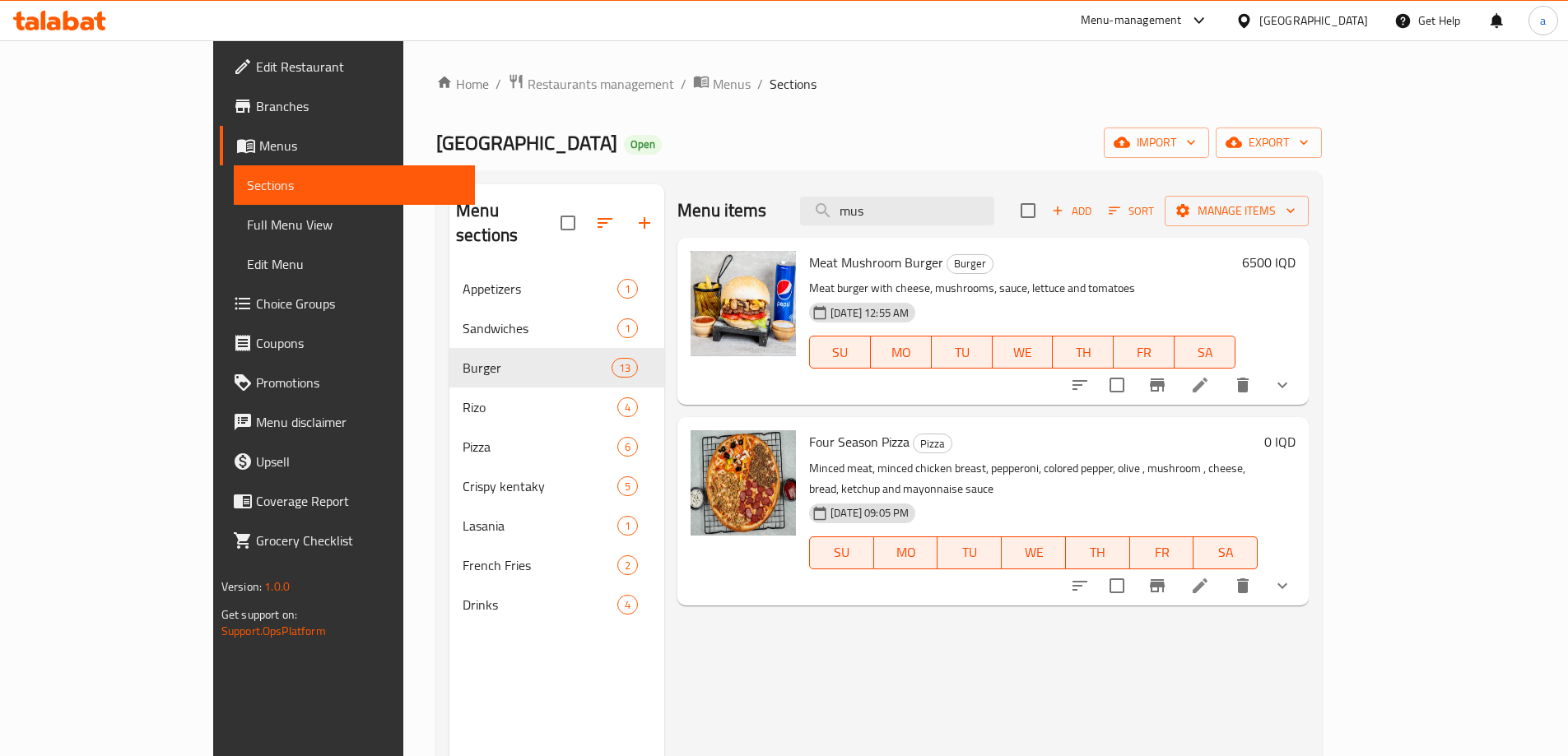
click at [1164, 387] on icon "Branch-specific-item" at bounding box center [1157, 385] width 14 height 13
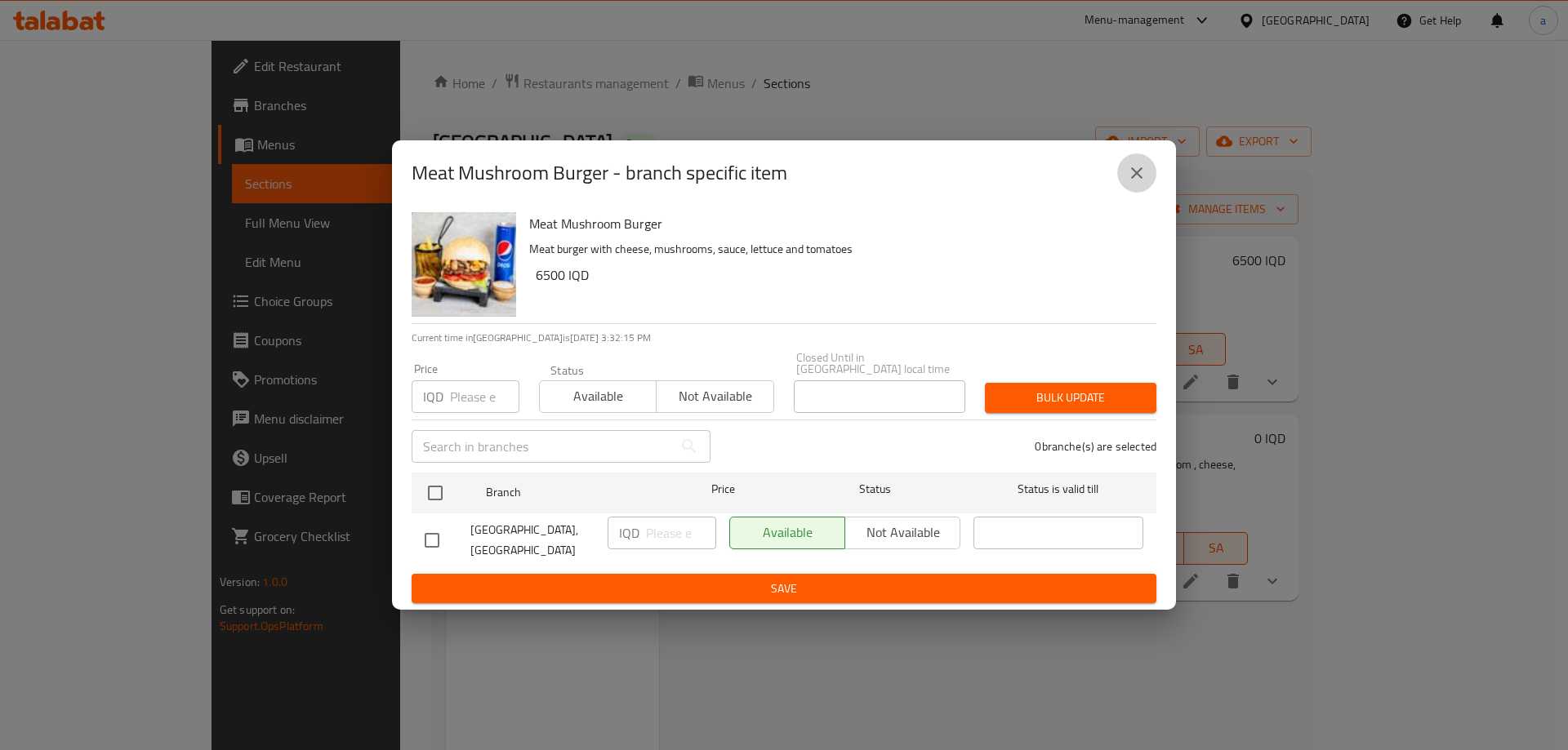
click at [1132, 176] on icon "close" at bounding box center [1136, 172] width 20 height 20
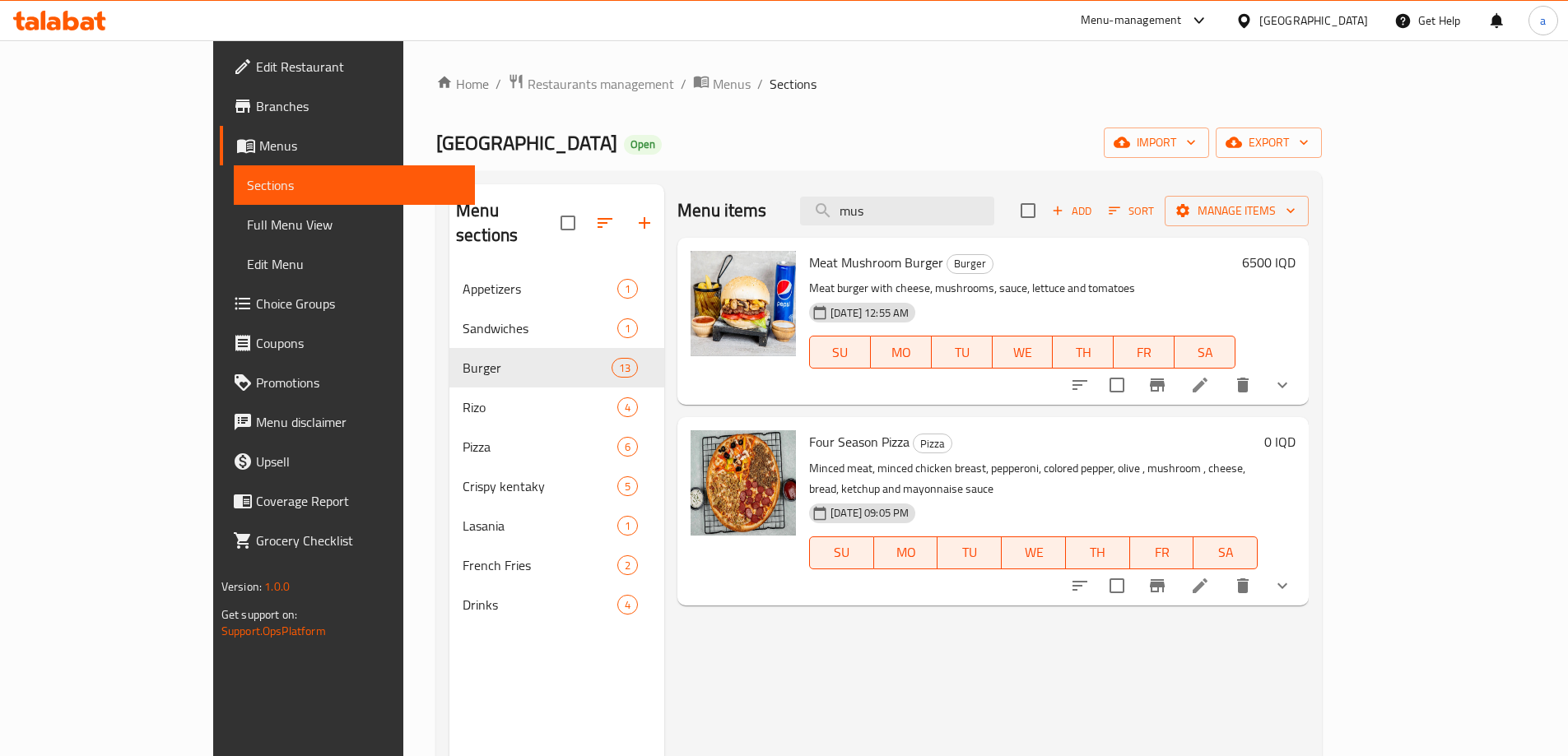
drag, startPoint x: 970, startPoint y: 209, endPoint x: 869, endPoint y: 218, distance: 101.4
click at [869, 217] on div "Menu items mus Add Sort Manage items" at bounding box center [992, 211] width 631 height 54
paste input "Double"
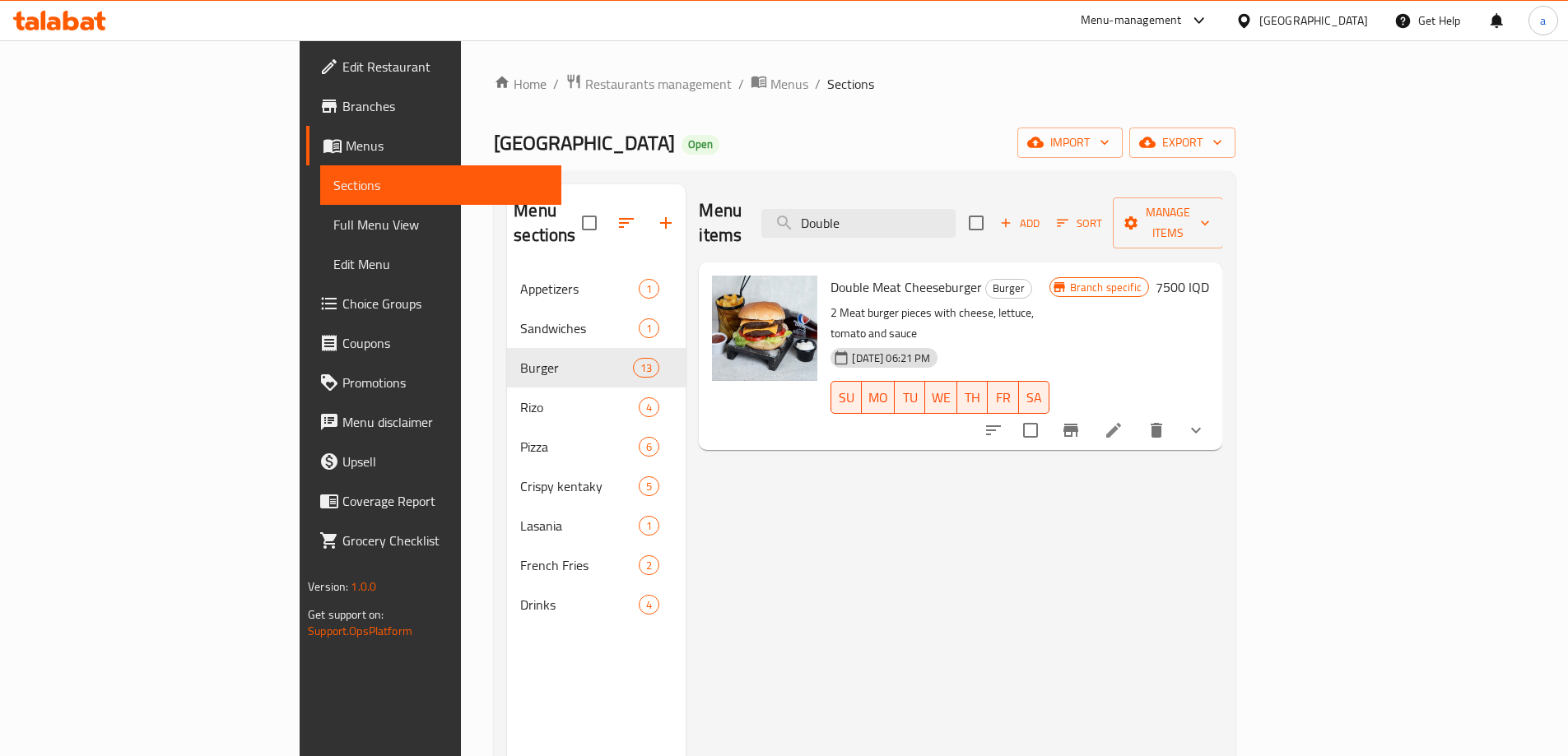
type input "Double"
click at [1209, 276] on h6 "7500 IQD" at bounding box center [1183, 287] width 54 height 23
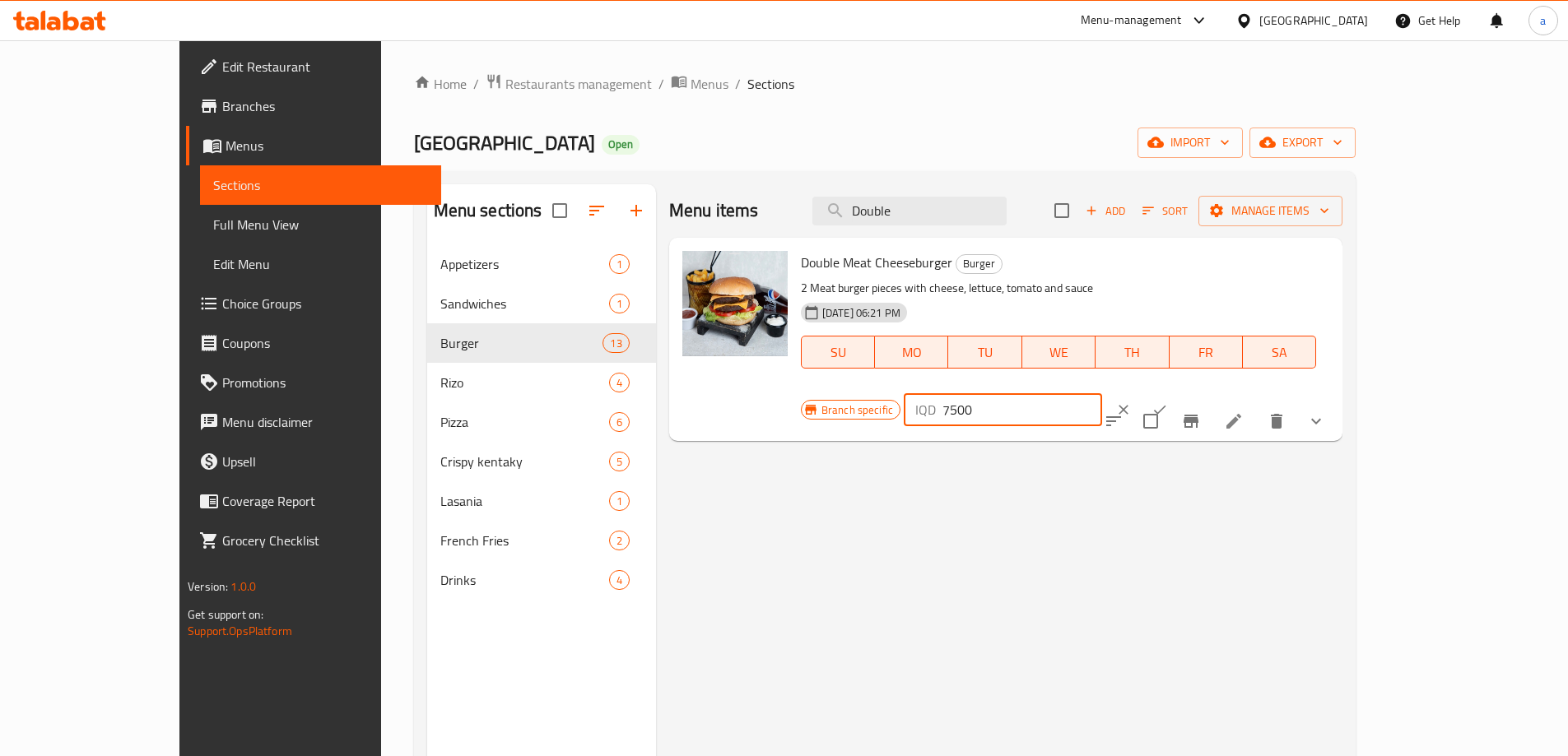
drag, startPoint x: 1326, startPoint y: 274, endPoint x: 1246, endPoint y: 273, distance: 80.0
click at [1102, 393] on div "IQD 7500 ​" at bounding box center [1003, 409] width 198 height 33
click at [1198, 415] on icon "Branch-specific-item" at bounding box center [1190, 422] width 14 height 13
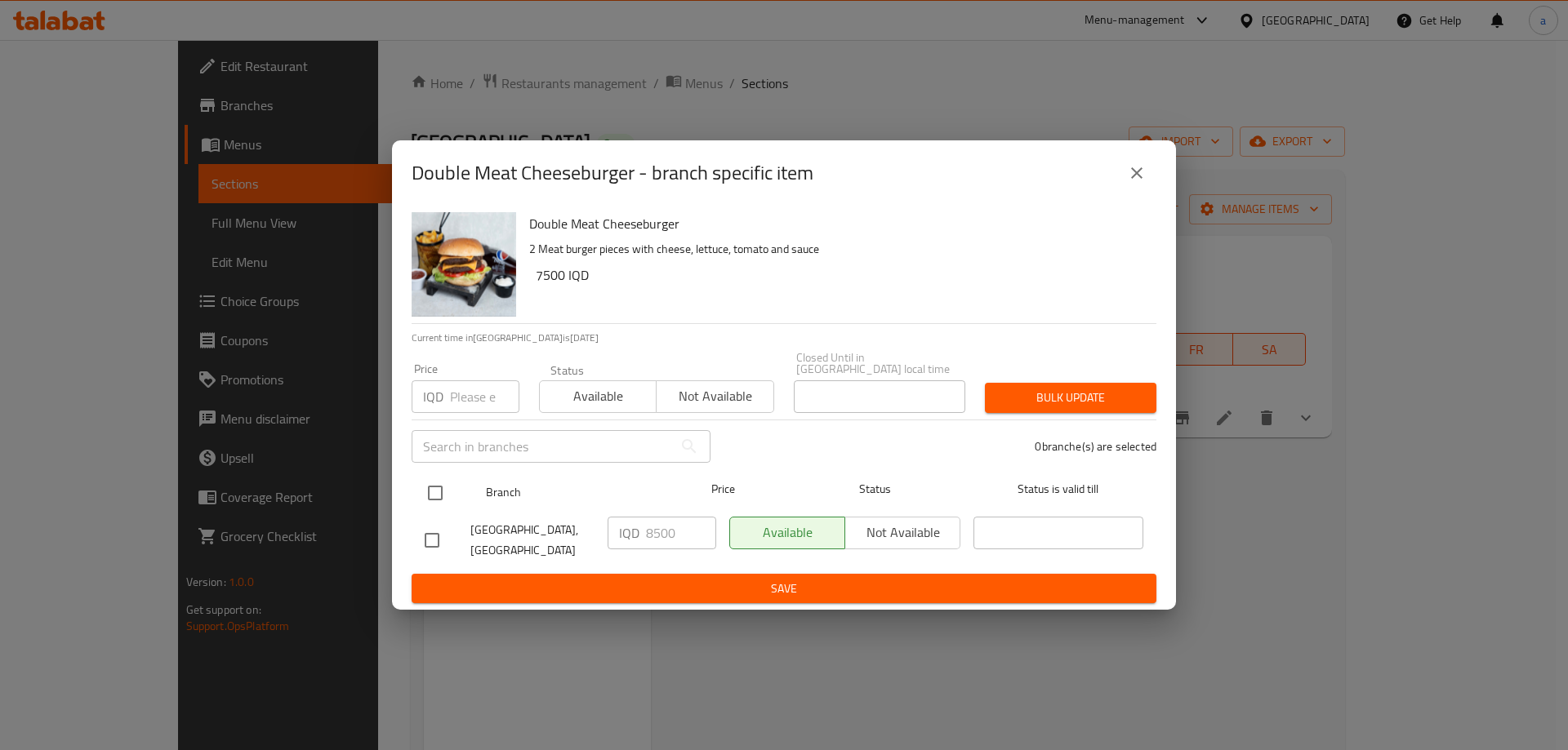
drag, startPoint x: 439, startPoint y: 483, endPoint x: 454, endPoint y: 487, distance: 15.5
click at [438, 483] on input "checkbox" at bounding box center [436, 493] width 34 height 34
checkbox input "true"
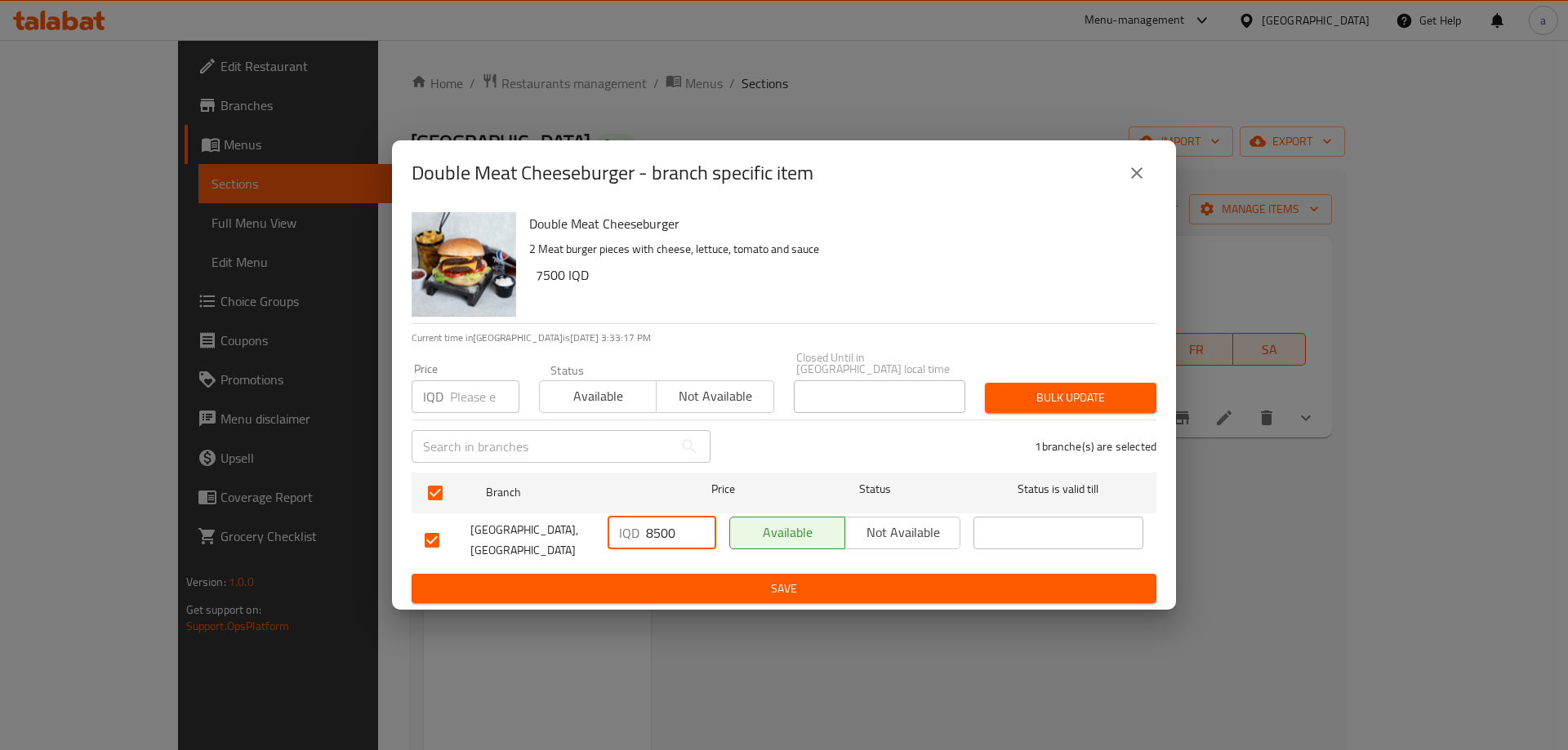
click at [665, 526] on input "8500" at bounding box center [682, 533] width 71 height 32
click at [665, 524] on input "8500" at bounding box center [682, 533] width 71 height 32
paste input "7"
type input "7500"
click at [678, 582] on span "Save" at bounding box center [784, 588] width 719 height 20
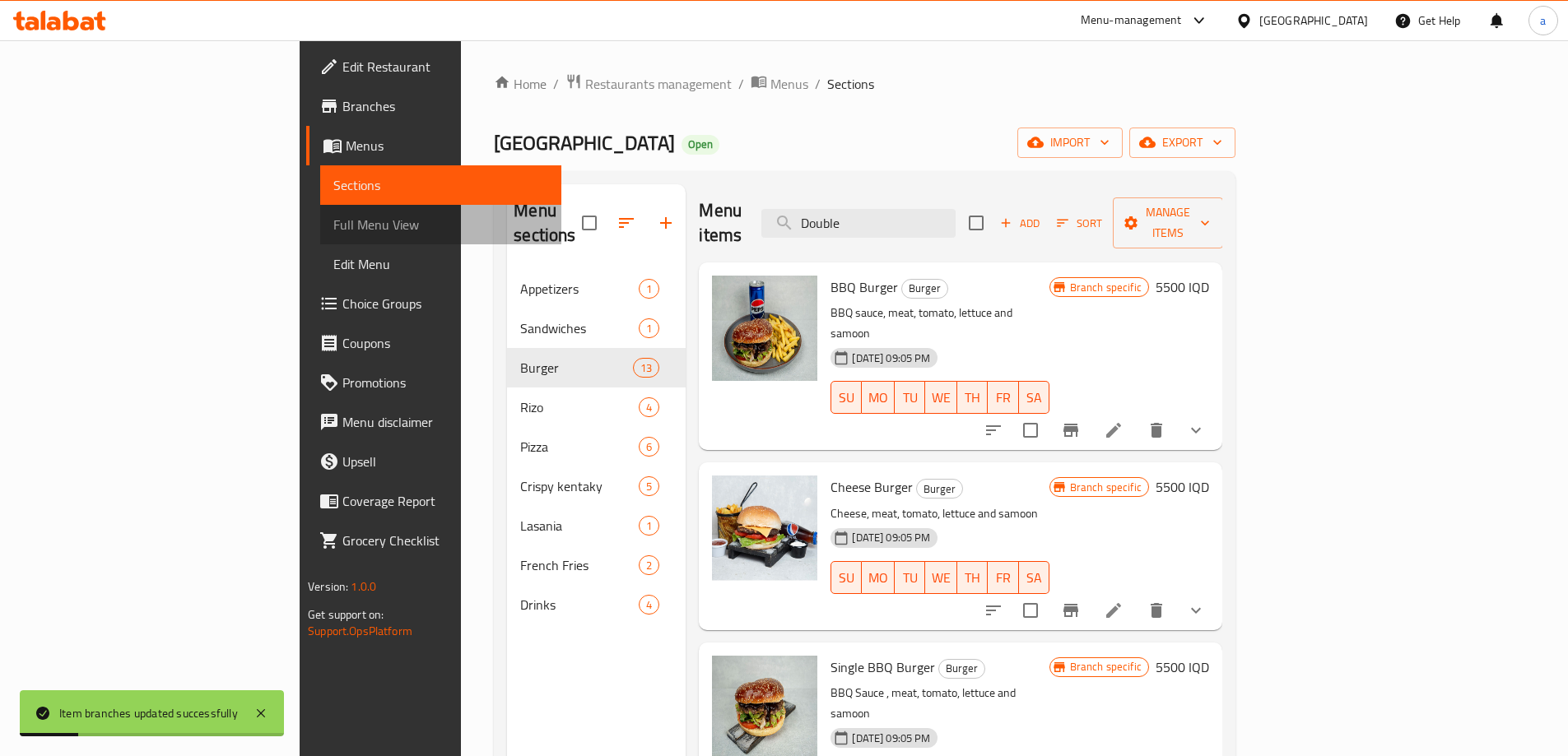
click at [333, 228] on span "Full Menu View" at bounding box center [441, 225] width 215 height 20
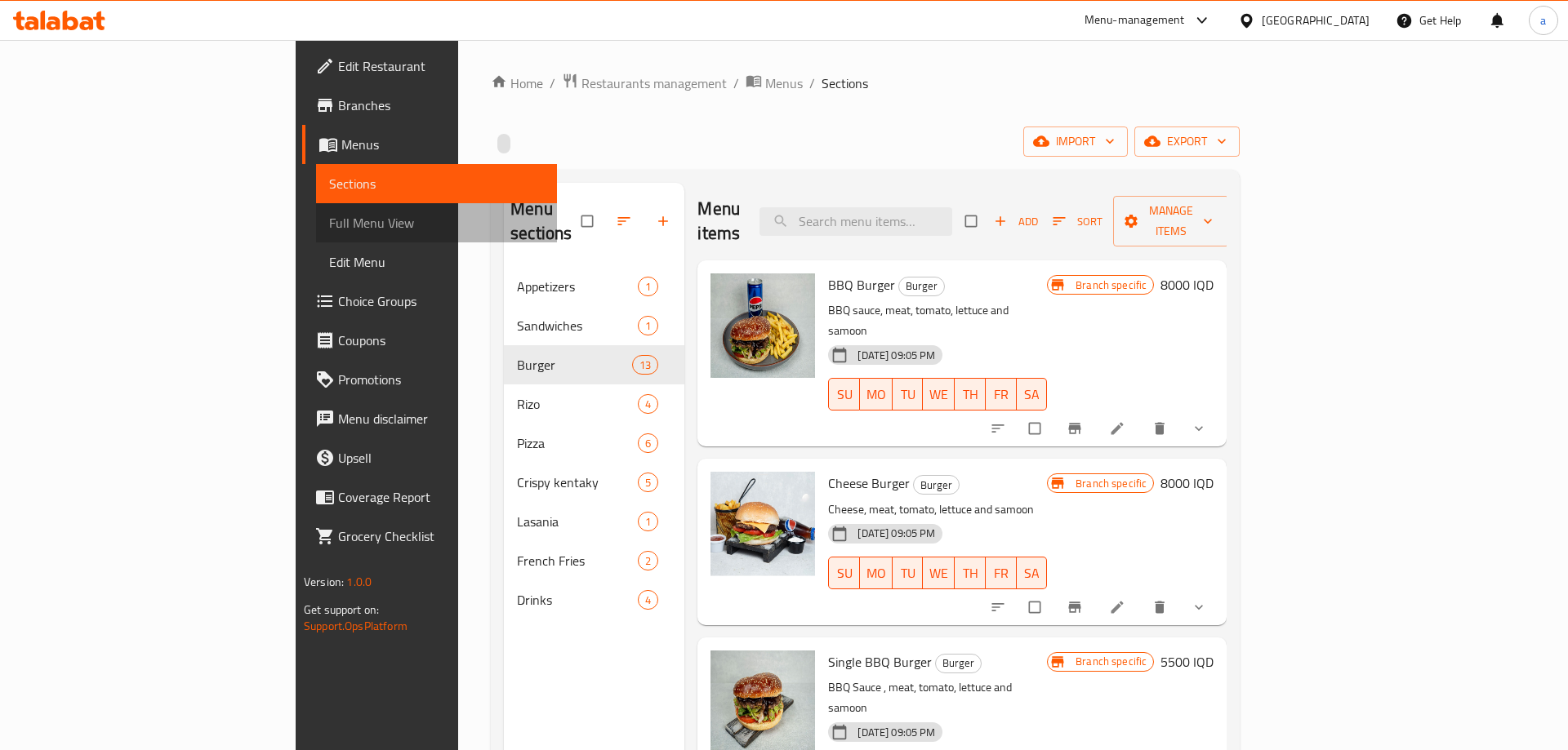
click at [329, 223] on span "Full Menu View" at bounding box center [437, 223] width 215 height 20
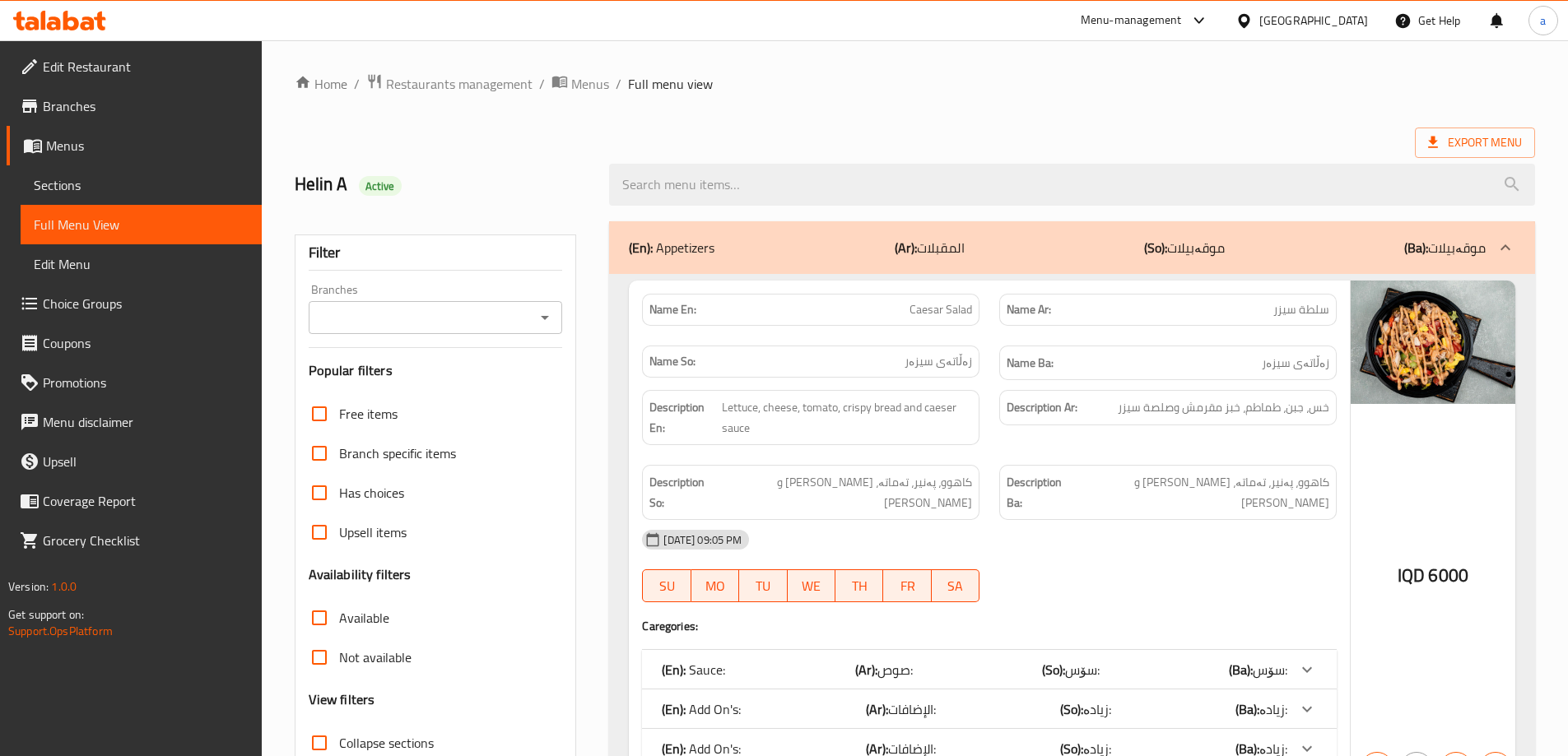
click at [552, 323] on icon "Open" at bounding box center [545, 317] width 20 height 20
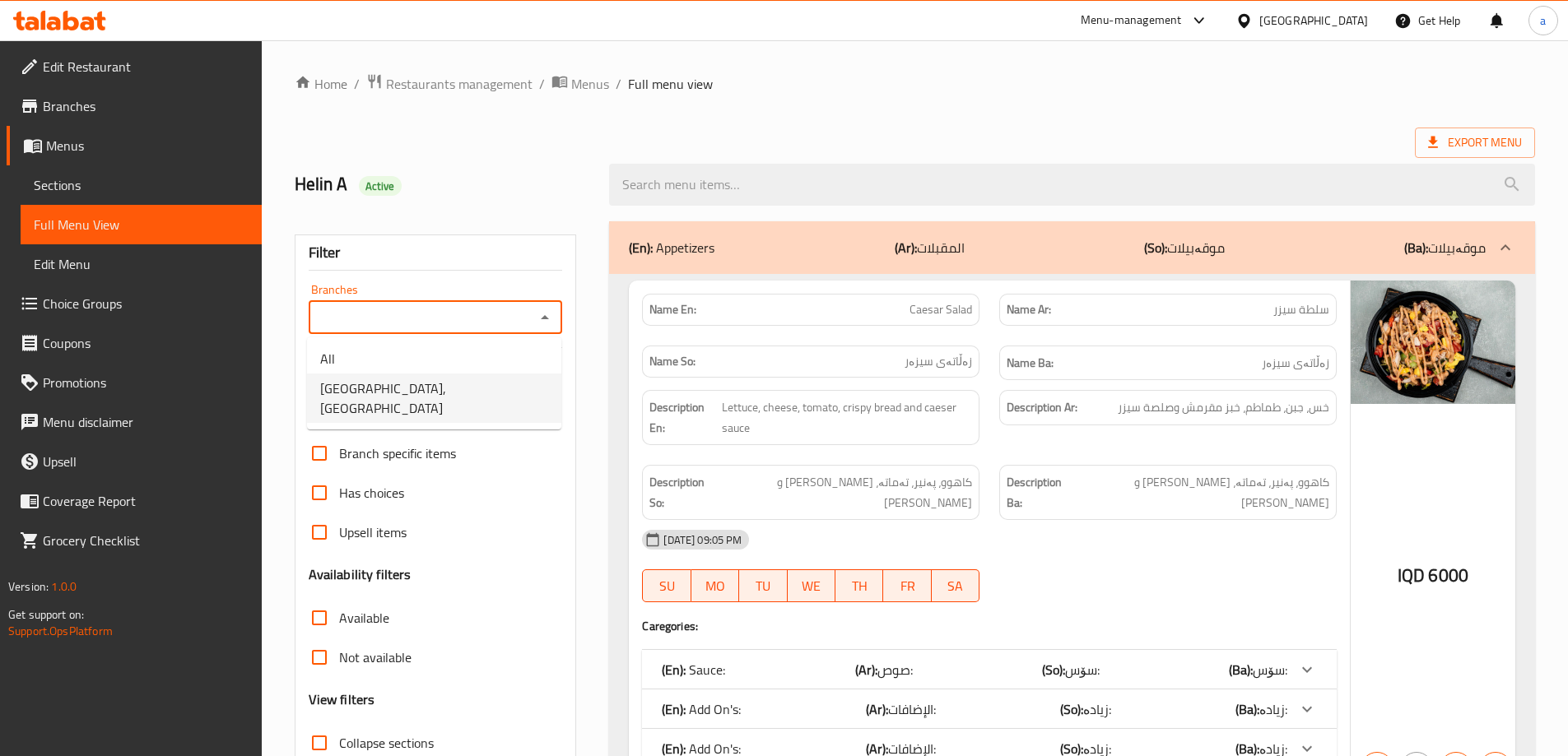
click at [469, 389] on li "[GEOGRAPHIC_DATA], [GEOGRAPHIC_DATA]" at bounding box center [434, 398] width 255 height 49
type input "[GEOGRAPHIC_DATA], [GEOGRAPHIC_DATA]"
drag, startPoint x: 1536, startPoint y: 259, endPoint x: 1542, endPoint y: 275, distance: 17.1
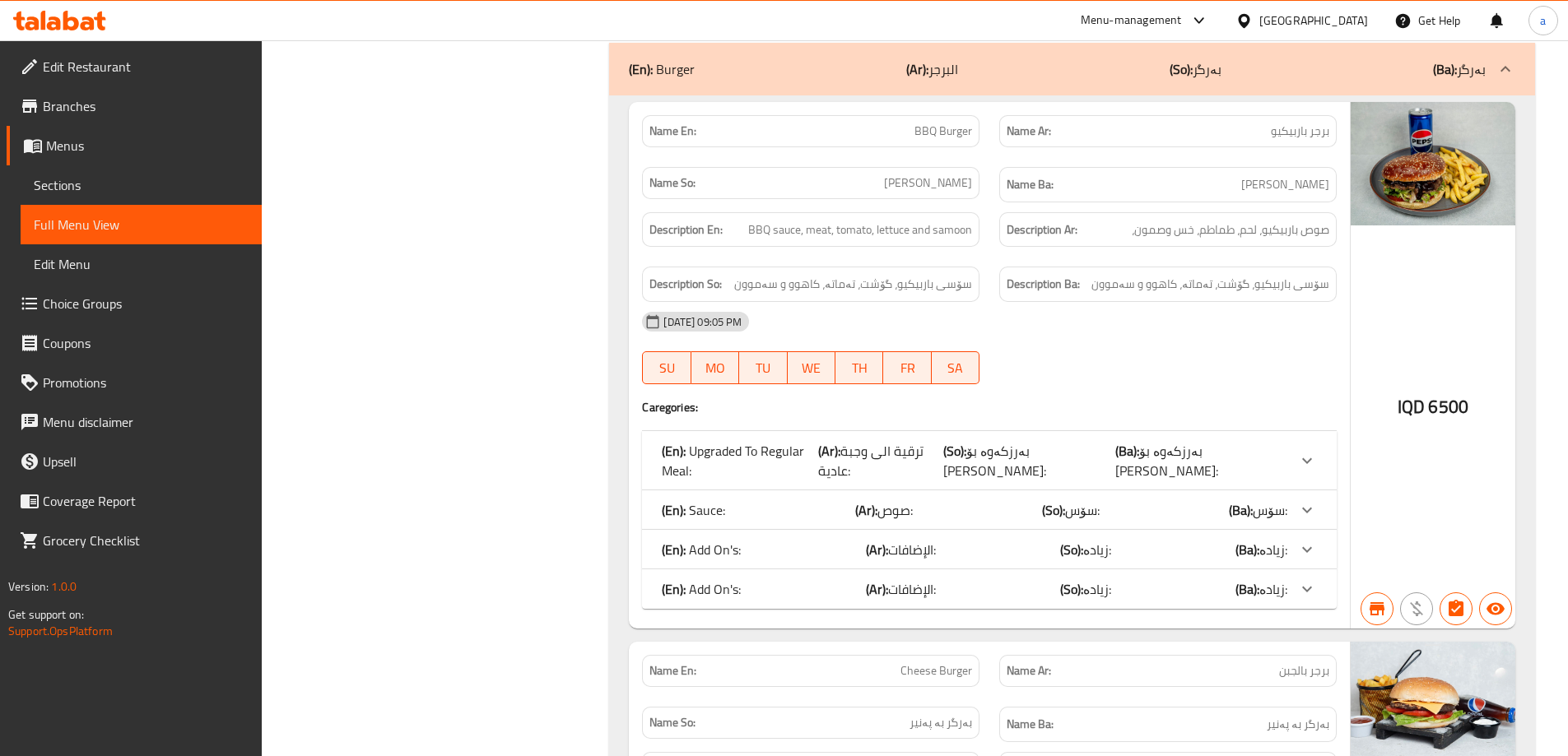
scroll to position [1592, 0]
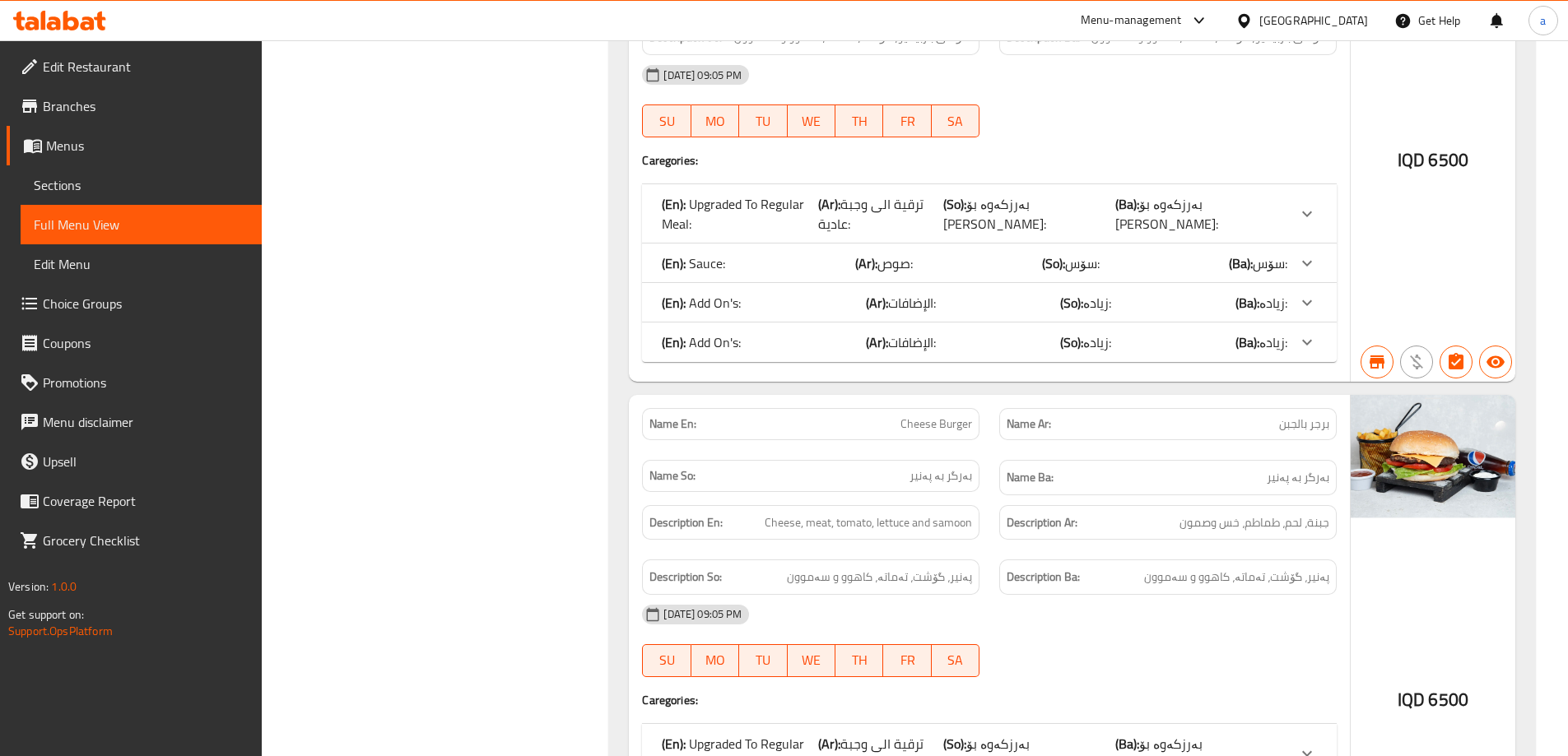
click at [922, 416] on span "Cheese Burger" at bounding box center [936, 425] width 72 height 17
drag, startPoint x: 878, startPoint y: 344, endPoint x: 991, endPoint y: 345, distance: 113.0
click at [991, 399] on div "Name En: Cheese Burger Name Ar: برجر بالجبن Name So: بەرگر بە پەنیر Name Ba: بە…" at bounding box center [990, 451] width 715 height 107
copy span "Cheese Burger"
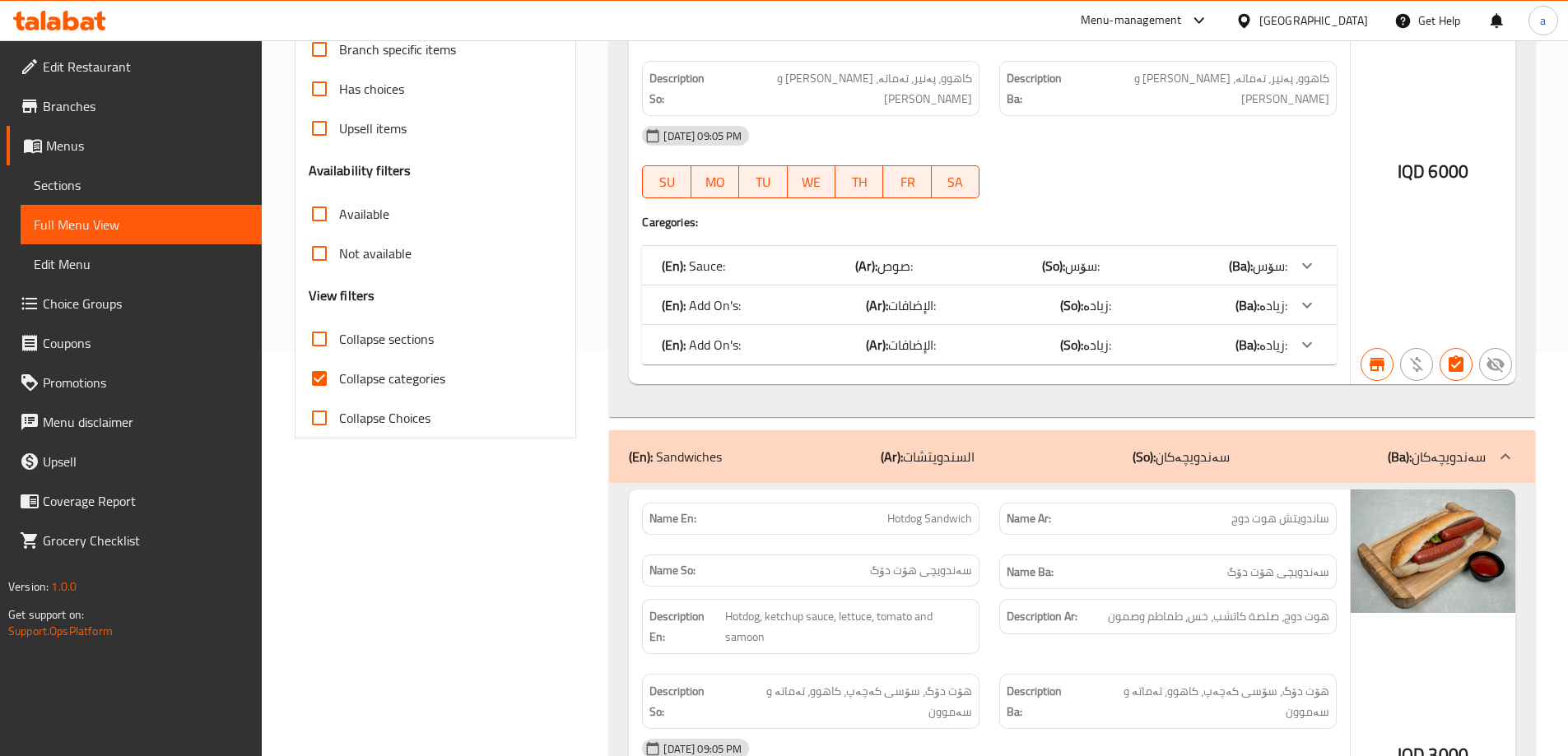
scroll to position [357, 0]
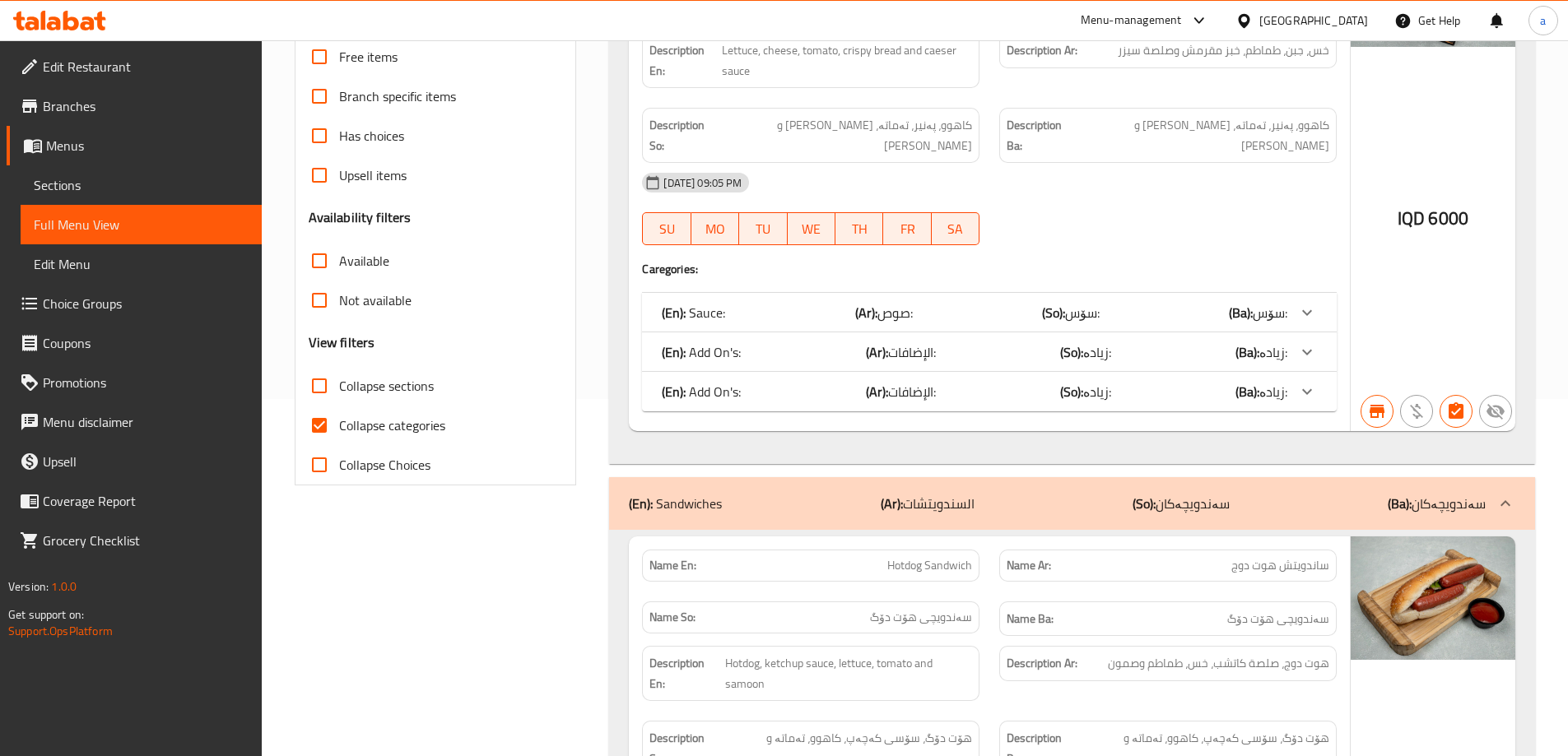
click at [542, 85] on div "Branch specific items" at bounding box center [435, 96] width 255 height 39
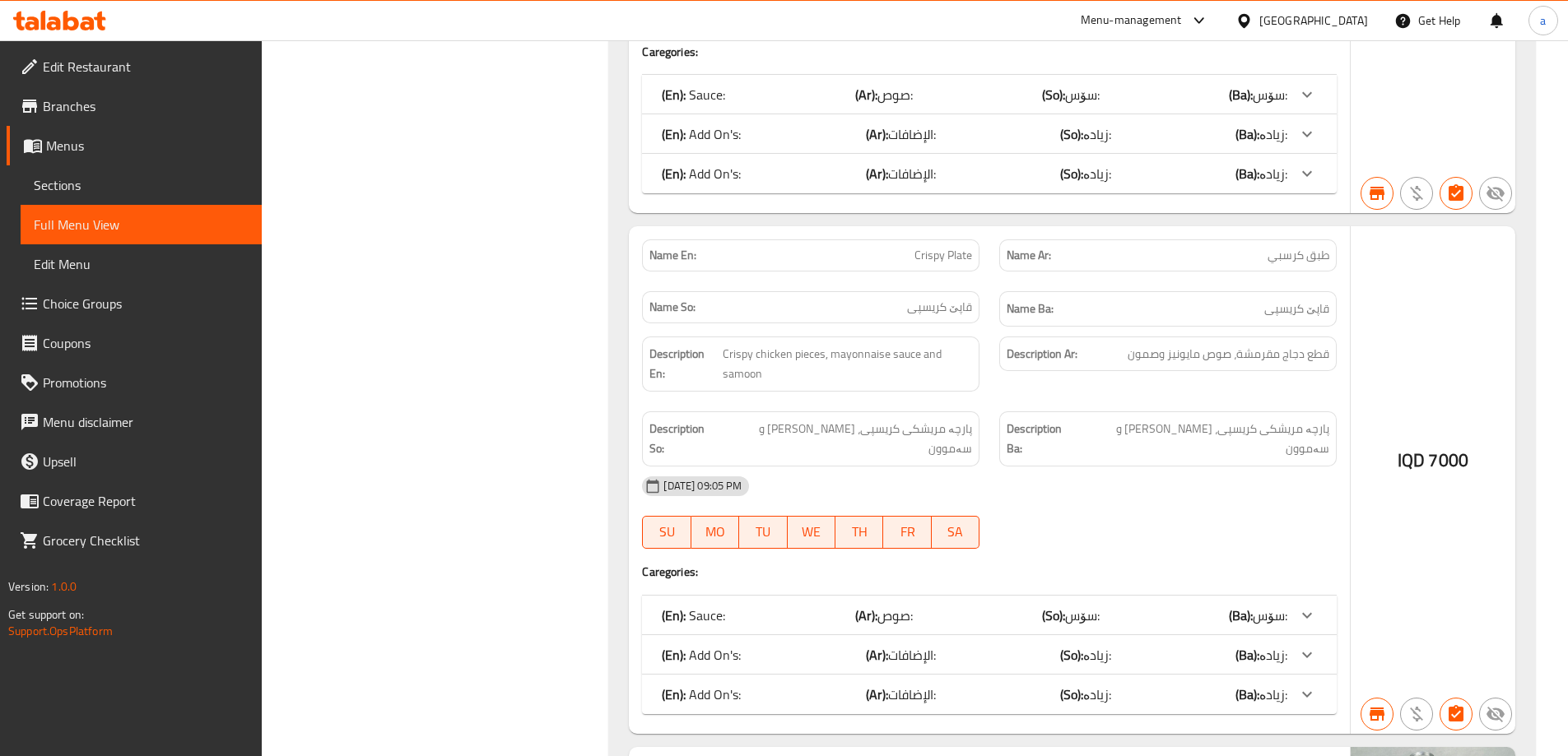
scroll to position [14222, 0]
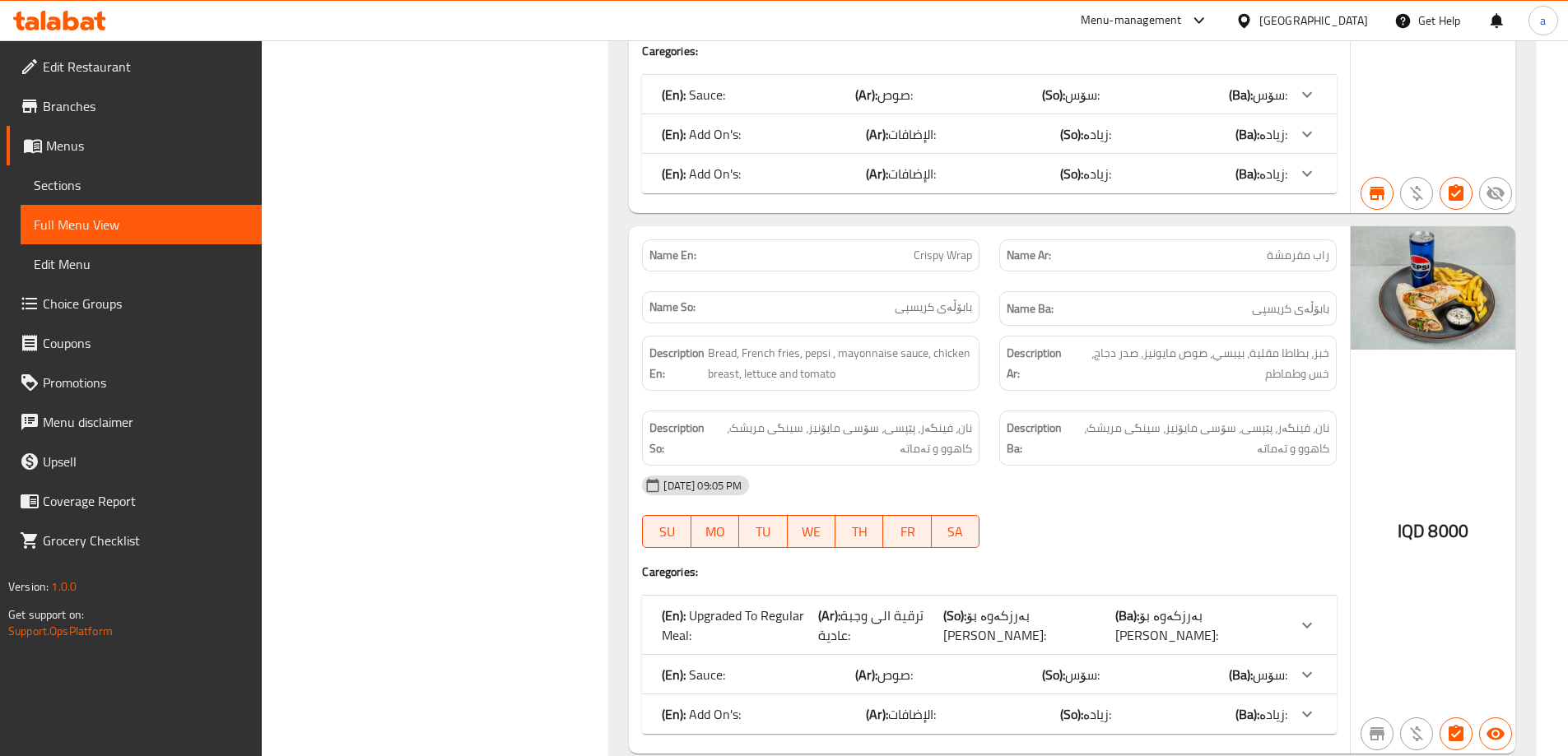
drag, startPoint x: 874, startPoint y: 378, endPoint x: 999, endPoint y: 380, distance: 125.0
copy span "Single Crispy Wrap"
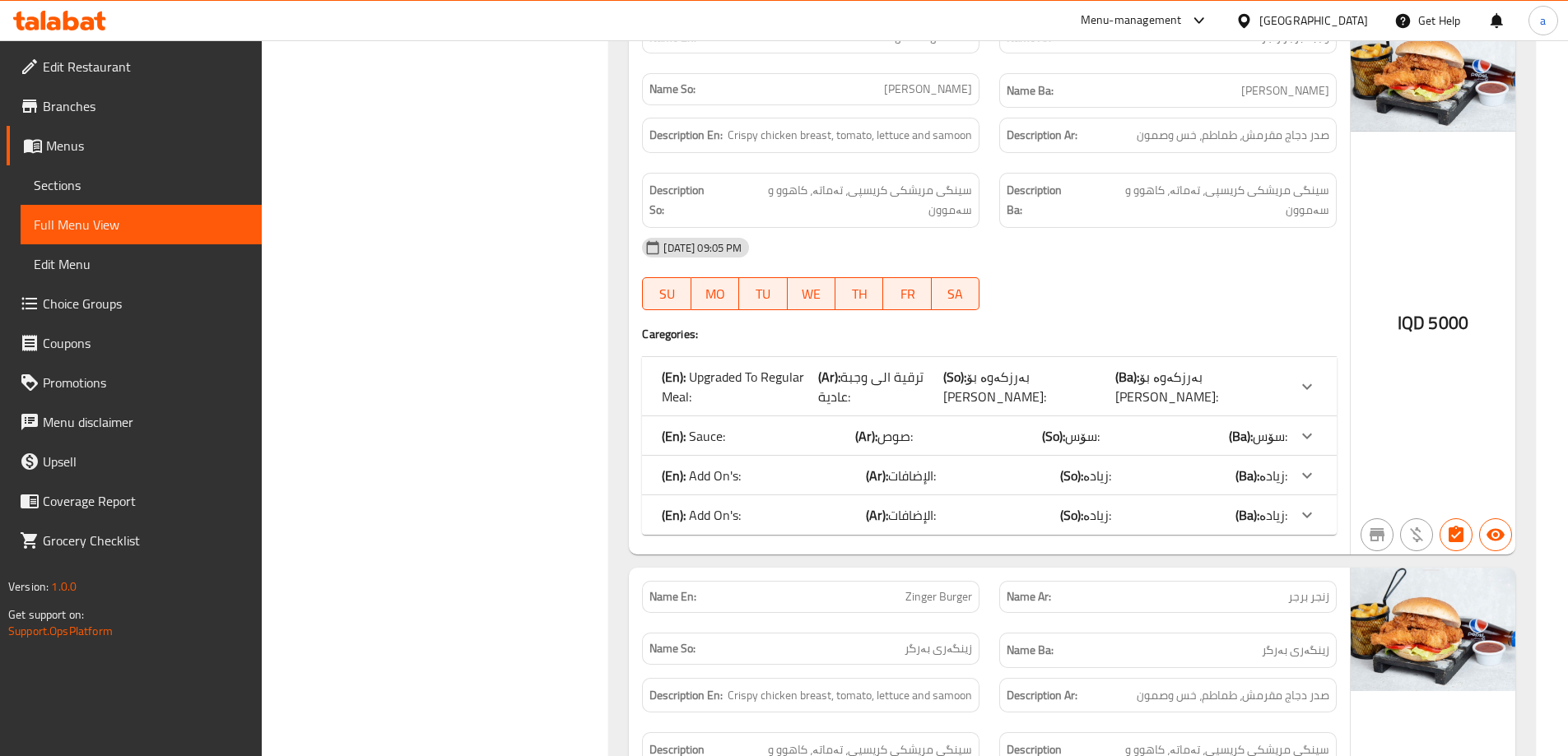
scroll to position [7417, 0]
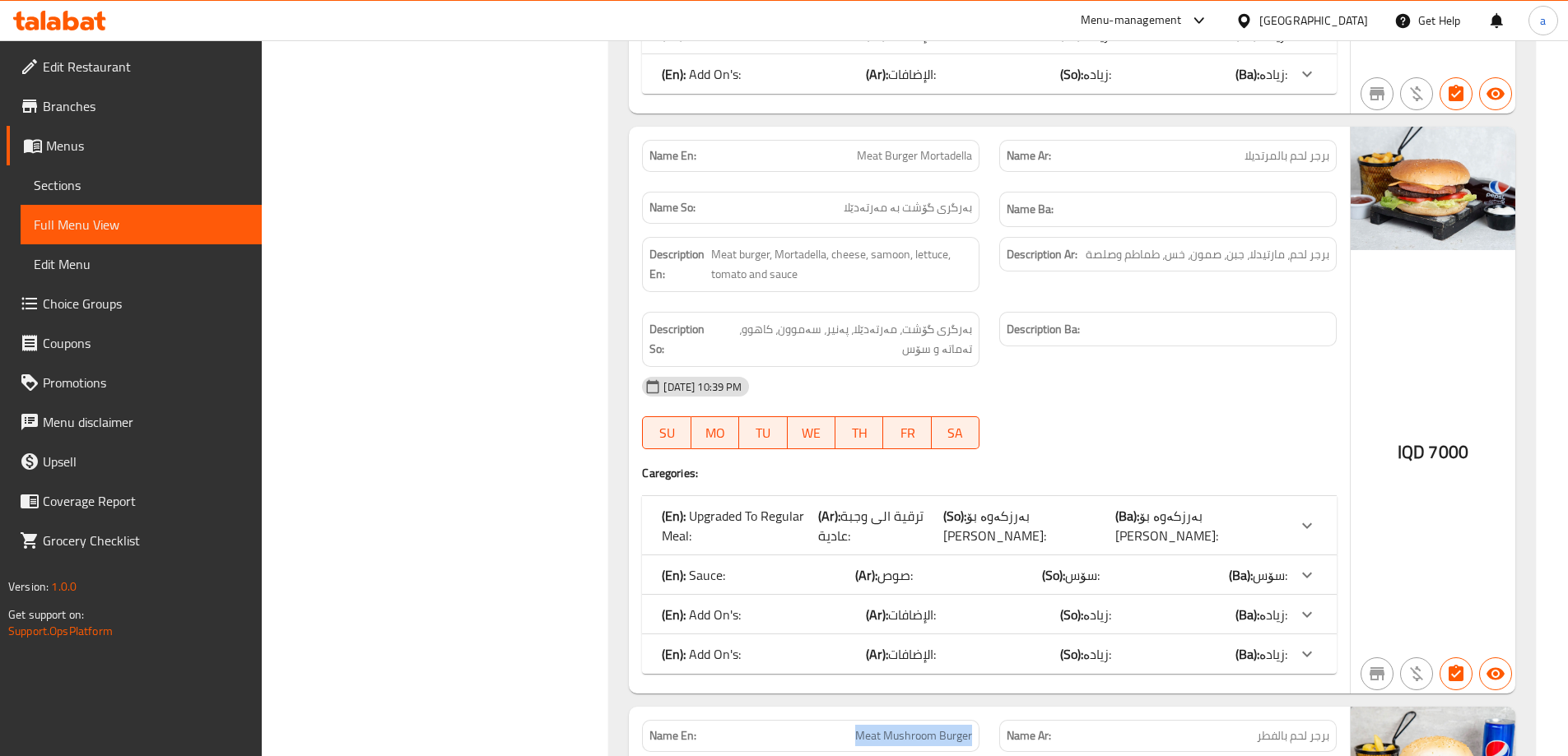
drag, startPoint x: 830, startPoint y: 367, endPoint x: 976, endPoint y: 401, distance: 149.9
click at [985, 710] on div "Name En: Meat Mushroom Burger" at bounding box center [811, 736] width 357 height 52
copy span "Meat Mushroom Burger"
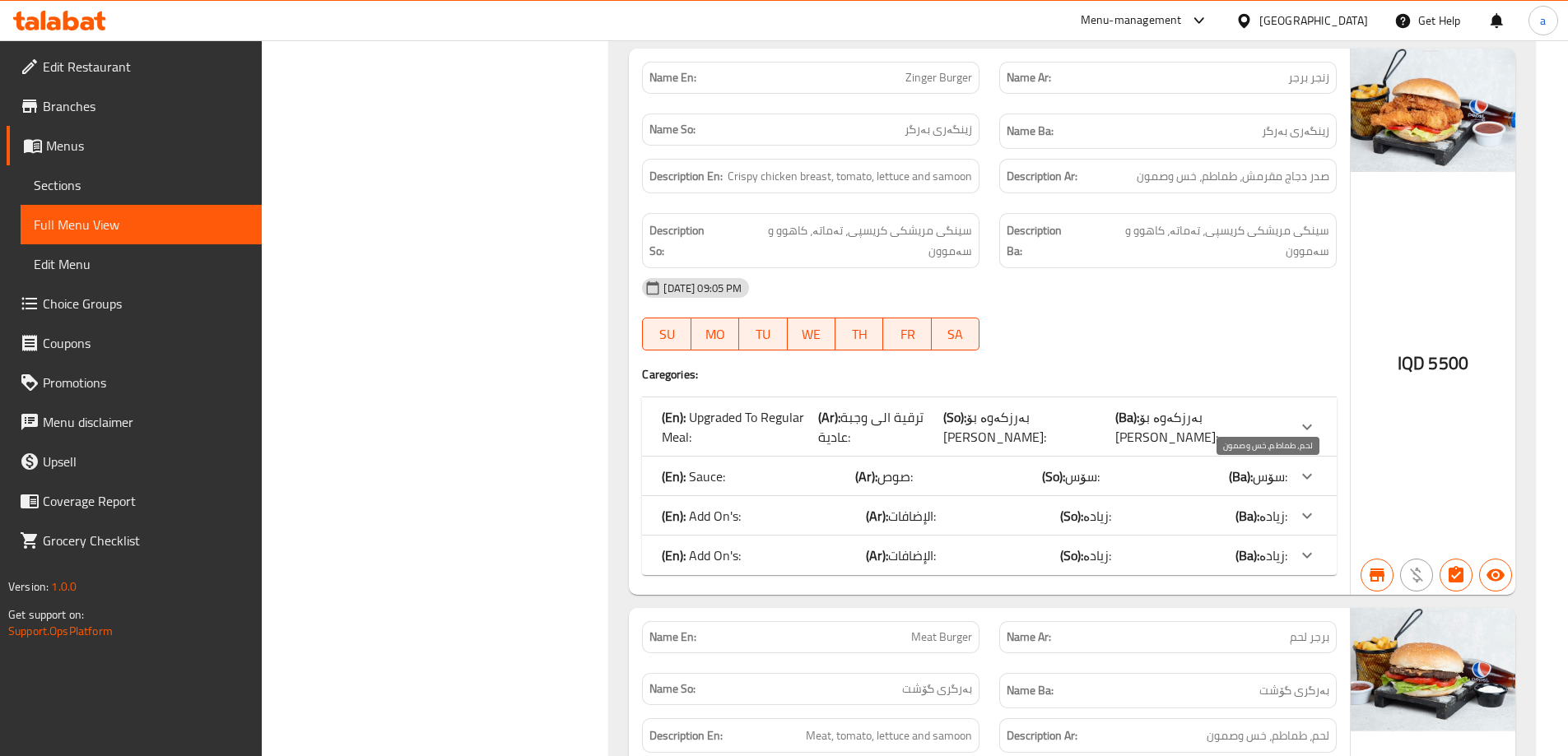
scroll to position [4943, 0]
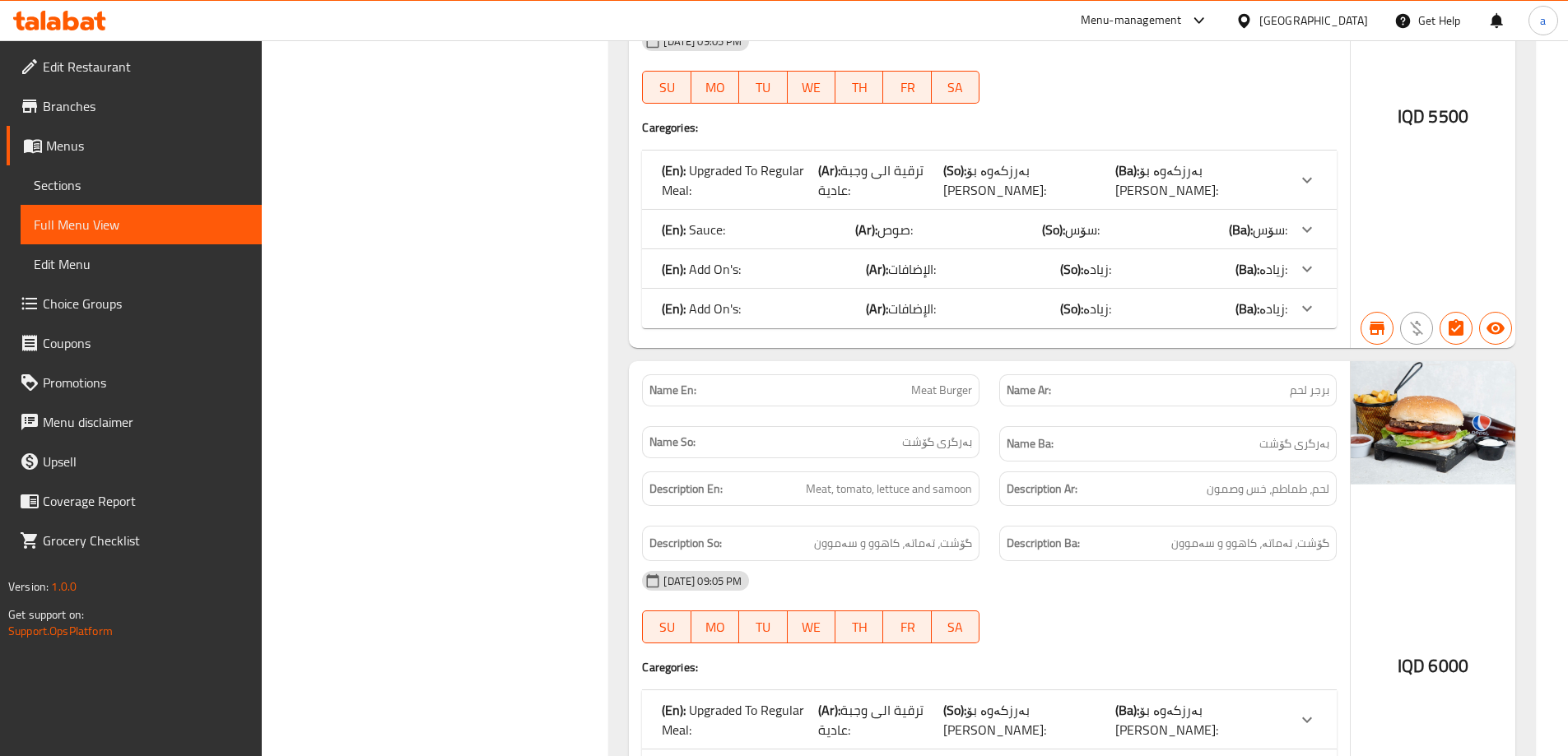
click at [1303, 749] on div at bounding box center [1307, 768] width 39 height 39
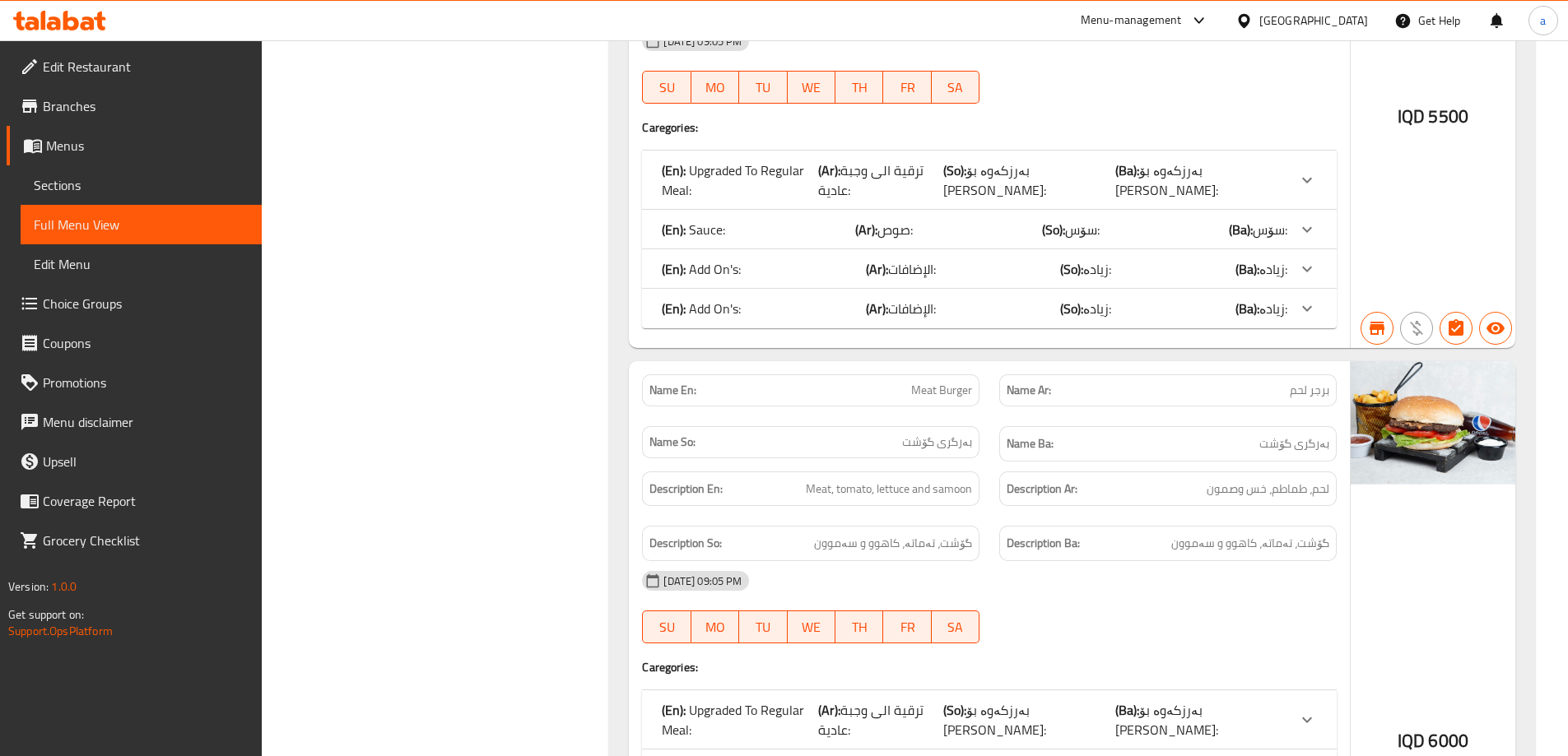
click at [1218, 697] on span "بەرزکەوە بۆ [PERSON_NAME]:" at bounding box center [1166, 719] width 103 height 44
click at [1231, 691] on div "(En): Upgraded To Regular Meal: (Ar): ترقية الى وجبة عادية: (So): بەرزکەوە بۆ ژ…" at bounding box center [989, 726] width 695 height 72
drag, startPoint x: 1312, startPoint y: 583, endPoint x: 1379, endPoint y: 237, distance: 352.4
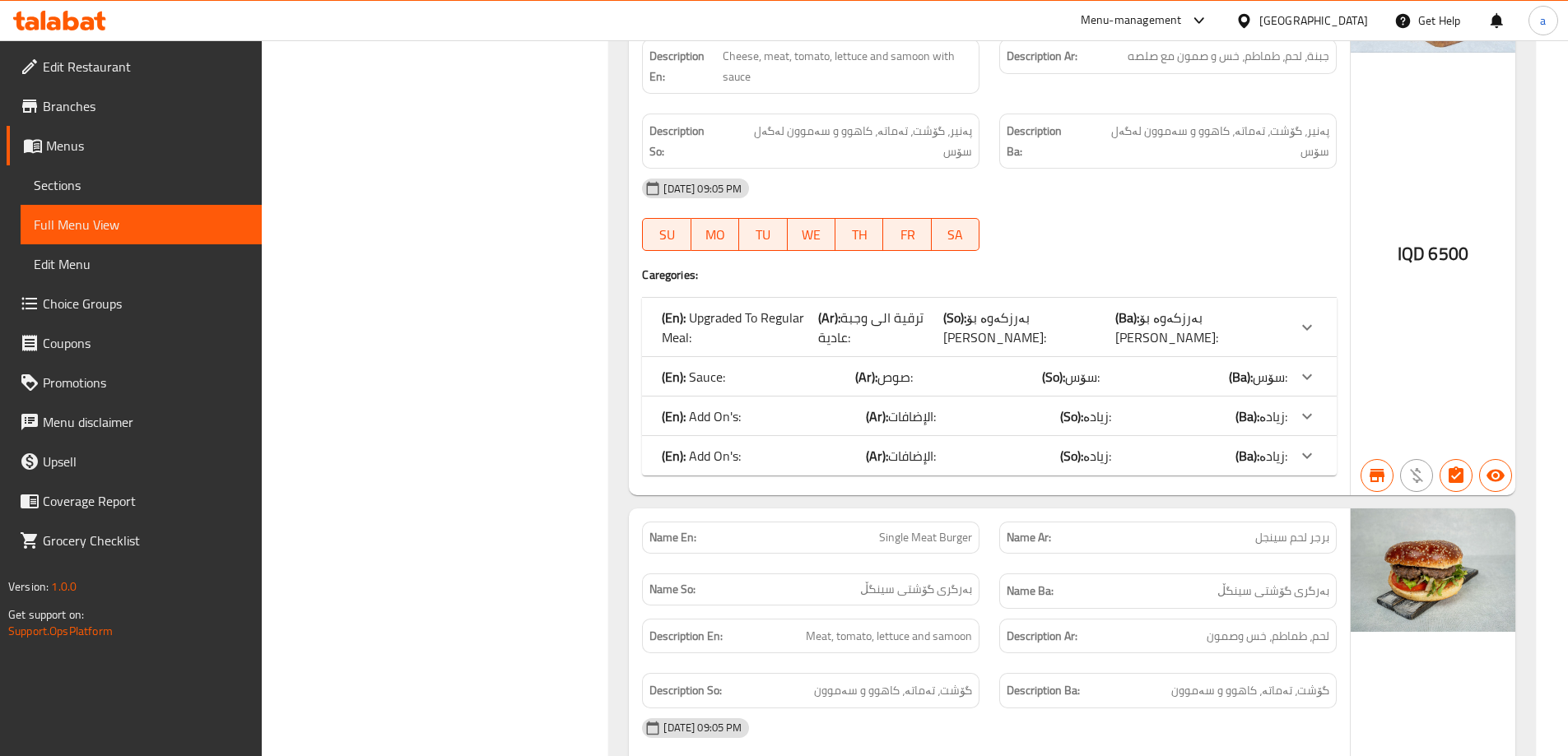
scroll to position [7517, 0]
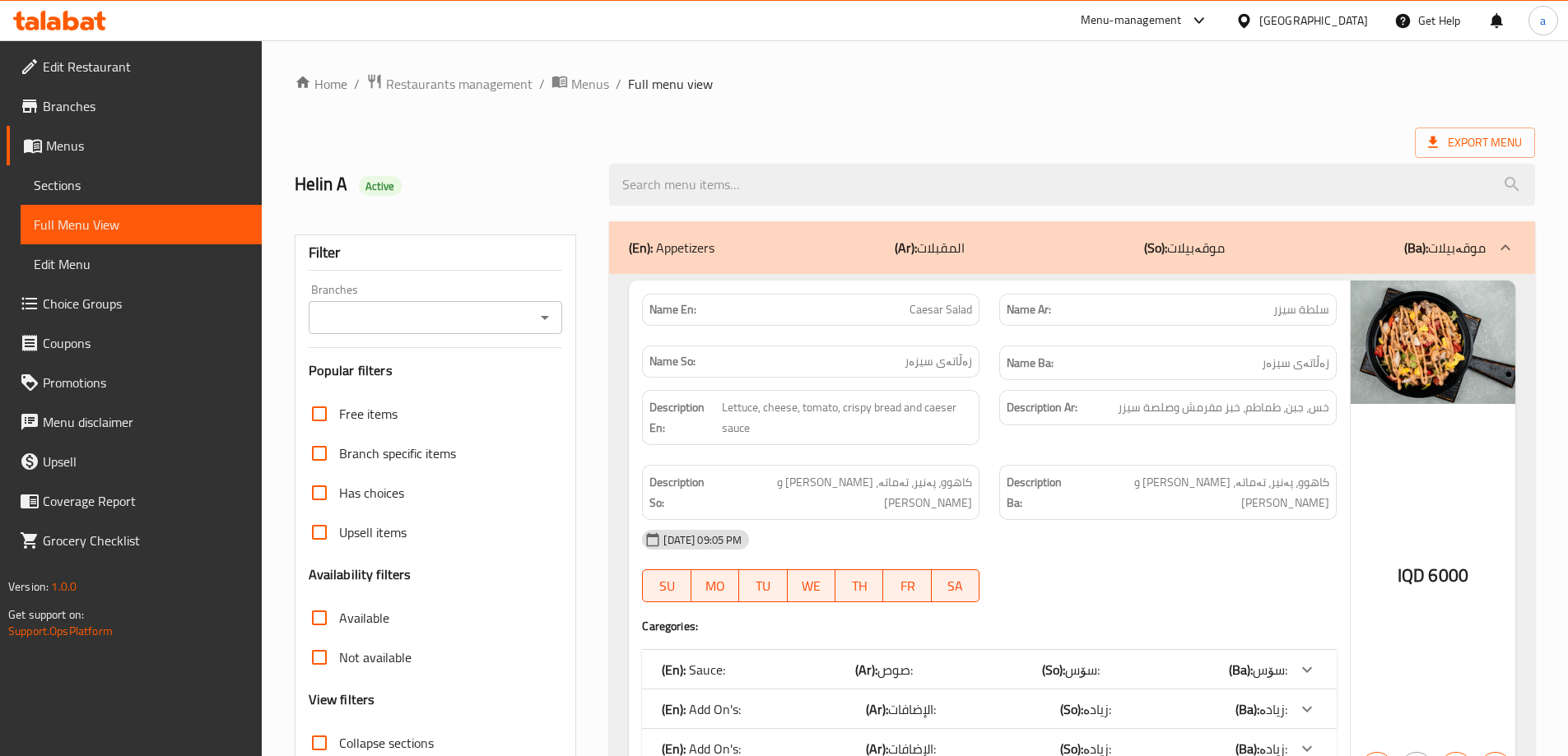
click at [539, 306] on div at bounding box center [544, 318] width 21 height 23
click at [545, 304] on div "Branches" at bounding box center [435, 318] width 255 height 33
click at [545, 308] on icon "Open" at bounding box center [545, 317] width 20 height 20
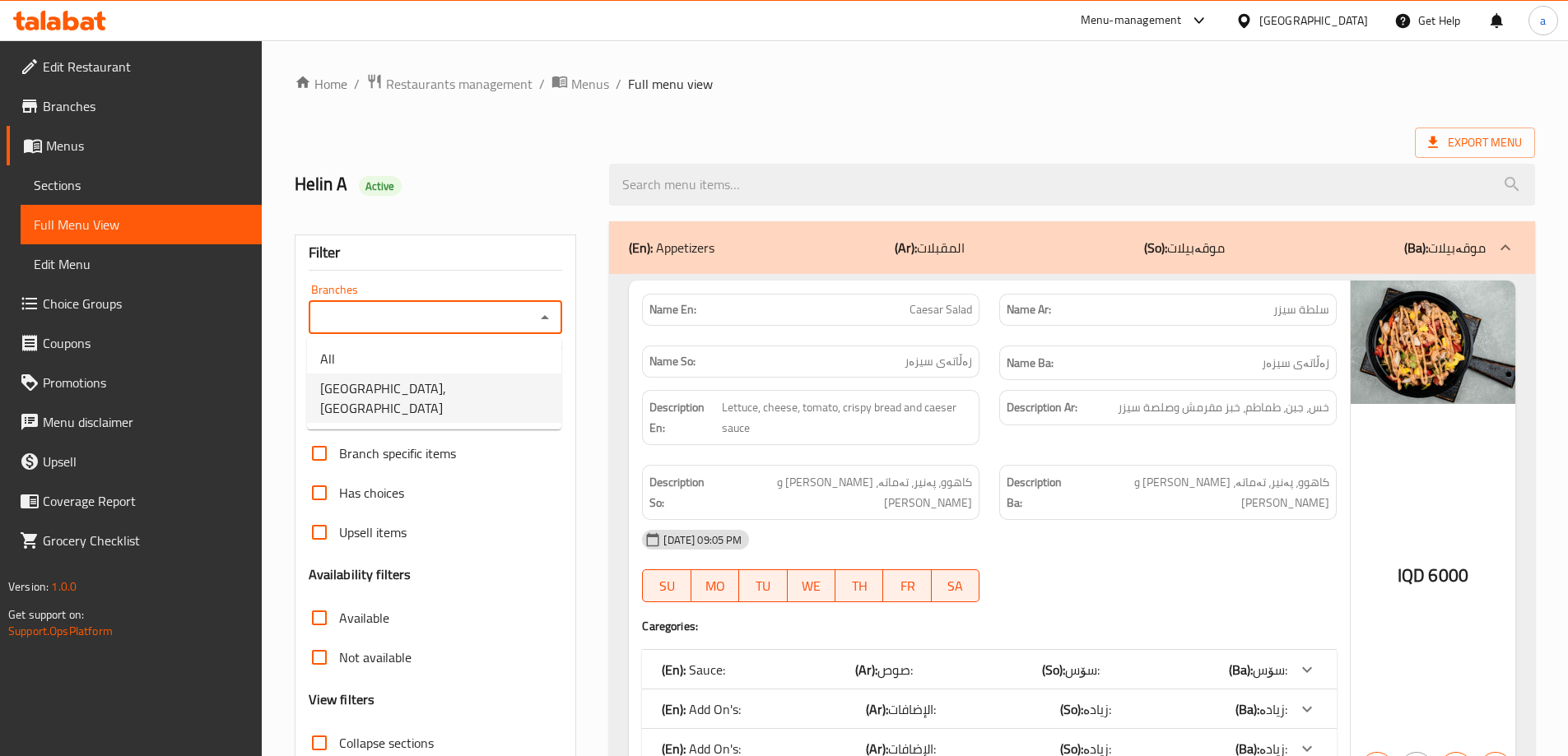
click at [530, 375] on li "[GEOGRAPHIC_DATA], [GEOGRAPHIC_DATA]" at bounding box center [434, 398] width 255 height 49
type input "[GEOGRAPHIC_DATA], [GEOGRAPHIC_DATA]"
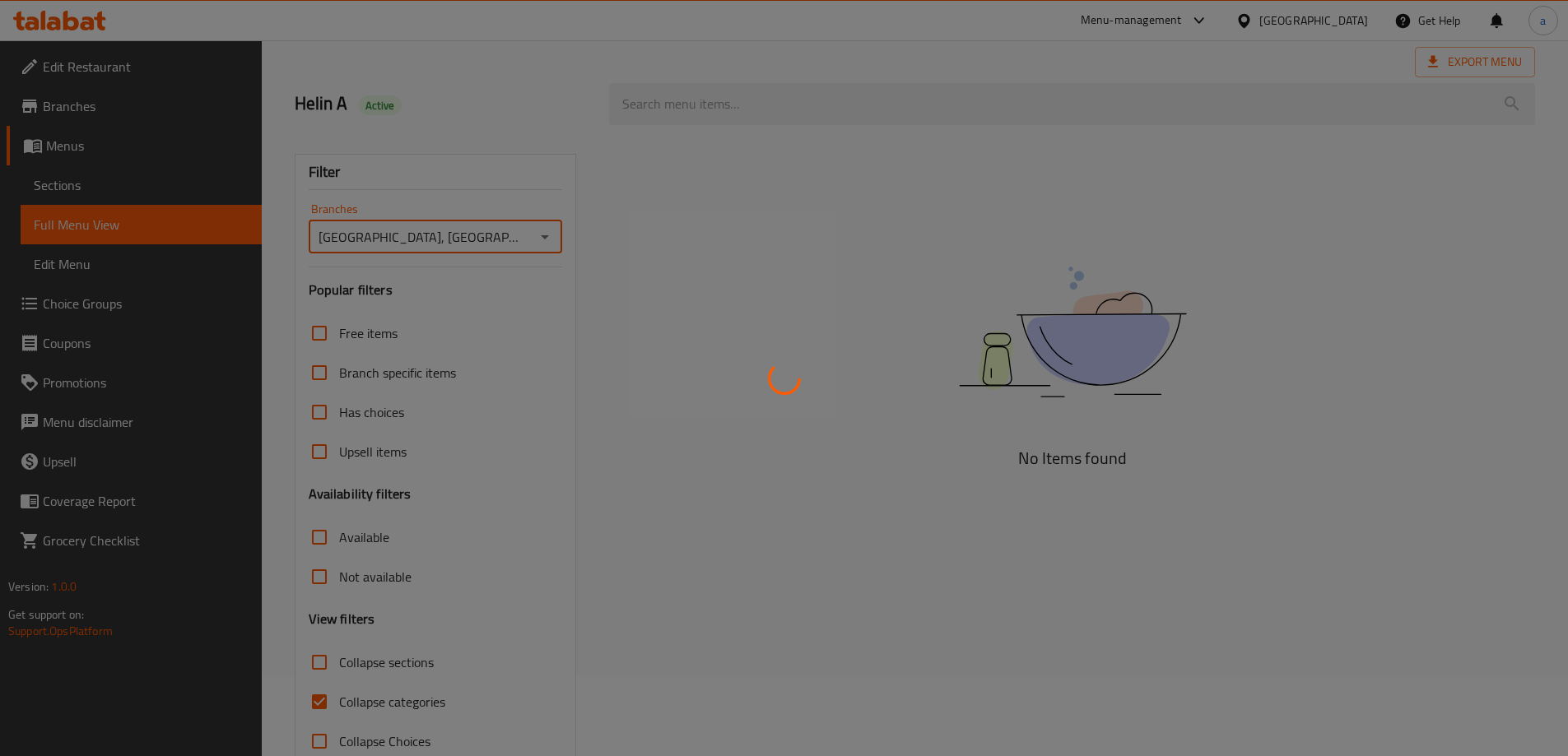
scroll to position [119, 0]
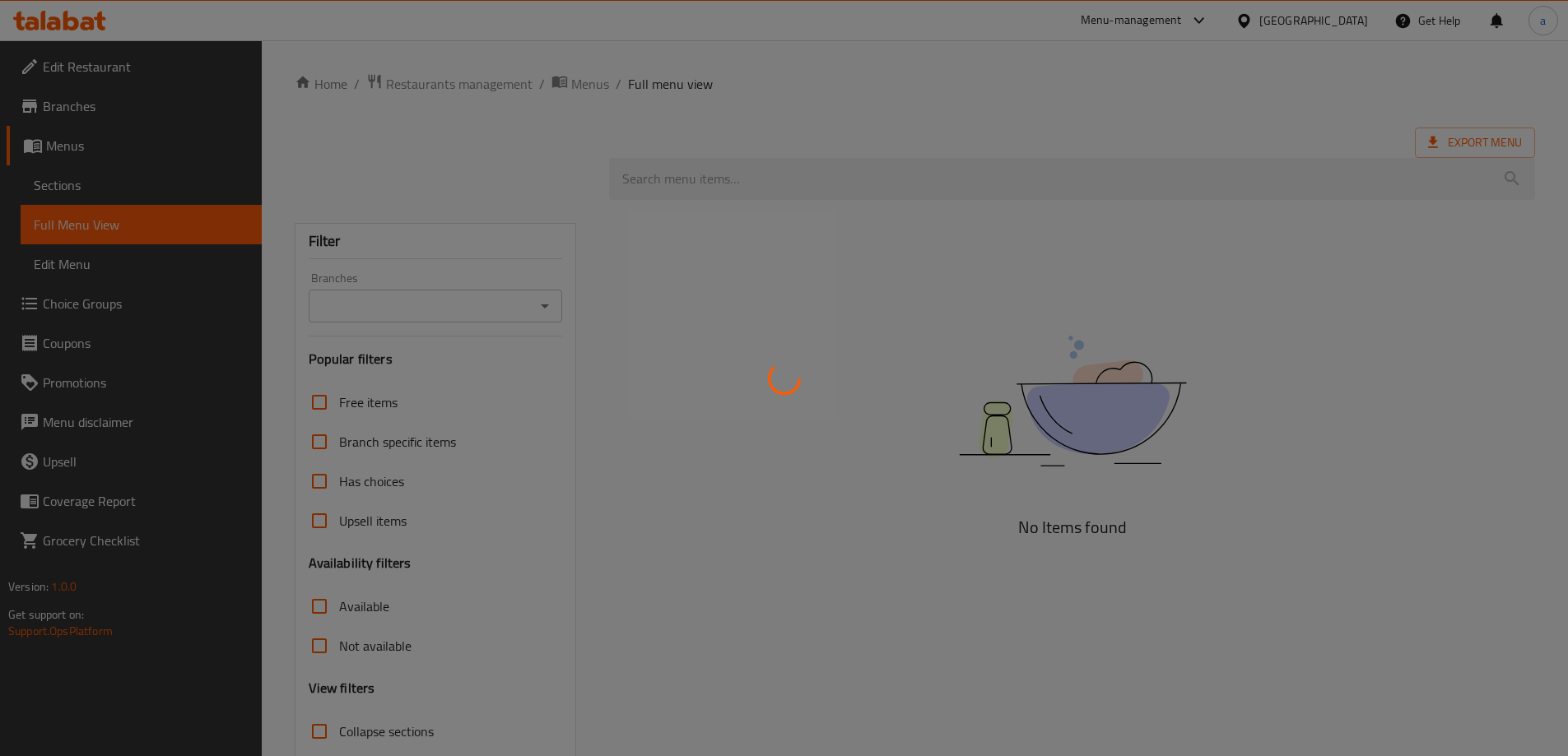
click at [527, 305] on div at bounding box center [784, 378] width 1568 height 756
click at [508, 304] on div at bounding box center [784, 378] width 1568 height 756
click at [550, 306] on div at bounding box center [784, 378] width 1568 height 756
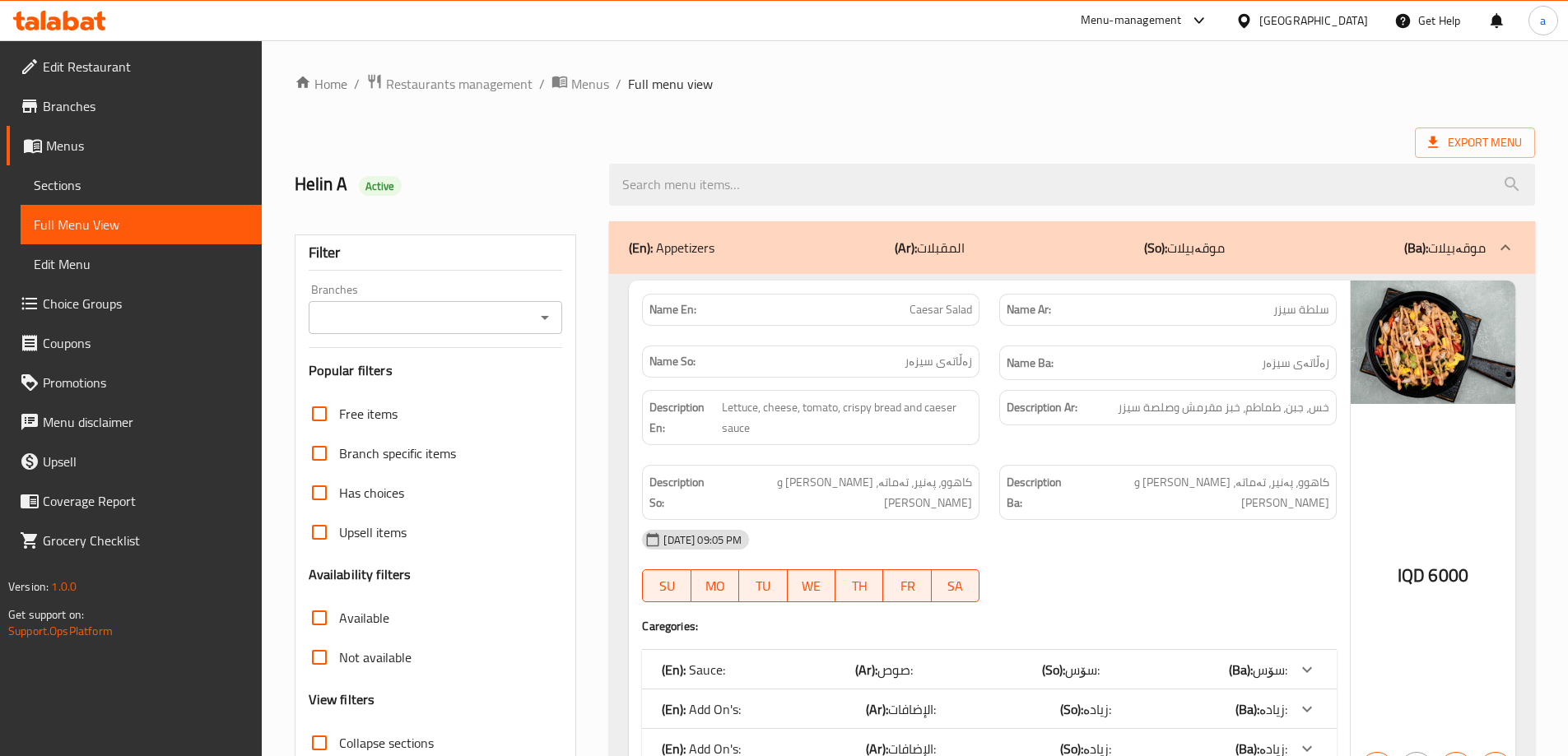
click at [534, 324] on button "Open" at bounding box center [545, 318] width 23 height 23
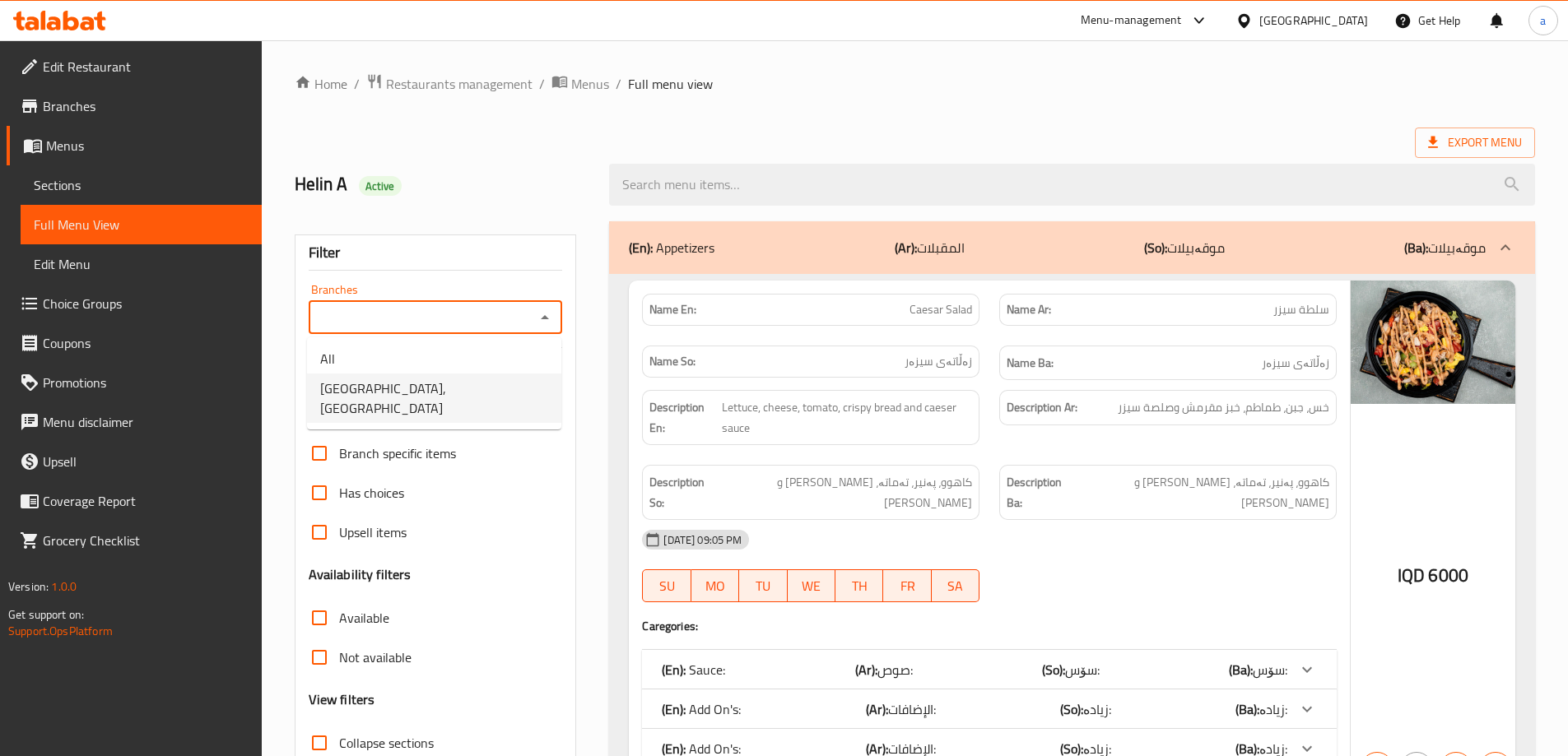
click at [497, 387] on li "[GEOGRAPHIC_DATA], [GEOGRAPHIC_DATA]" at bounding box center [434, 398] width 255 height 49
type input "[GEOGRAPHIC_DATA], [GEOGRAPHIC_DATA]"
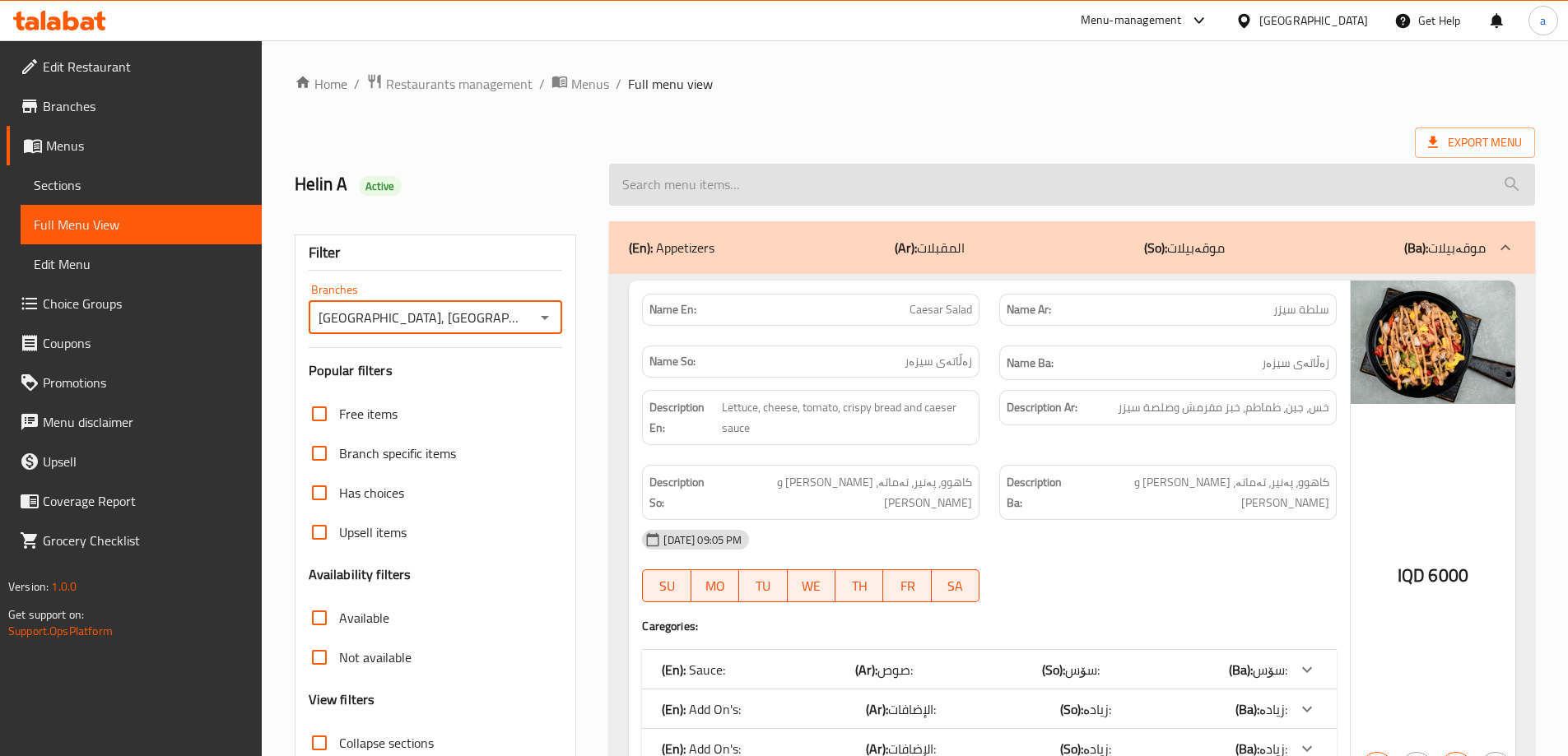
click at [780, 183] on input "search" at bounding box center [1072, 184] width 926 height 42
paste input "https://deliveryhero.lightning.force.com/lightning/r/Case/500bO00000a0C4VQAU/vi…"
type input "https://deliveryhero.lightning.force.com/lightning/r/Case/500bO00000a0C4VQAU/vi…"
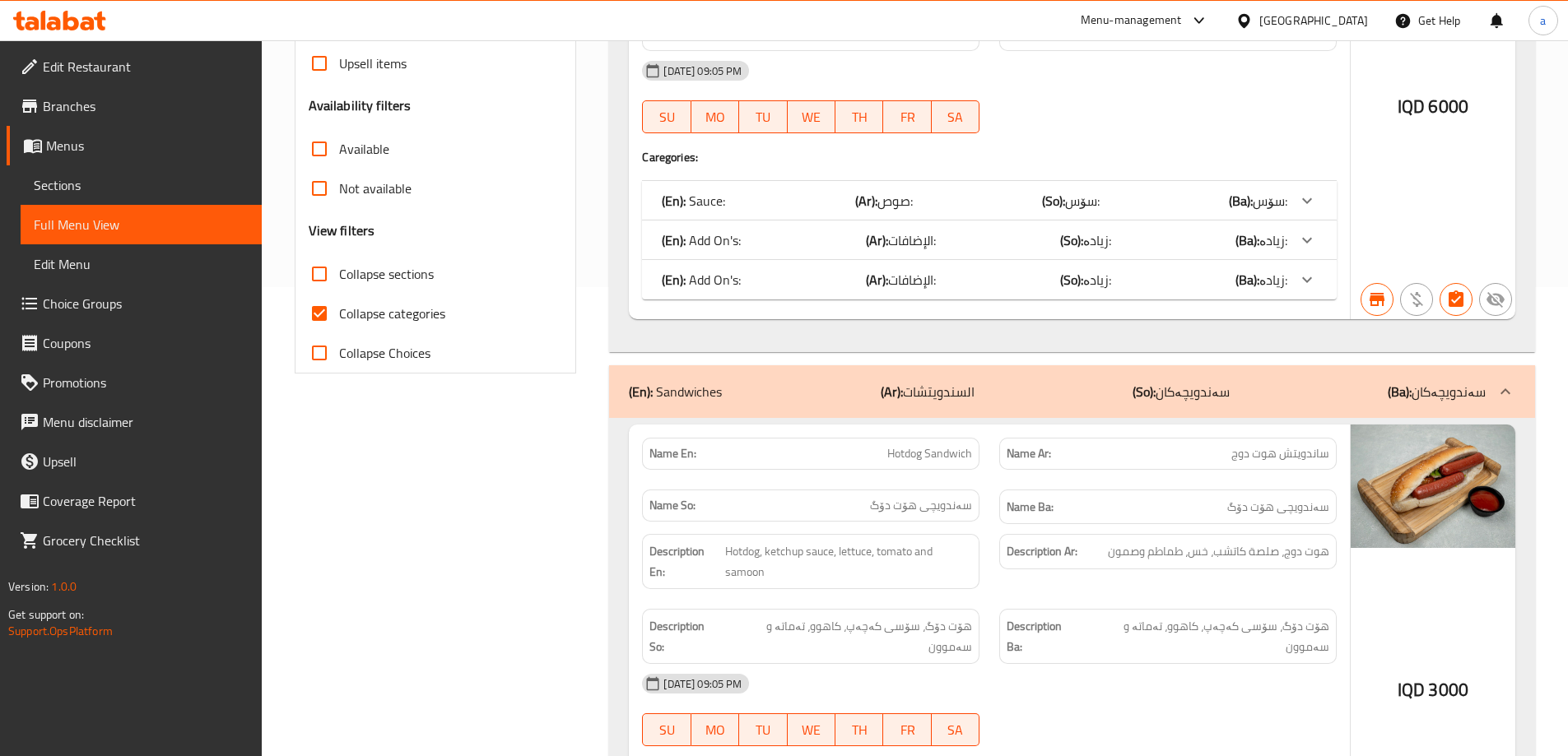
scroll to position [494, 0]
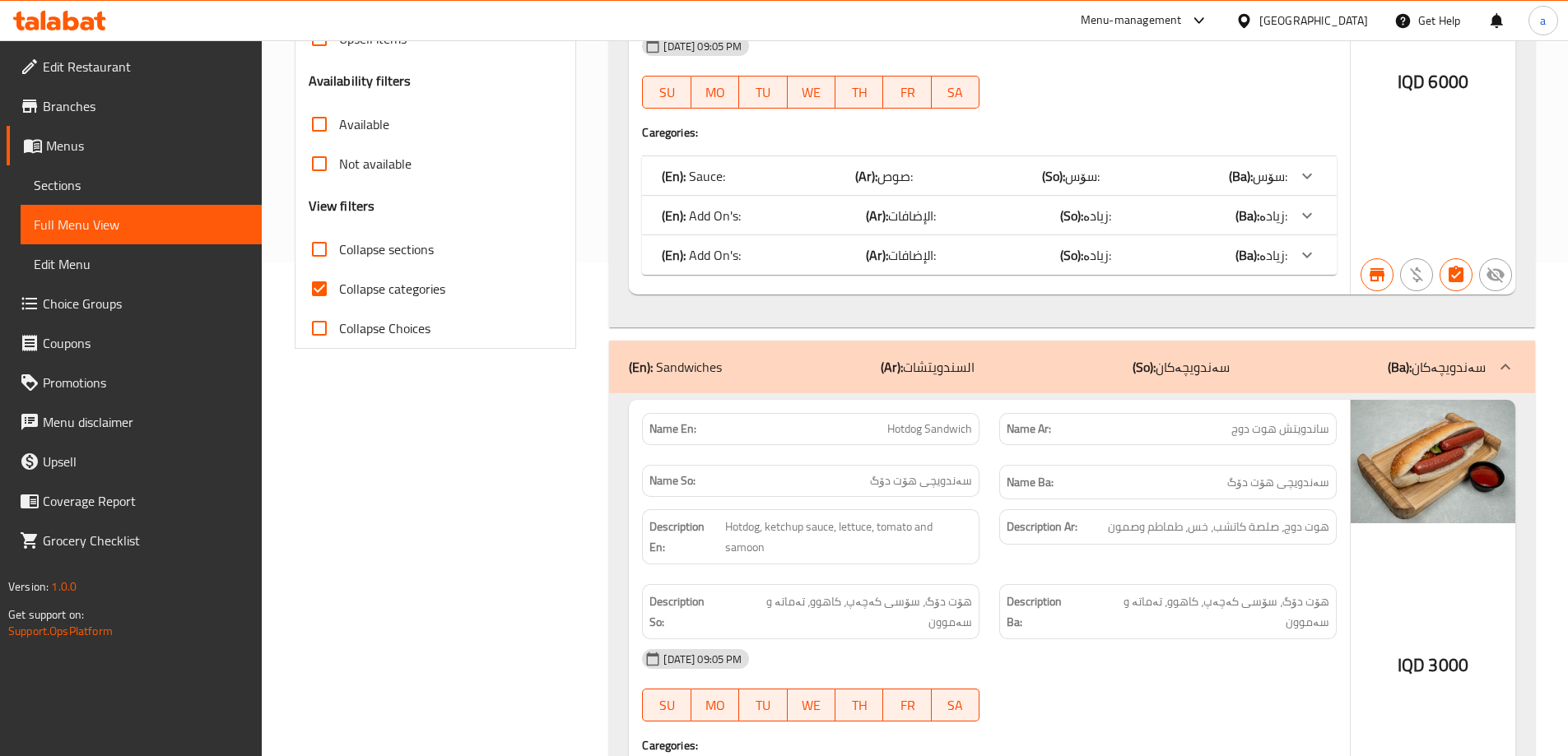
click at [372, 283] on span "Collapse categories" at bounding box center [392, 288] width 107 height 20
click at [339, 283] on input "Collapse categories" at bounding box center [319, 288] width 39 height 39
checkbox input "false"
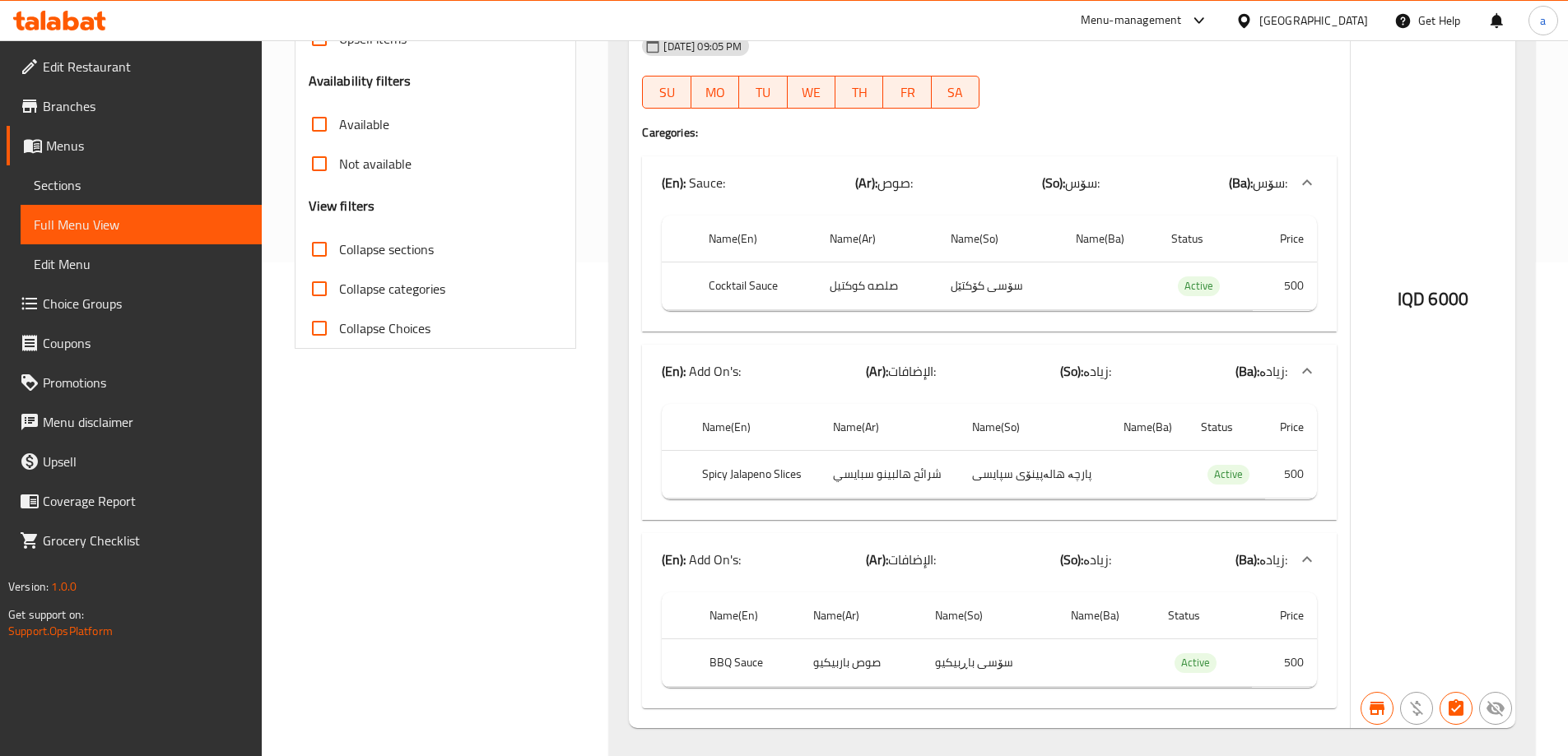
click at [376, 256] on span "Collapse sections" at bounding box center [386, 249] width 95 height 20
click at [339, 256] on input "Collapse sections" at bounding box center [319, 249] width 39 height 39
checkbox input "true"
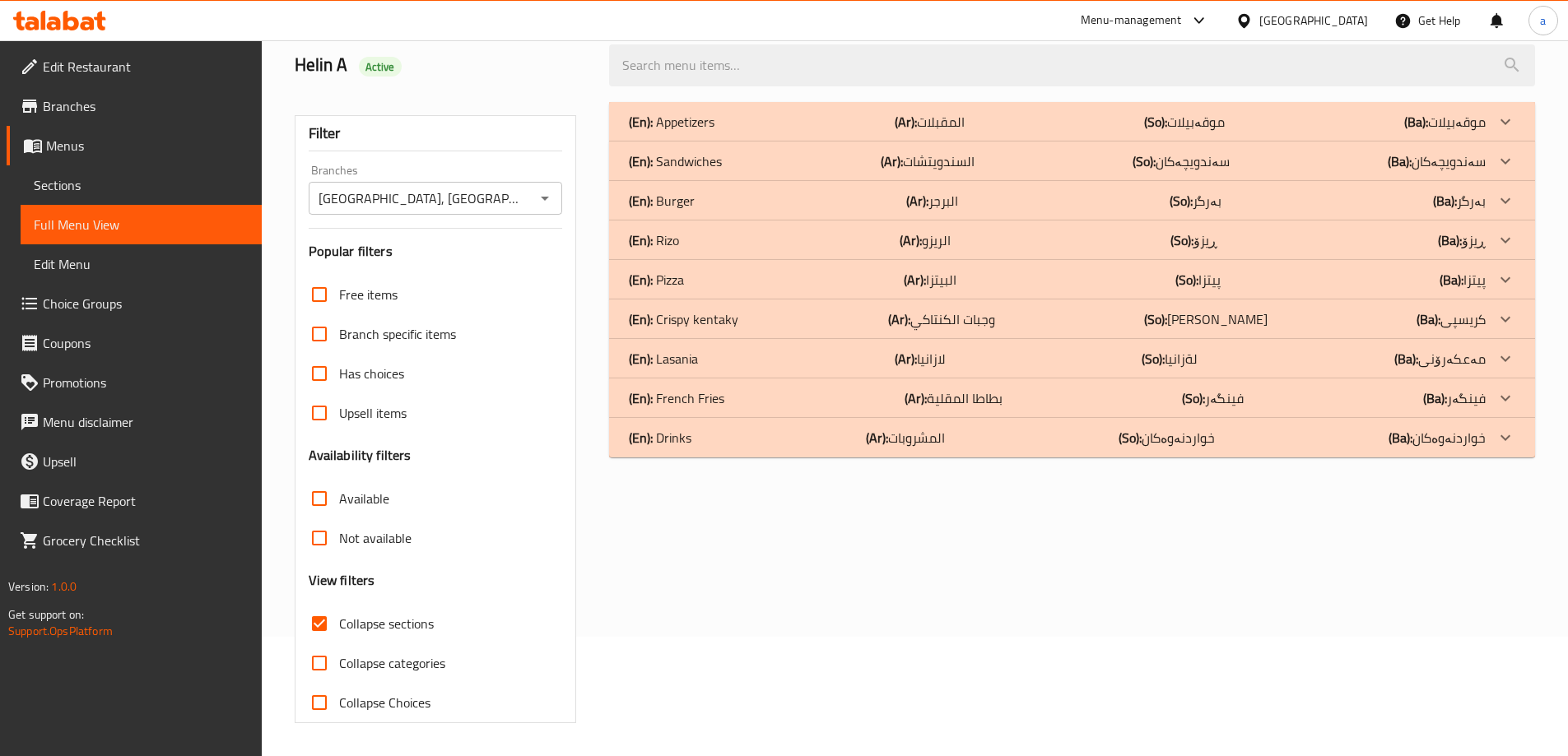
scroll to position [119, 0]
click at [1177, 207] on b "(So):" at bounding box center [1181, 201] width 23 height 25
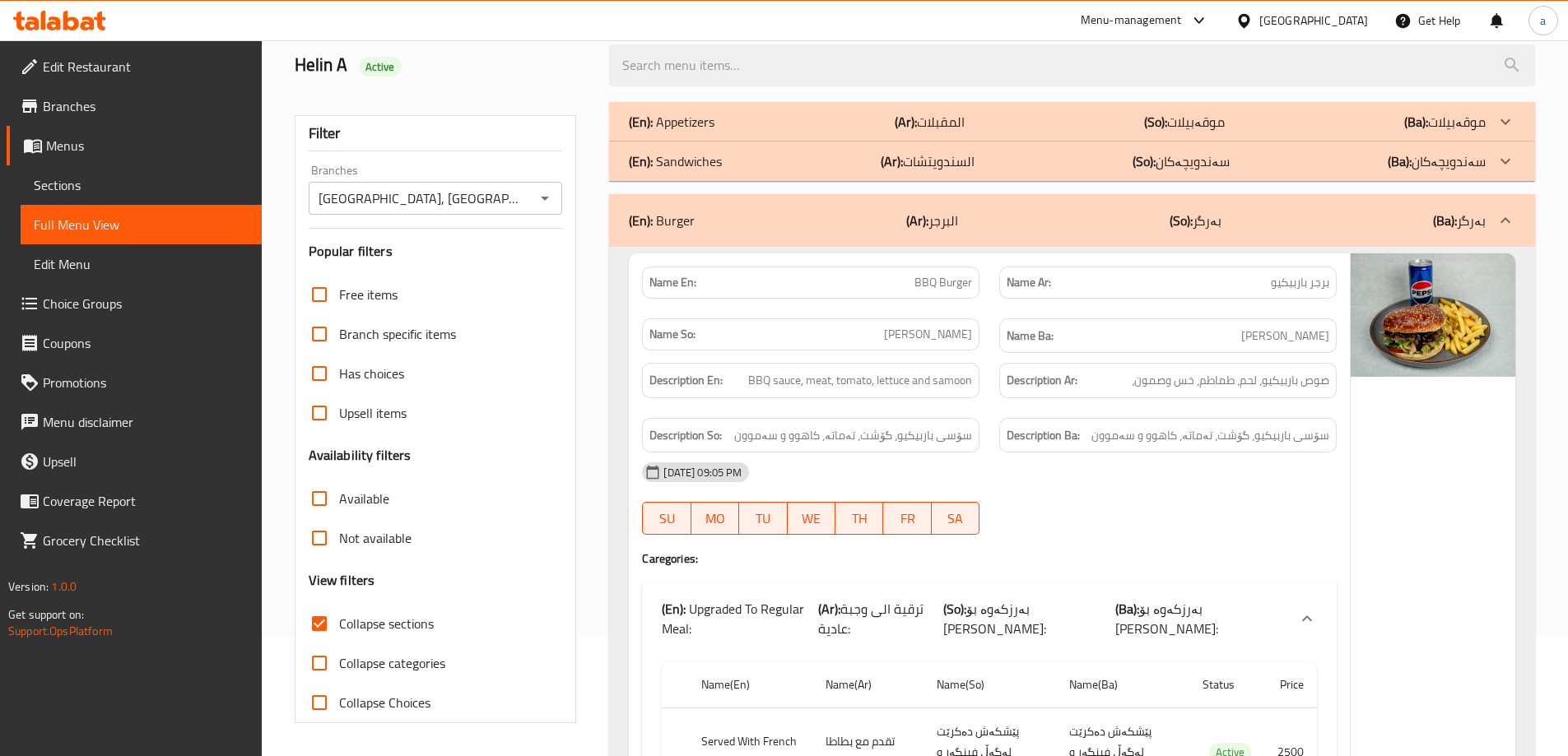
click at [1117, 542] on div at bounding box center [1168, 535] width 357 height 20
click at [1125, 137] on div "(En): Appetizers (Ar): المقبلات (So): موقەبیلات (Ba): موقەبیلات" at bounding box center [1072, 121] width 926 height 39
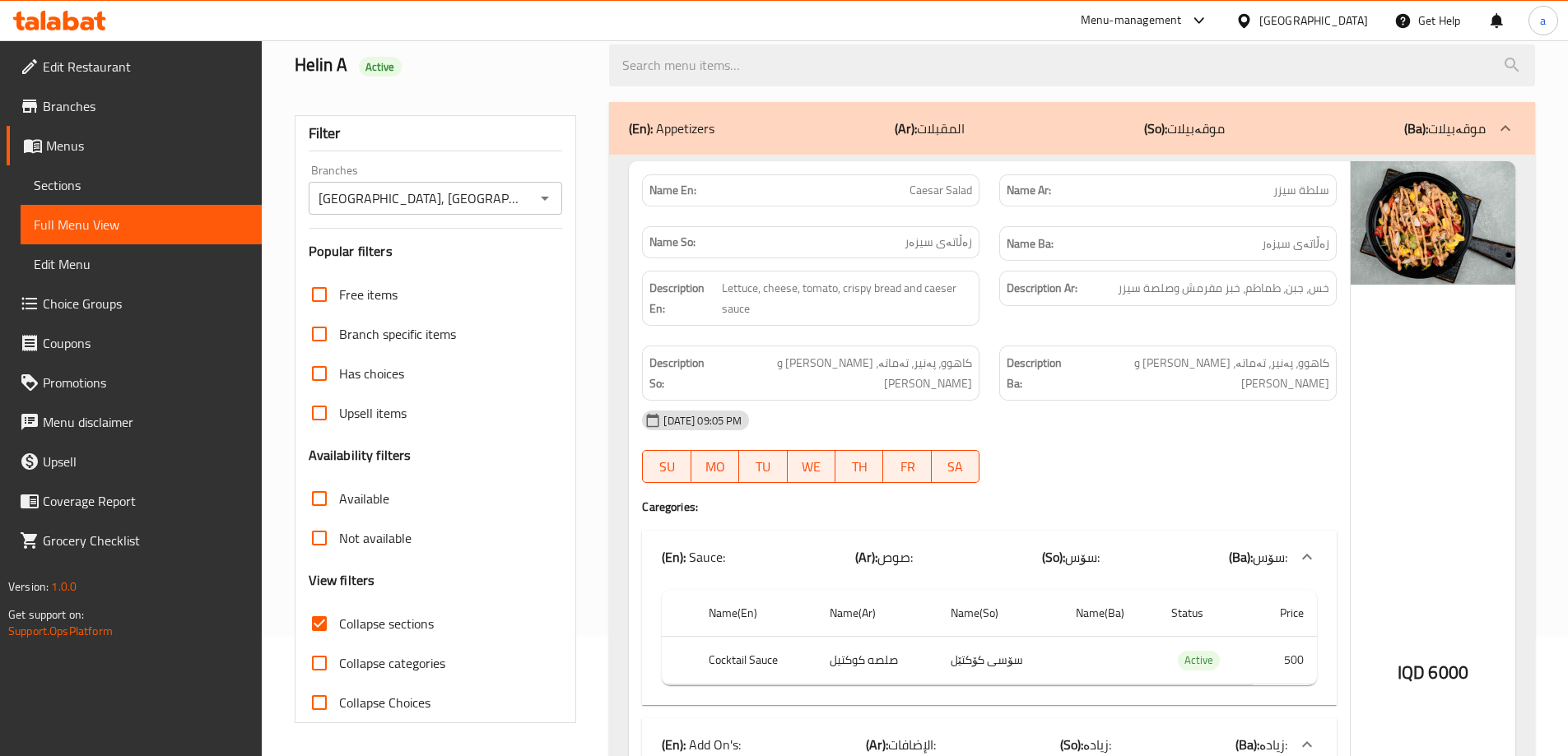
drag, startPoint x: 1281, startPoint y: 149, endPoint x: 1343, endPoint y: 181, distance: 69.8
click at [1279, 149] on div "(En): Appetizers (Ar): المقبلات (So): موقەبیلات (Ba): موقەبیلات" at bounding box center [1072, 128] width 926 height 53
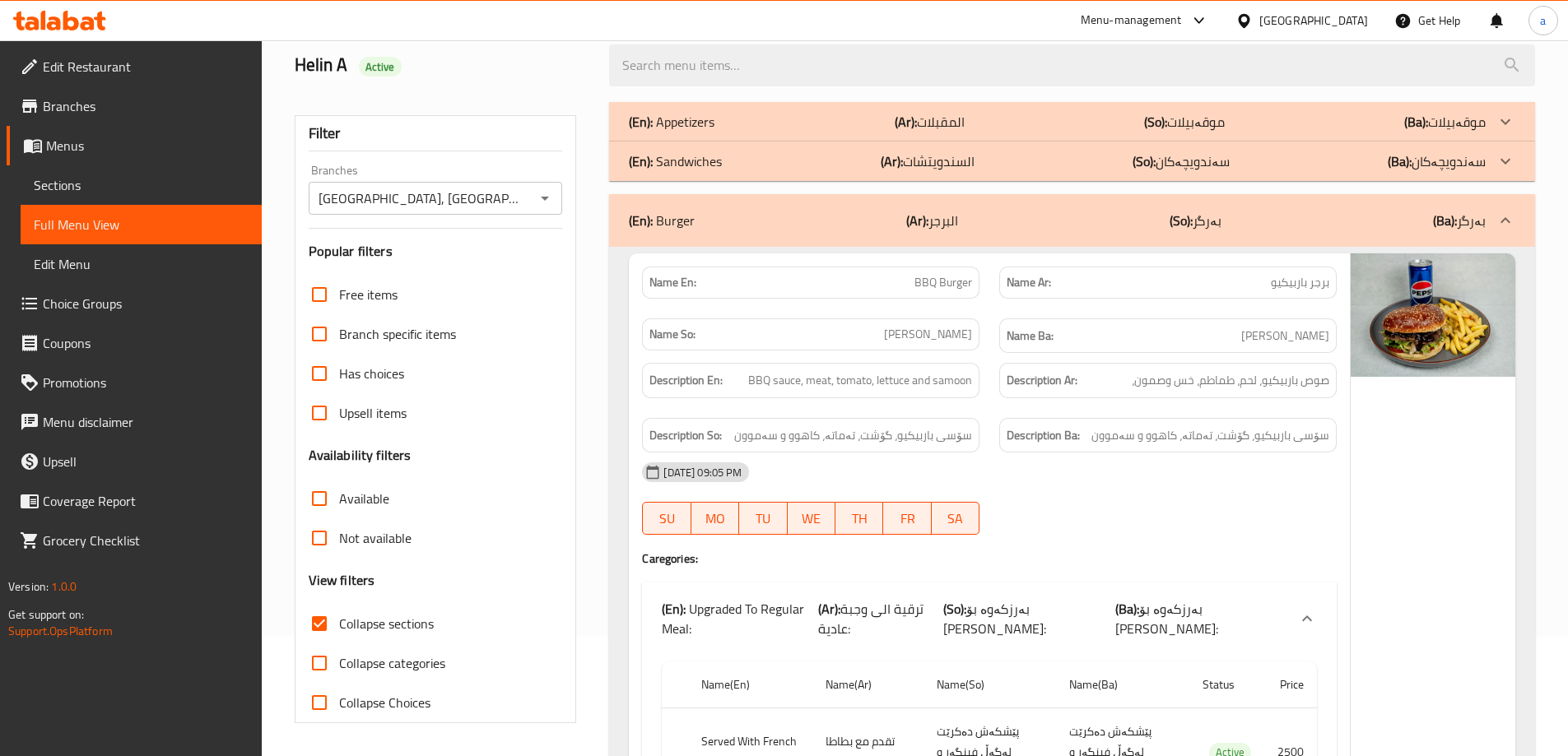
click at [1411, 163] on b "(Ba):" at bounding box center [1399, 161] width 24 height 25
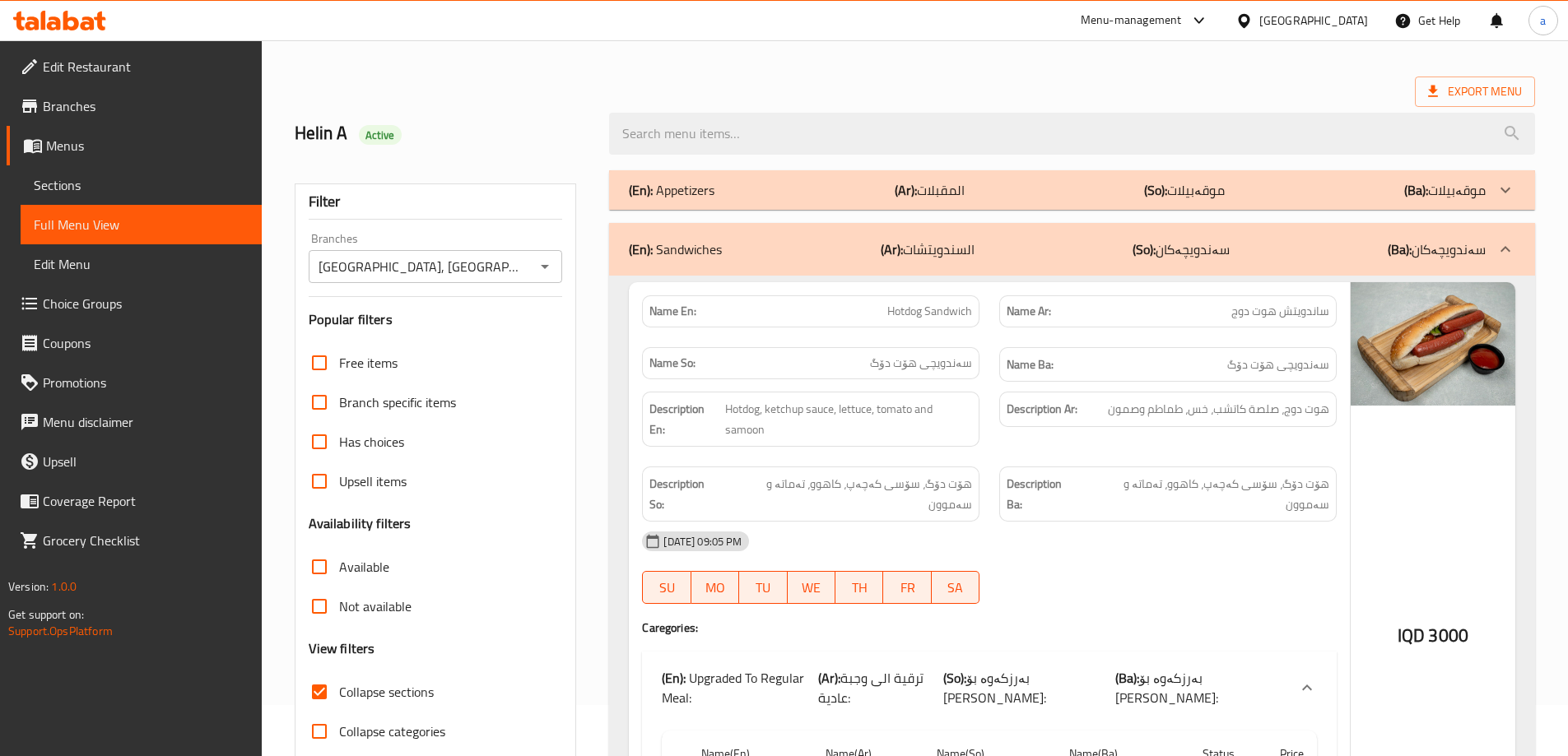
scroll to position [0, 0]
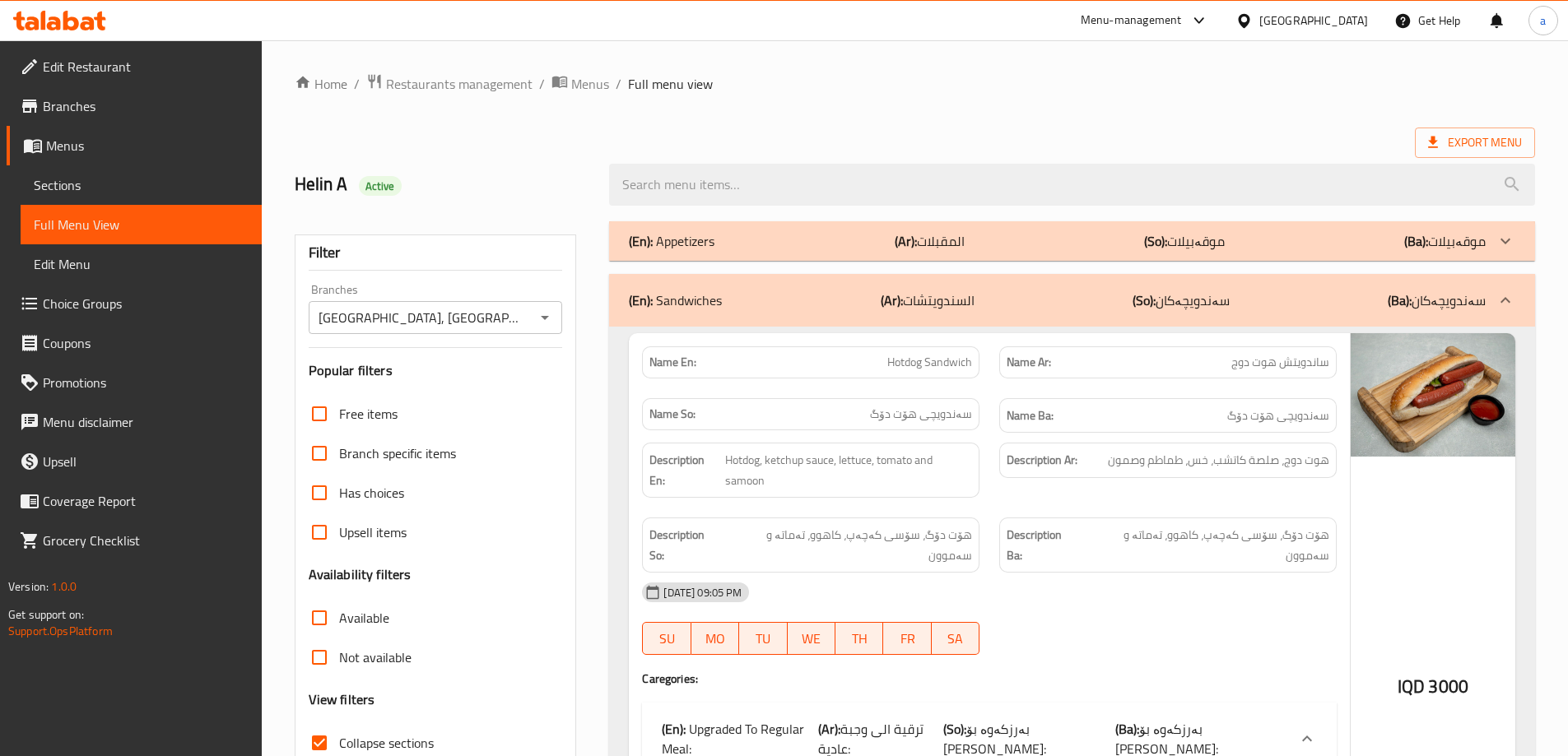
click at [1450, 301] on p "(Ba): سەندویچەکان" at bounding box center [1436, 300] width 98 height 20
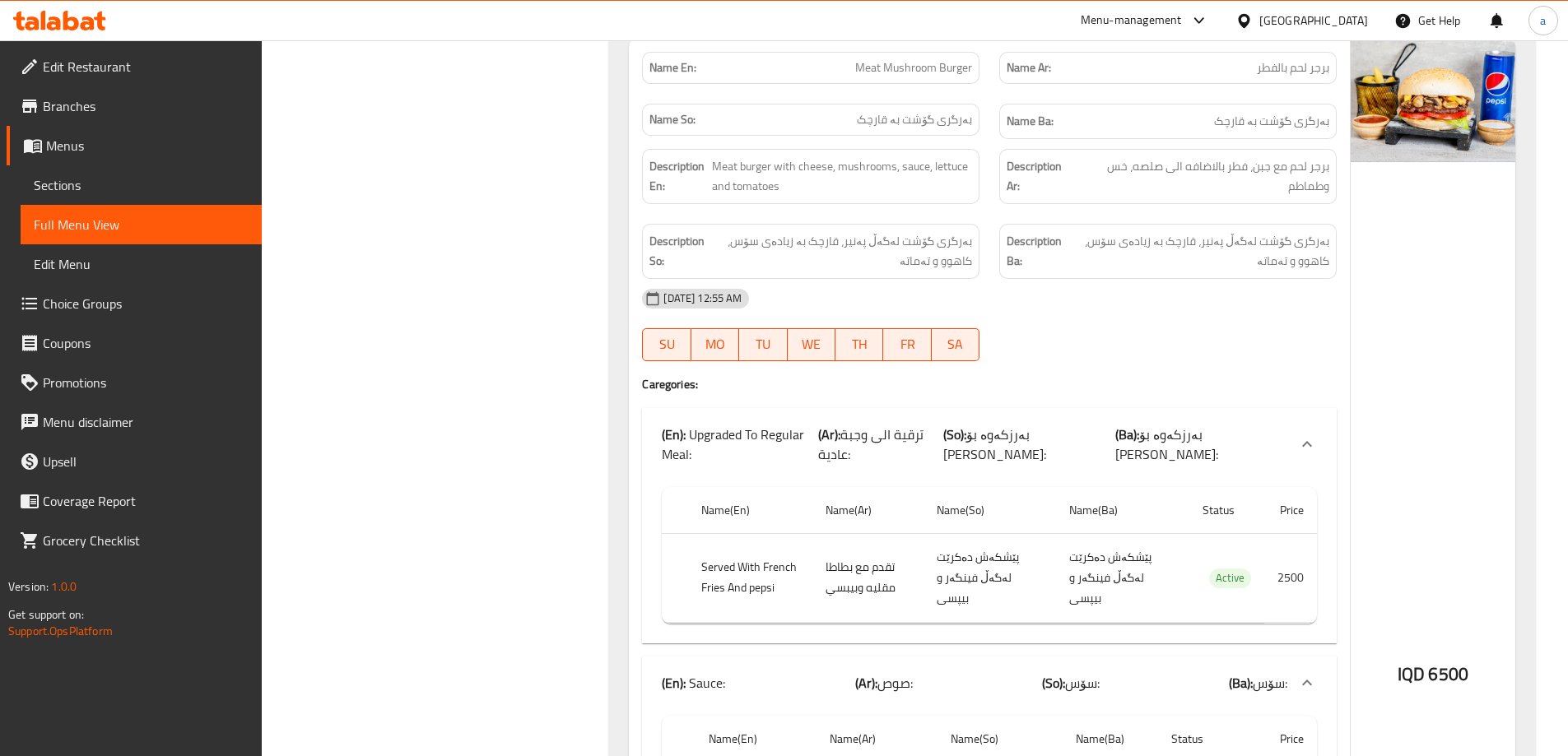
scroll to position [14673, 0]
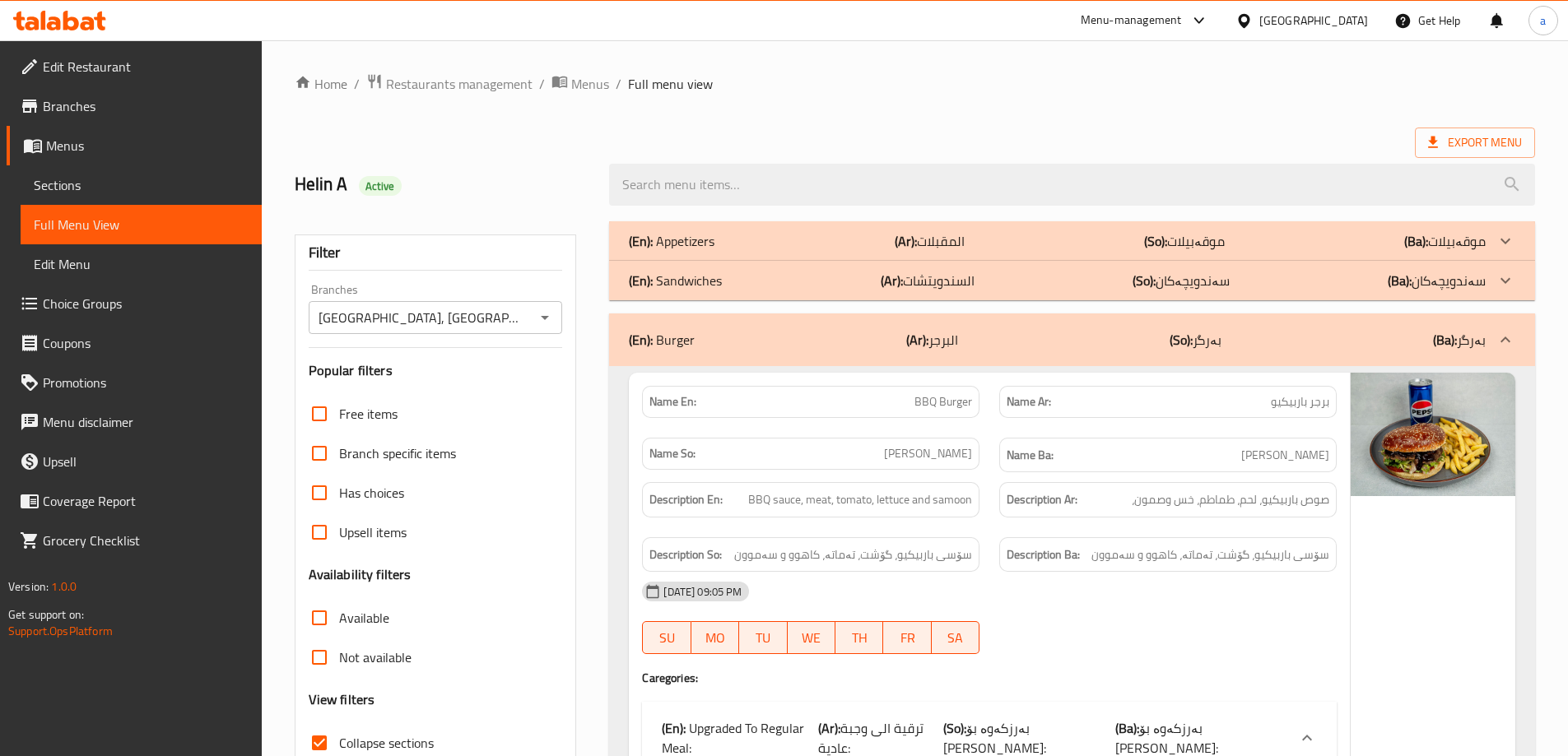
scroll to position [445, 0]
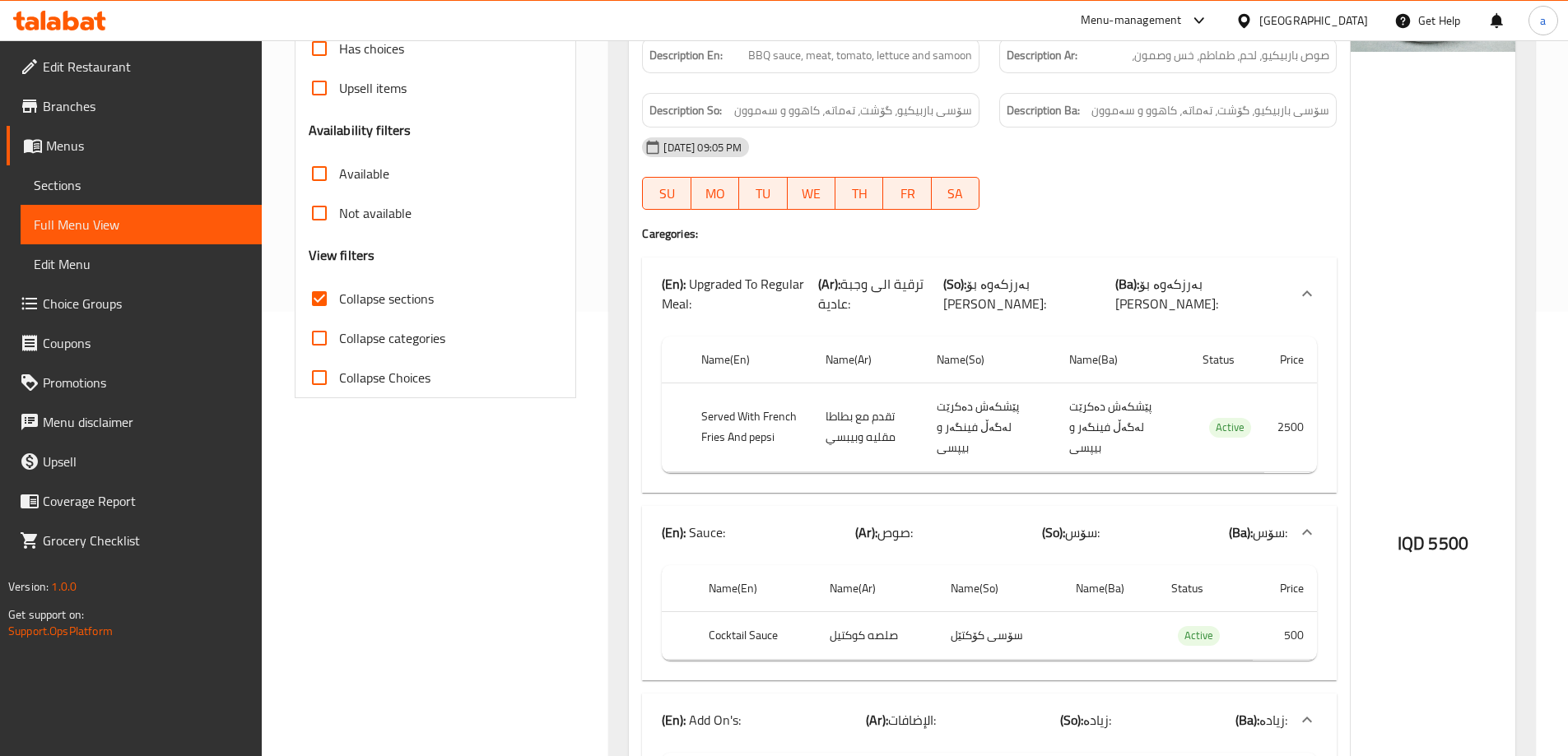
click at [383, 344] on span "Collapse categories" at bounding box center [392, 338] width 107 height 20
click at [339, 344] on input "Collapse categories" at bounding box center [319, 338] width 39 height 39
checkbox input "true"
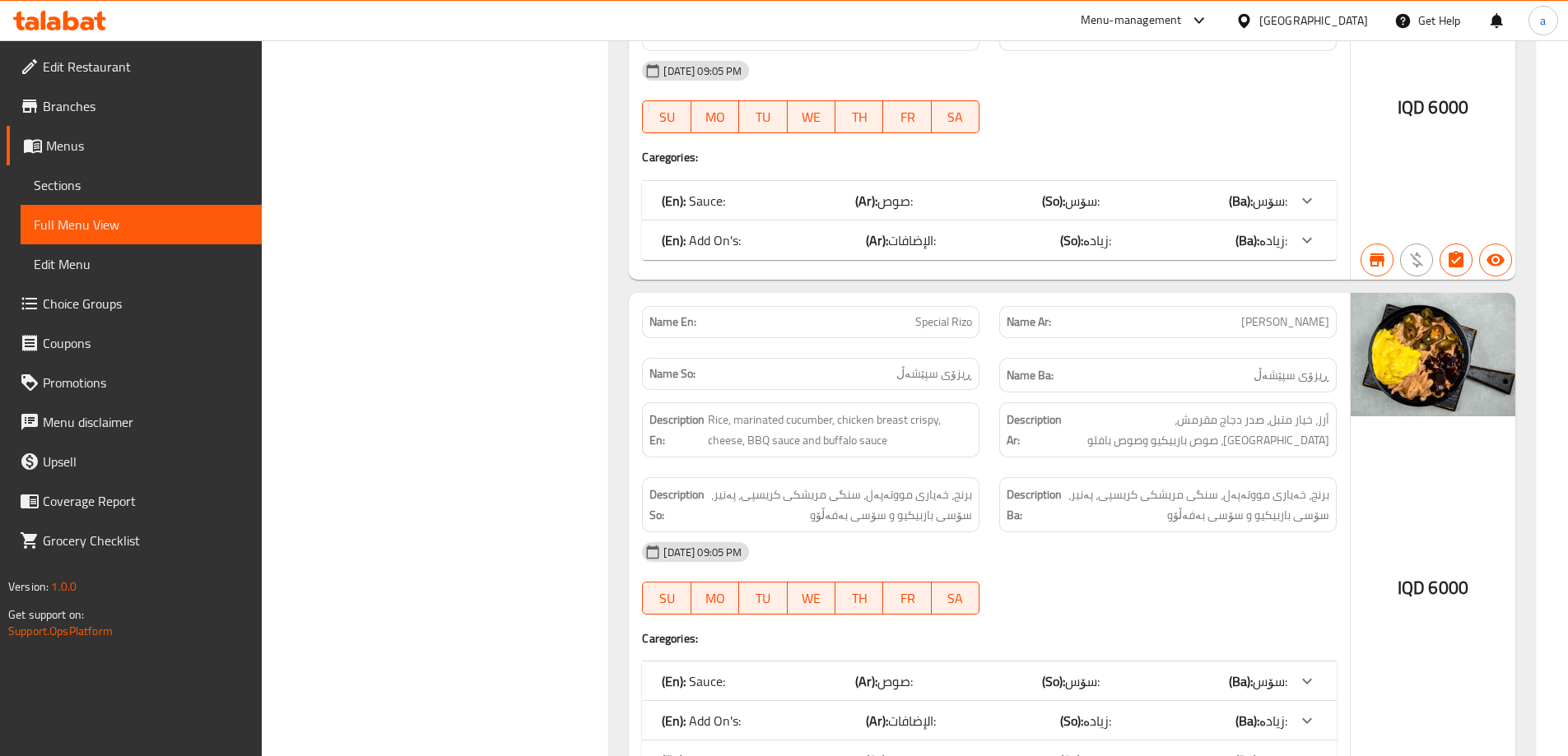
scroll to position [8875, 0]
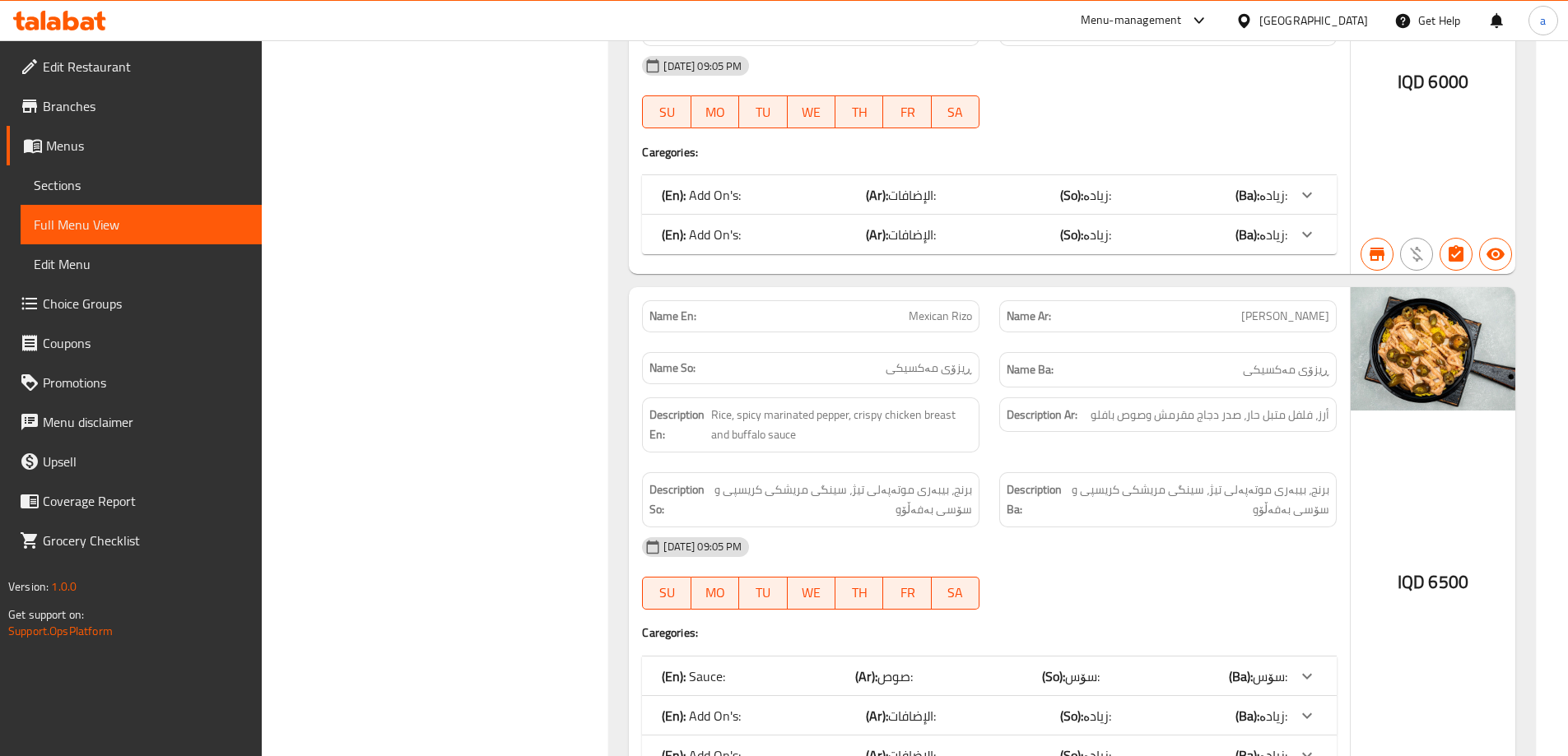
scroll to position [7928, 0]
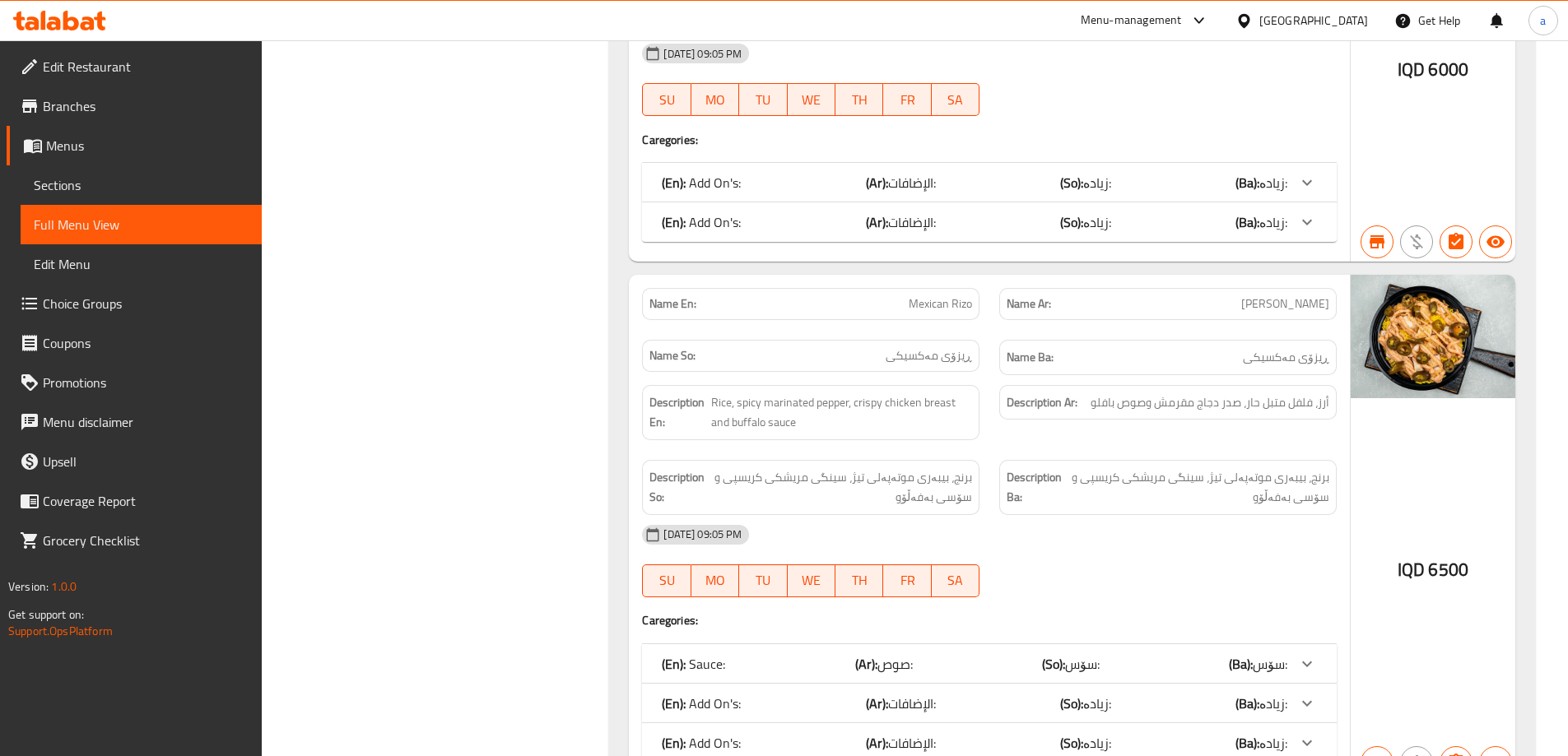
drag, startPoint x: 399, startPoint y: 120, endPoint x: 306, endPoint y: 2, distance: 150.2
click at [146, 180] on span "Sections" at bounding box center [141, 184] width 215 height 20
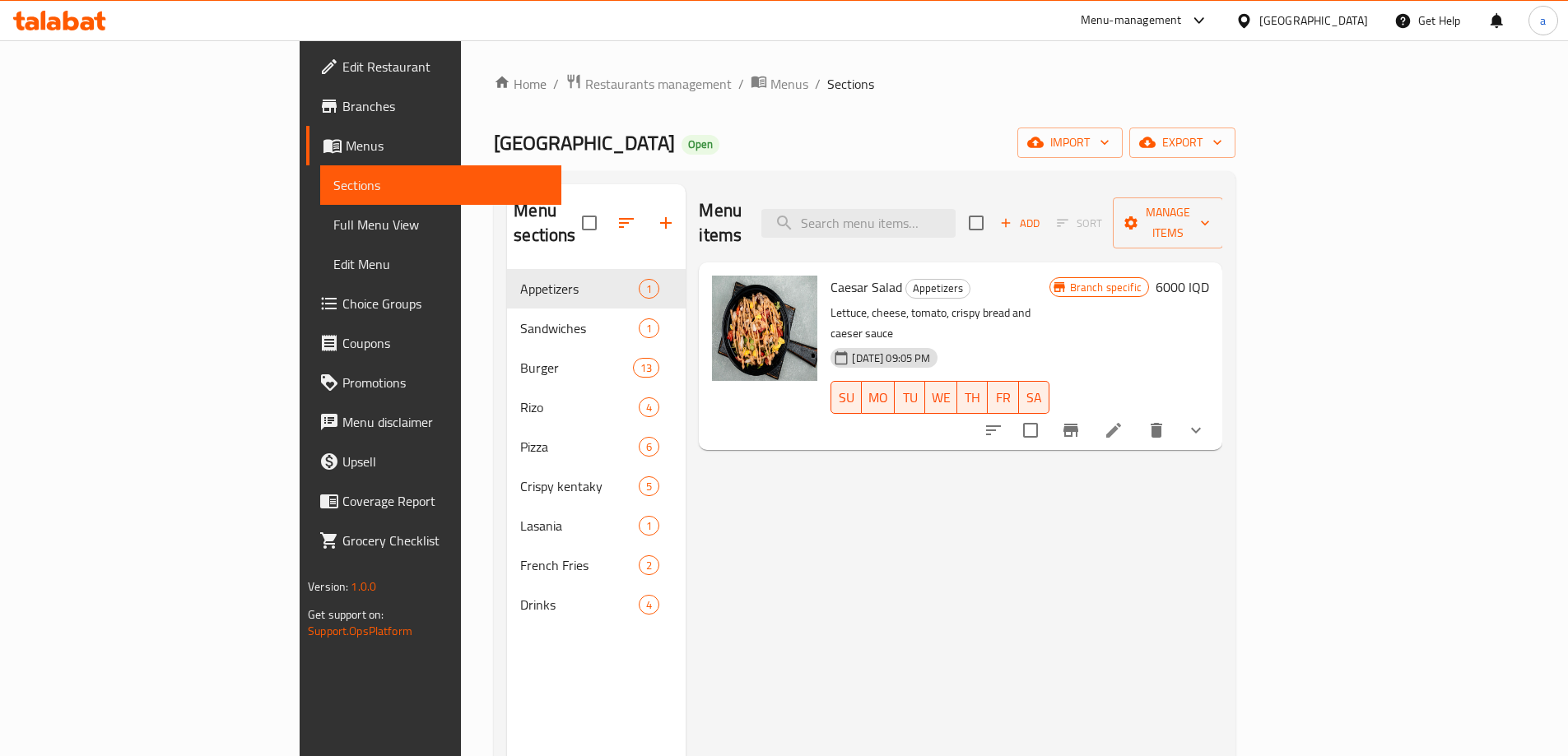
drag, startPoint x: 723, startPoint y: 422, endPoint x: 656, endPoint y: 406, distance: 68.9
click at [723, 422] on div "Menu items Add Sort Manage items Caesar Salad Appetizers Lettuce, cheese, tomat…" at bounding box center [954, 562] width 537 height 756
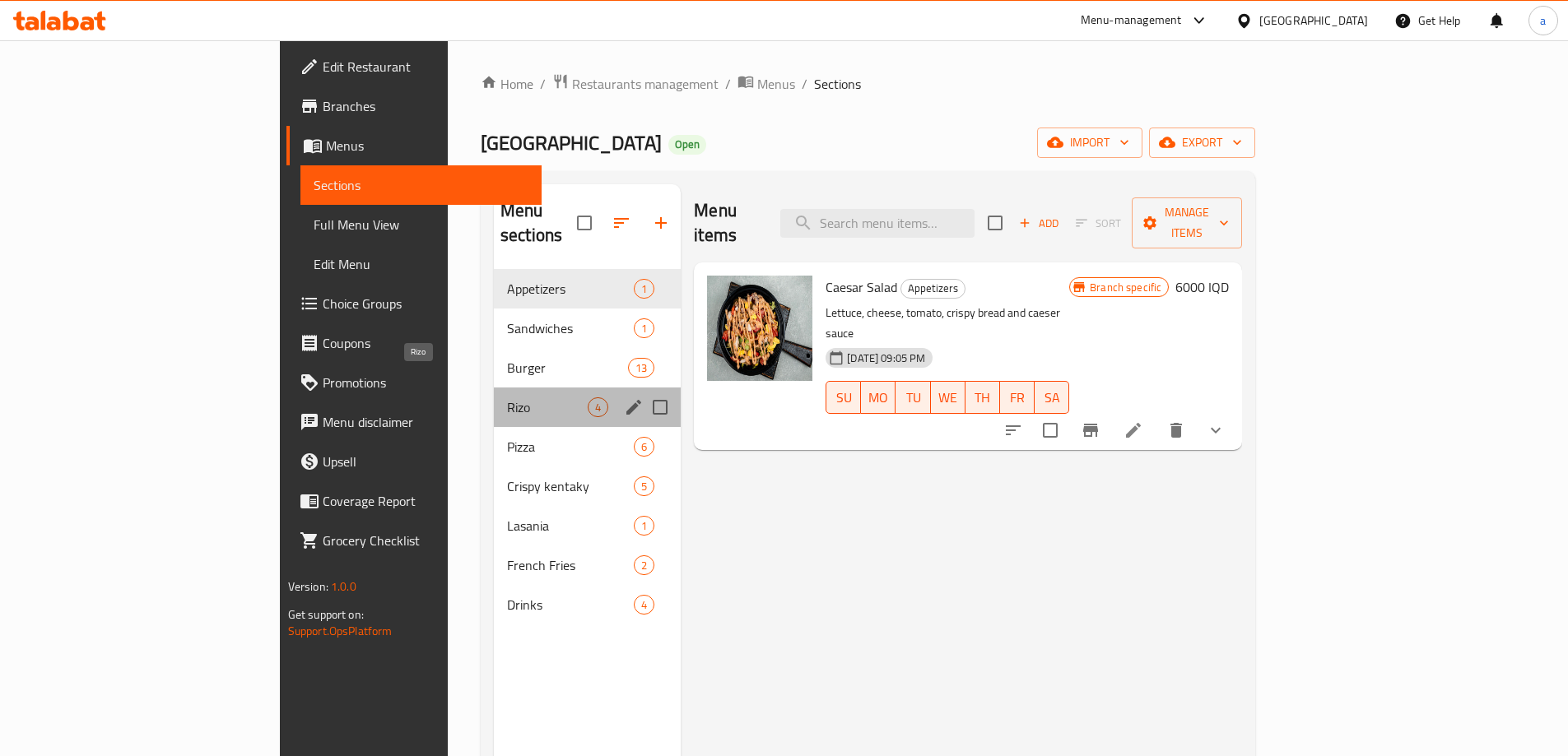
click at [507, 398] on span "Rizo" at bounding box center [548, 407] width 81 height 20
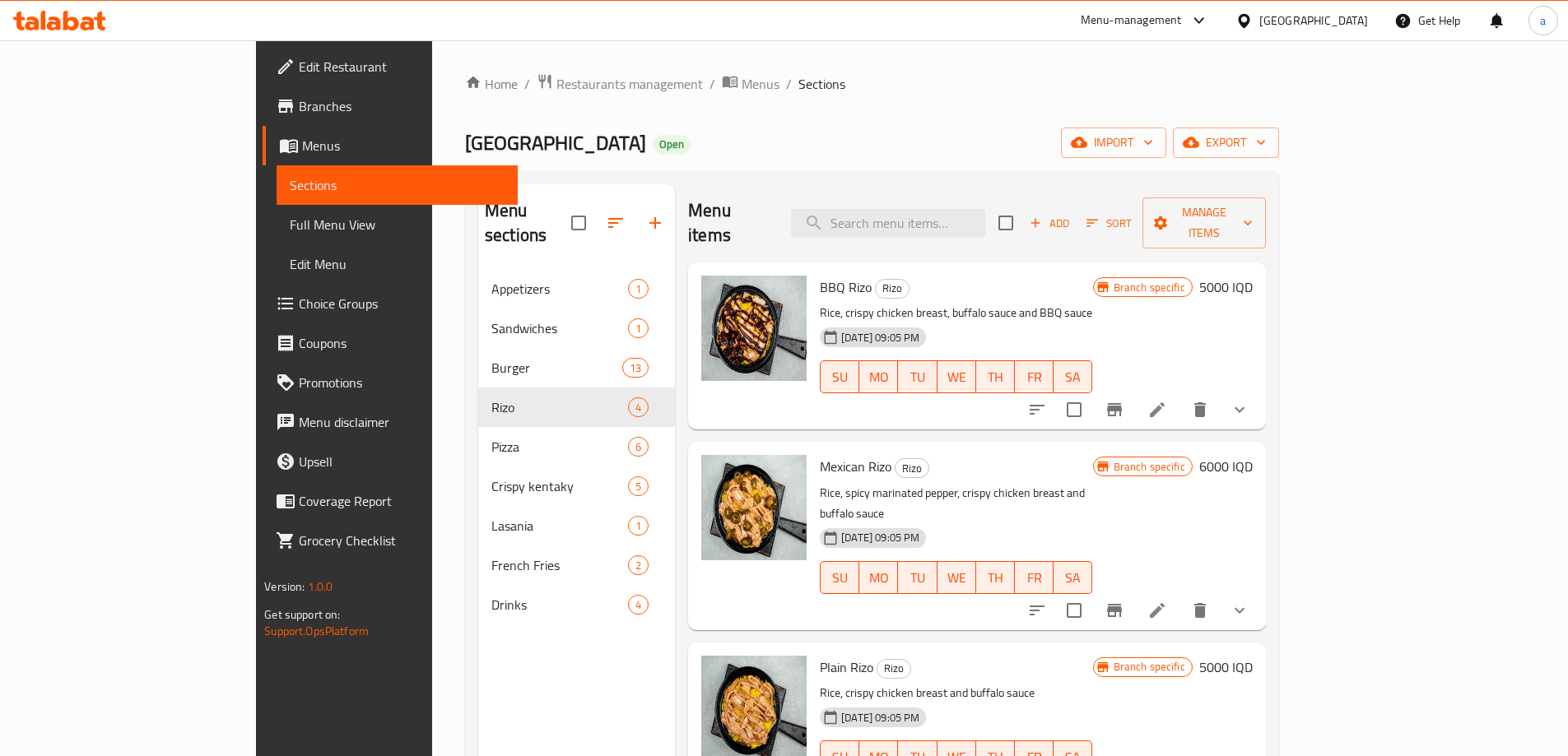
scroll to position [4, 0]
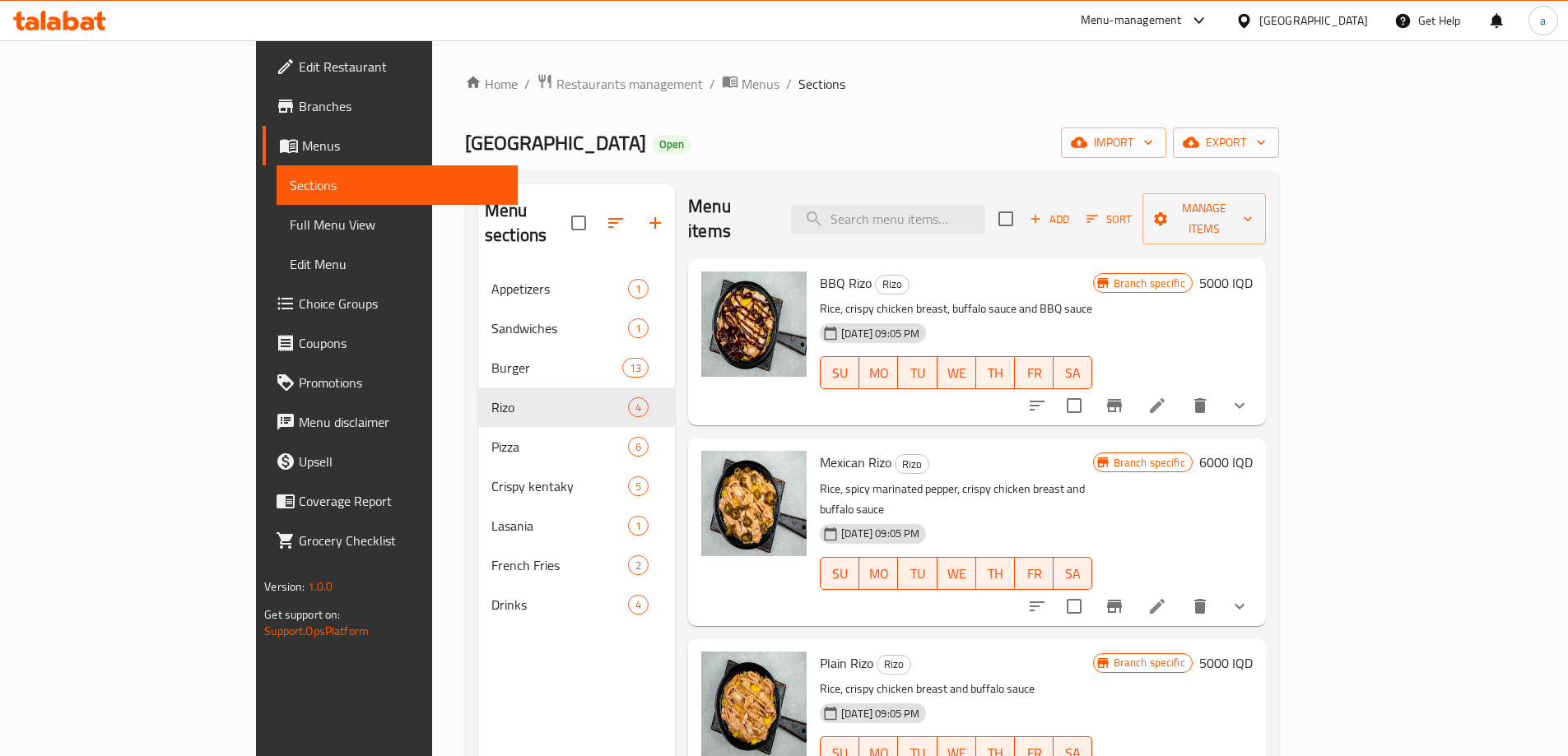
click at [1253, 651] on h6 "5000 IQD" at bounding box center [1226, 663] width 54 height 23
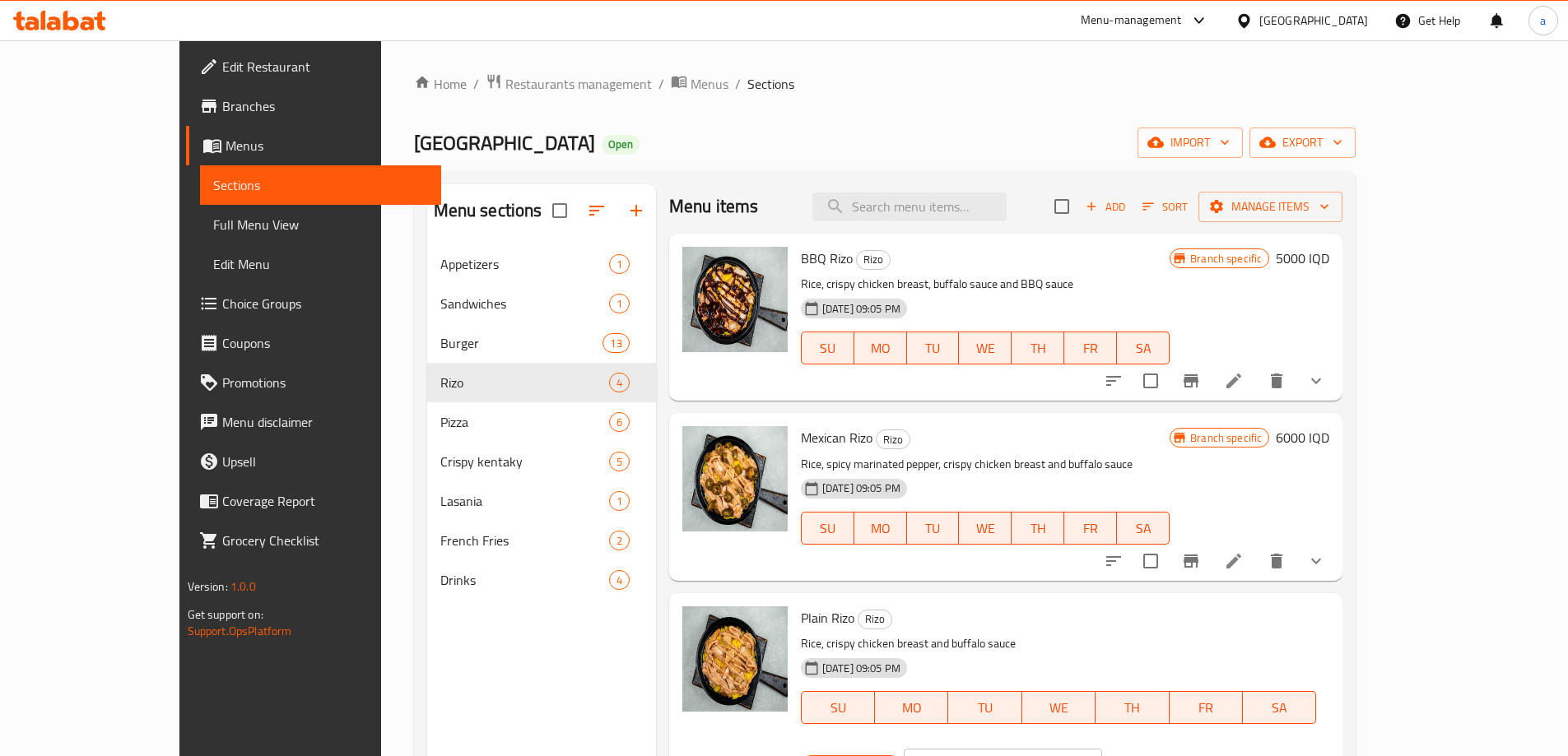
click at [1102, 749] on input "5000" at bounding box center [1022, 766] width 159 height 33
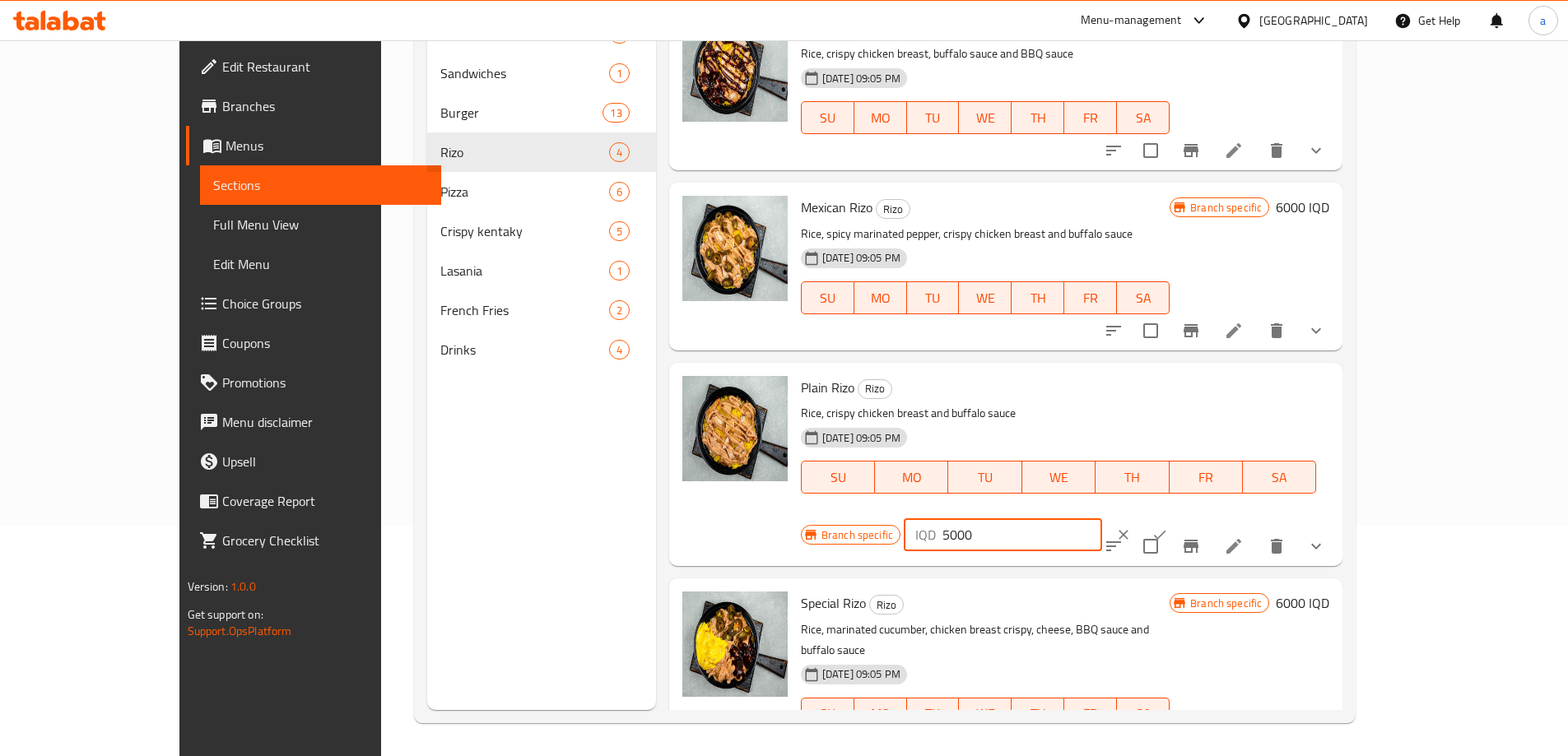
click at [1198, 540] on icon "Branch-specific-item" at bounding box center [1190, 547] width 14 height 13
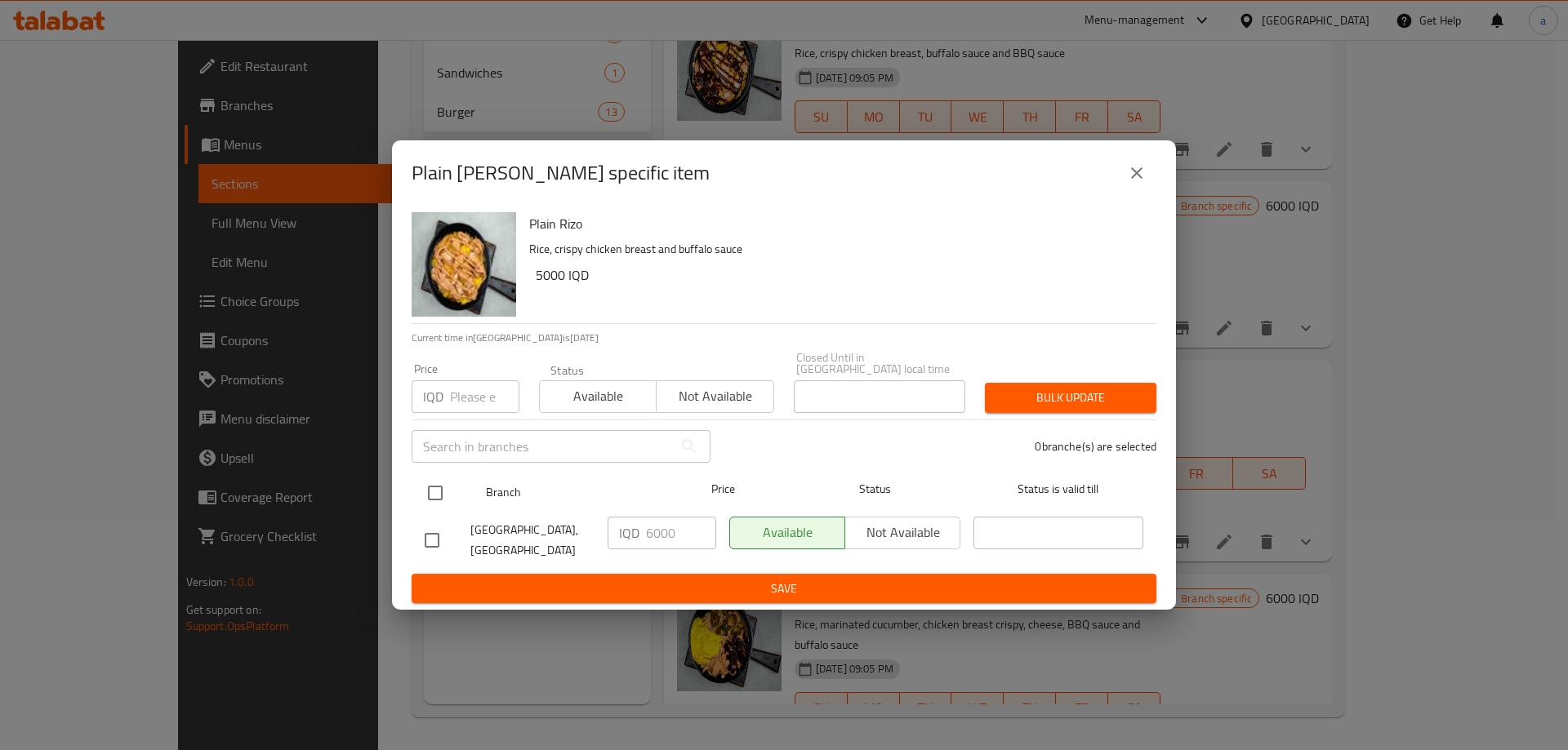
click at [462, 478] on div at bounding box center [449, 494] width 61 height 48
click at [436, 483] on input "checkbox" at bounding box center [436, 493] width 34 height 34
checkbox input "true"
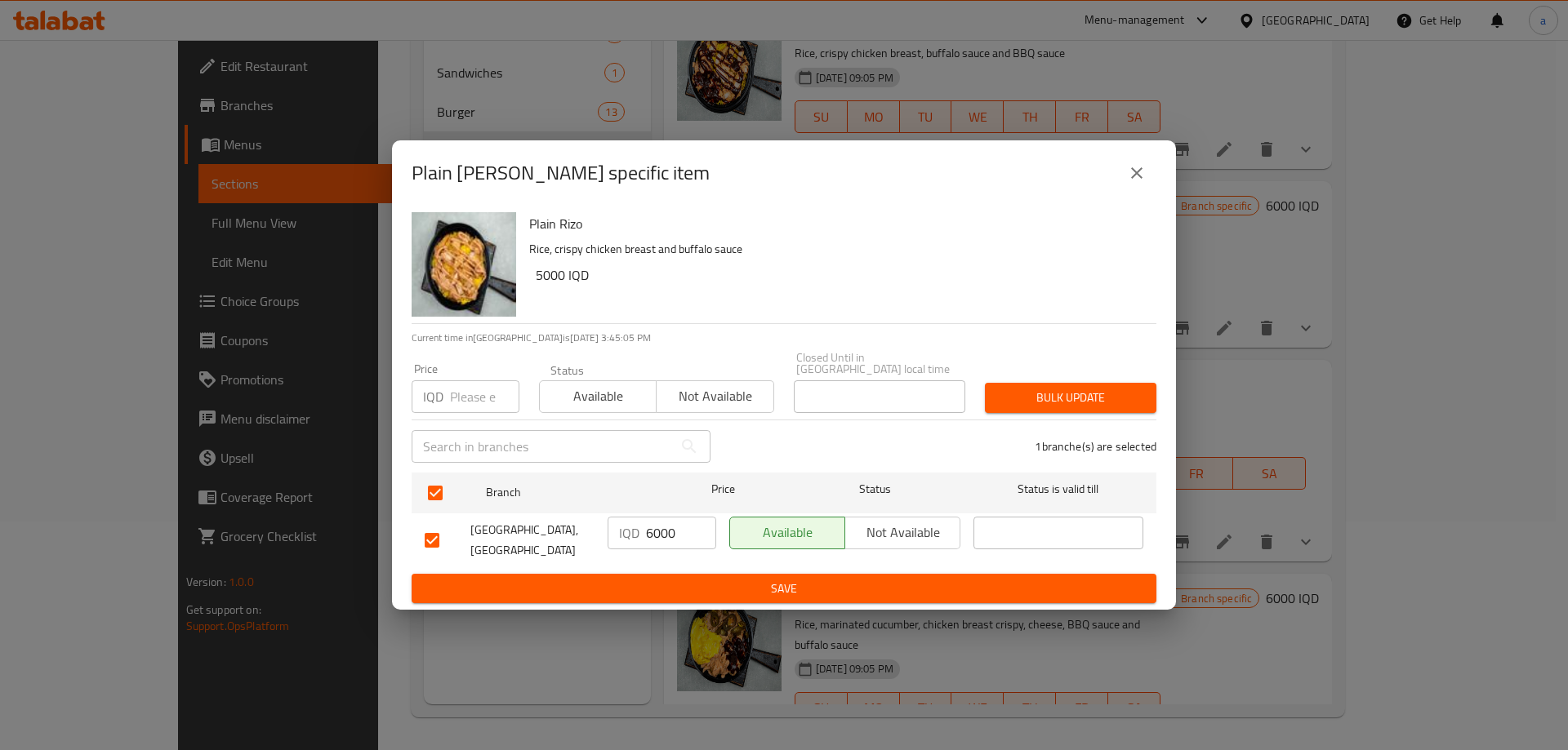
click at [678, 527] on input "6000" at bounding box center [682, 533] width 71 height 32
click at [666, 527] on input "6000" at bounding box center [682, 533] width 71 height 32
click at [664, 527] on input "6000" at bounding box center [682, 533] width 71 height 32
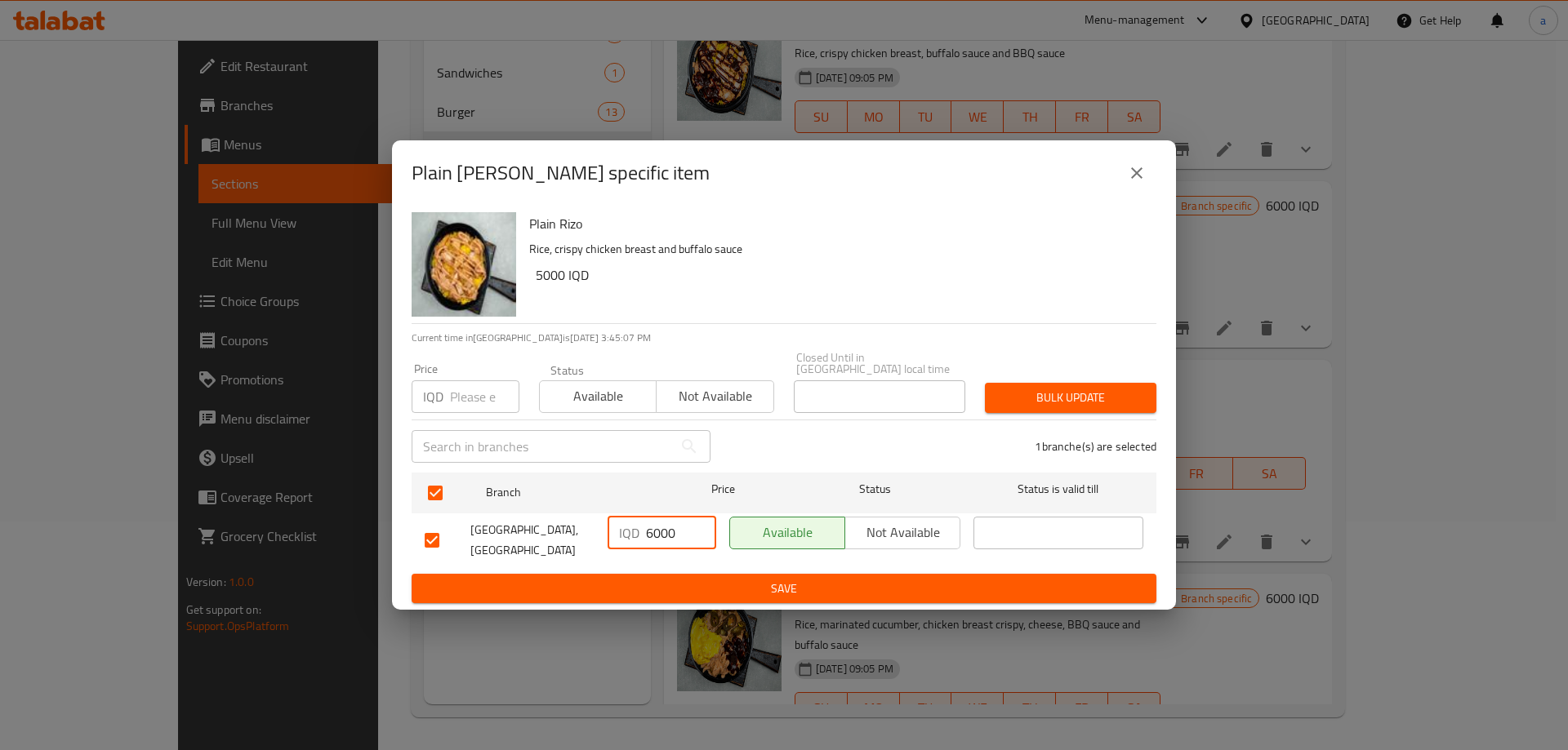
paste input "5"
type input "5000"
click at [745, 578] on span "Save" at bounding box center [784, 588] width 719 height 20
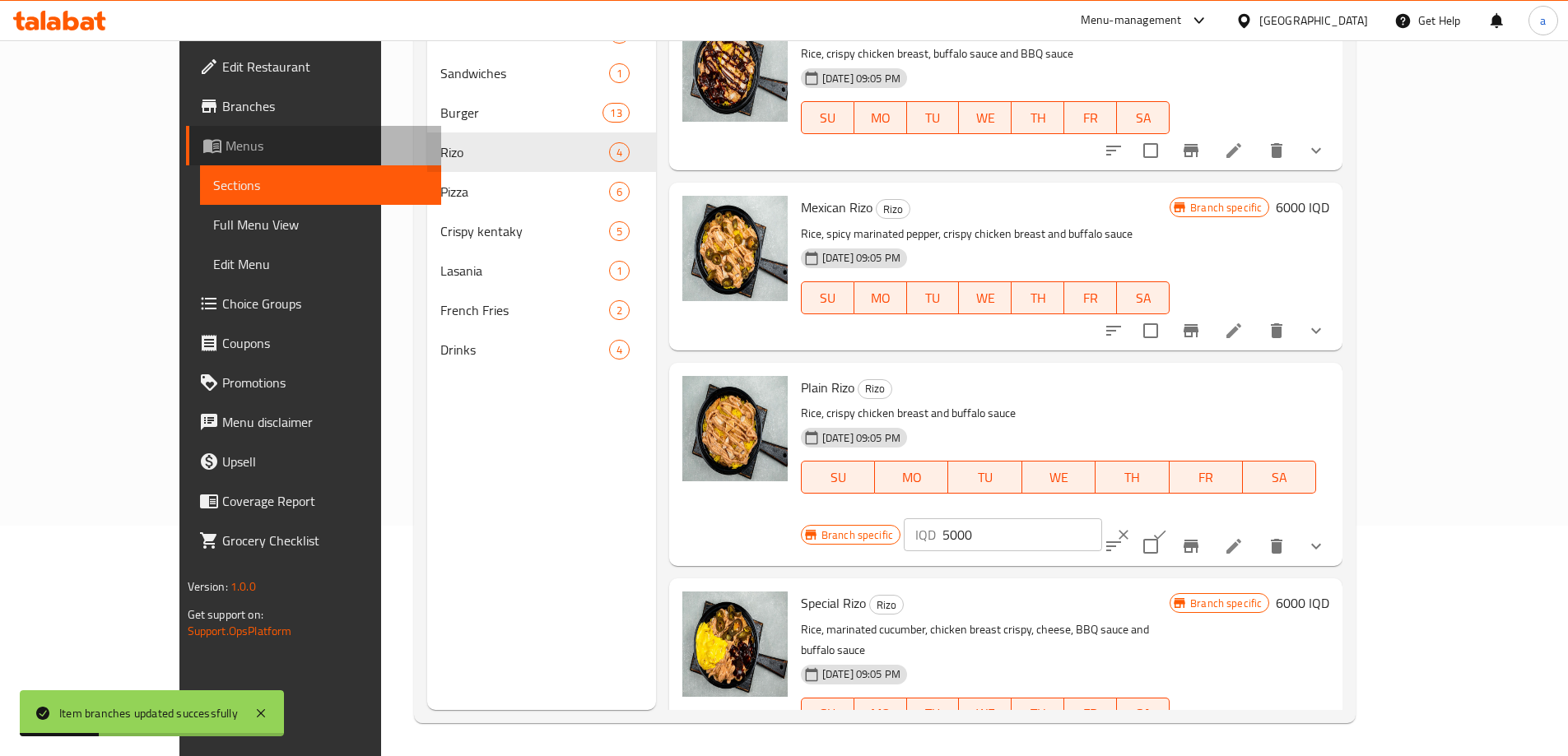
click at [226, 140] on span "Menus" at bounding box center [327, 145] width 203 height 20
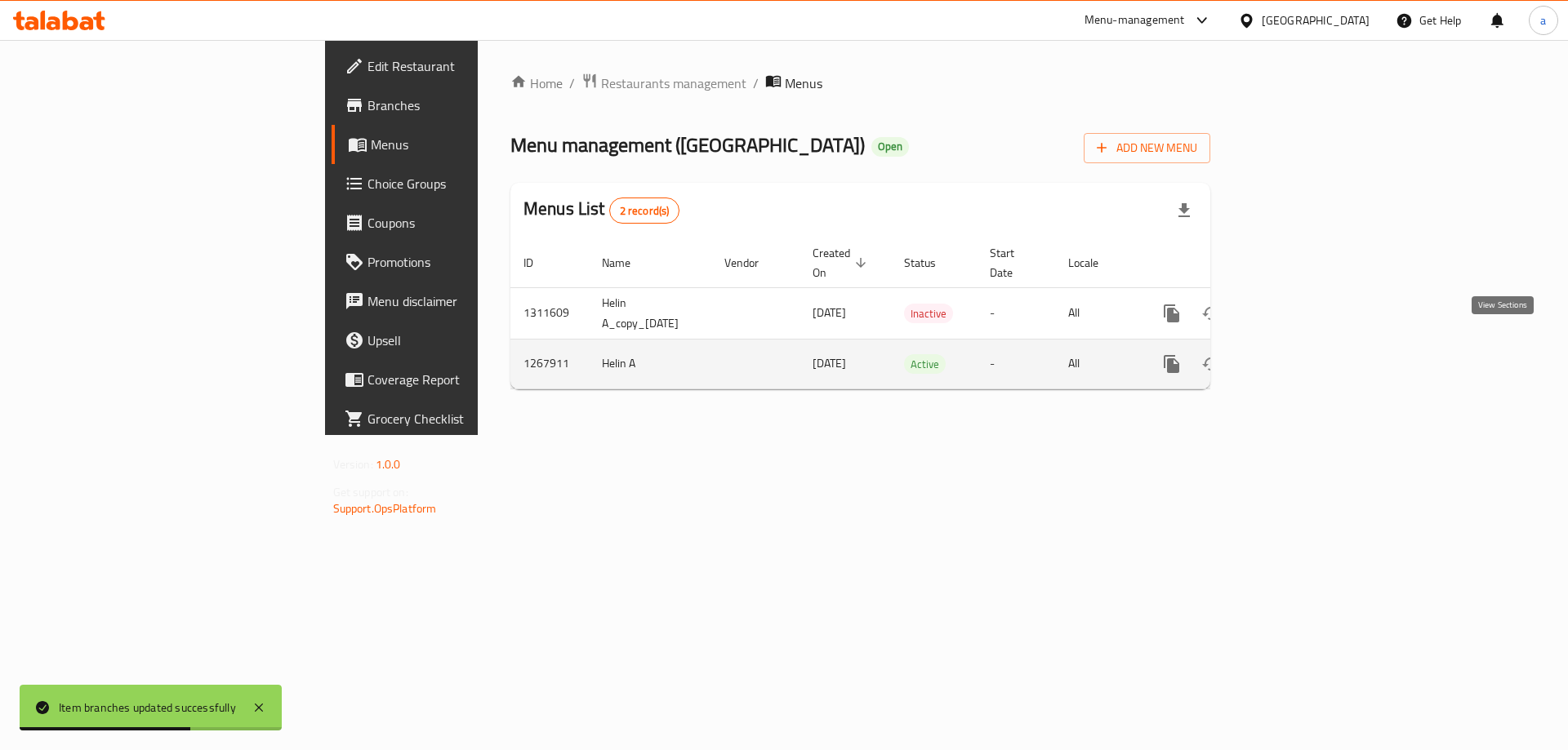
click at [1299, 355] on icon "enhanced table" at bounding box center [1289, 364] width 20 height 20
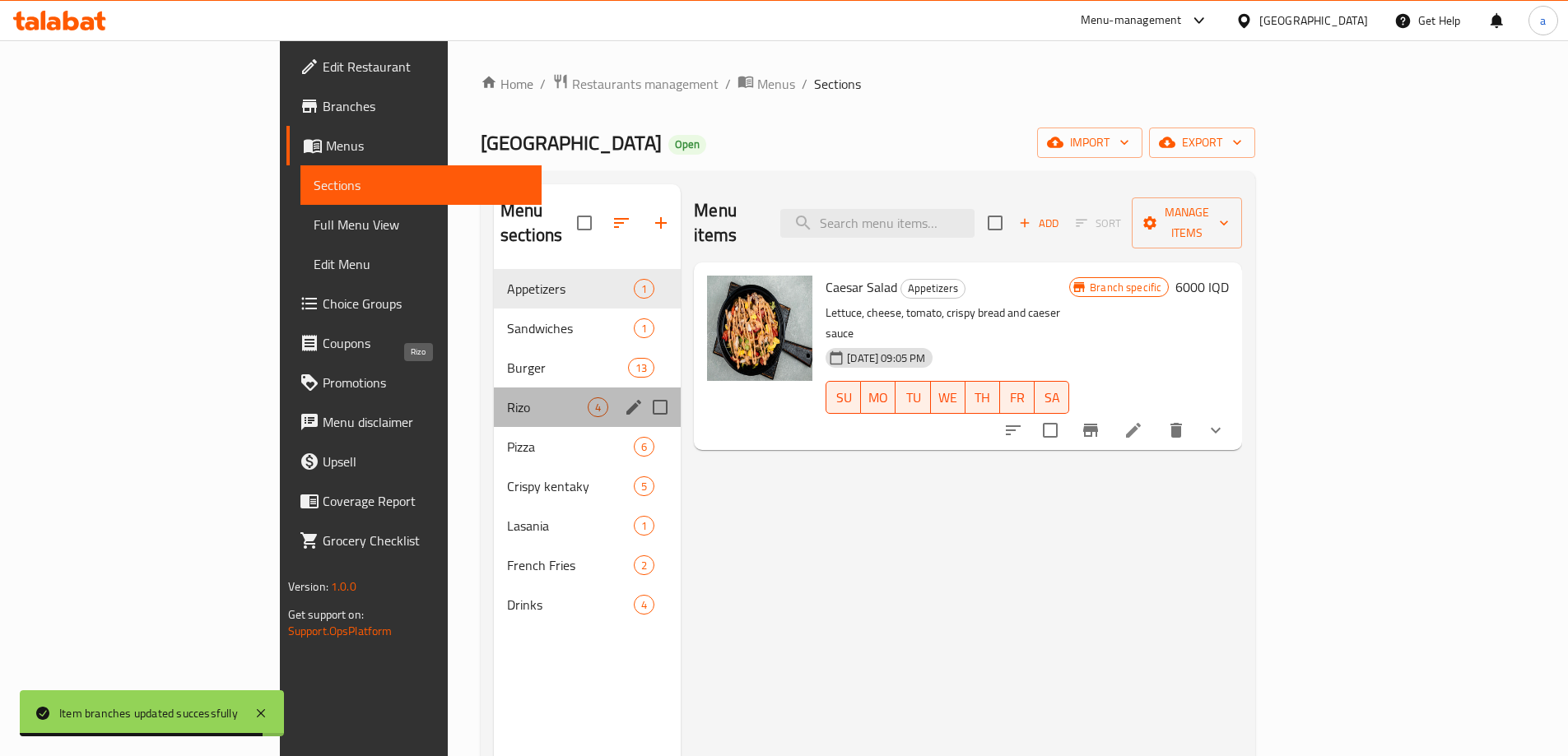
click at [507, 398] on span "Rizo" at bounding box center [548, 407] width 81 height 20
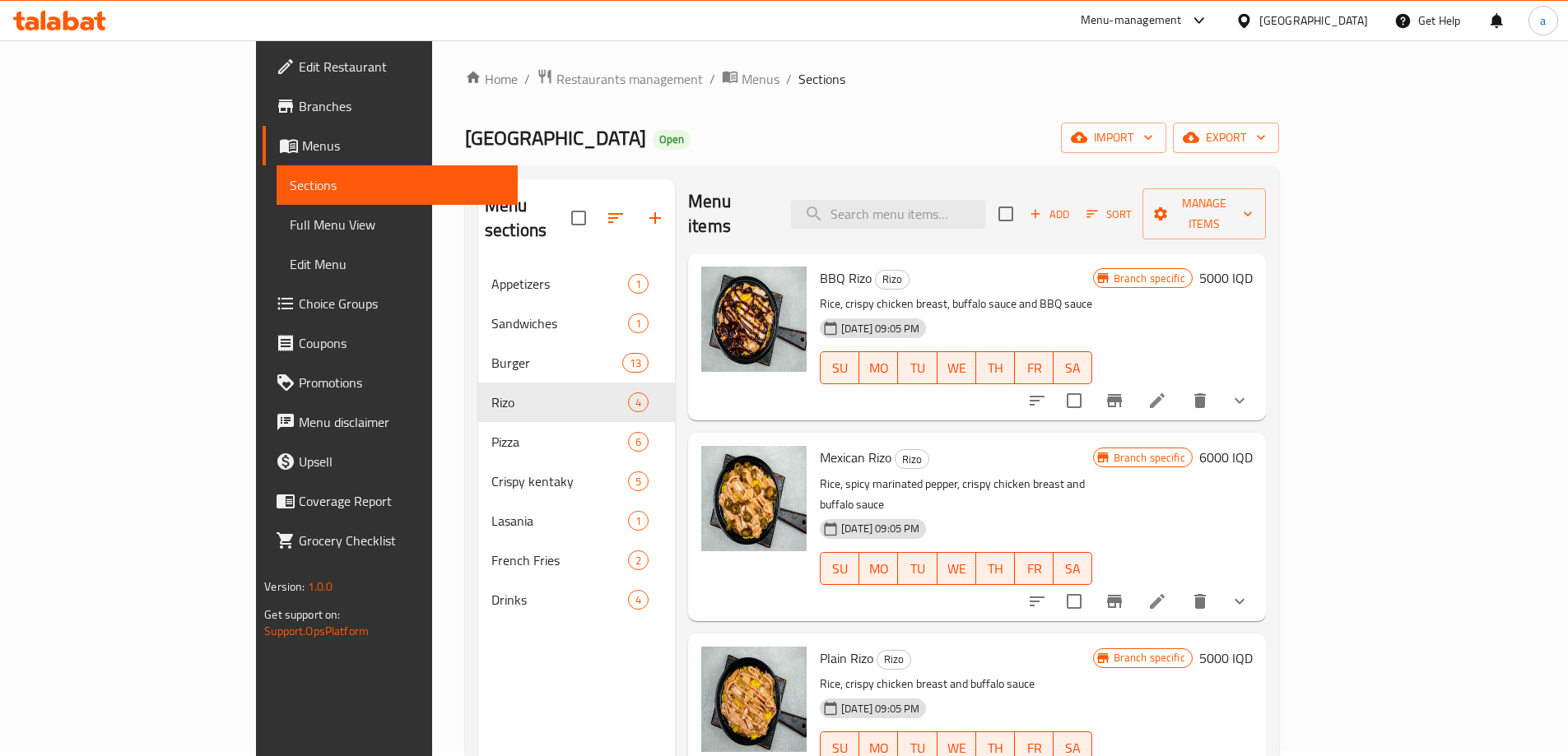
scroll to position [231, 0]
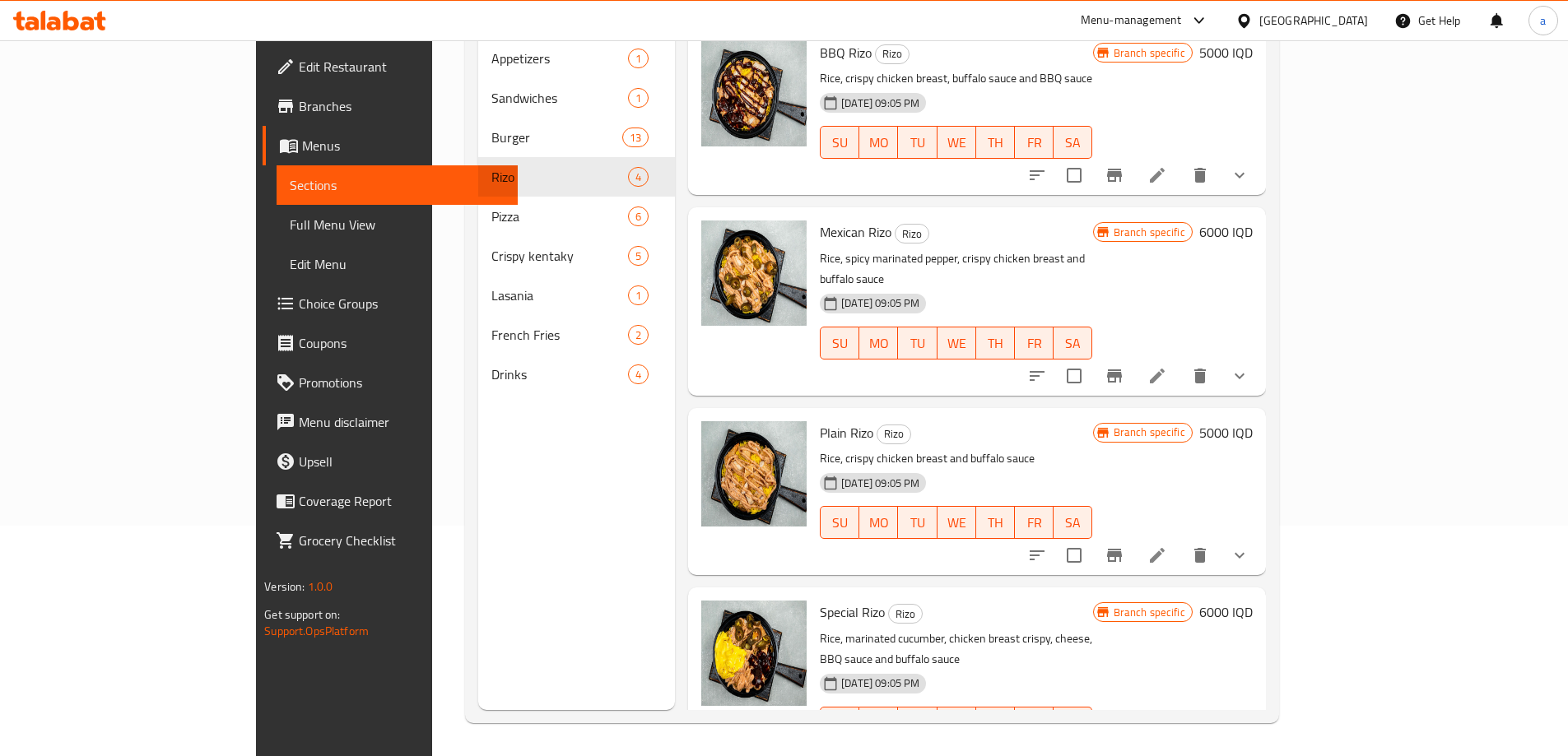
click at [1134, 536] on button "Branch-specific-item" at bounding box center [1114, 555] width 39 height 39
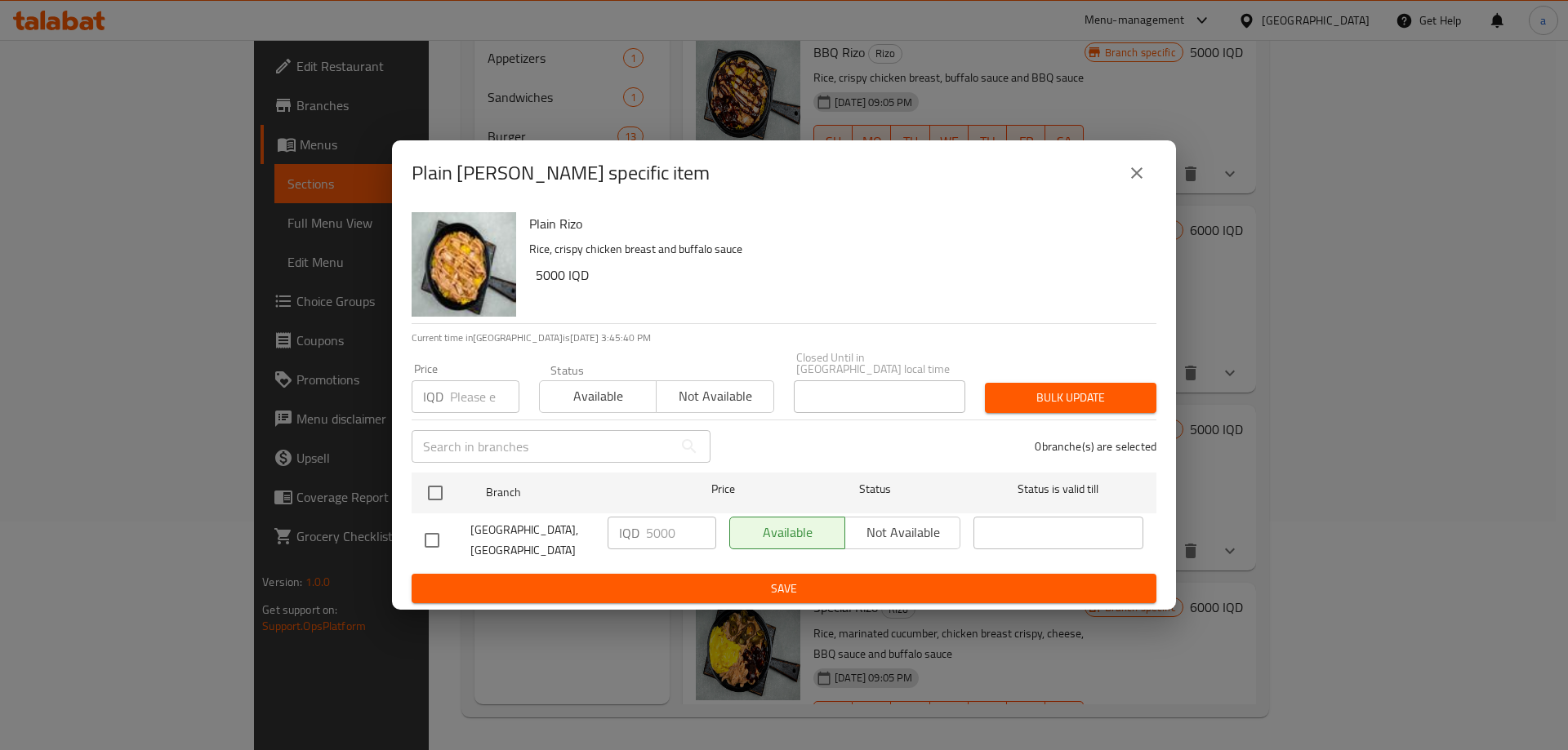
click at [1134, 174] on icon "close" at bounding box center [1136, 172] width 20 height 20
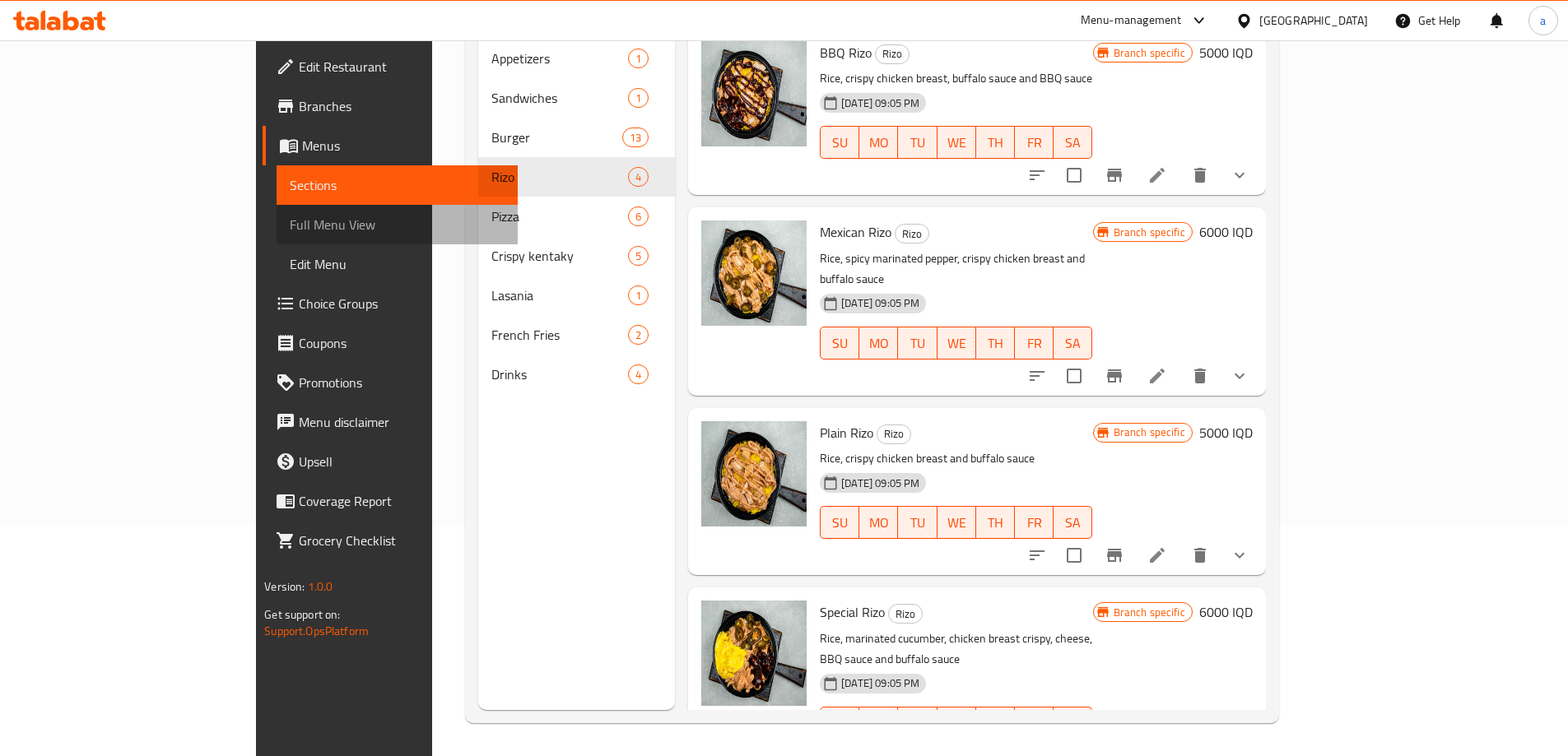
click at [290, 221] on span "Full Menu View" at bounding box center [398, 225] width 215 height 20
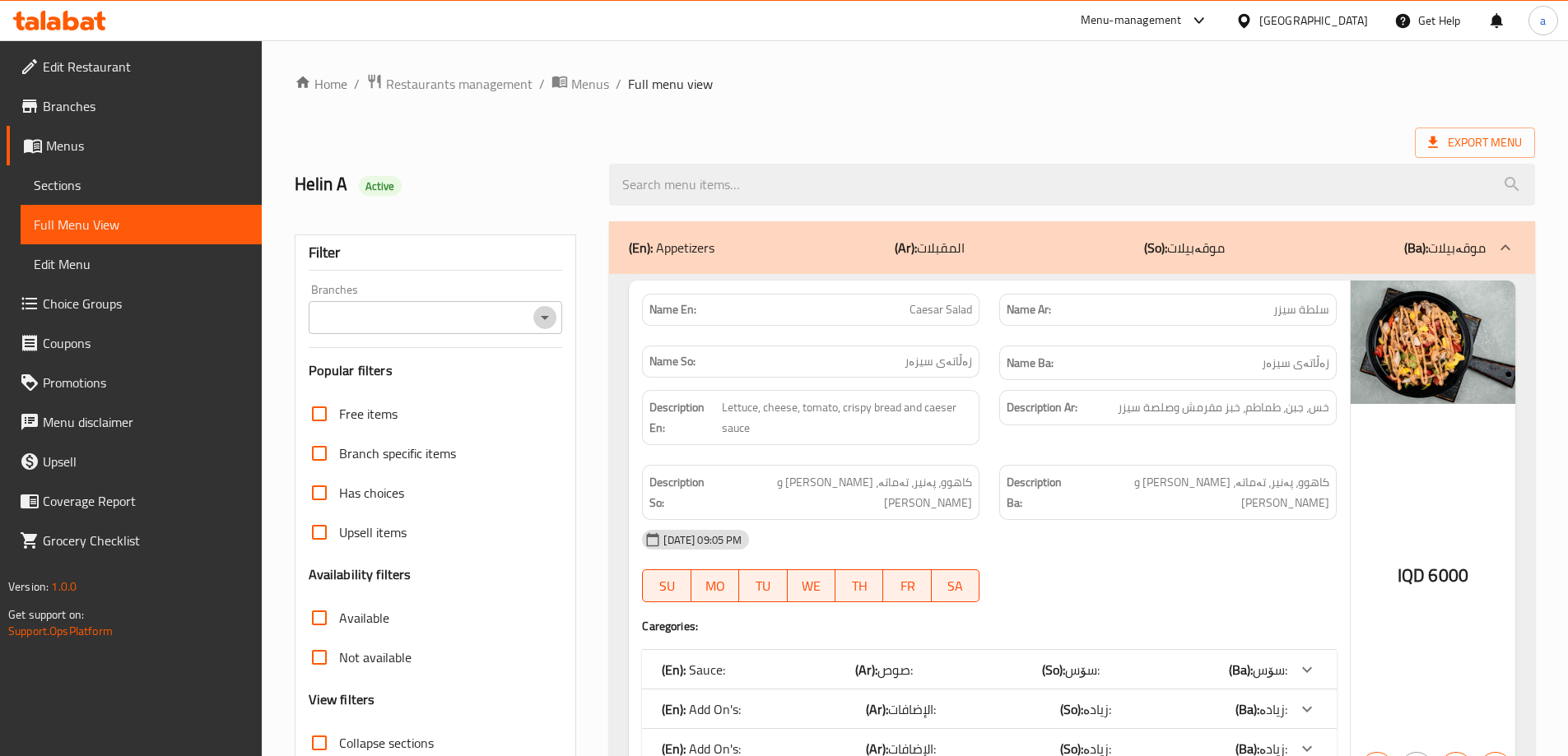
click at [549, 313] on icon "Open" at bounding box center [545, 317] width 20 height 20
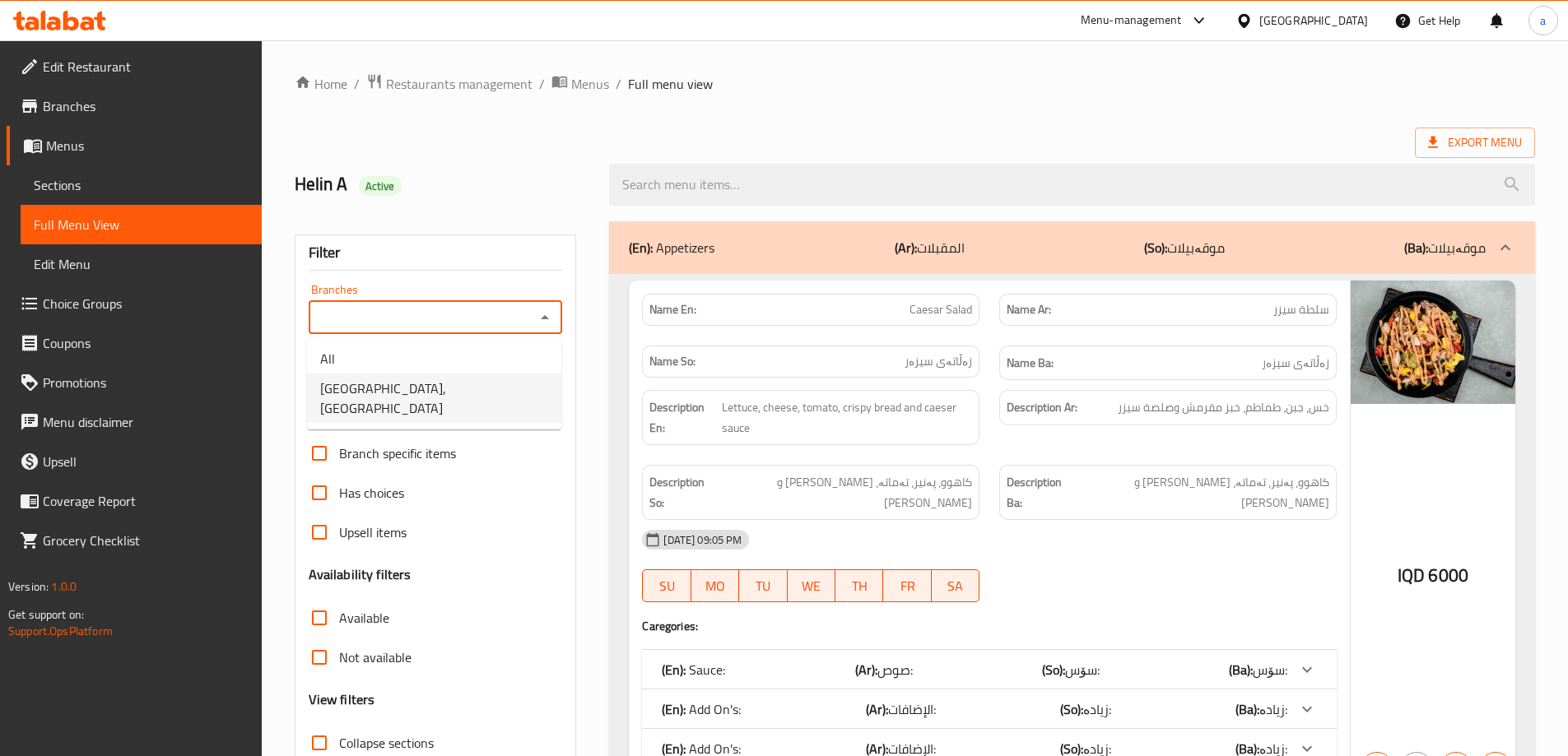
click at [511, 396] on li "[GEOGRAPHIC_DATA], [GEOGRAPHIC_DATA]" at bounding box center [434, 398] width 255 height 49
type input "[GEOGRAPHIC_DATA], [GEOGRAPHIC_DATA]"
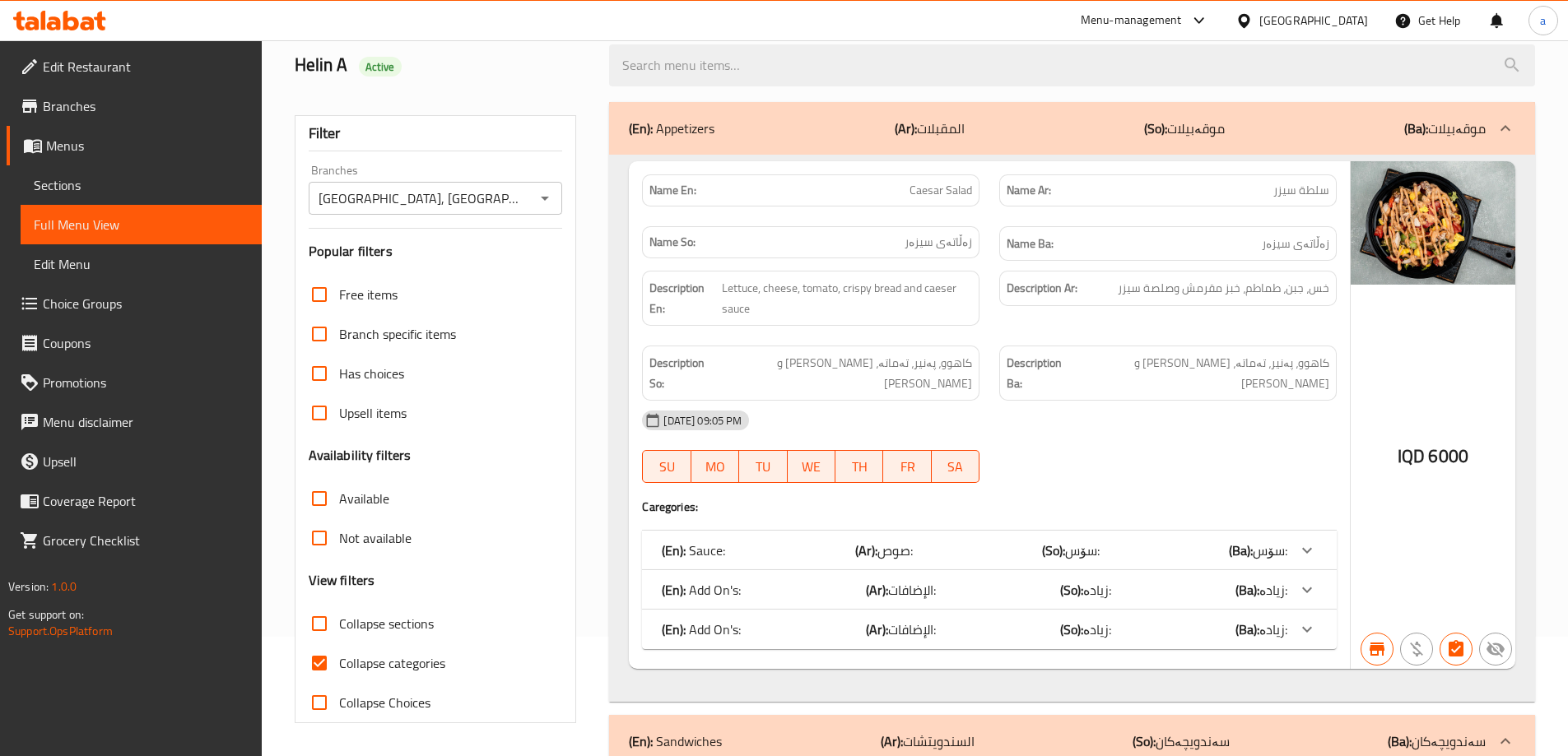
click at [366, 624] on span "Collapse sections" at bounding box center [386, 623] width 95 height 20
click at [339, 624] on input "Collapse sections" at bounding box center [319, 623] width 39 height 39
checkbox input "true"
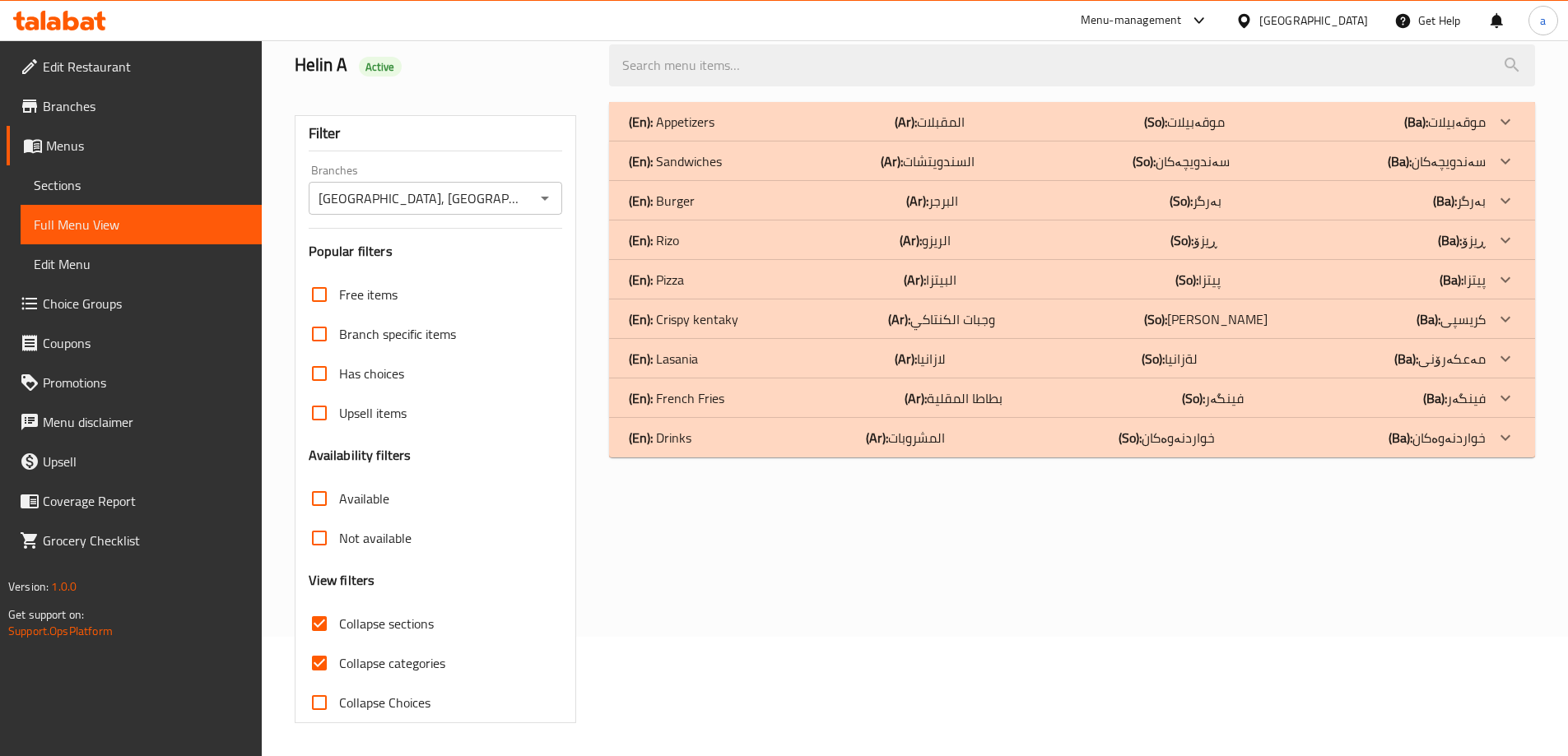
click at [990, 309] on p "(Ar): وجبات الكنتاكي" at bounding box center [941, 319] width 107 height 20
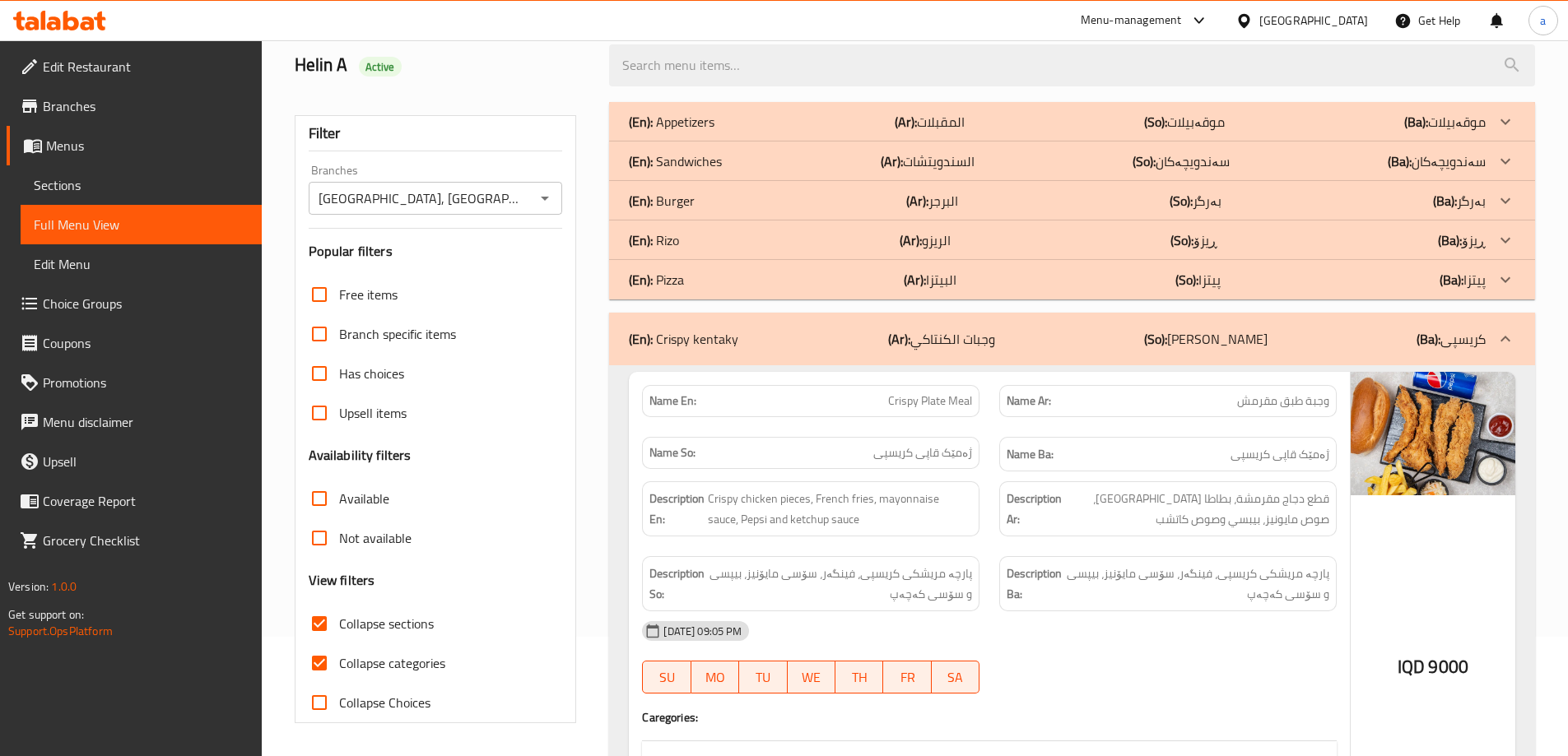
click at [1009, 237] on div "(En): [PERSON_NAME] (Ar): الريزو (So): ڕیزۆ (Ba): ڕیزۆ" at bounding box center [1057, 240] width 857 height 20
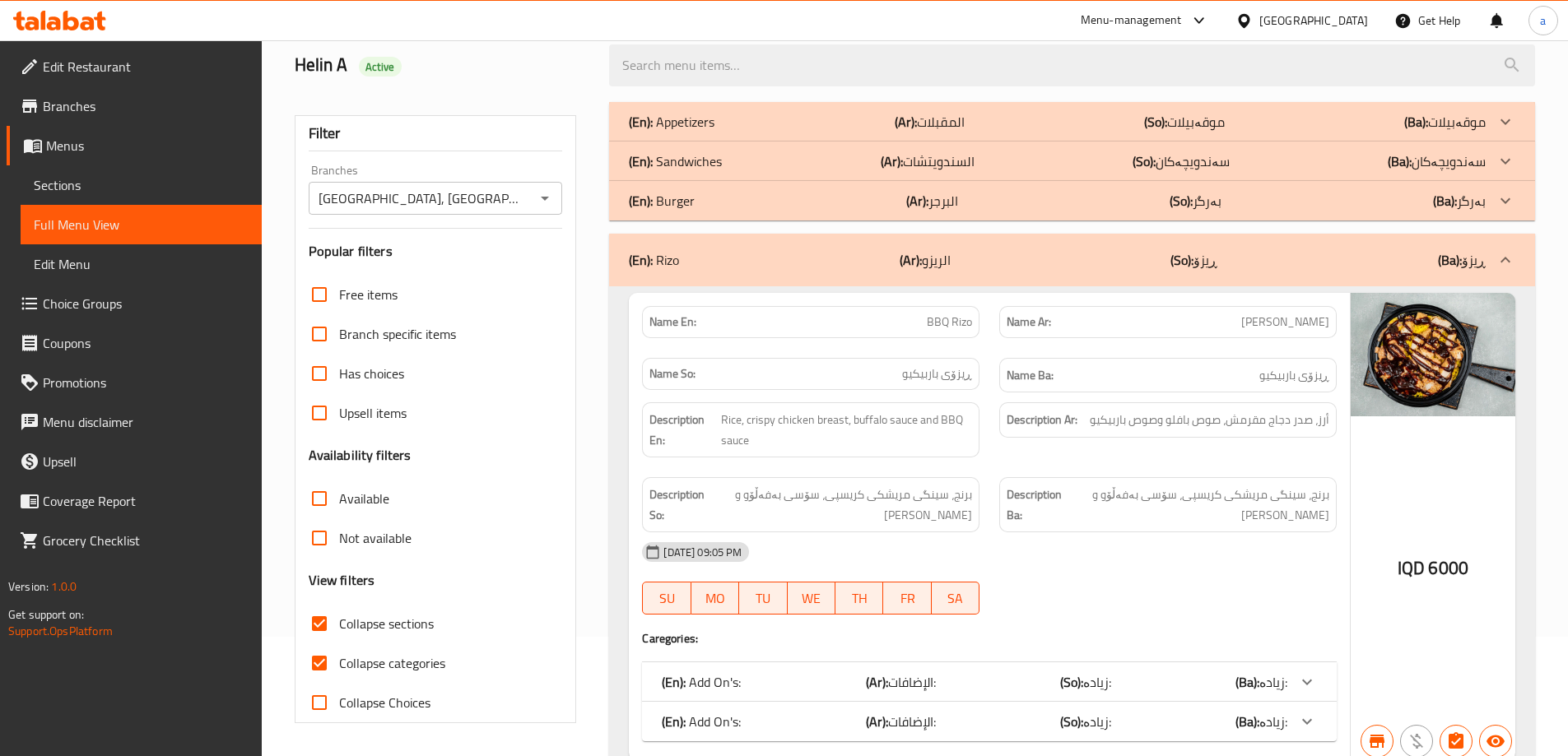
click at [992, 200] on div "(En): Burger (Ar): البرجر (So): بەرگر (Ba): بەرگر" at bounding box center [1057, 201] width 857 height 20
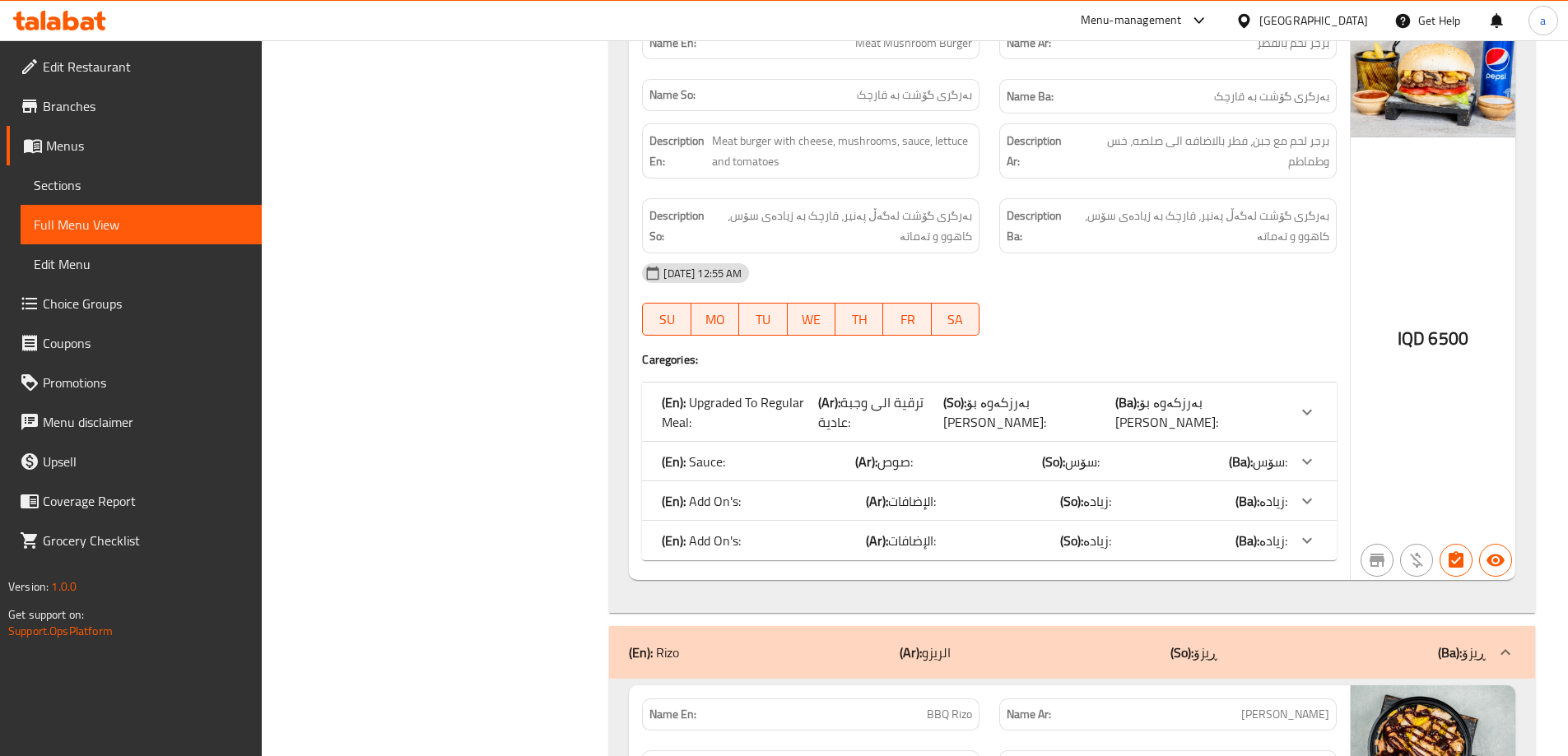
scroll to position [7229, 0]
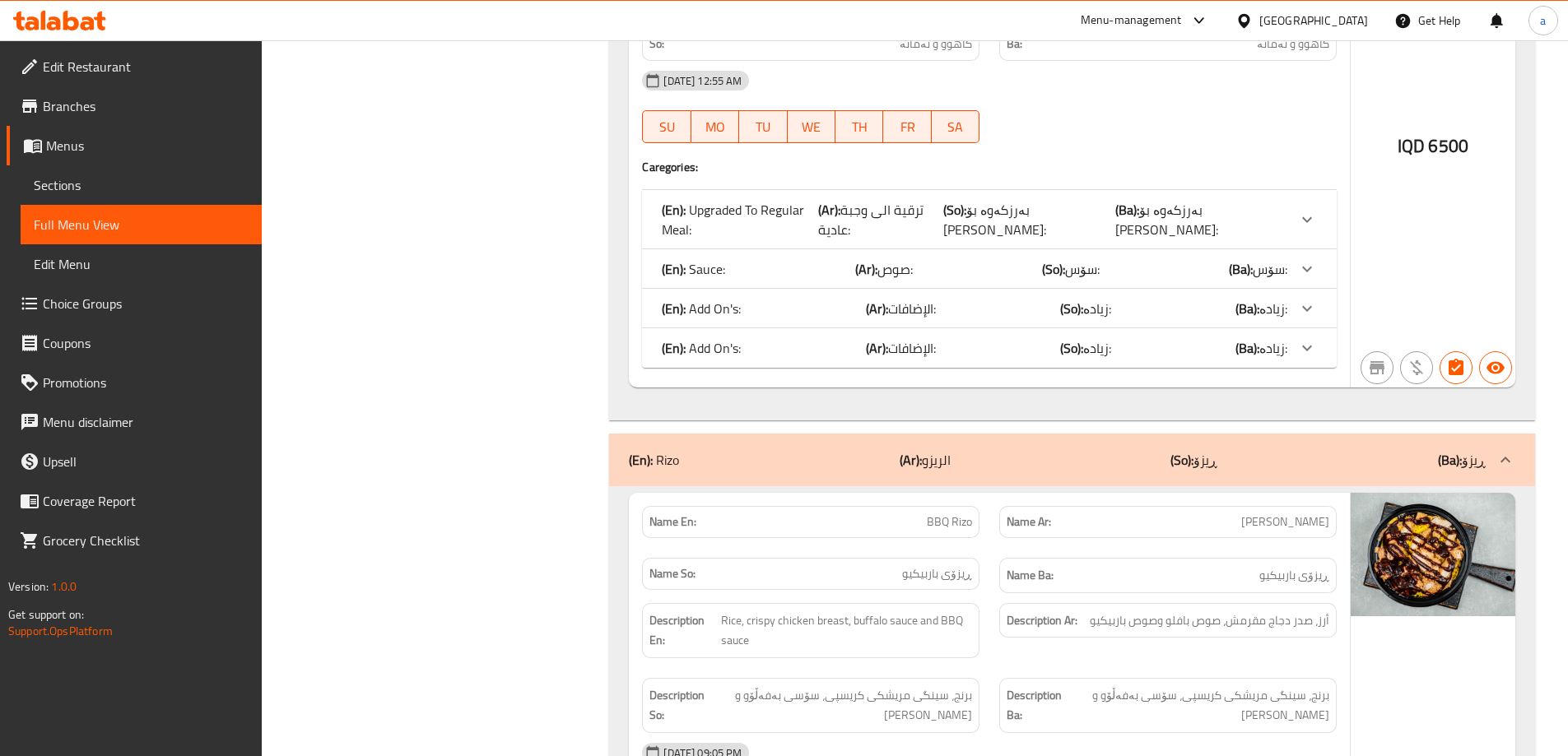
click at [1444, 448] on b "(Ba):" at bounding box center [1450, 460] width 24 height 25
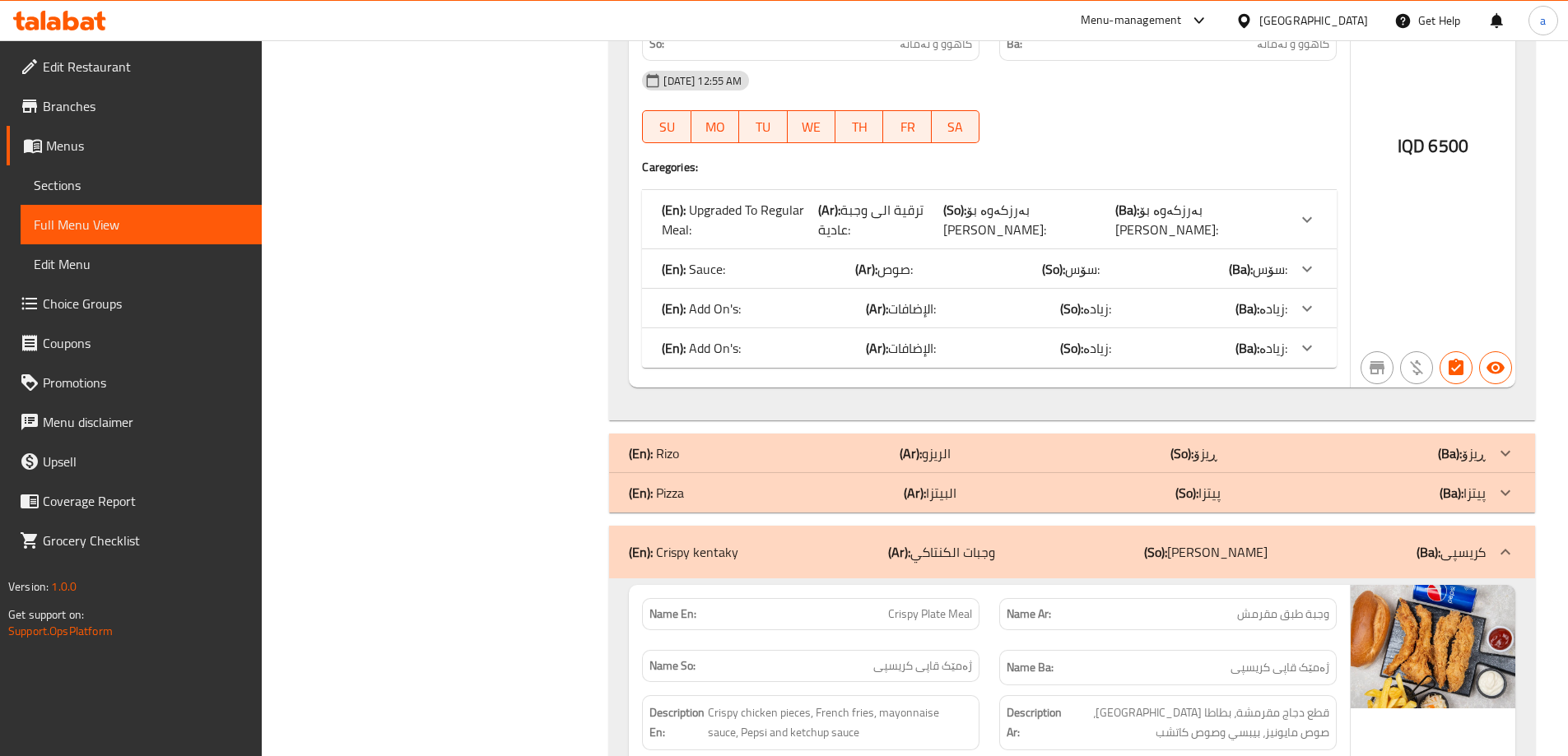
click at [1201, 543] on p "(So): [PERSON_NAME]" at bounding box center [1206, 552] width 123 height 20
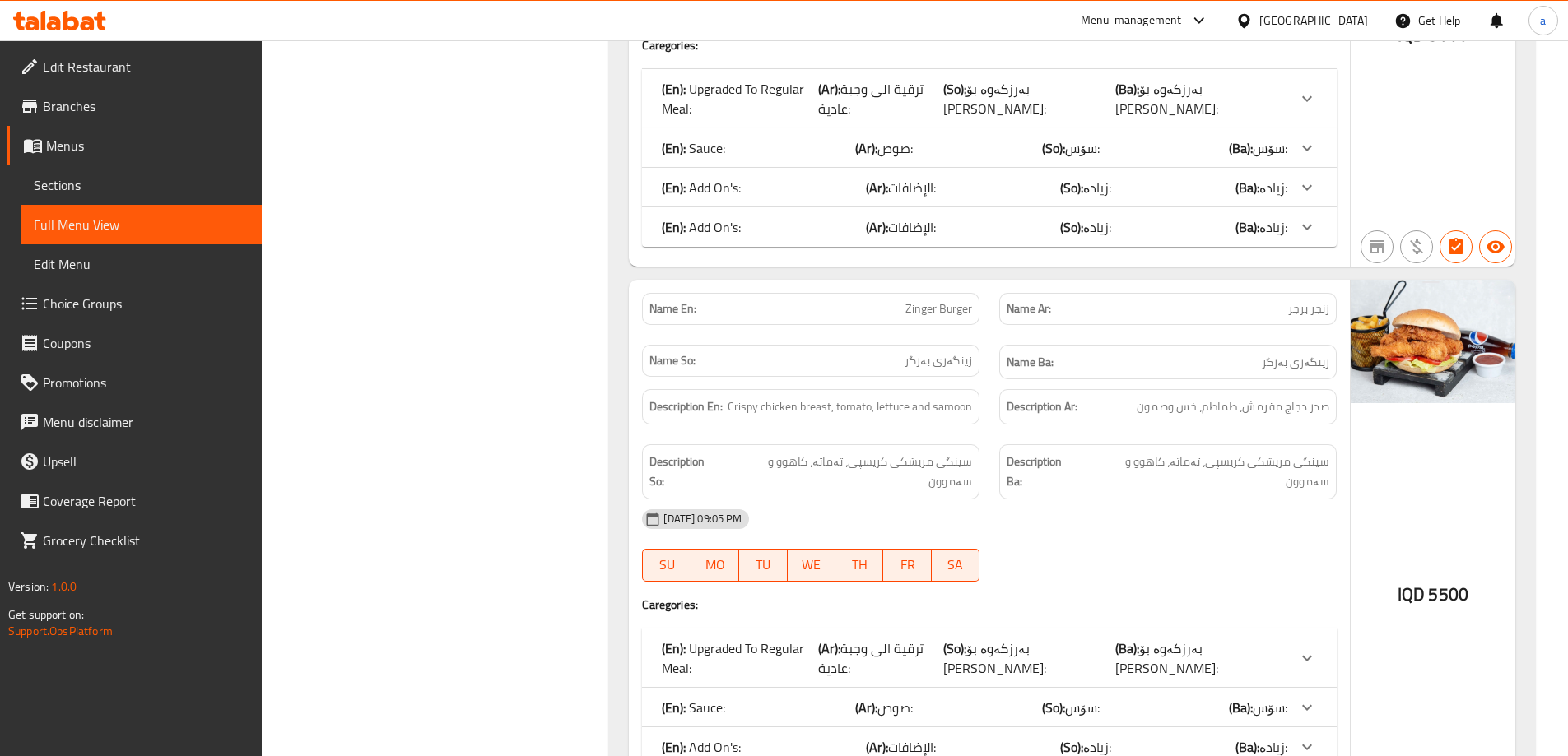
scroll to position [3402, 0]
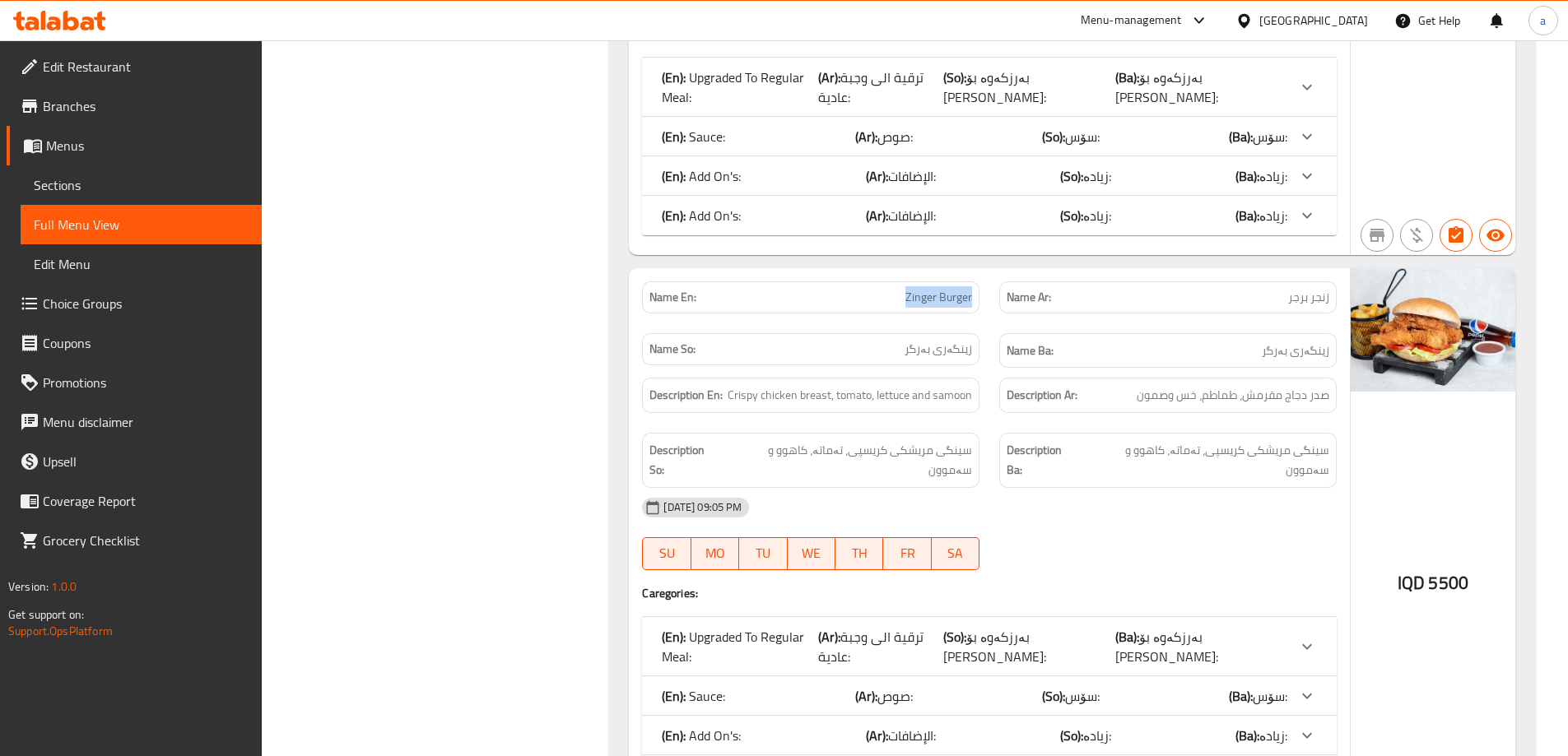
drag, startPoint x: 864, startPoint y: 149, endPoint x: 979, endPoint y: 143, distance: 115.2
click at [979, 281] on div "Name En: Zinger Burger" at bounding box center [810, 297] width 337 height 32
copy span "Zinger Burger"
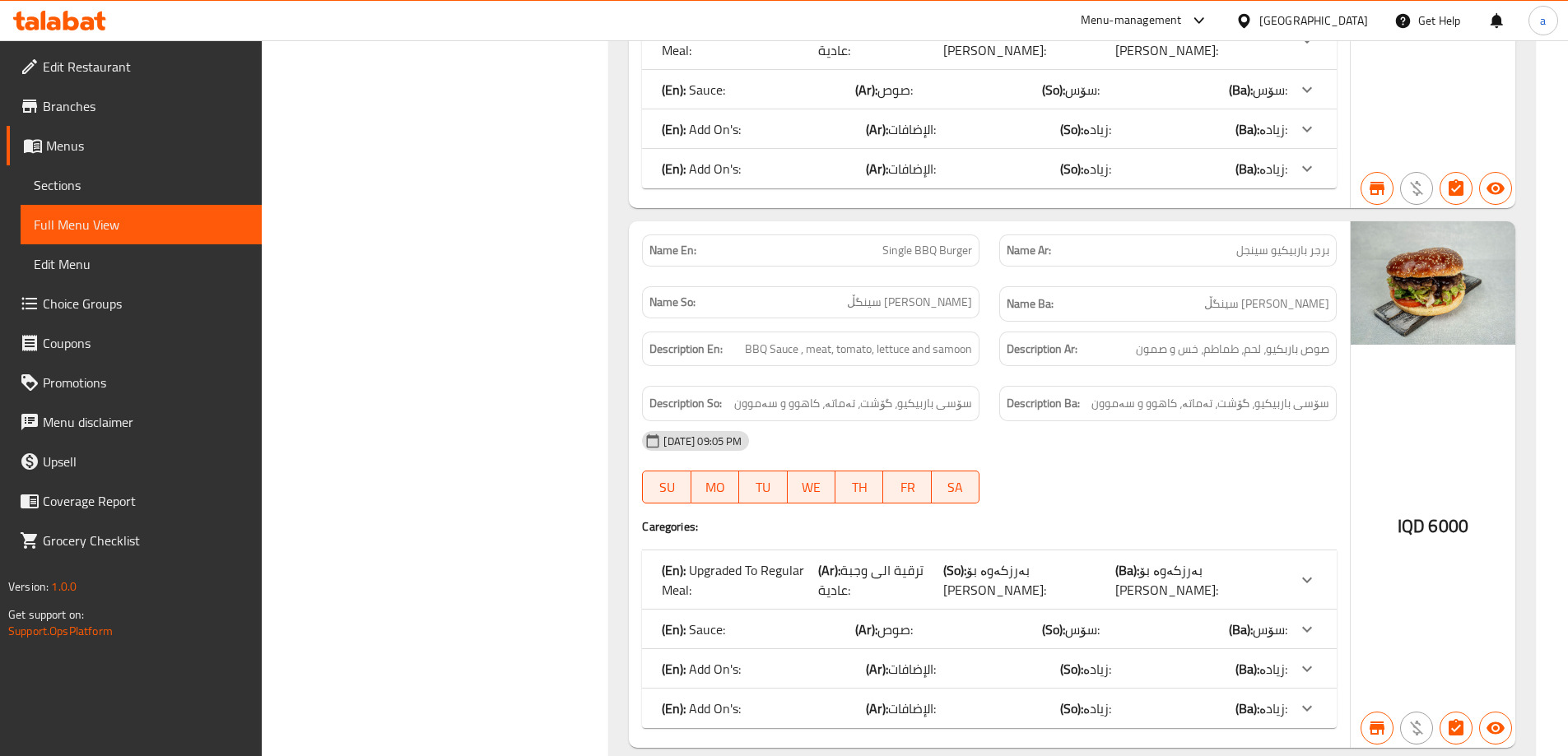
scroll to position [0, 0]
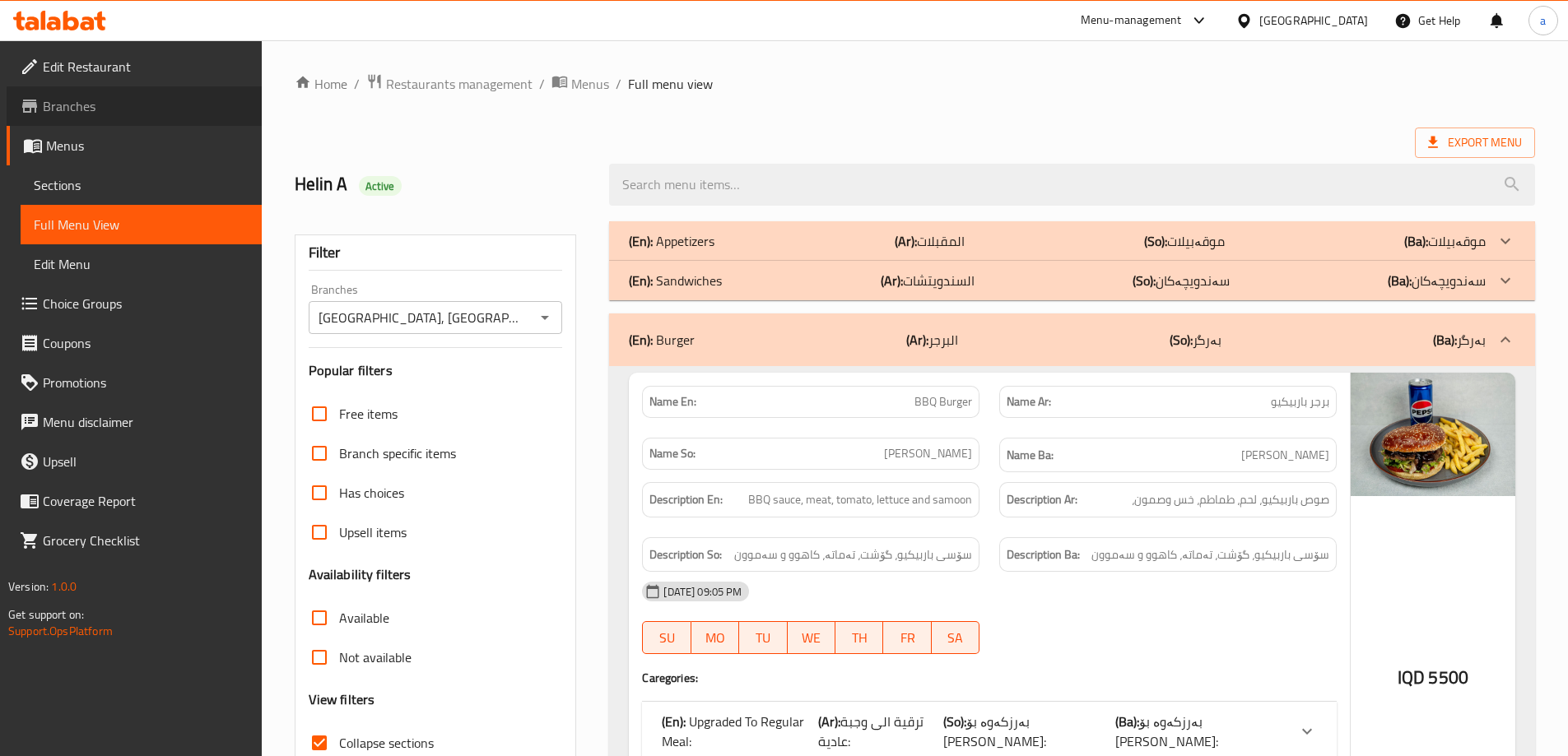
click at [99, 100] on span "Branches" at bounding box center [146, 106] width 206 height 20
